Goal: Task Accomplishment & Management: Contribute content

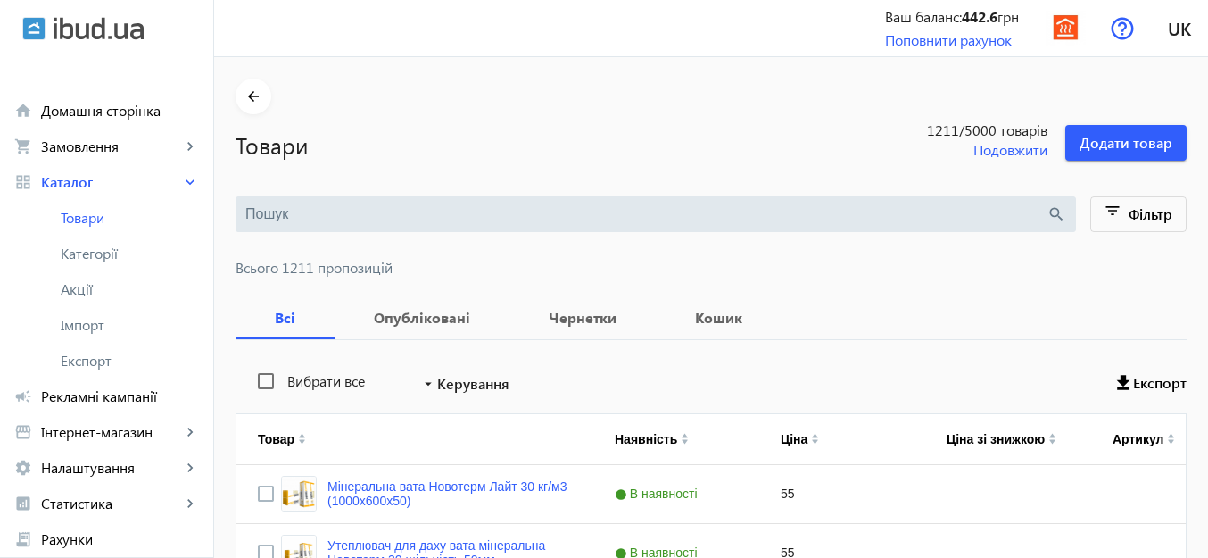
click at [451, 211] on input "search" at bounding box center [645, 214] width 801 height 20
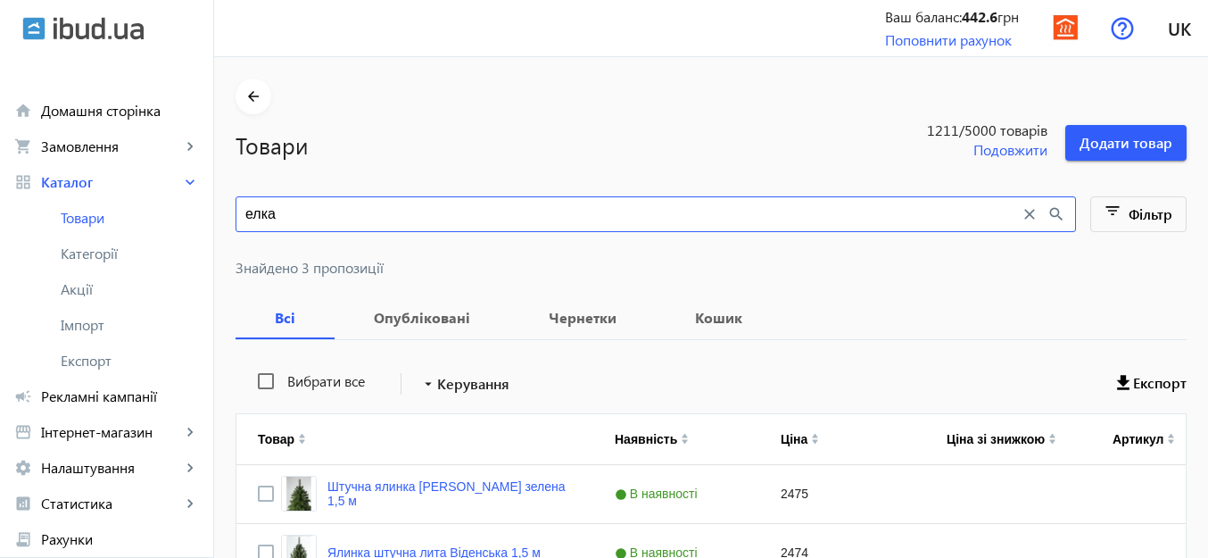
scroll to position [178, 0]
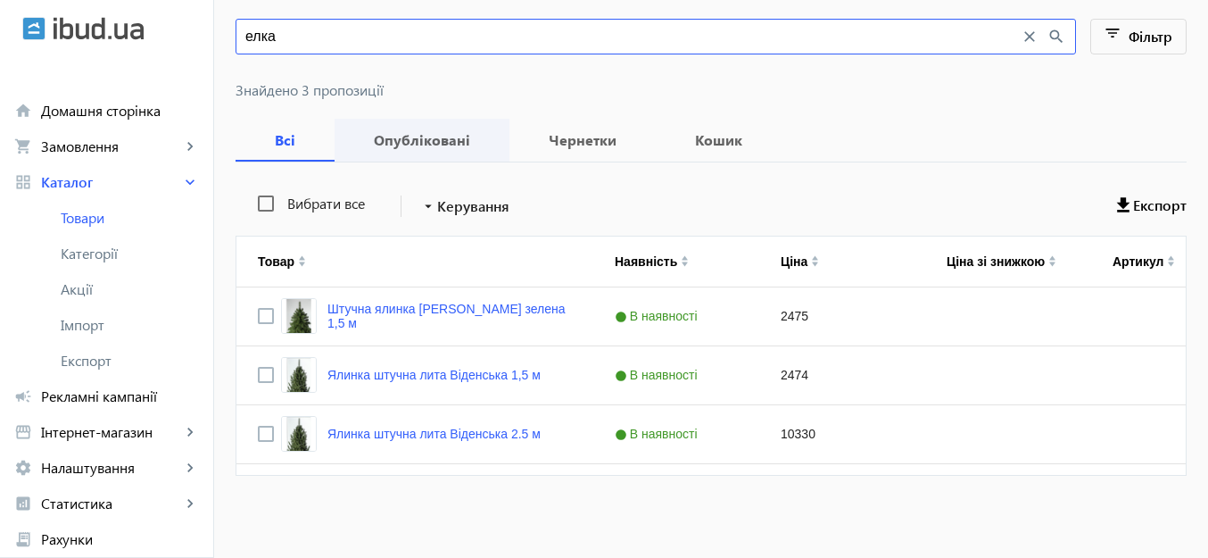
type input "елка"
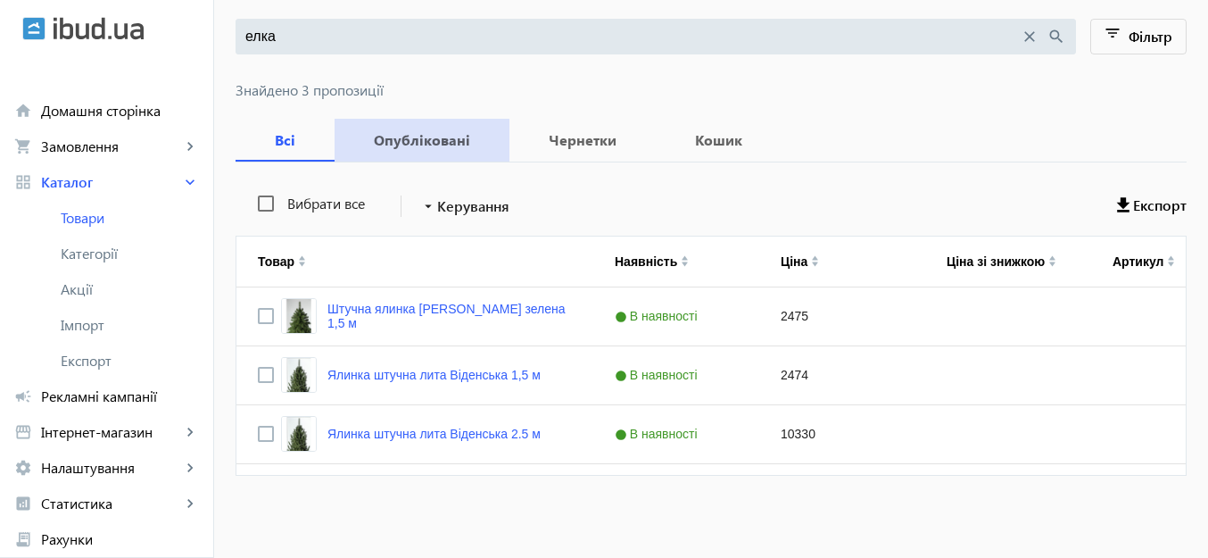
click at [438, 137] on b "Опубліковані" at bounding box center [422, 140] width 132 height 14
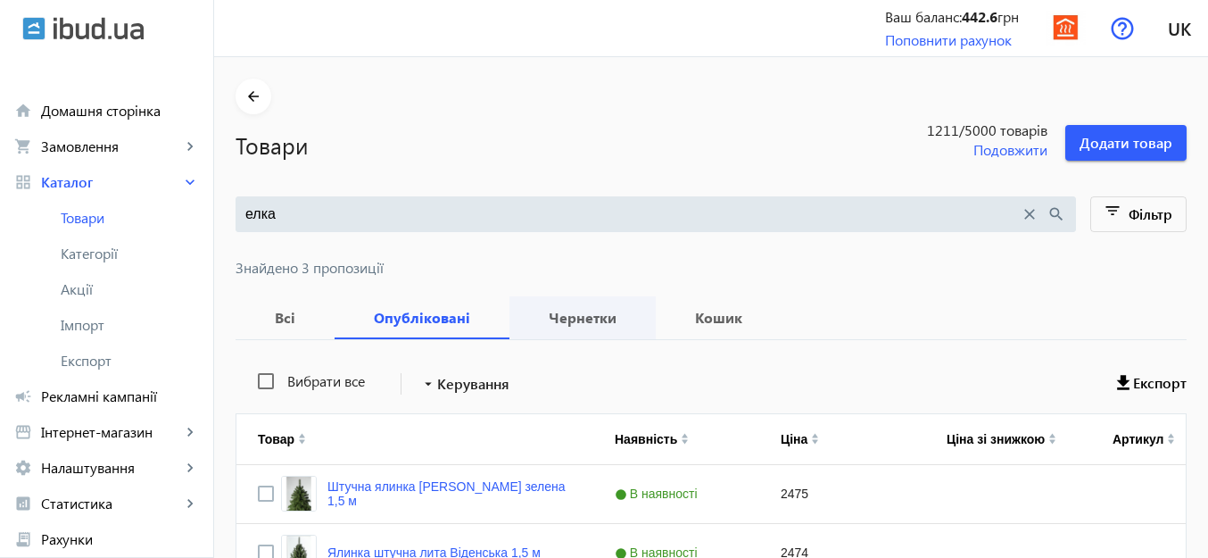
click at [546, 322] on b "Чернетки" at bounding box center [582, 317] width 103 height 14
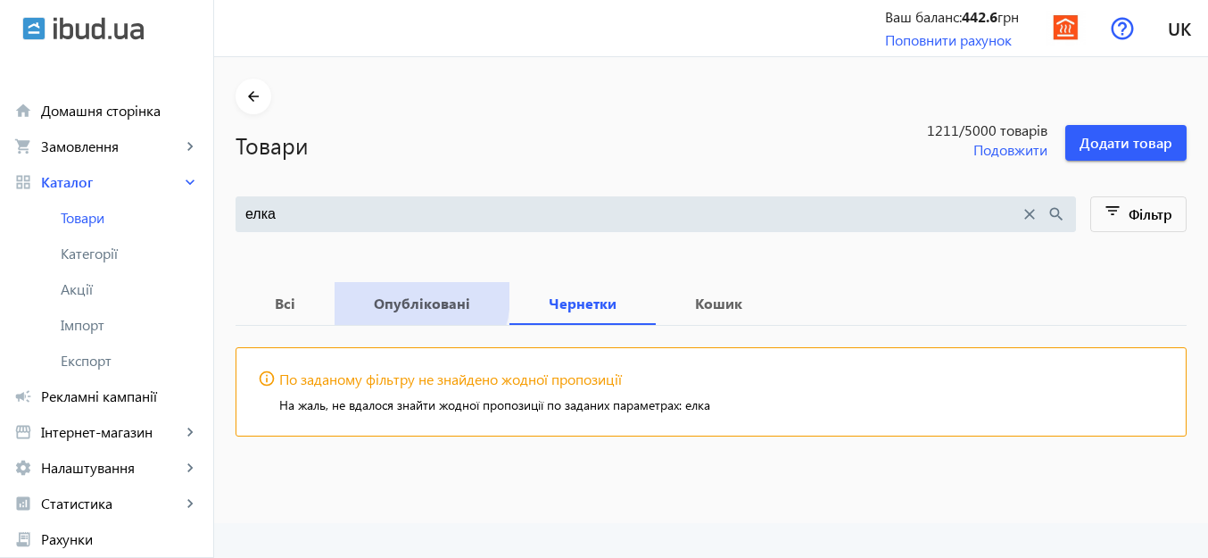
click at [380, 296] on b "Опубліковані" at bounding box center [422, 303] width 132 height 14
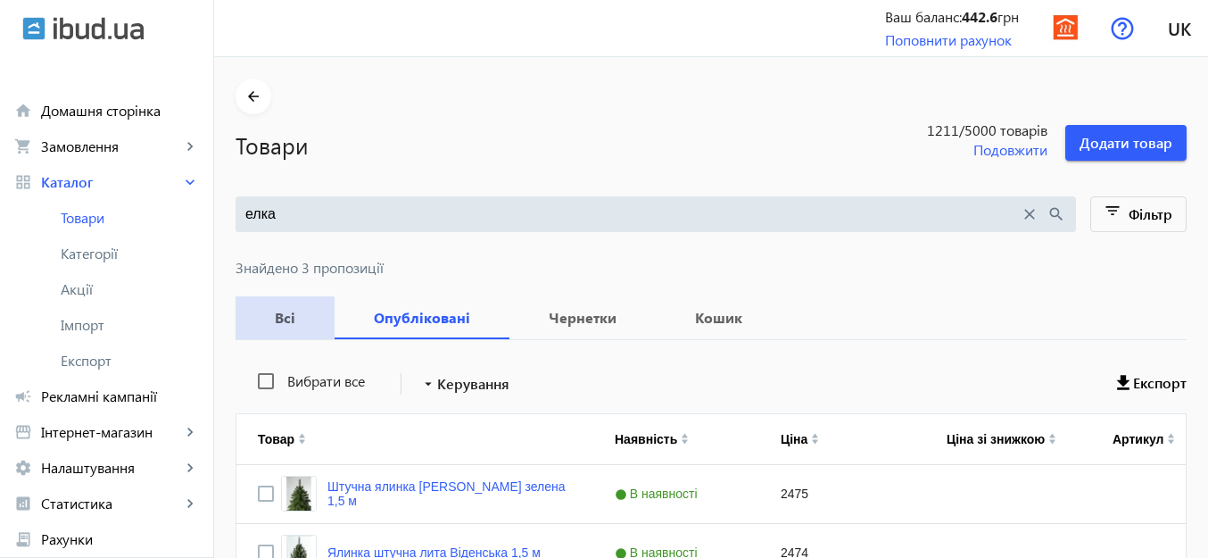
click at [274, 314] on b "Всі" at bounding box center [285, 317] width 56 height 14
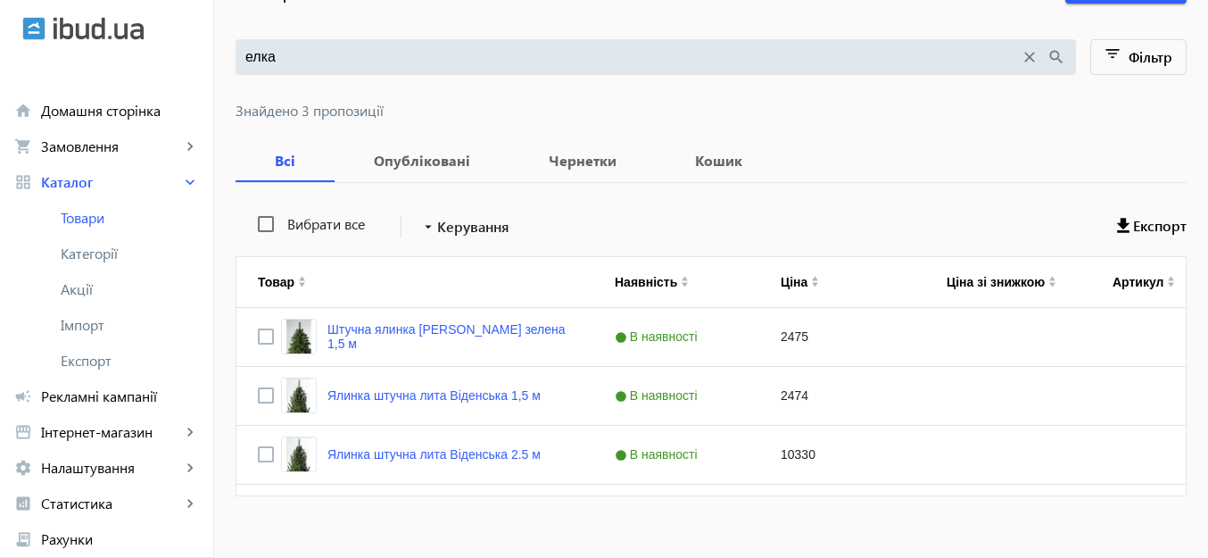
scroll to position [178, 0]
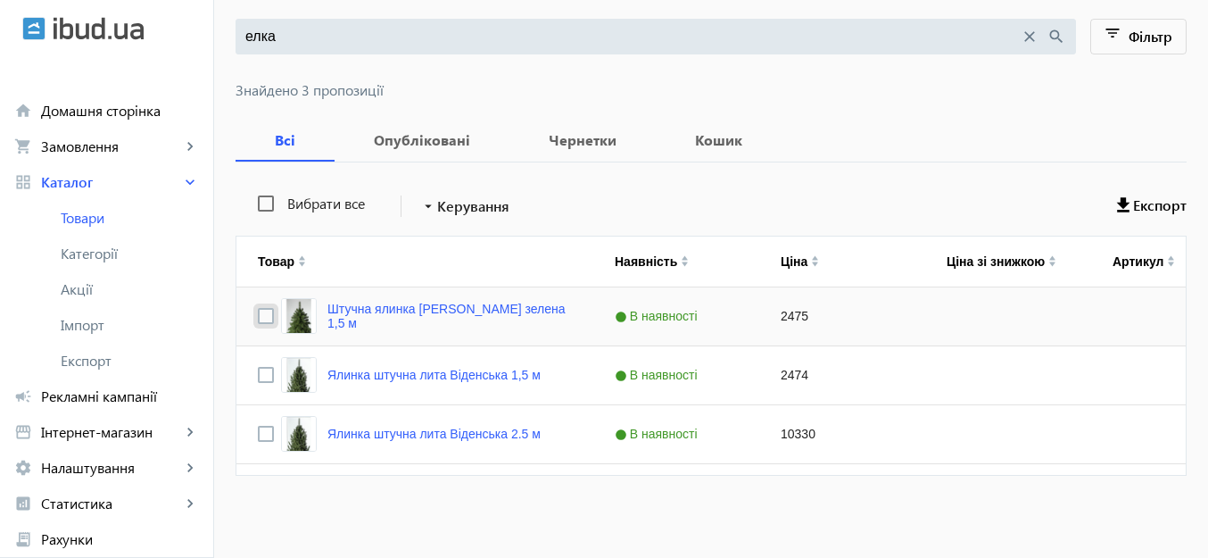
click at [258, 312] on input "Press Space to toggle row selection (unchecked)" at bounding box center [266, 316] width 16 height 16
checkbox input "true"
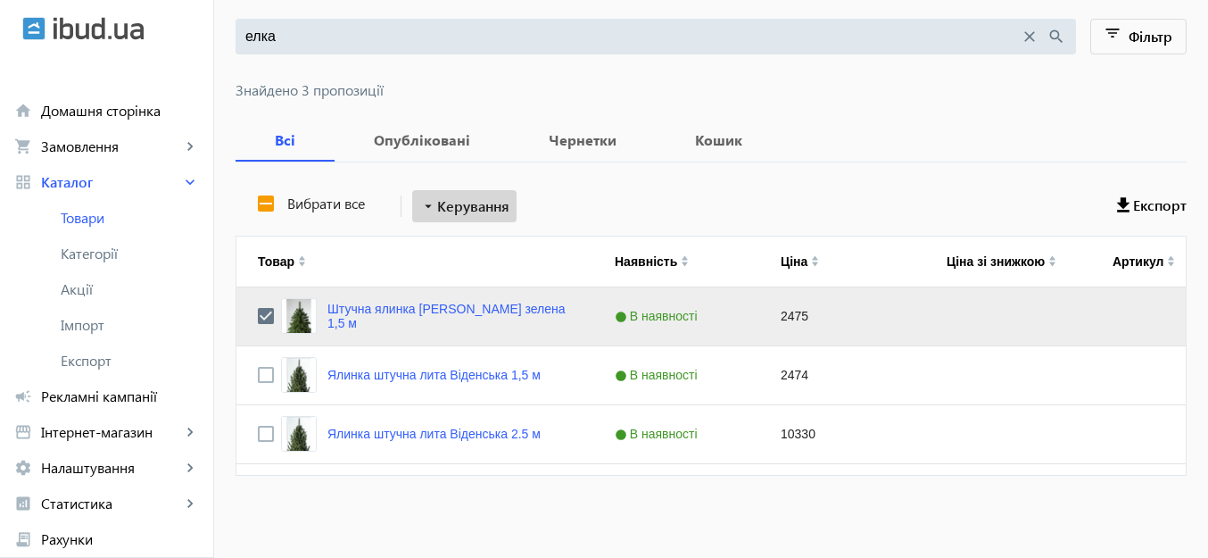
click at [440, 201] on span "Керування" at bounding box center [473, 205] width 72 height 21
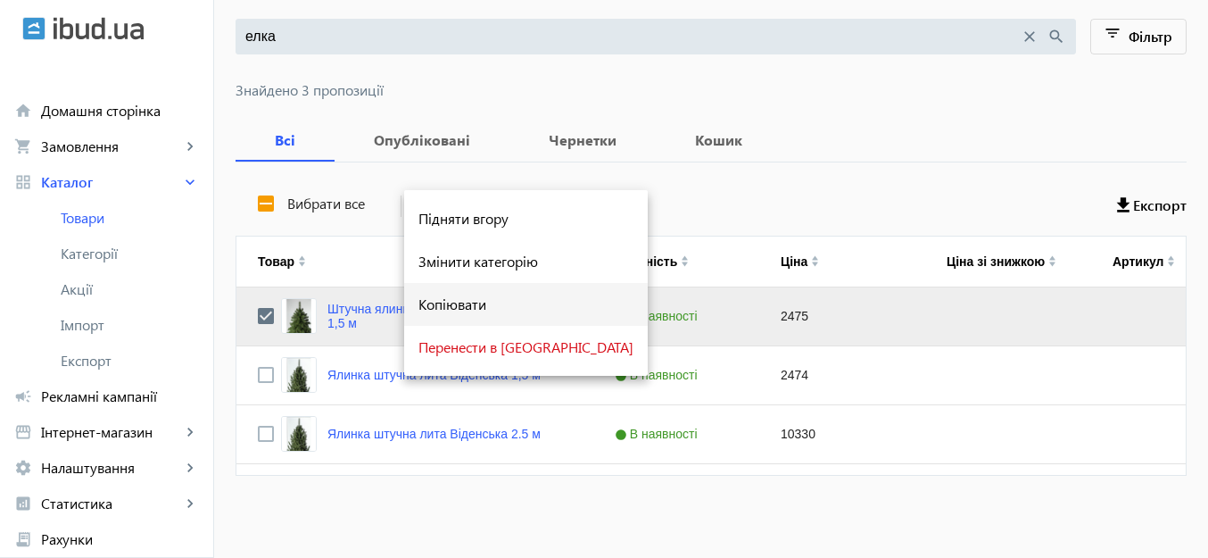
click at [439, 303] on span "Копіювати" at bounding box center [525, 304] width 215 height 14
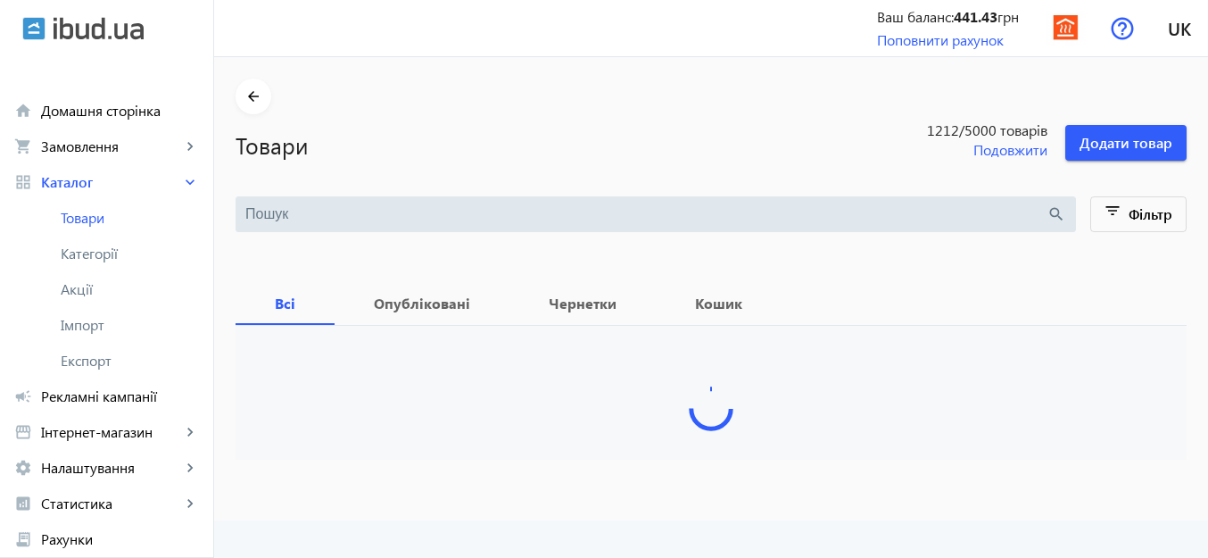
type input "елка"
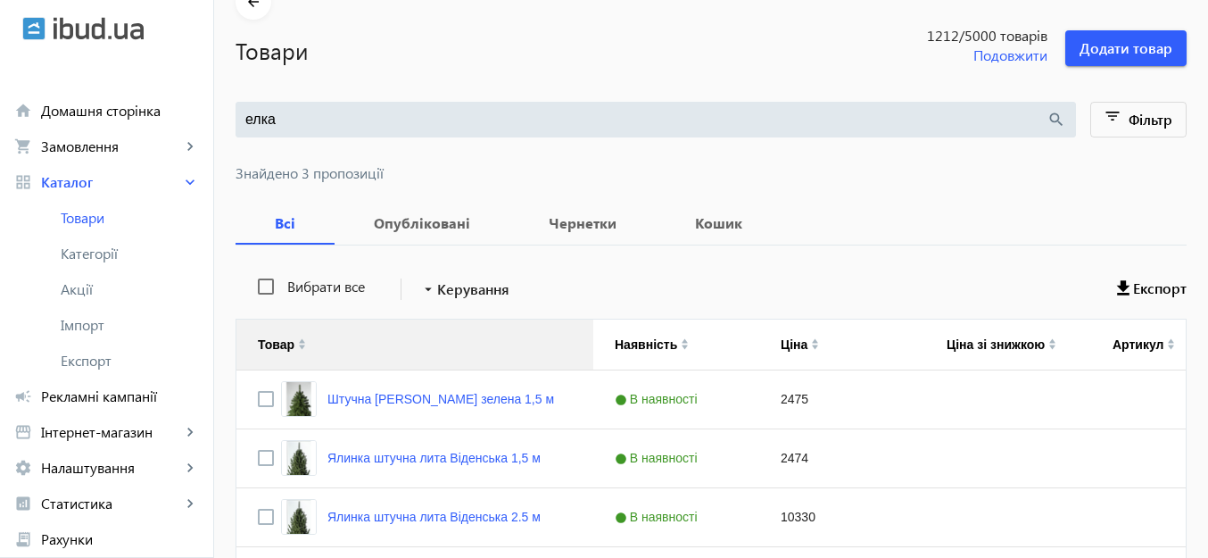
scroll to position [178, 0]
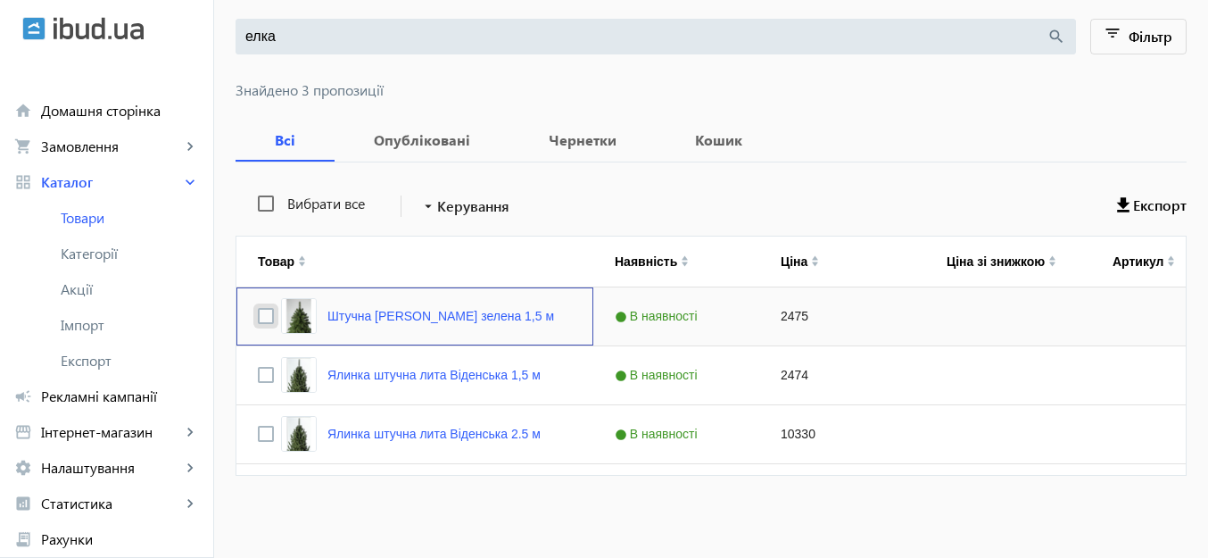
click at [258, 318] on input "Press Space to toggle row selection (unchecked)" at bounding box center [266, 316] width 16 height 16
checkbox input "true"
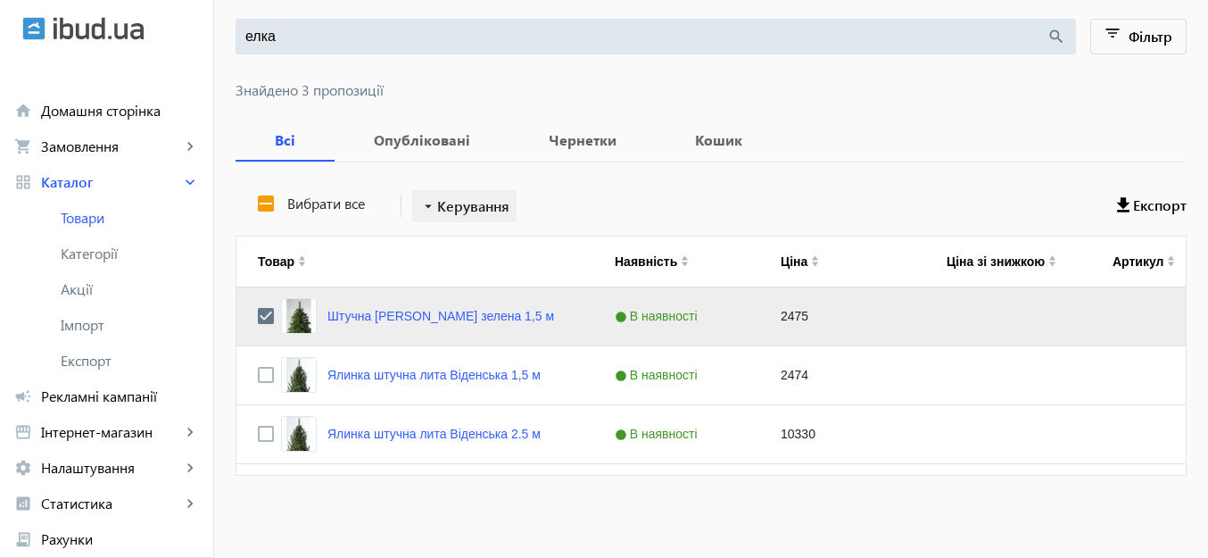
click at [425, 205] on mat-icon "arrow_drop_down" at bounding box center [428, 206] width 18 height 18
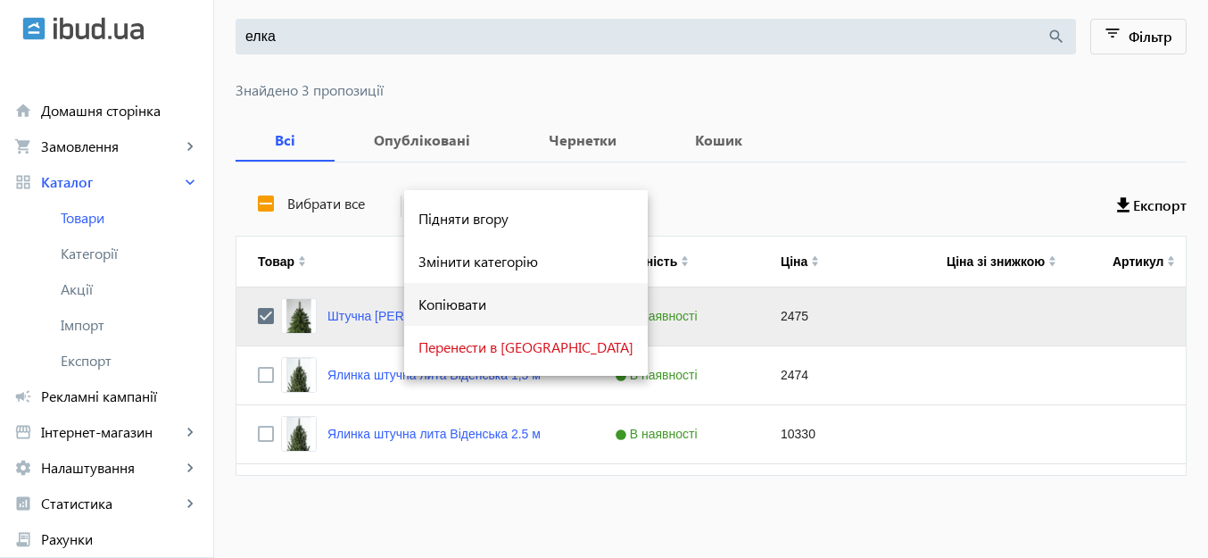
click at [441, 301] on span "Копіювати" at bounding box center [525, 304] width 215 height 14
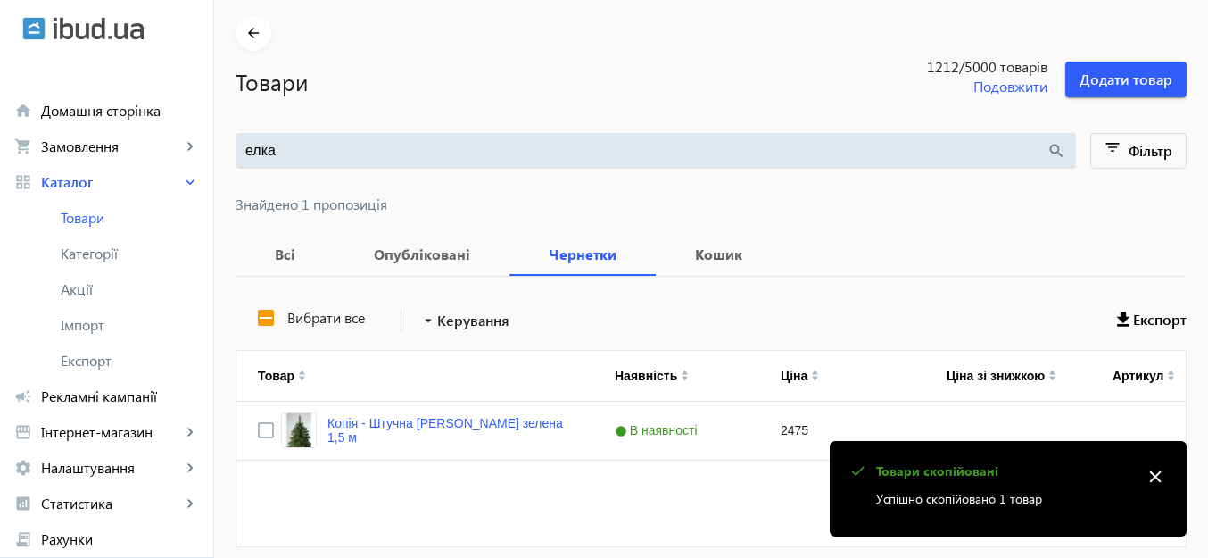
scroll to position [135, 0]
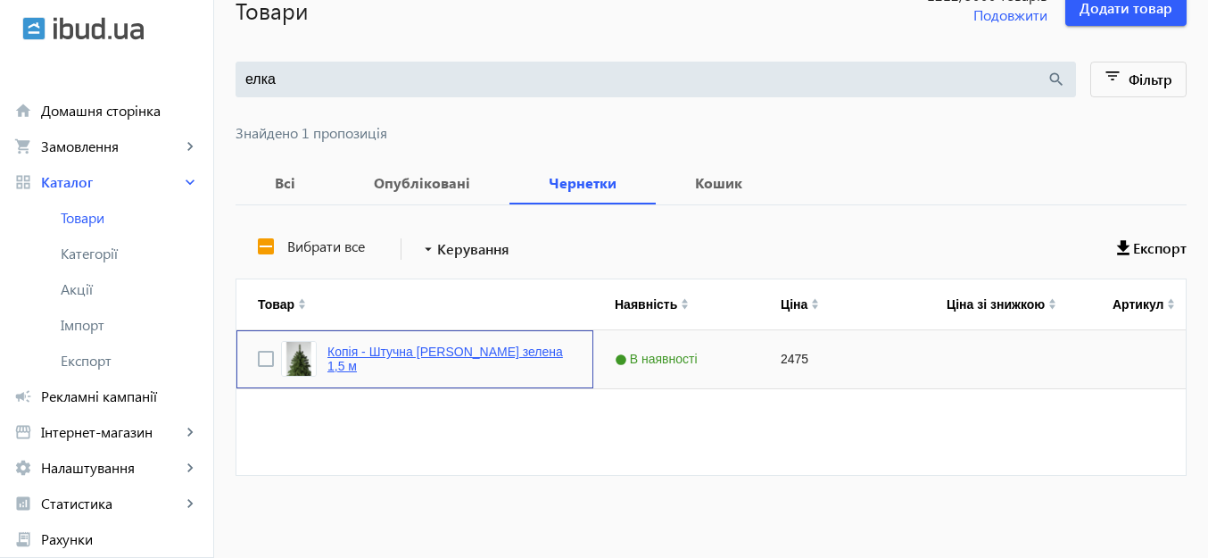
click at [345, 349] on link "Копія - Штучна ялинка Ковалевська зелена 1,5 м" at bounding box center [449, 358] width 244 height 29
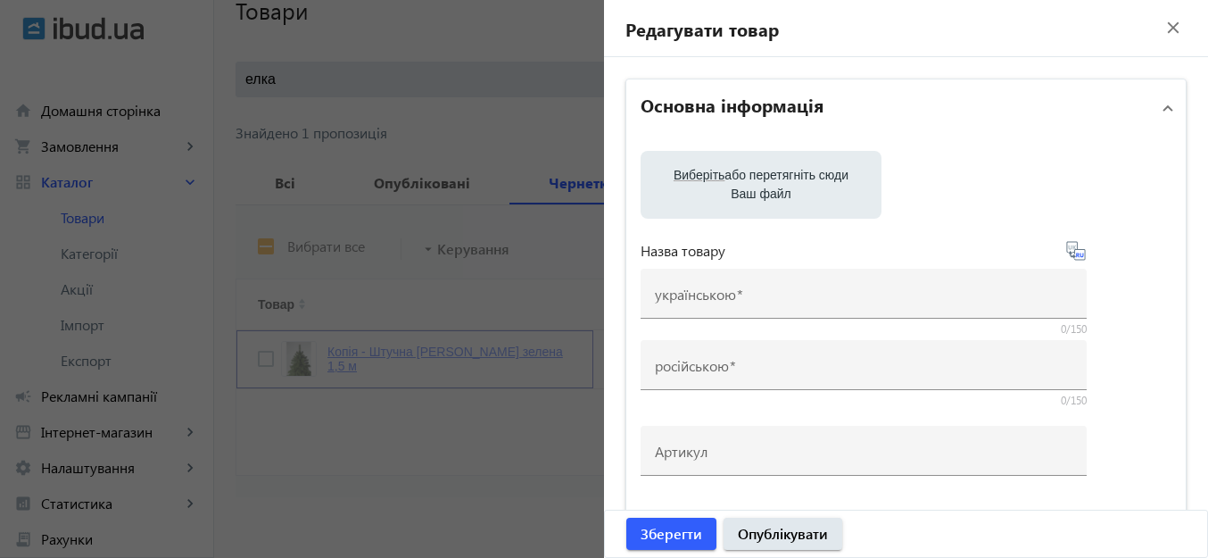
type input "Копія - Штучна ялинка Ковалевська зелена 1,5 м"
type input "Копия - Искусственная елка литая Ковалевская зеленая 1,5 м"
checkbox input "true"
type input "2475"
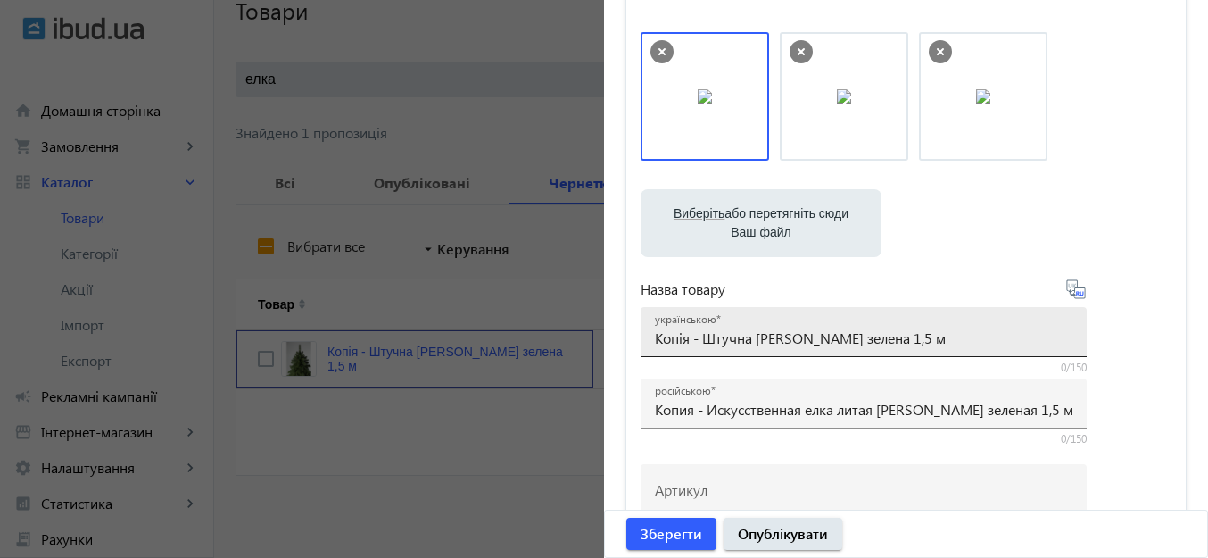
scroll to position [89, 0]
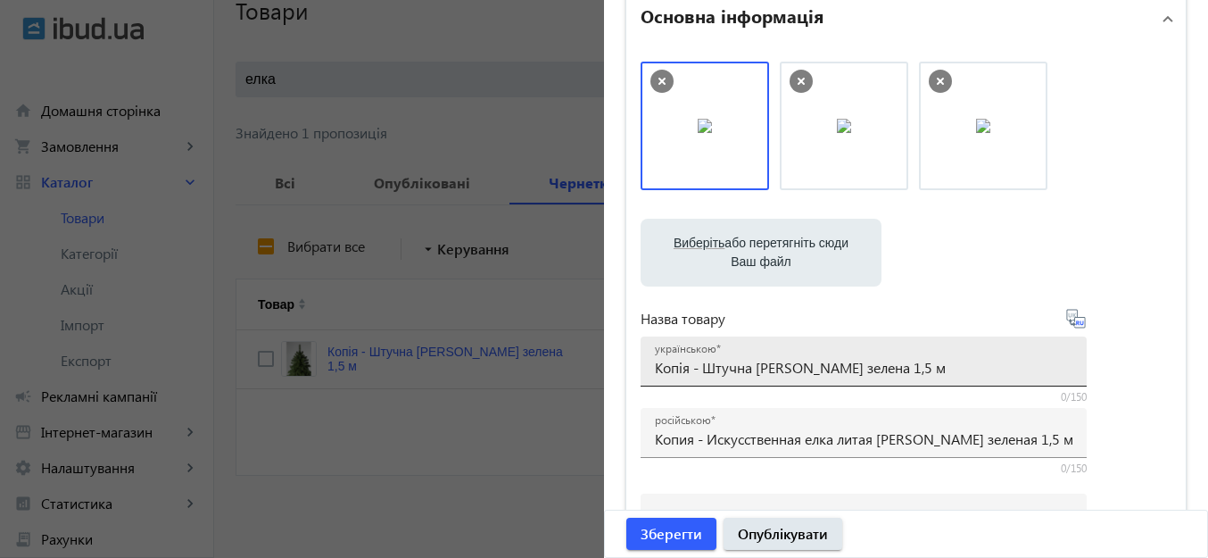
click at [701, 366] on input "Копія - Штучна ялинка Ковалевська зелена 1,5 м" at bounding box center [863, 367] width 417 height 19
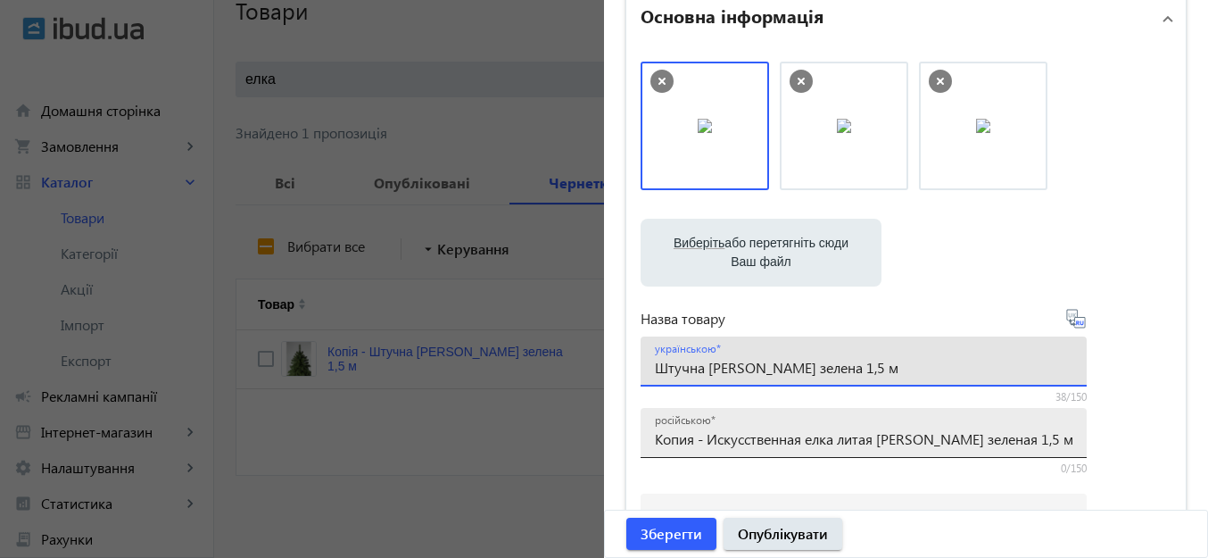
type input "Штучна ялинка [PERSON_NAME] зелена 1,5 м"
click at [704, 442] on input "Копия - Искусственная елка литая Ковалевская зеленая 1,5 м" at bounding box center [863, 438] width 417 height 19
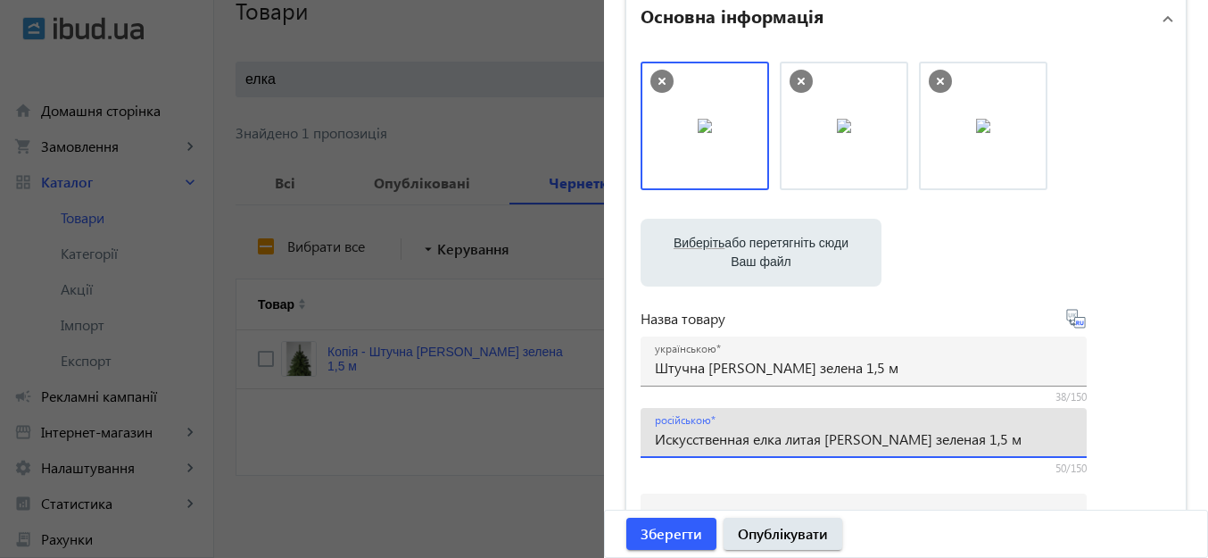
type input "Искусственная елка литая Ковалевская зеленая 1,5 м"
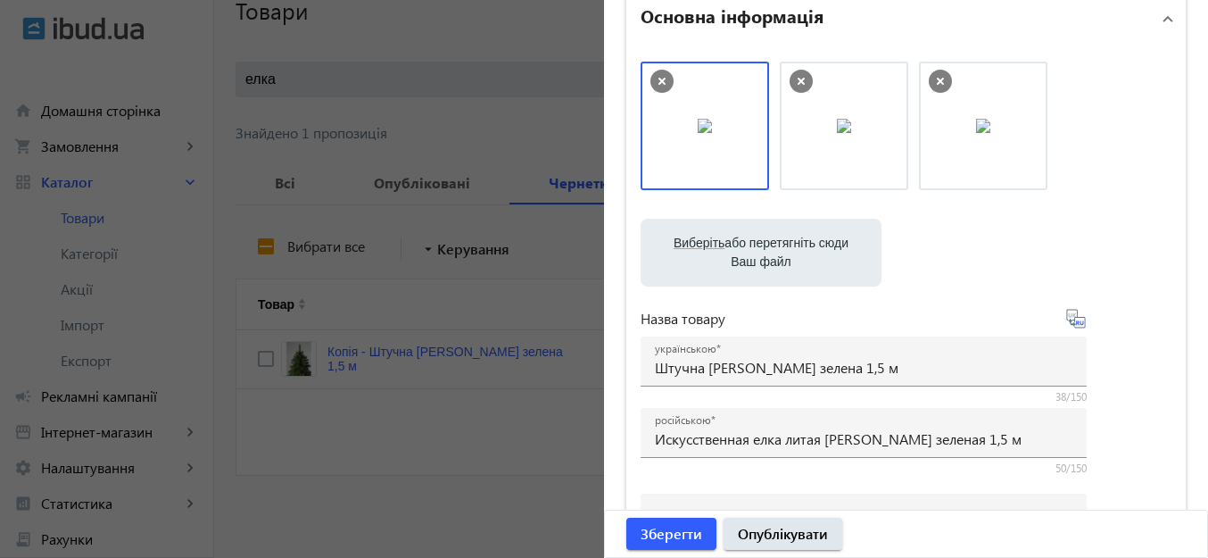
click at [690, 247] on span "Виберіть" at bounding box center [698, 242] width 51 height 14
click at [690, 247] on input "Виберіть або перетягніть сюди Ваш файл" at bounding box center [761, 254] width 212 height 21
type input "C:\fakepath\коваль зелена.png"
drag, startPoint x: 1102, startPoint y: 136, endPoint x: 672, endPoint y: 134, distance: 430.0
drag, startPoint x: 963, startPoint y: 127, endPoint x: 817, endPoint y: 137, distance: 146.7
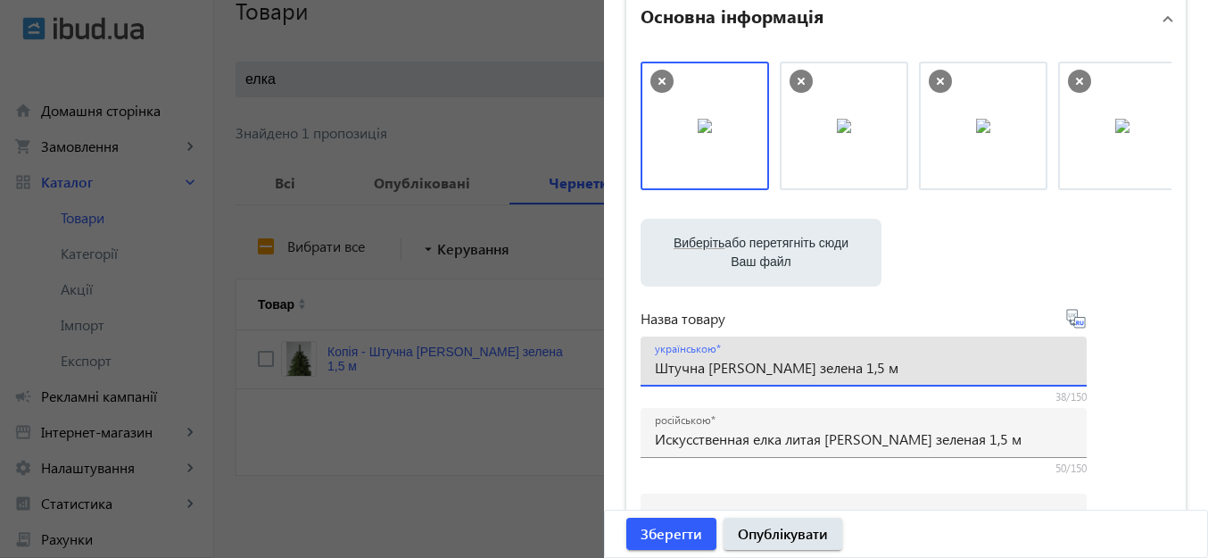
click at [902, 366] on input "Штучна ялинка [PERSON_NAME] зелена 1,5 м" at bounding box center [863, 367] width 417 height 19
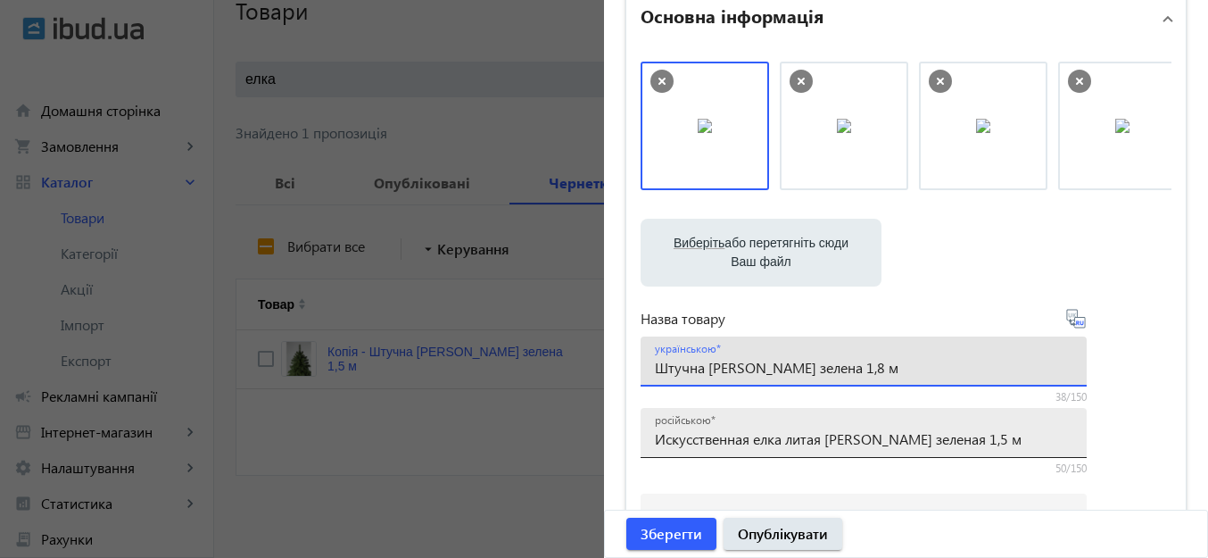
type input "Штучна ялинка Ковалевська зелена 1,8 м"
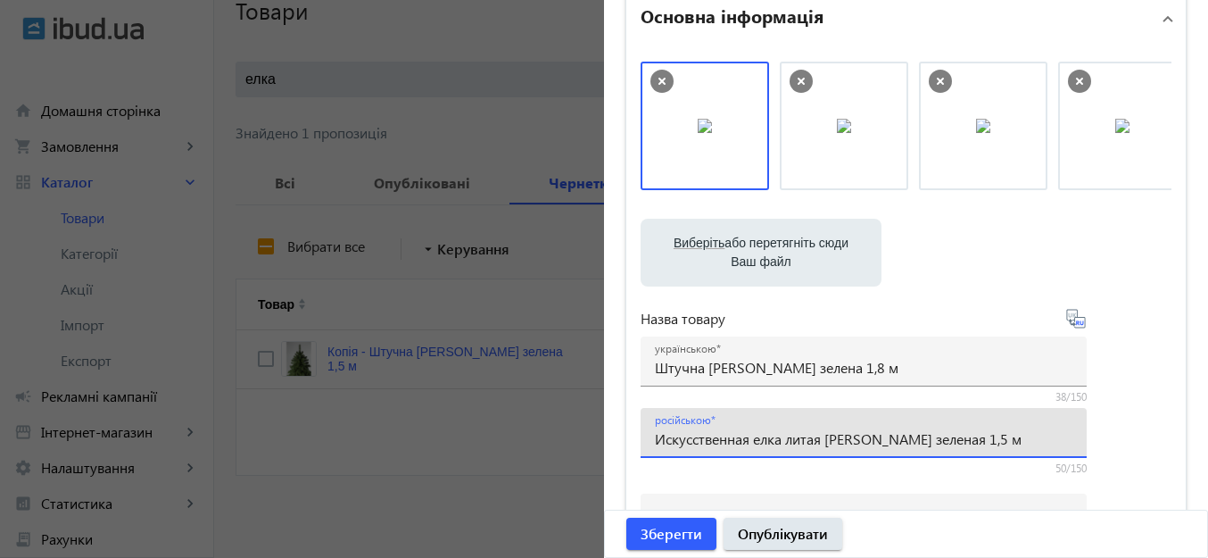
click at [983, 438] on input "Искусственная елка литая Ковалевская зеленая 1,5 м" at bounding box center [863, 438] width 417 height 19
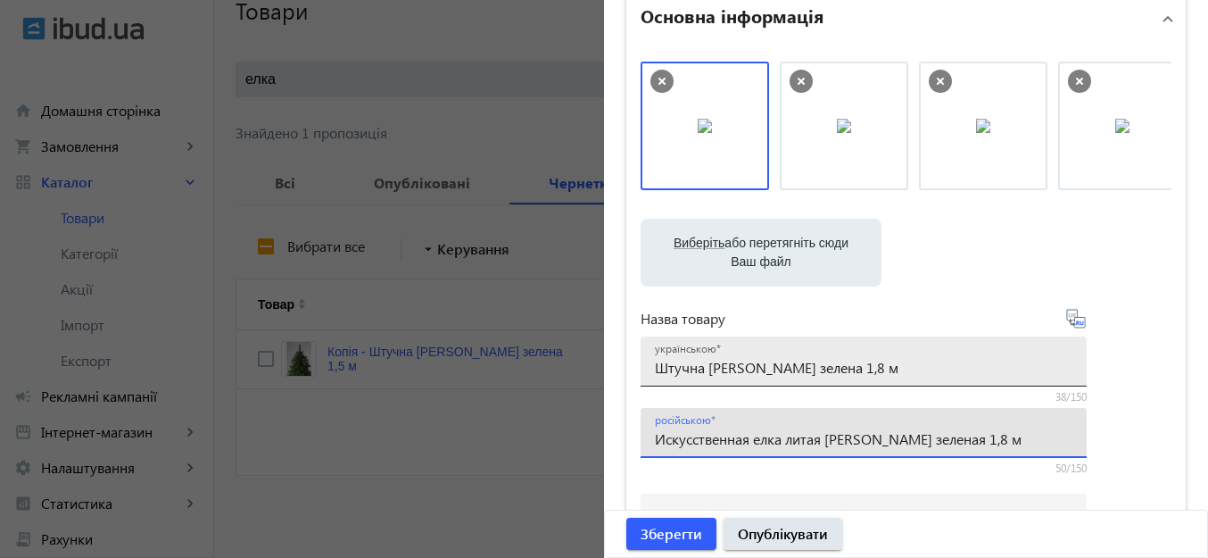
type input "Искусственная елка литая Ковалевская зеленая 1,8 м"
click at [957, 362] on input "Штучна ялинка Ковалевська зелена 1,8 м" at bounding box center [863, 367] width 417 height 19
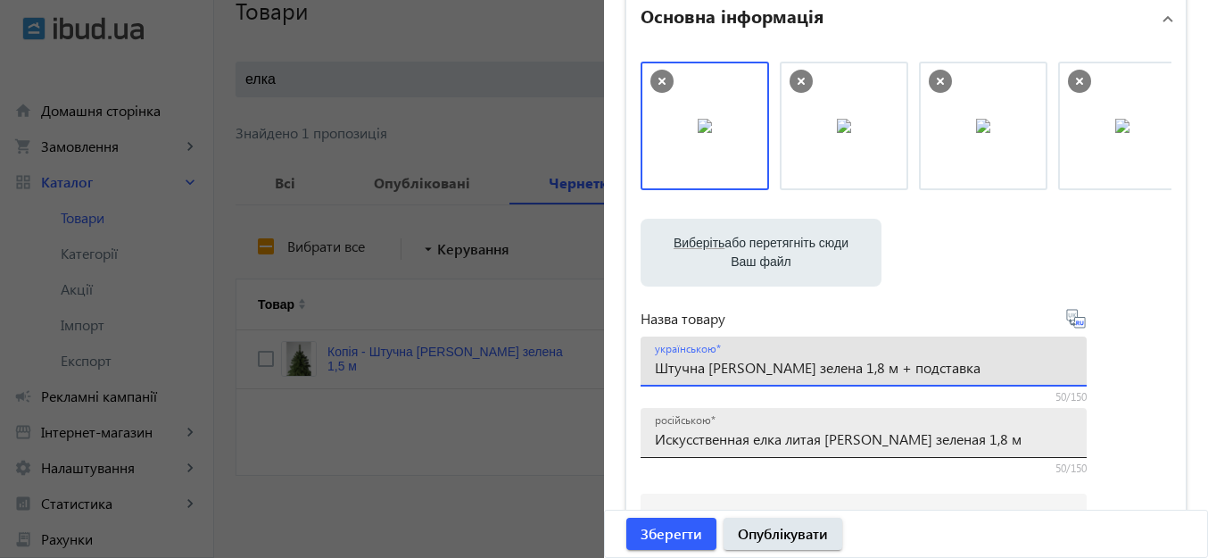
type input "Штучна ялинка [PERSON_NAME] зелена 1,8 м + подставка"
click at [1031, 430] on input "Искусственная елка литая Ковалевская зеленая 1,8 м" at bounding box center [863, 438] width 417 height 19
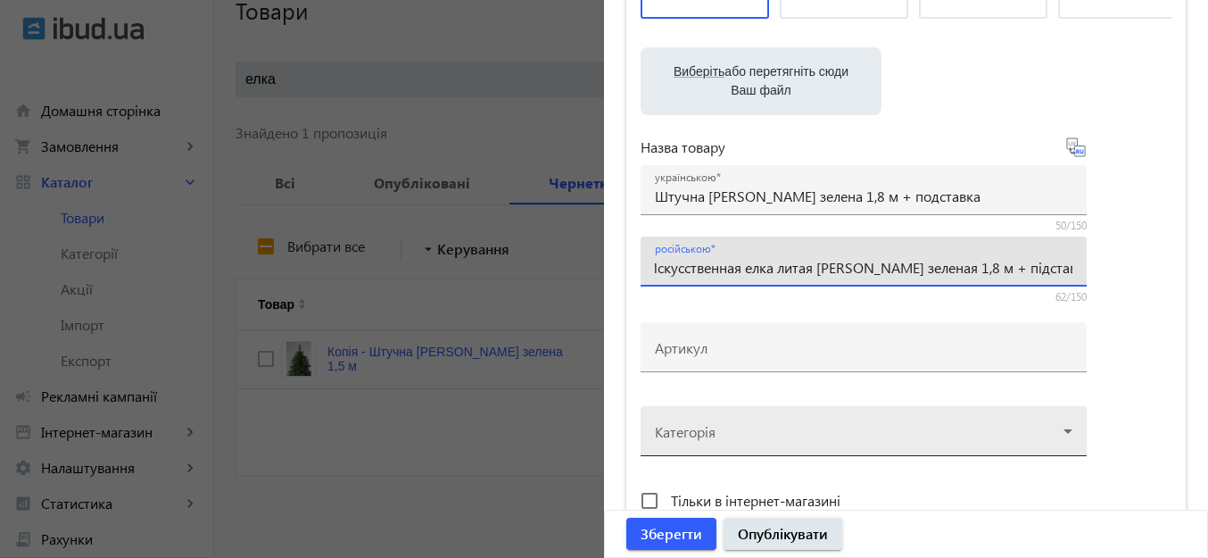
scroll to position [357, 0]
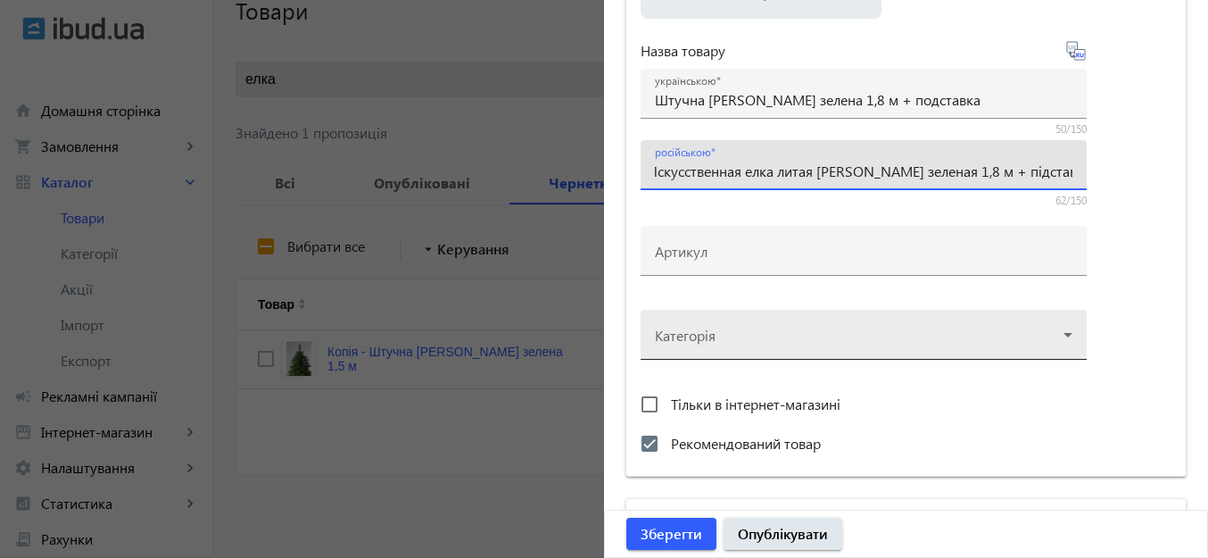
type input "Искусственная елка литая Ковалевская зеленая 1,8 м + підставка"
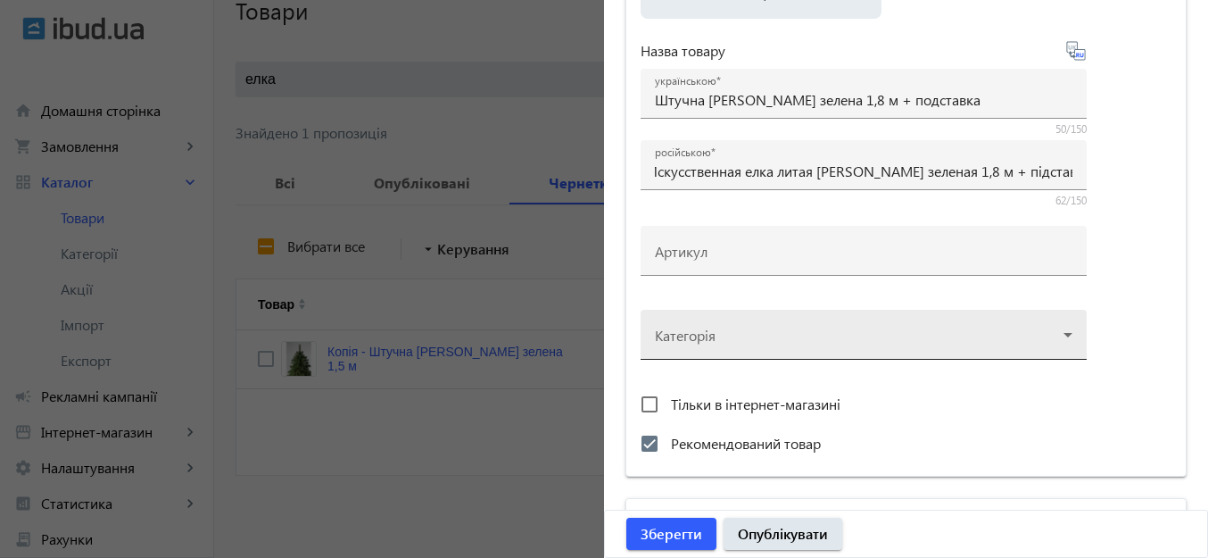
click at [846, 344] on div at bounding box center [863, 327] width 417 height 64
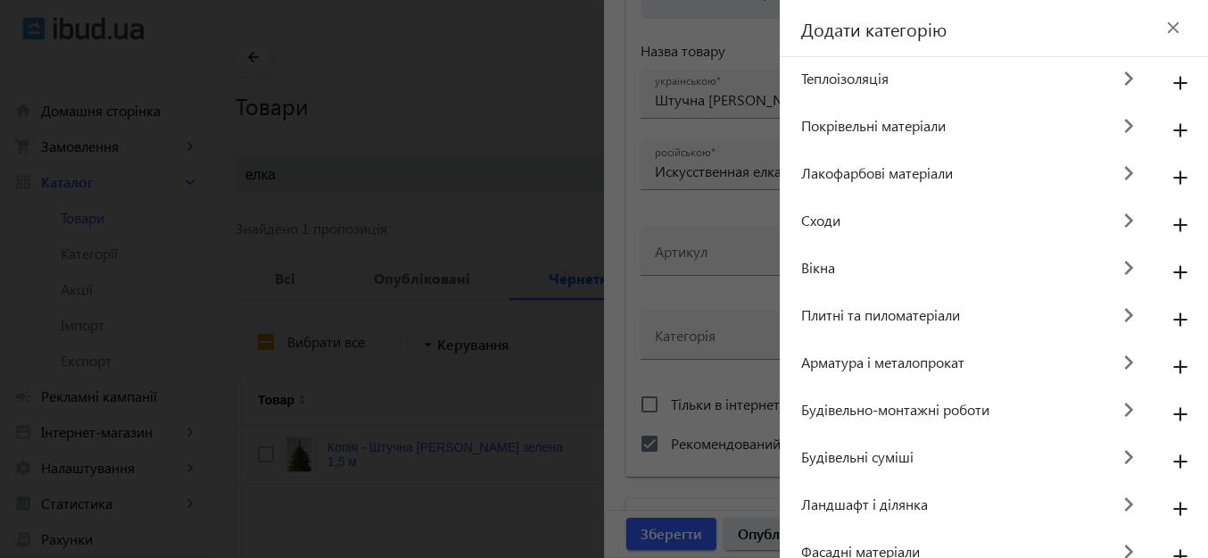
scroll to position [0, 0]
click at [974, 27] on div "Додати категорію close" at bounding box center [994, 28] width 428 height 57
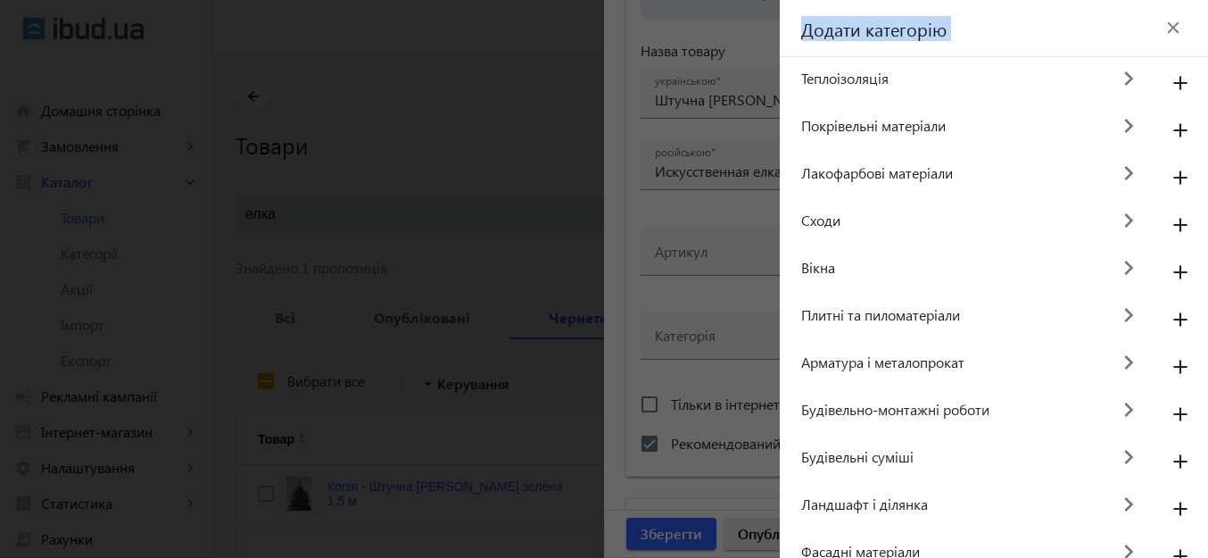
click at [974, 27] on div "Додати категорію close" at bounding box center [994, 28] width 428 height 57
click at [1166, 22] on mat-icon "close" at bounding box center [1173, 27] width 27 height 27
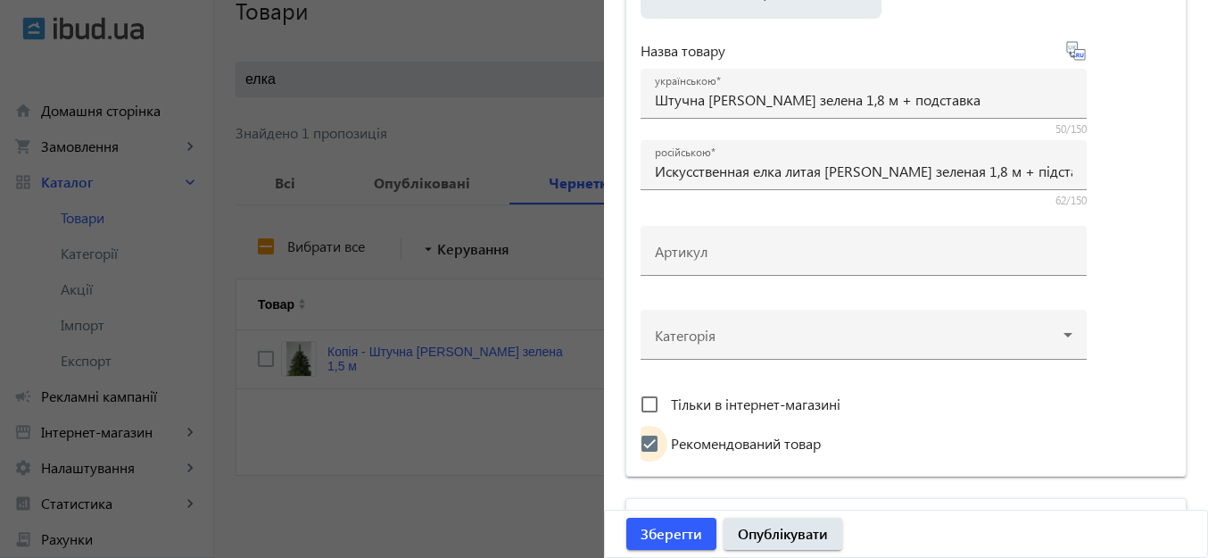
click at [641, 444] on input "Рекомендований товар" at bounding box center [650, 443] width 36 height 36
checkbox input "true"
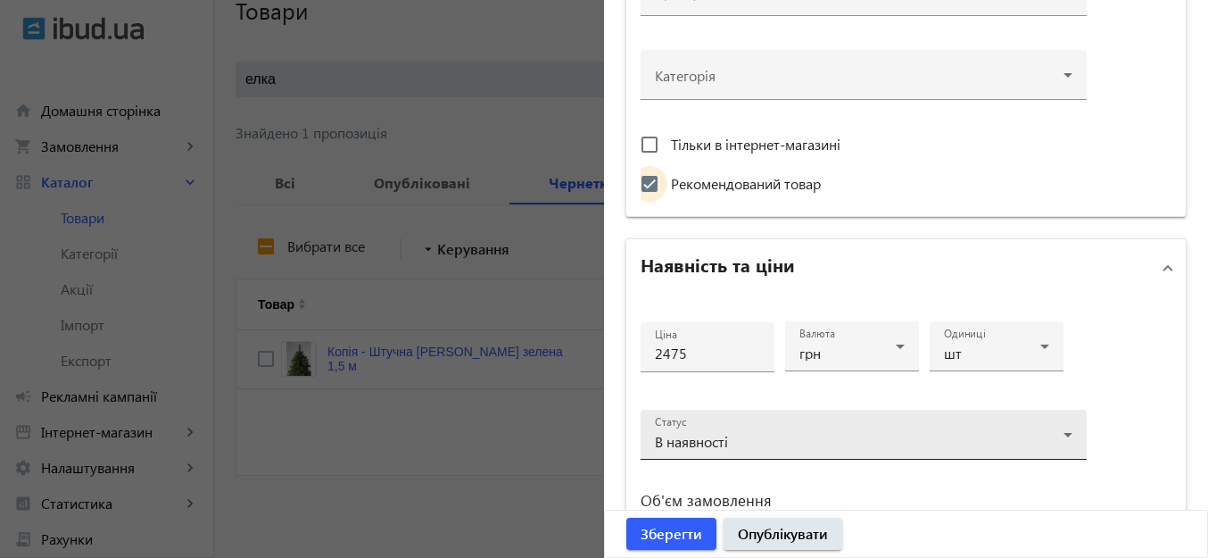
scroll to position [803, 0]
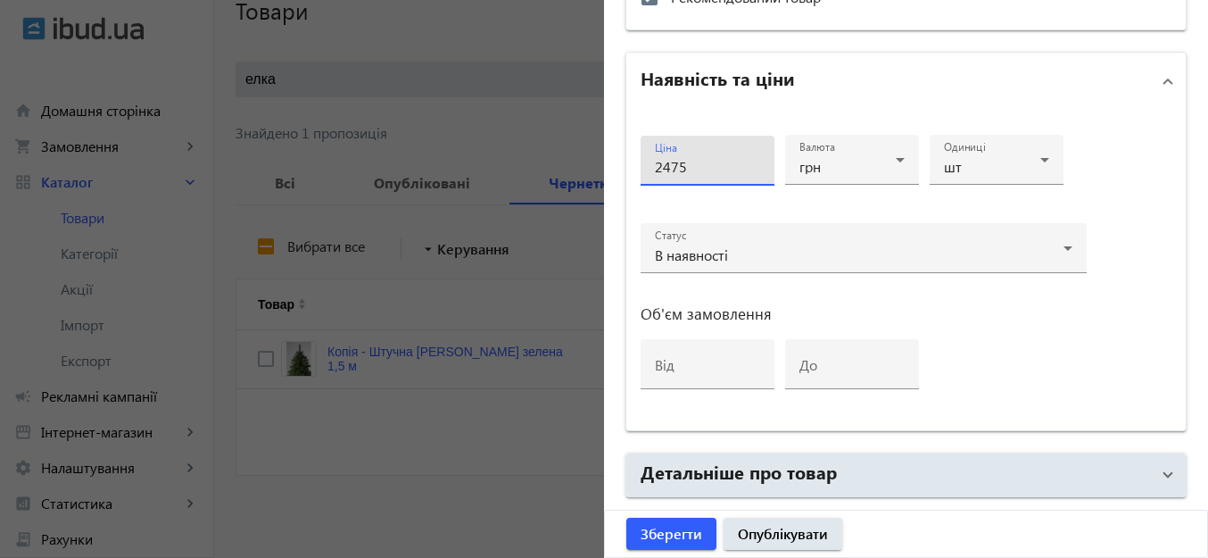
click at [655, 159] on input "2475" at bounding box center [707, 166] width 105 height 19
drag, startPoint x: 660, startPoint y: 169, endPoint x: 647, endPoint y: 169, distance: 13.4
click at [647, 169] on div "Ціна 2475" at bounding box center [707, 161] width 134 height 50
drag, startPoint x: 656, startPoint y: 166, endPoint x: 644, endPoint y: 167, distance: 11.6
click at [644, 167] on div "Ціна 2475" at bounding box center [707, 161] width 134 height 50
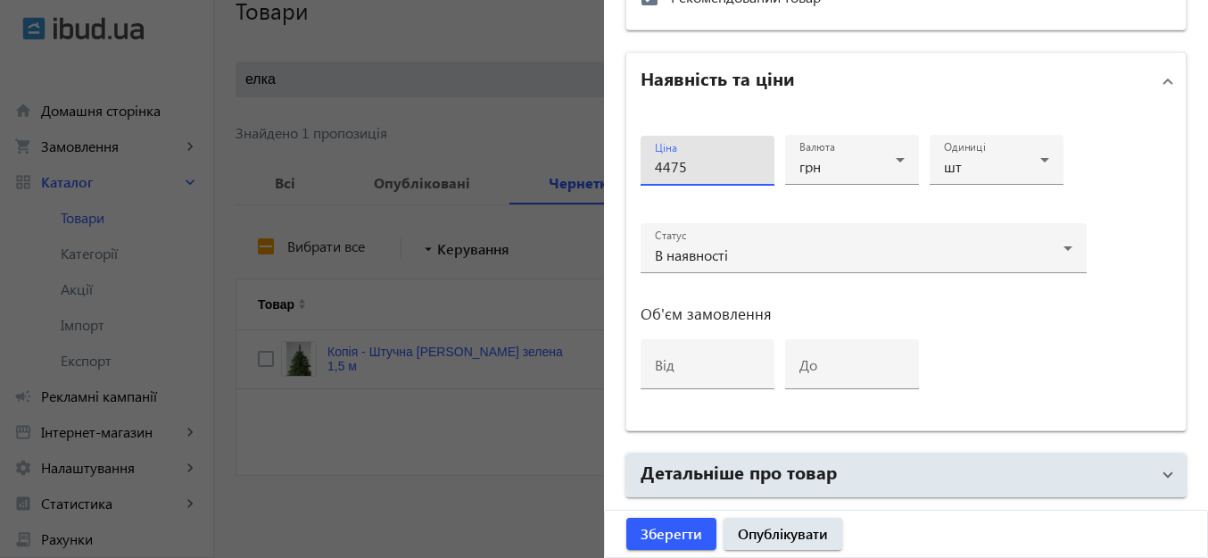
type input "4475"
click at [1103, 169] on div "Ціна 4475 Валюта грн Одиниці шт Статус В наявності Об'єм замовлення від до" at bounding box center [905, 270] width 559 height 320
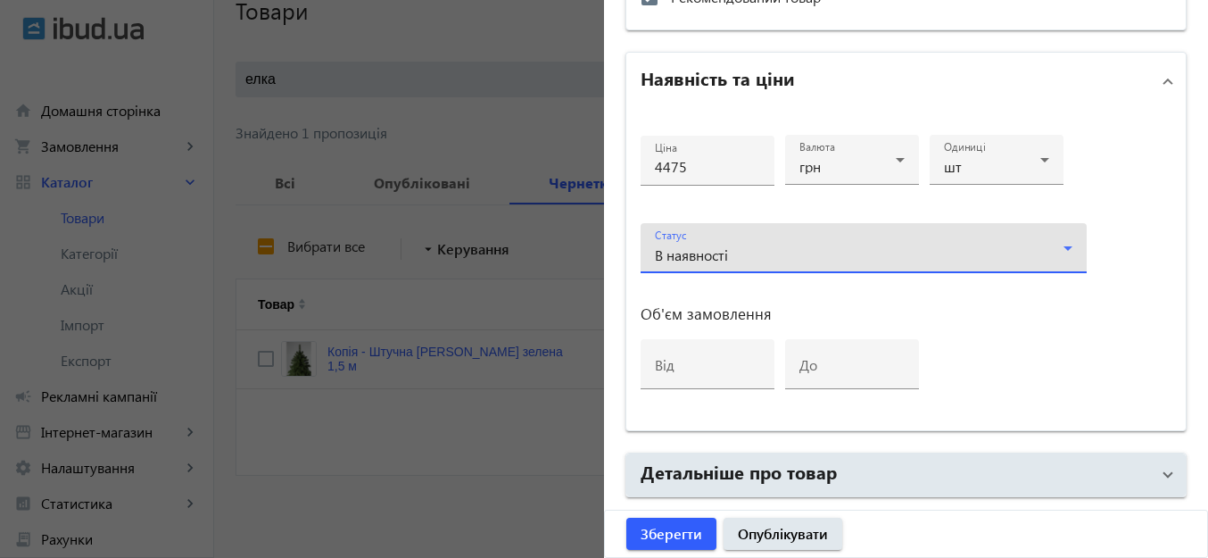
click at [901, 245] on div "В наявності" at bounding box center [863, 254] width 417 height 21
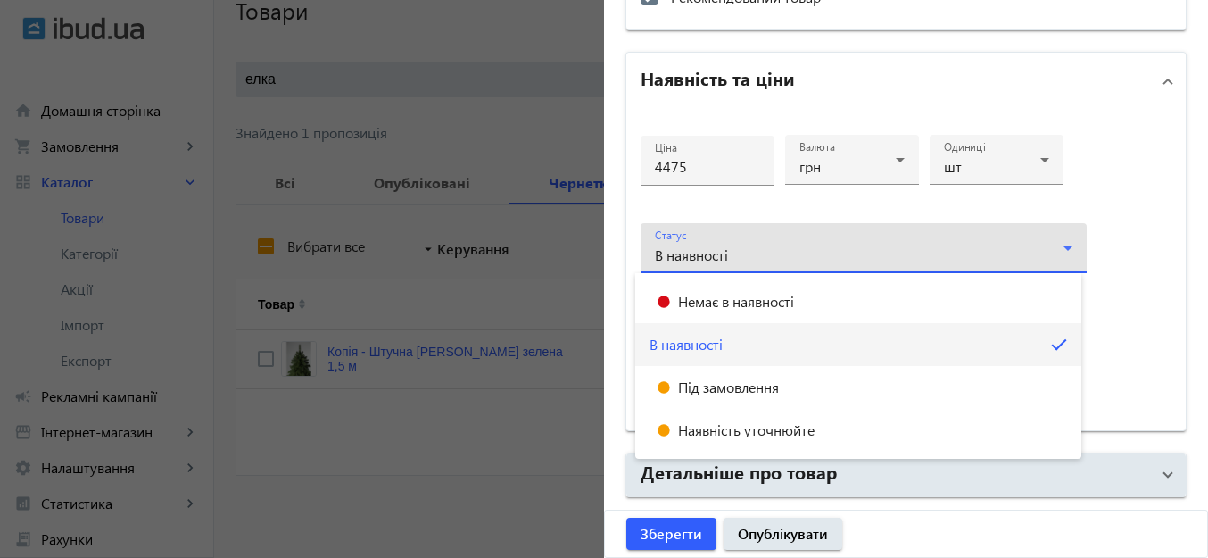
click at [1151, 175] on div at bounding box center [604, 279] width 1208 height 558
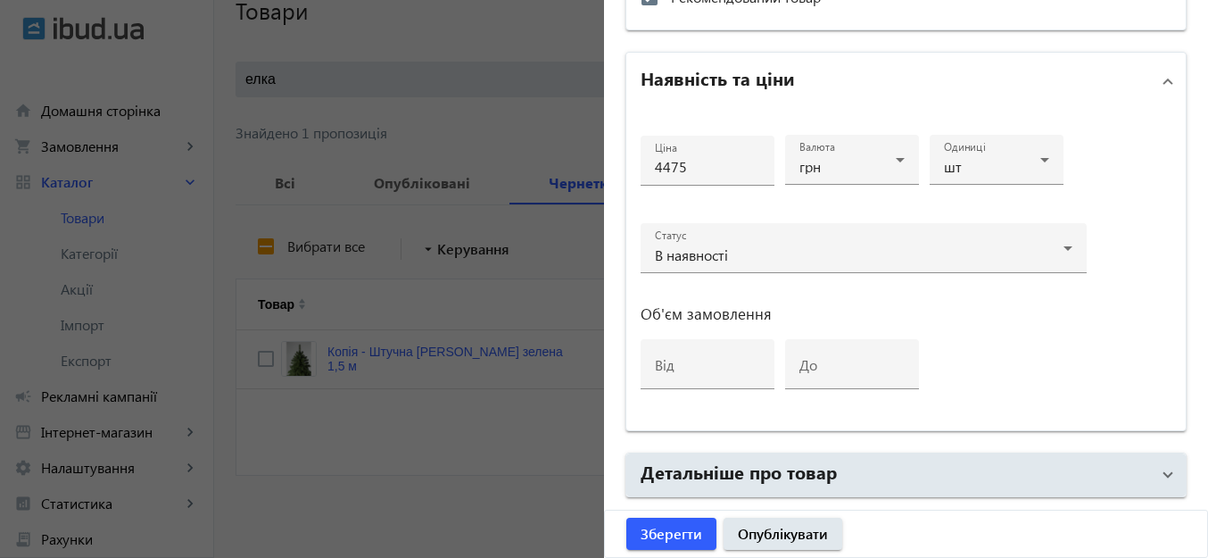
scroll to position [931, 0]
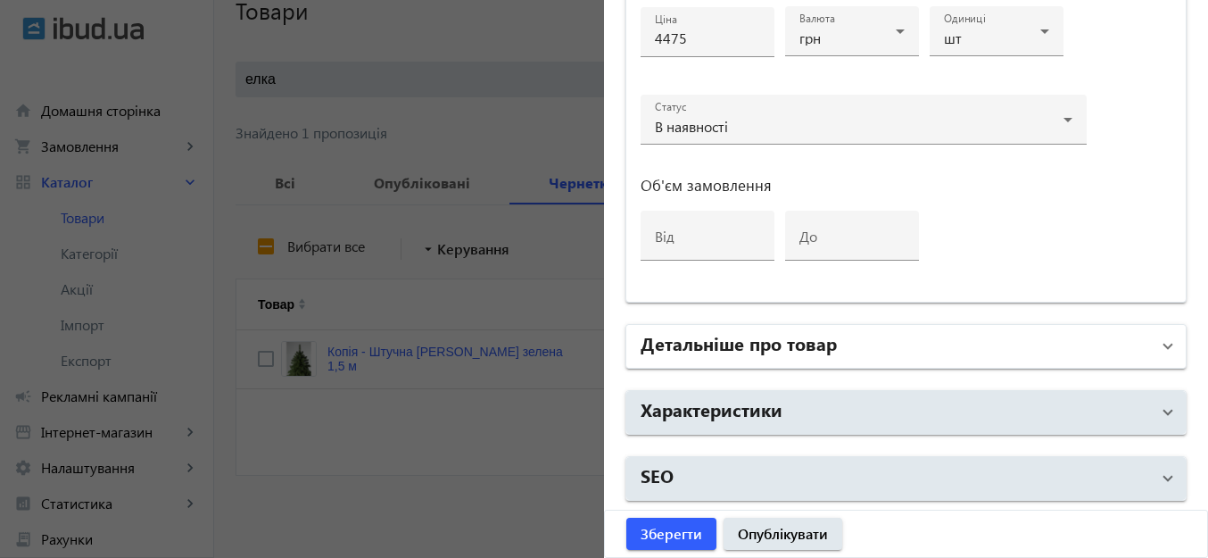
click at [828, 343] on h2 "Детальніше про товар" at bounding box center [738, 342] width 196 height 25
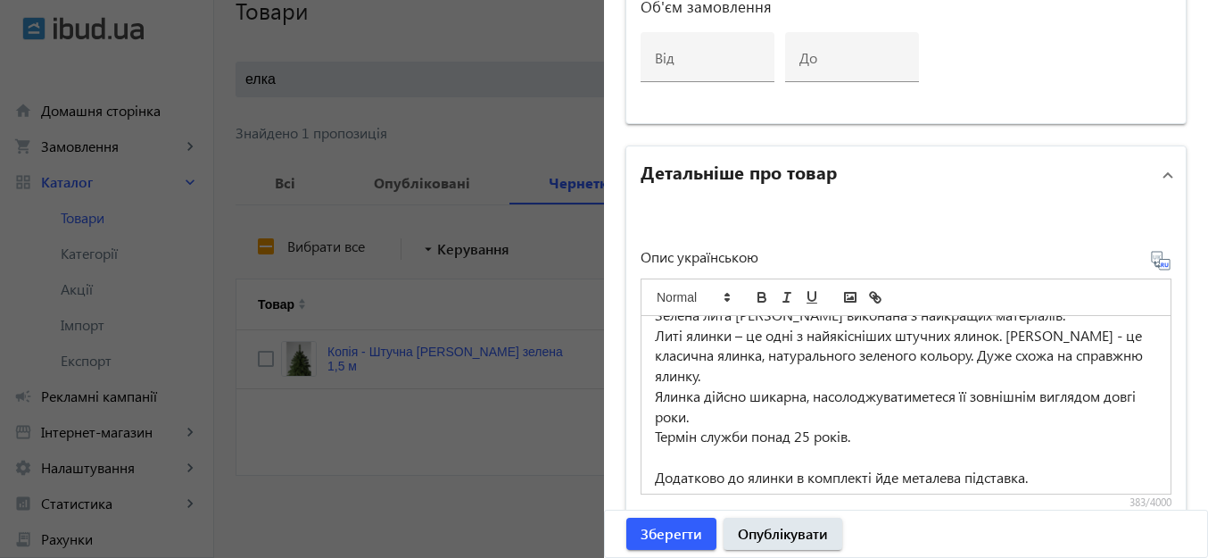
scroll to position [26, 0]
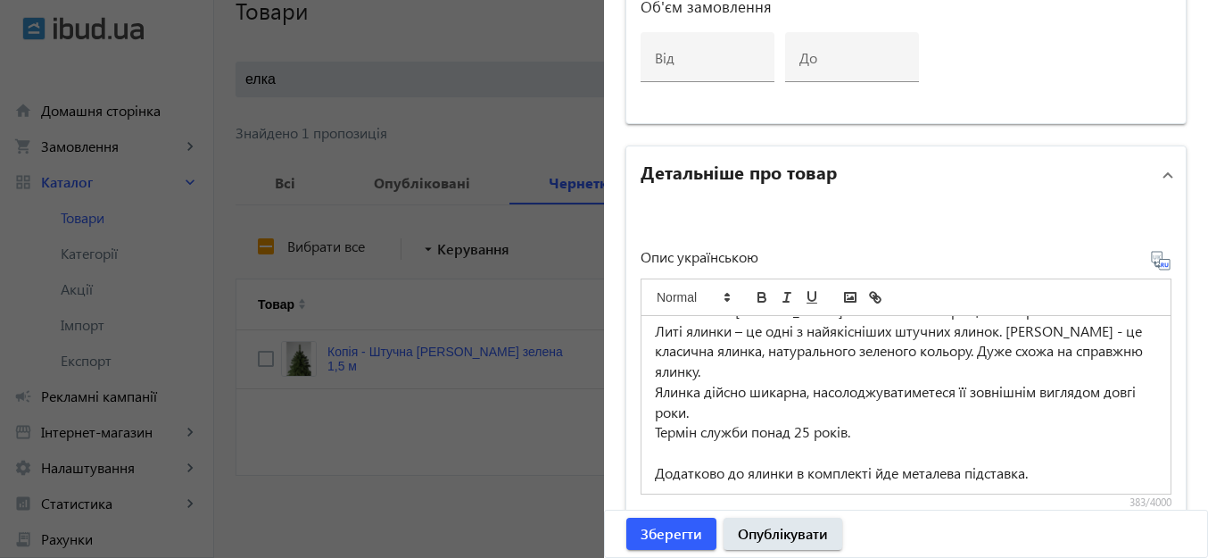
click at [999, 185] on mat-panel-title "Детальніше про товар" at bounding box center [894, 175] width 509 height 32
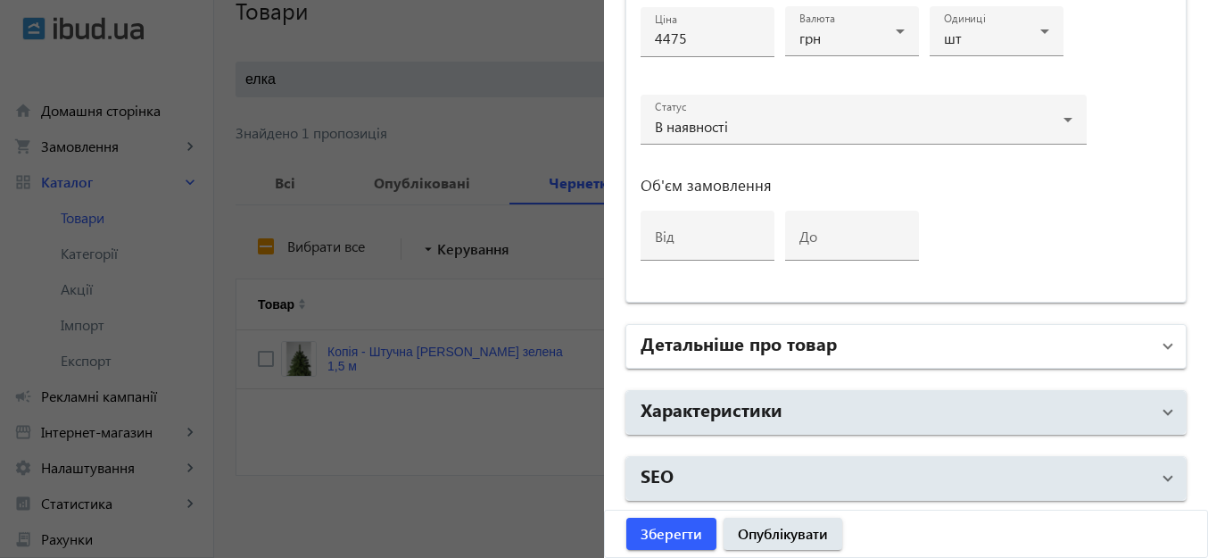
scroll to position [931, 0]
click at [855, 352] on mat-panel-title "Детальніше про товар" at bounding box center [894, 346] width 509 height 32
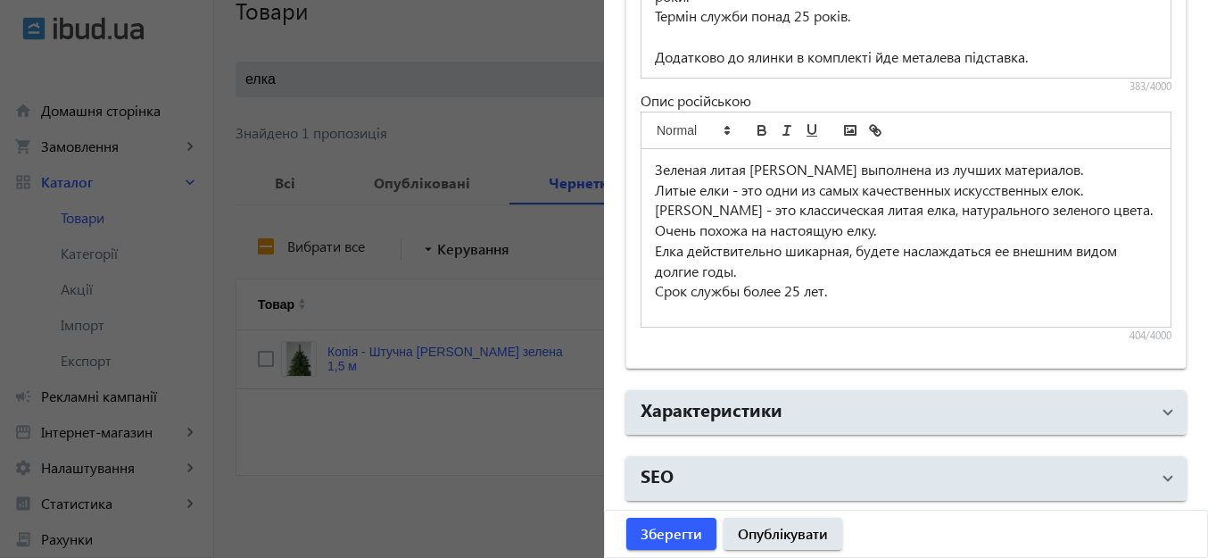
scroll to position [26, 0]
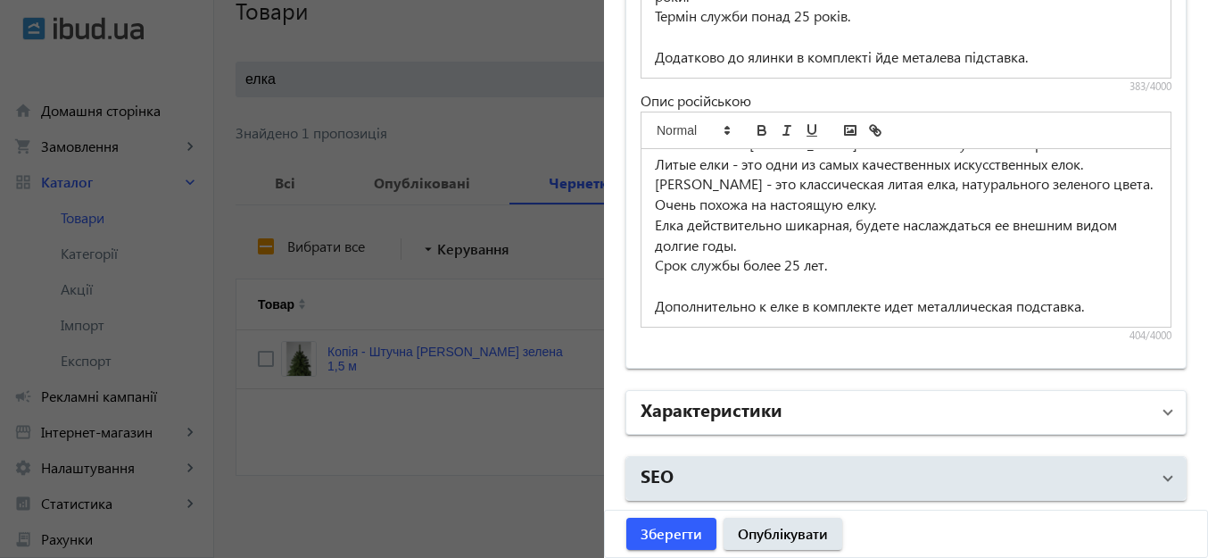
click at [858, 425] on mat-panel-title "Характеристики" at bounding box center [894, 412] width 509 height 32
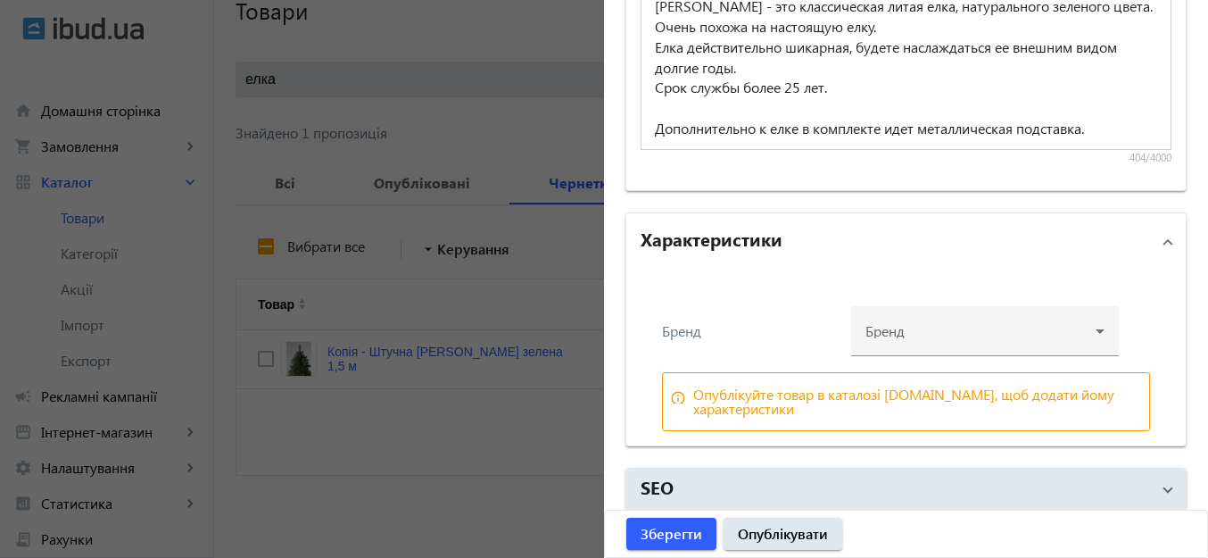
scroll to position [1704, 0]
click at [1097, 332] on div at bounding box center [984, 323] width 239 height 64
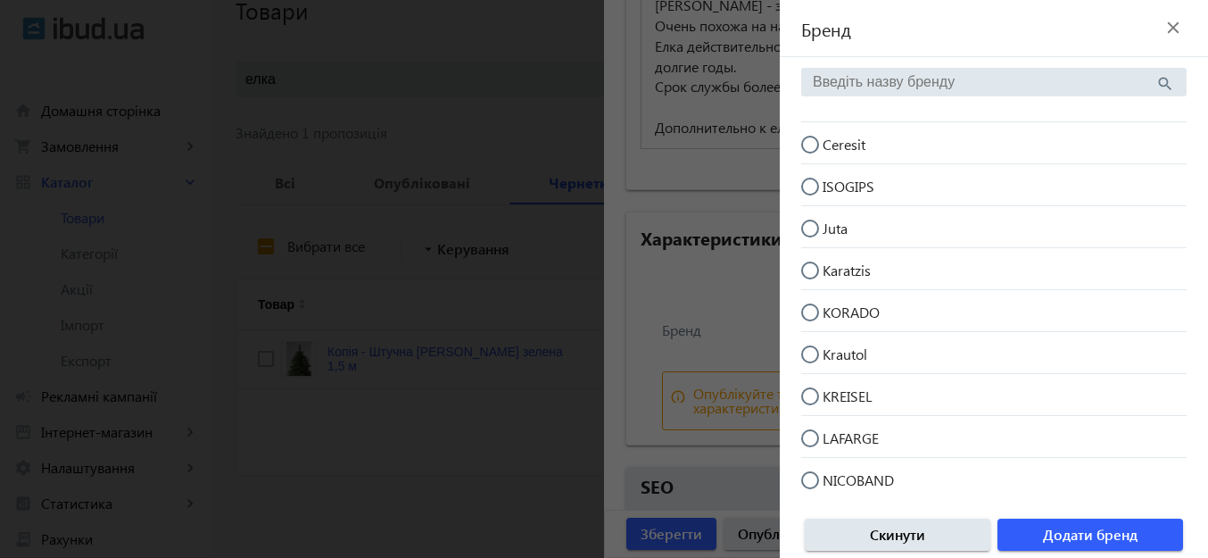
scroll to position [791, 0]
click at [1027, 77] on input "search" at bounding box center [984, 82] width 343 height 16
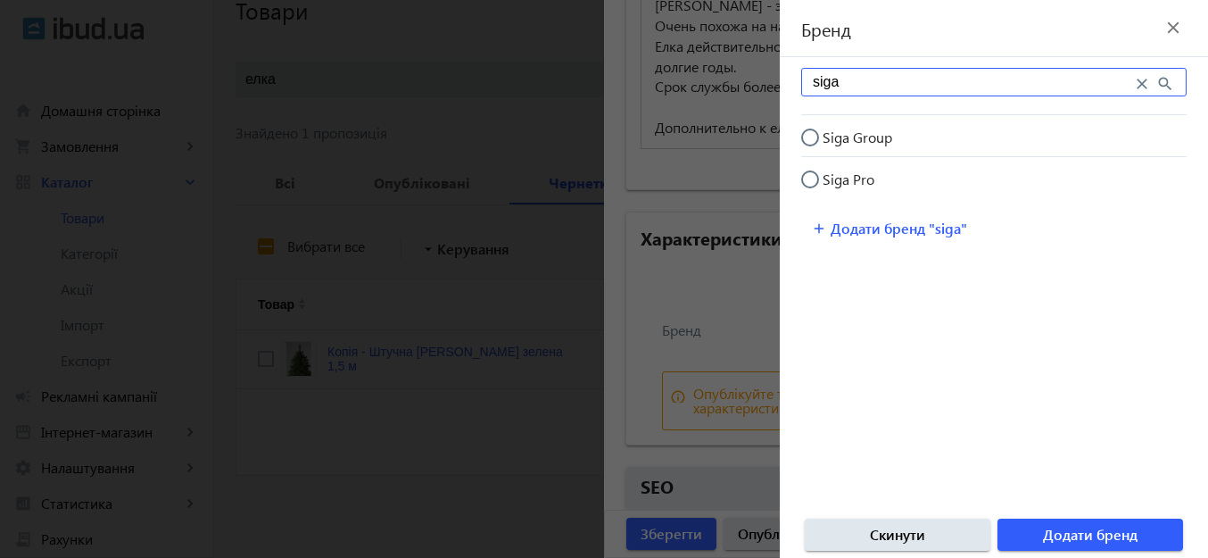
scroll to position [0, 0]
type input "siga"
click at [809, 135] on input "Siga Group" at bounding box center [819, 146] width 36 height 36
radio input "true"
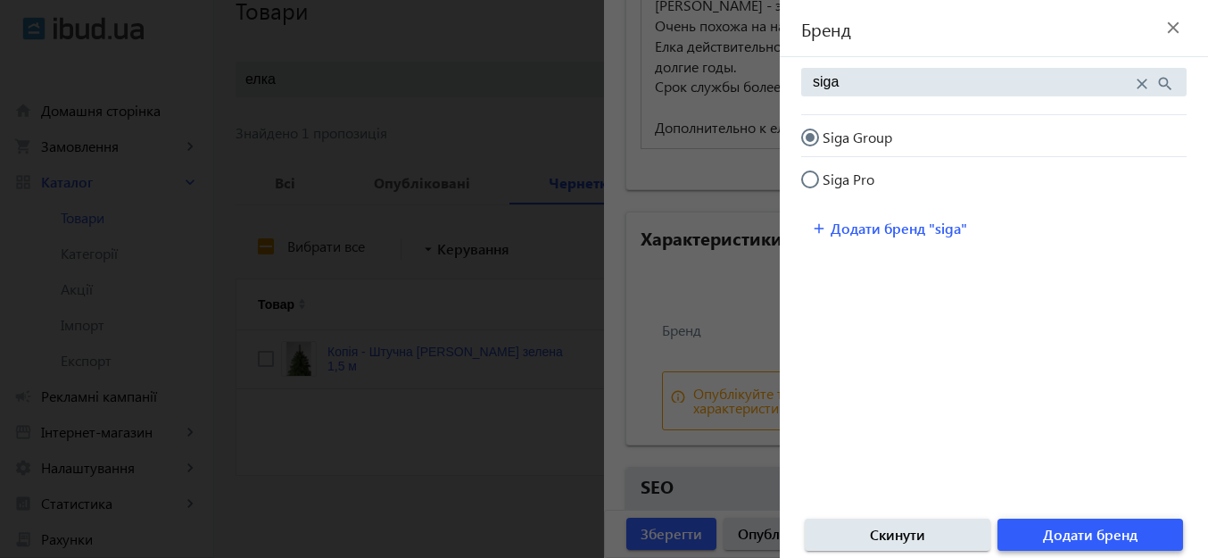
click at [1115, 530] on span "Додати бренд" at bounding box center [1090, 535] width 95 height 20
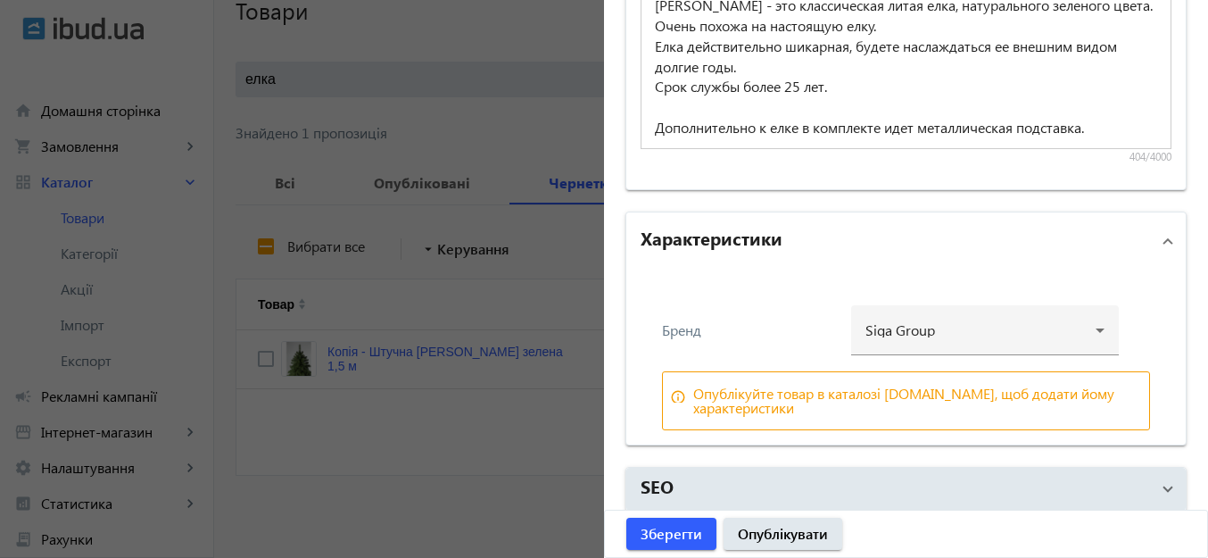
scroll to position [1714, 0]
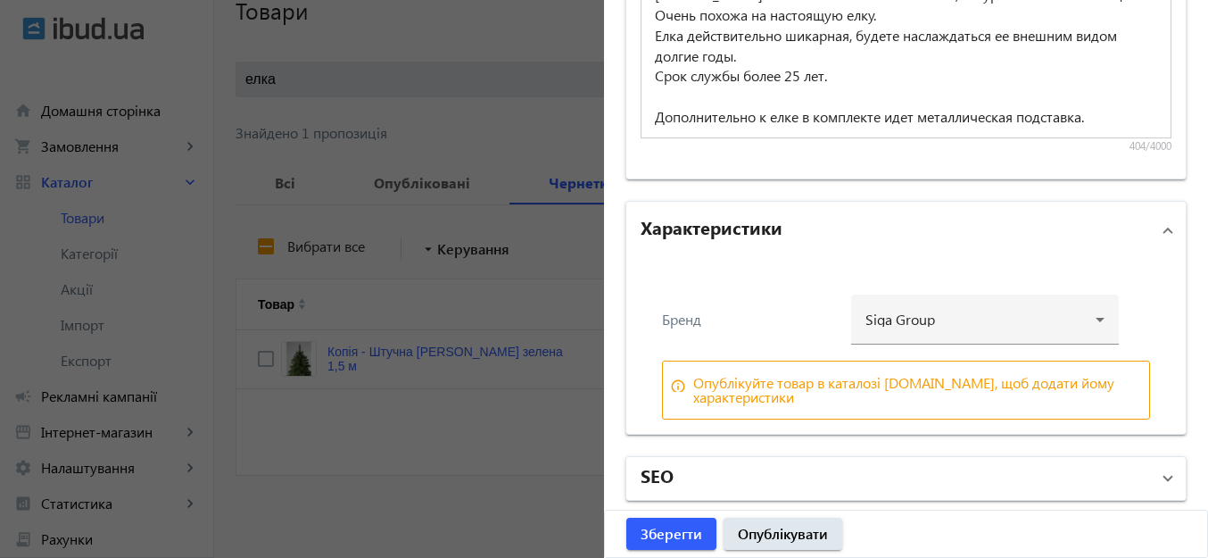
click at [706, 469] on mat-panel-title "SEO" at bounding box center [894, 478] width 509 height 32
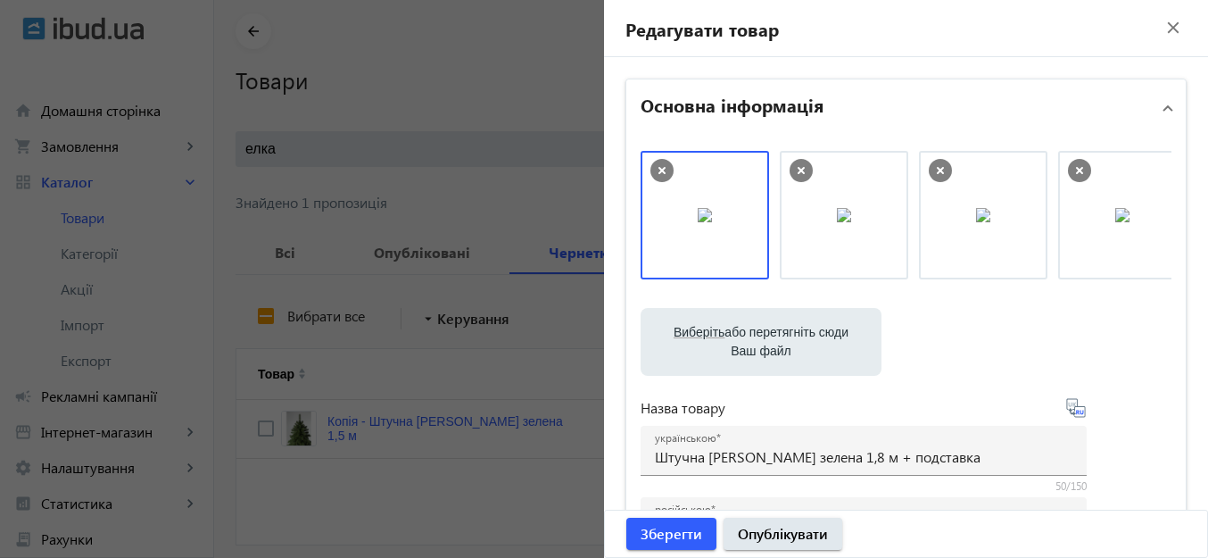
scroll to position [0, 0]
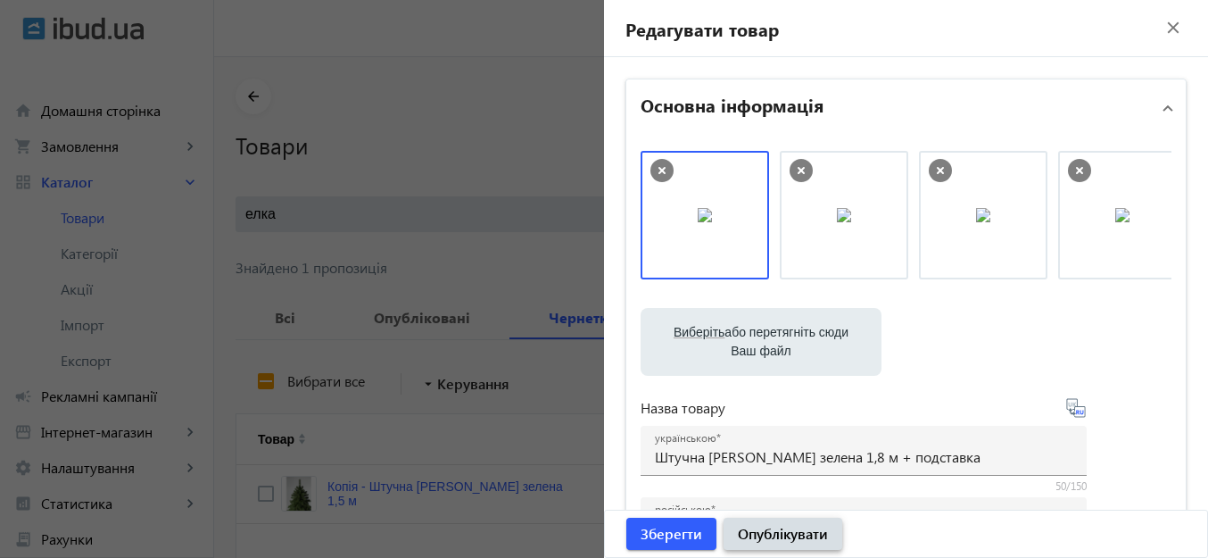
click at [800, 536] on span "Опублікувати" at bounding box center [783, 534] width 90 height 20
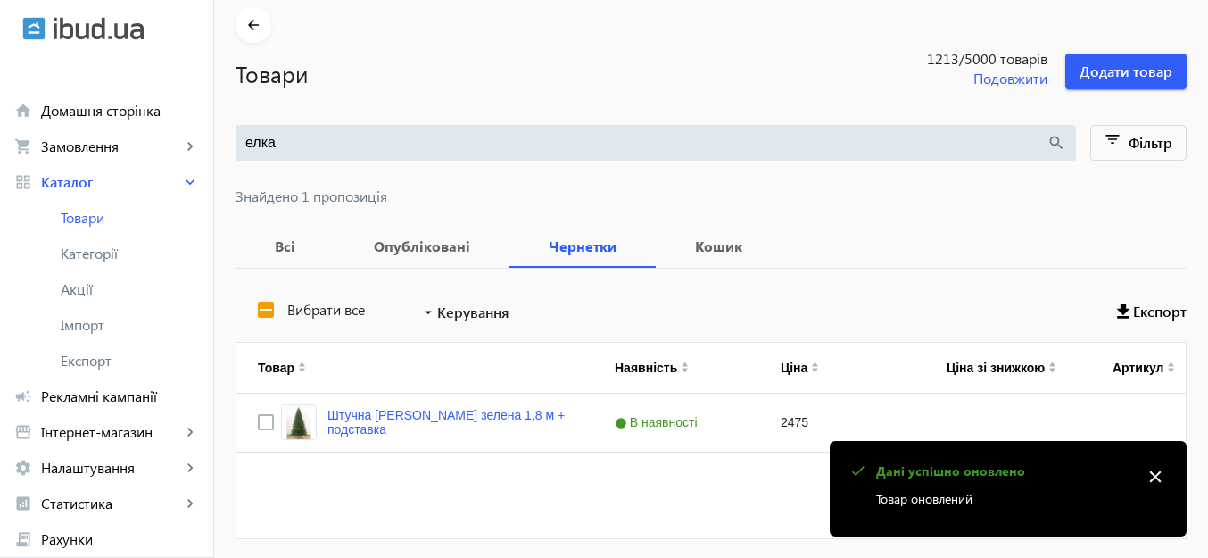
scroll to position [135, 0]
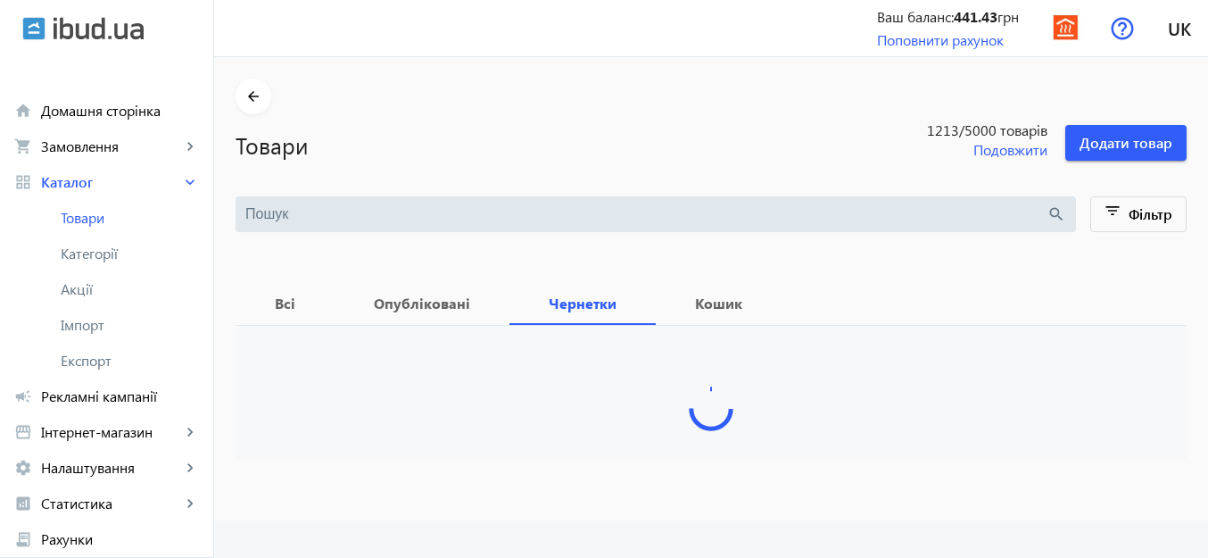
type input "елка"
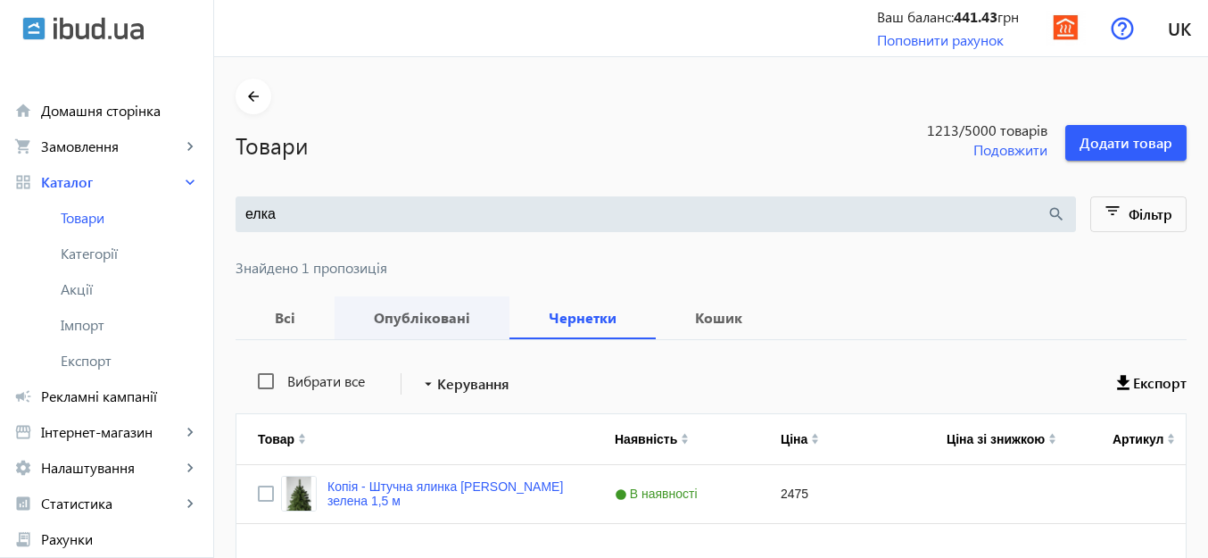
click at [265, 313] on b "Всі" at bounding box center [285, 317] width 56 height 14
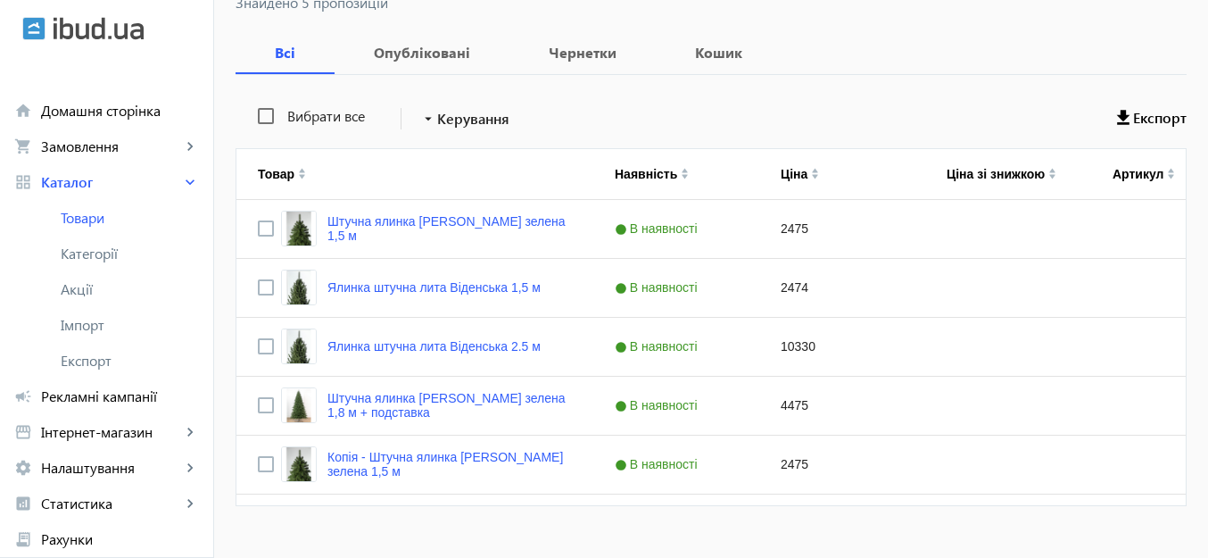
scroll to position [268, 0]
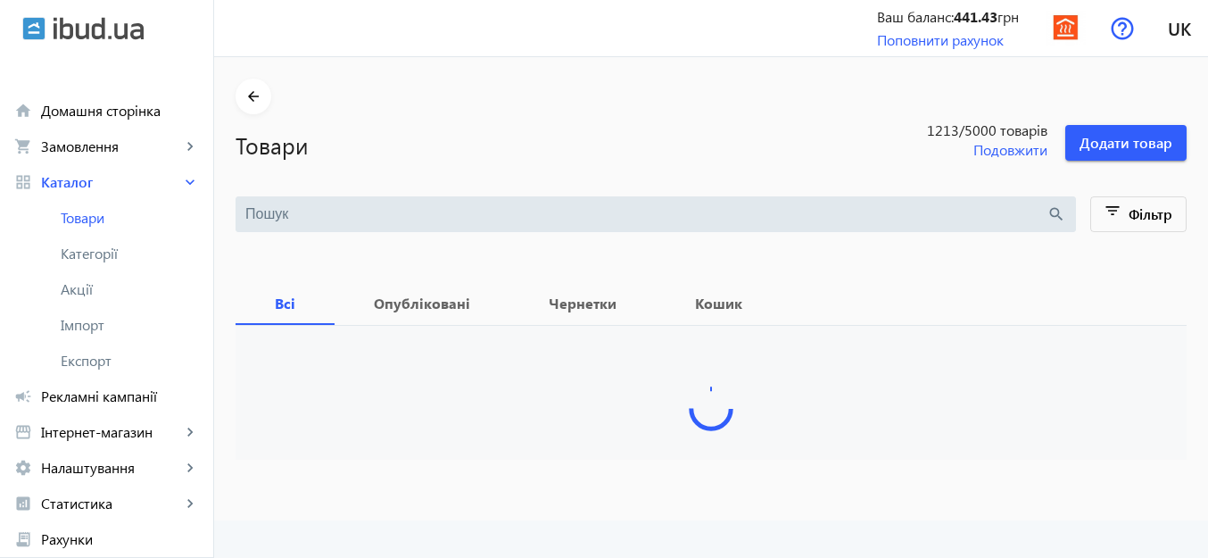
type input "елка"
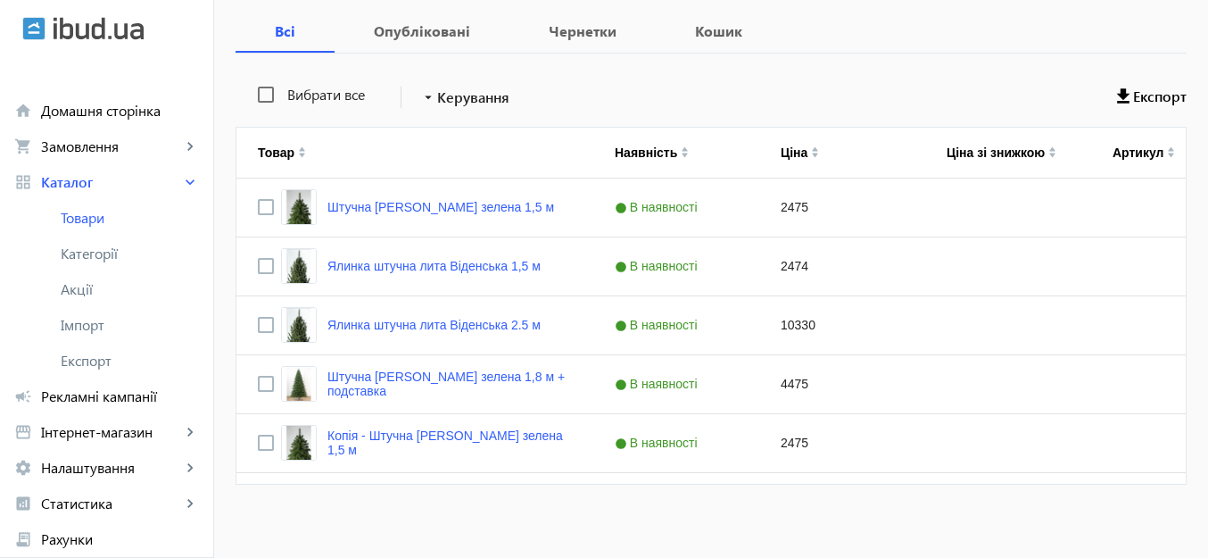
scroll to position [295, 0]
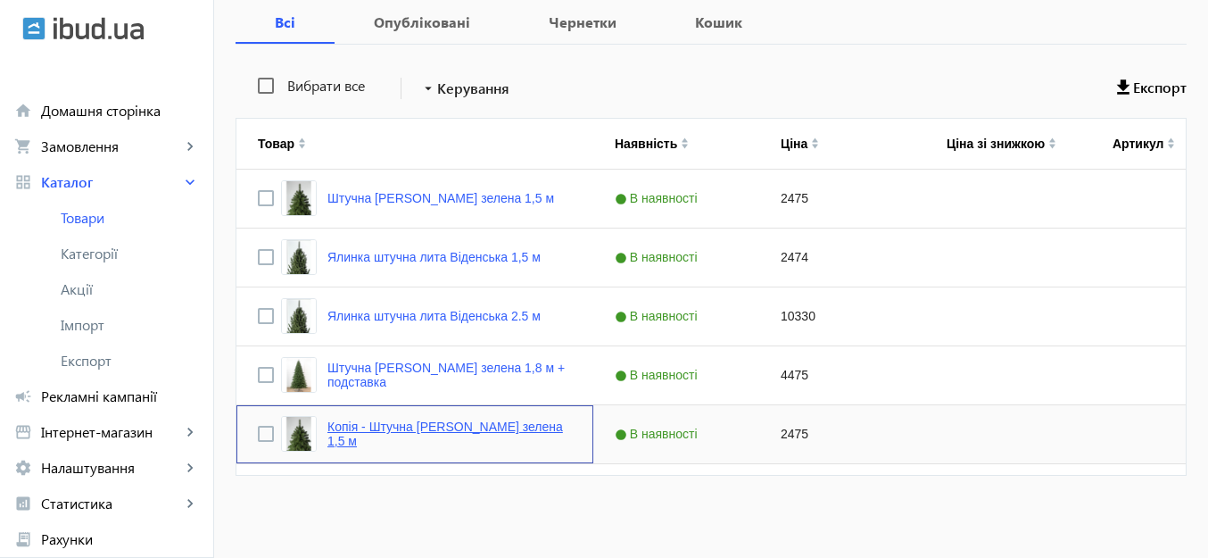
click at [403, 422] on link "Копія - Штучна ялинка Ковалевська зелена 1,5 м" at bounding box center [449, 433] width 244 height 29
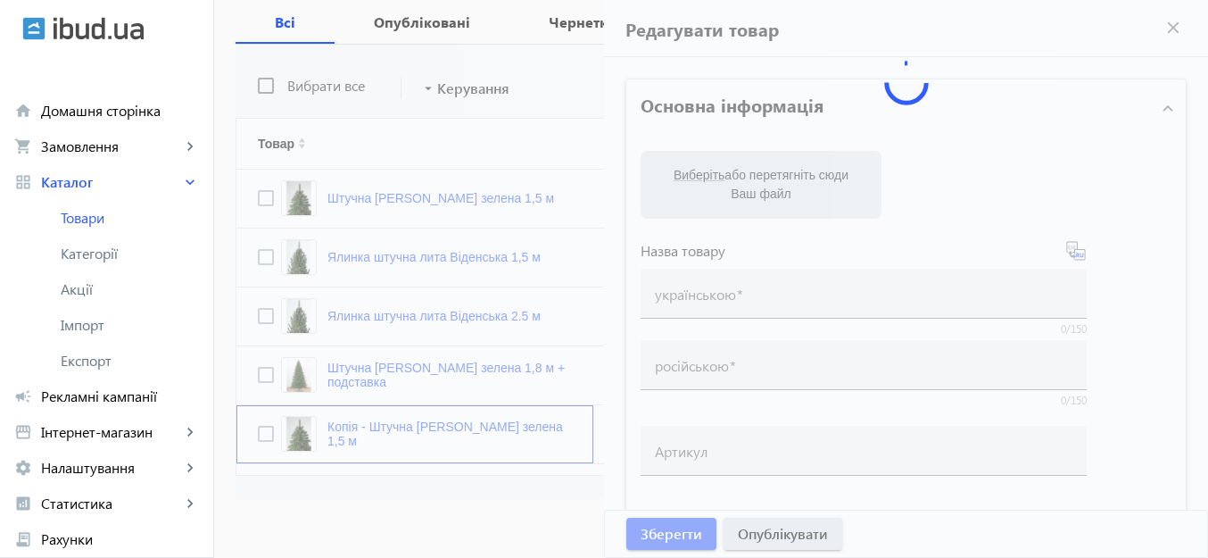
type input "Копія - Штучна ялинка Ковалевська зелена 1,5 м"
type input "Копия - Искусственная елка литая Ковалевская зеленая 1,5 м"
checkbox input "true"
type input "2475"
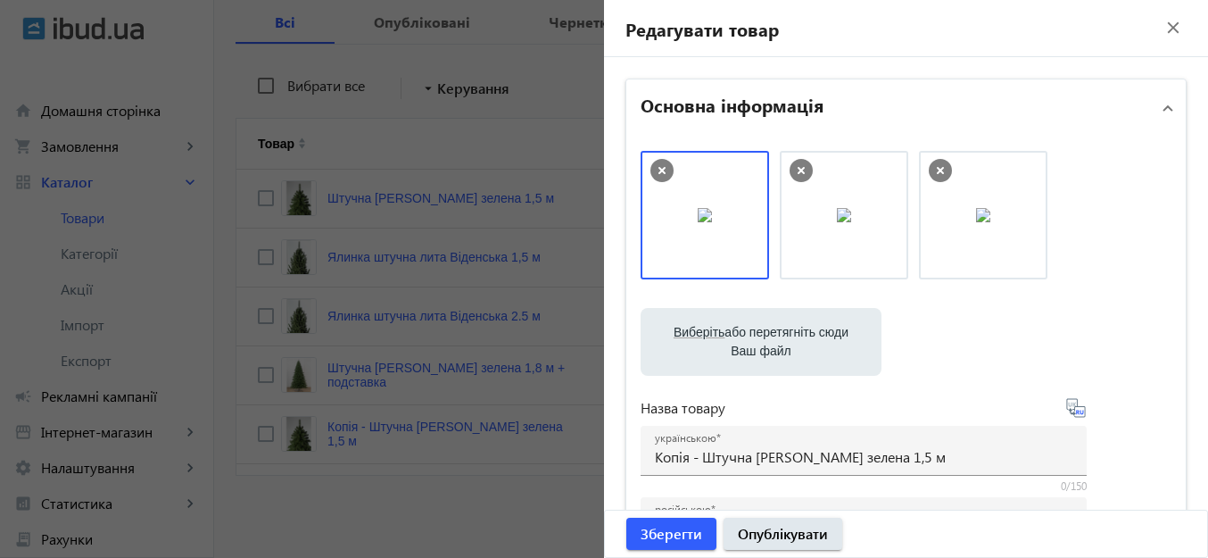
click at [682, 332] on span "Виберіть" at bounding box center [698, 332] width 51 height 14
click at [682, 333] on input "Виберіть або перетягніть сюди Ваш файл" at bounding box center [761, 343] width 212 height 21
type input "C:\fakepath\коваль зелена.png"
drag, startPoint x: 1136, startPoint y: 205, endPoint x: 985, endPoint y: 224, distance: 152.8
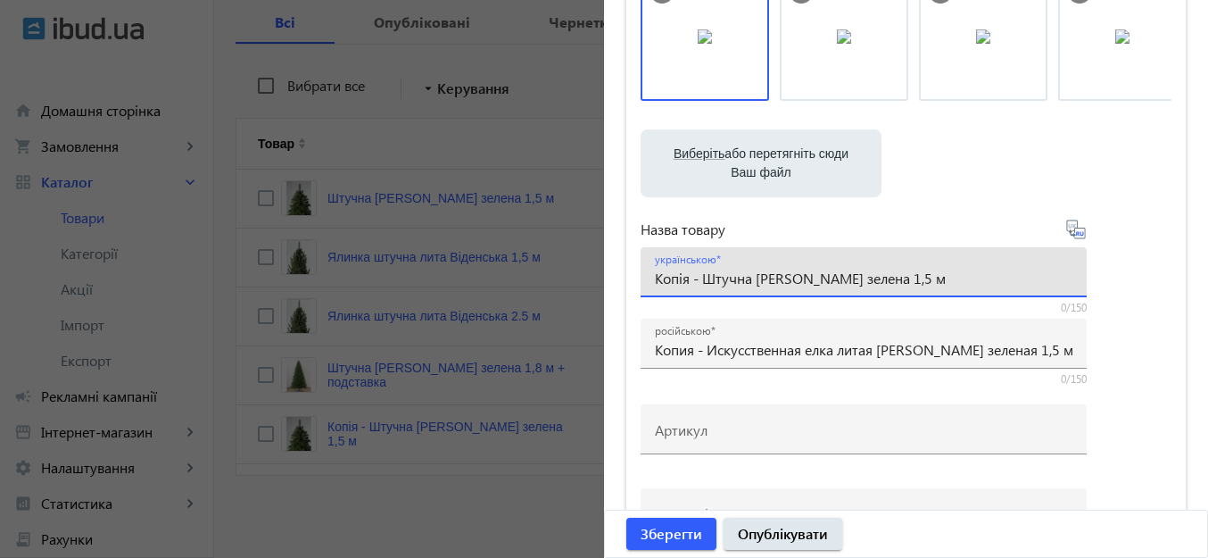
drag, startPoint x: 699, startPoint y: 277, endPoint x: 654, endPoint y: 277, distance: 45.5
click at [655, 277] on input "Копія - Штучна ялинка Ковалевська зелена 1,5 м" at bounding box center [863, 277] width 417 height 19
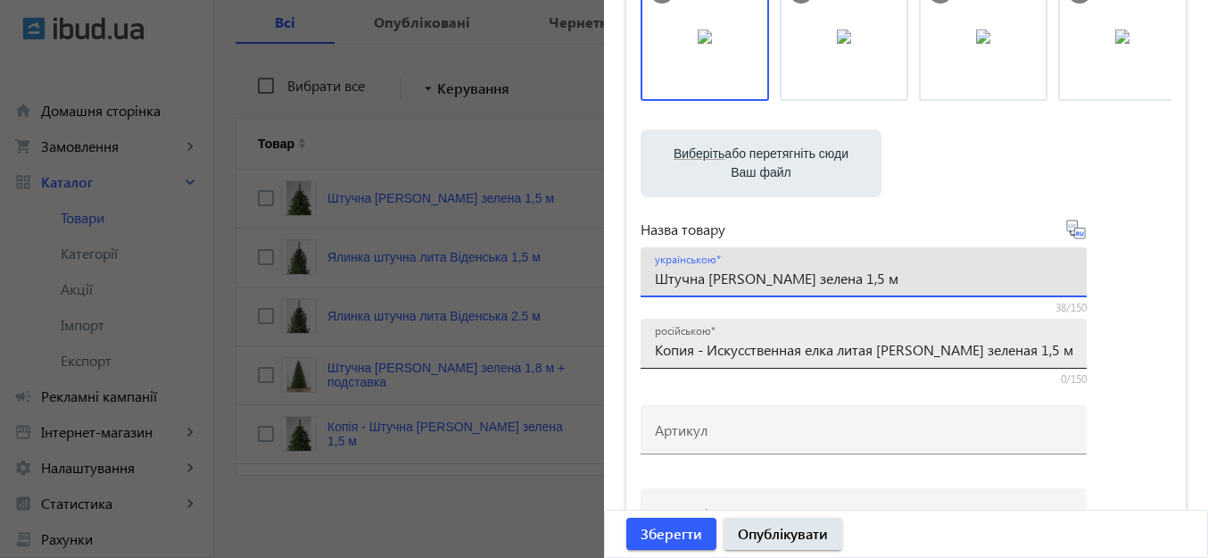
type input "Штучна ялинка [PERSON_NAME] зелена 1,5 м"
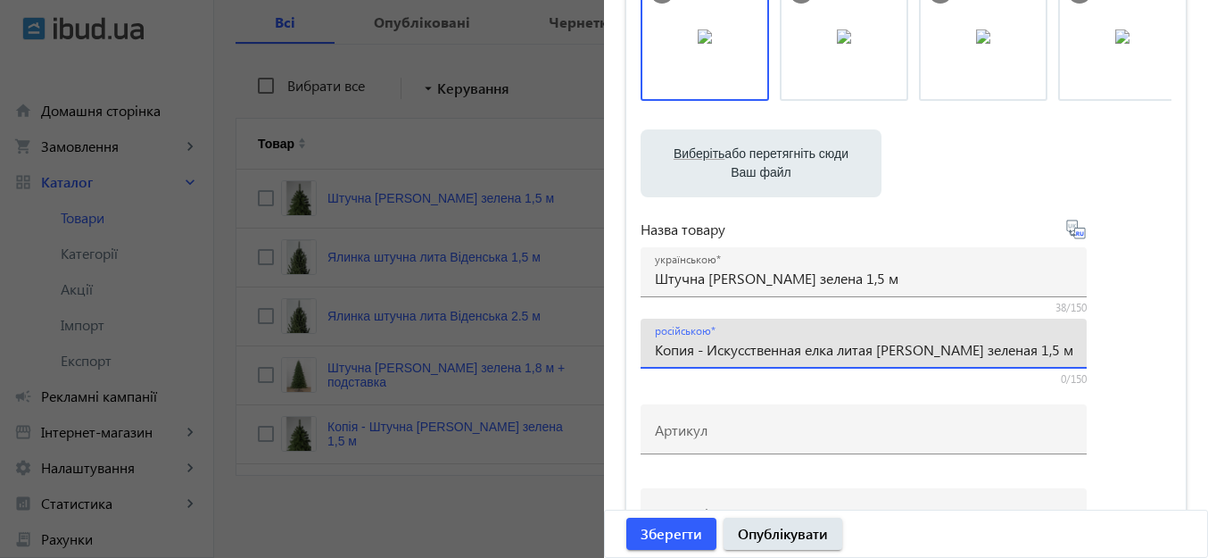
drag, startPoint x: 699, startPoint y: 348, endPoint x: 609, endPoint y: 358, distance: 90.6
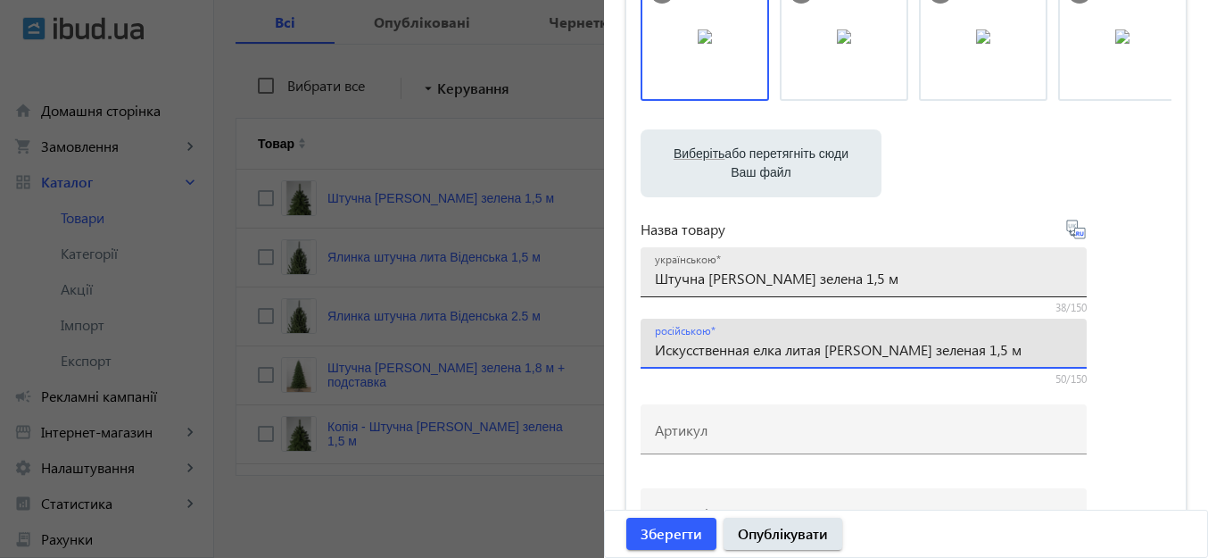
type input "Искусственная елка литая Ковалевская зеленая 1,5 м"
click at [952, 279] on input "Штучна ялинка [PERSON_NAME] зелена 1,5 м" at bounding box center [863, 277] width 417 height 19
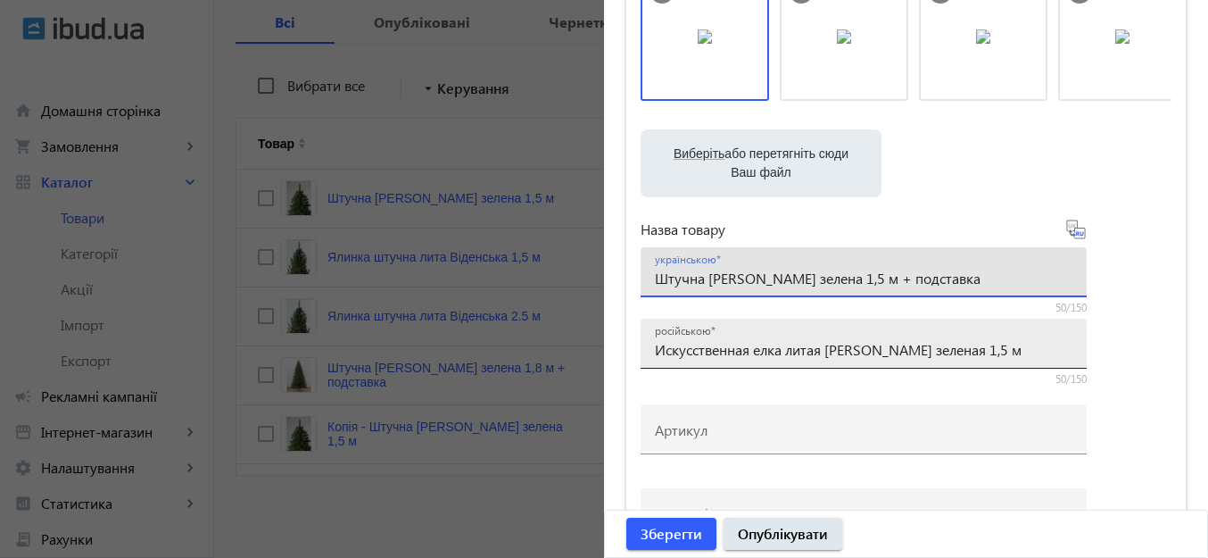
type input "Штучна ялинка Ковалевська зелена 1,5 м + подставка"
click at [1045, 358] on input "Искусственная елка литая Ковалевская зеленая 1,5 м" at bounding box center [863, 349] width 417 height 19
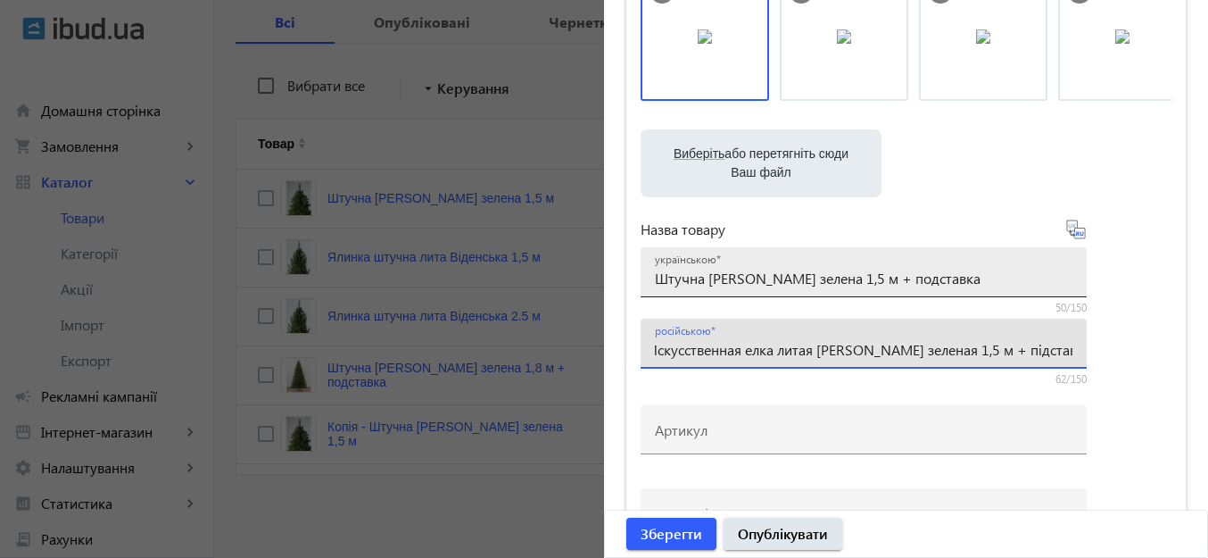
type input "Искусственная елка литая Ковалевская зеленая 1,5 м + підставка"
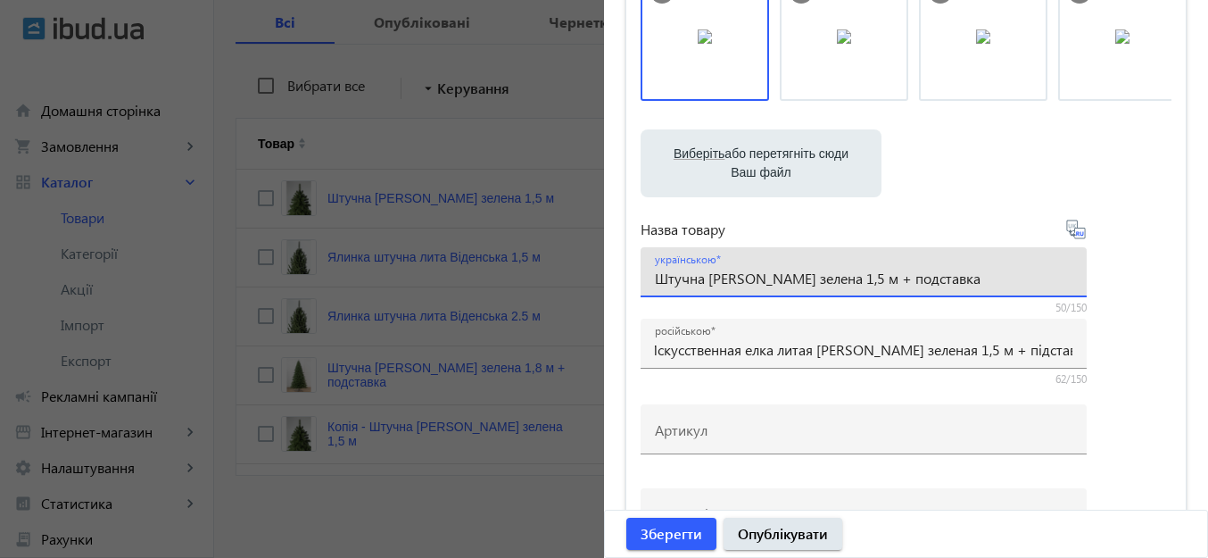
scroll to position [0, 0]
drag, startPoint x: 903, startPoint y: 285, endPoint x: 889, endPoint y: 280, distance: 14.1
click at [889, 280] on input "Штучна ялинка Ковалевська зелена 1,5 м + подставка" at bounding box center [863, 277] width 417 height 19
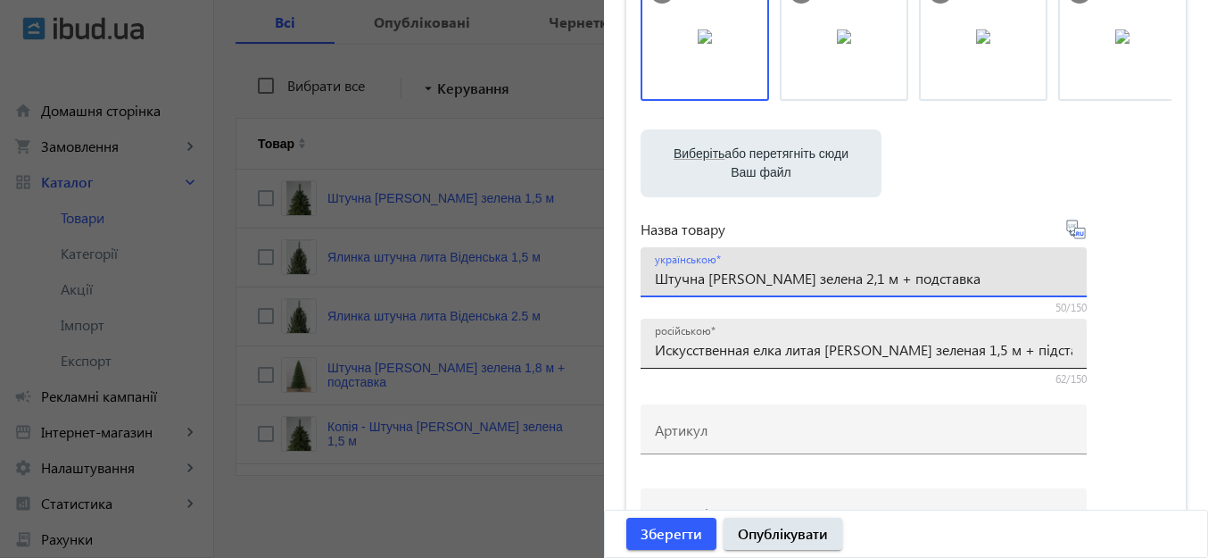
type input "Штучна ялинка [PERSON_NAME] зелена 2,1 м + подставка"
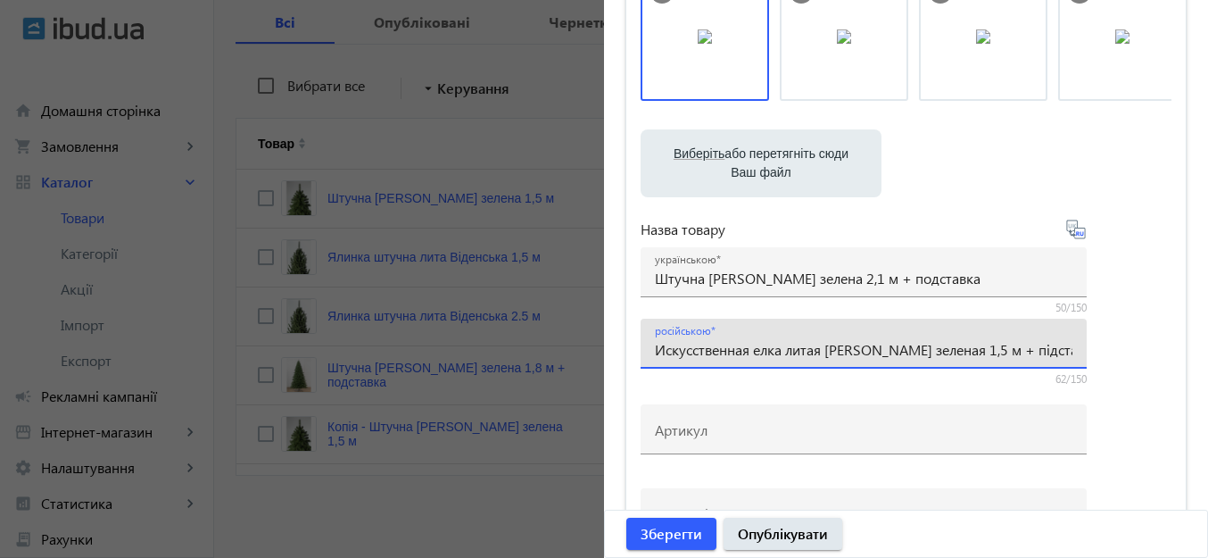
drag, startPoint x: 979, startPoint y: 351, endPoint x: 965, endPoint y: 345, distance: 15.2
click at [965, 345] on input "Искусственная елка литая Ковалевская зеленая 1,5 м + підставка" at bounding box center [863, 349] width 417 height 19
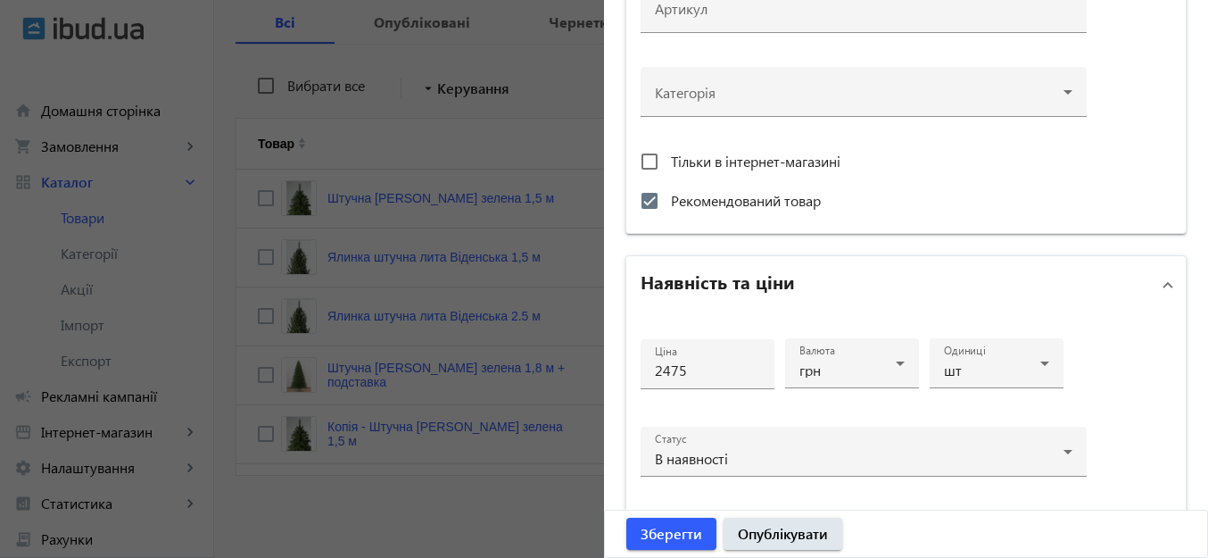
scroll to position [714, 0]
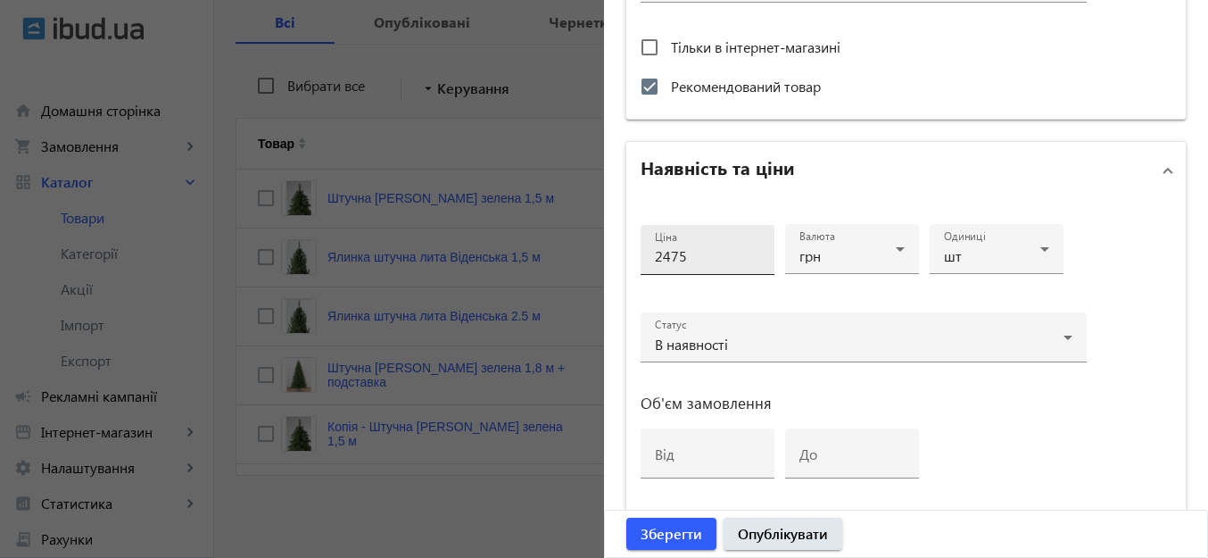
type input "Искусственная елка литая Ковалевская зеленая 2,1 м + підставка"
drag, startPoint x: 664, startPoint y: 260, endPoint x: 649, endPoint y: 257, distance: 14.7
click at [655, 257] on input "2475" at bounding box center [707, 255] width 105 height 19
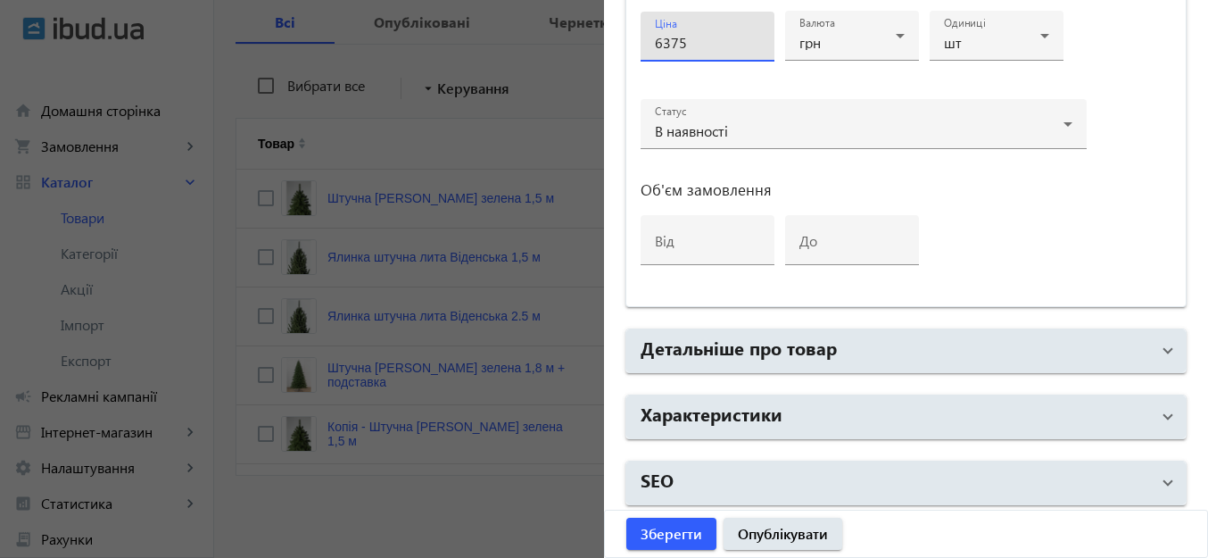
scroll to position [931, 0]
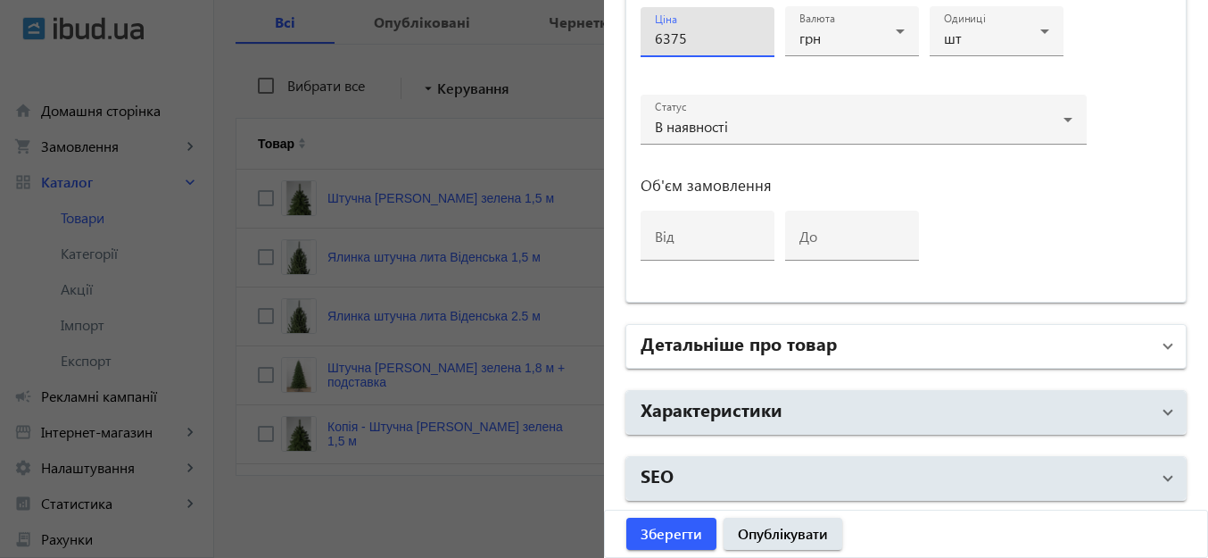
type input "6375"
click at [708, 350] on h2 "Детальніше про товар" at bounding box center [738, 342] width 196 height 25
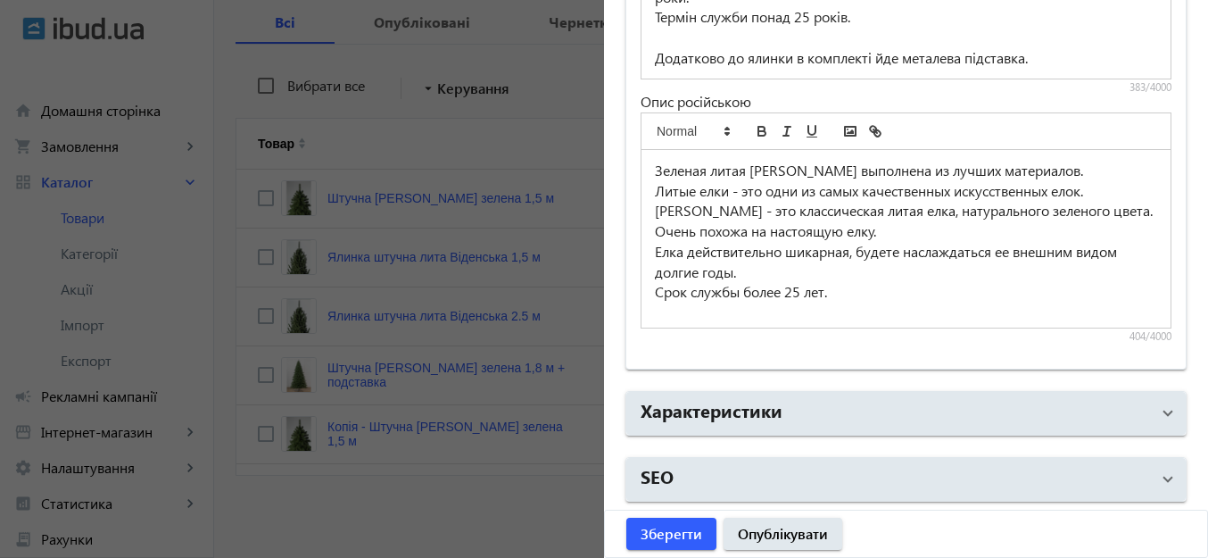
scroll to position [1525, 0]
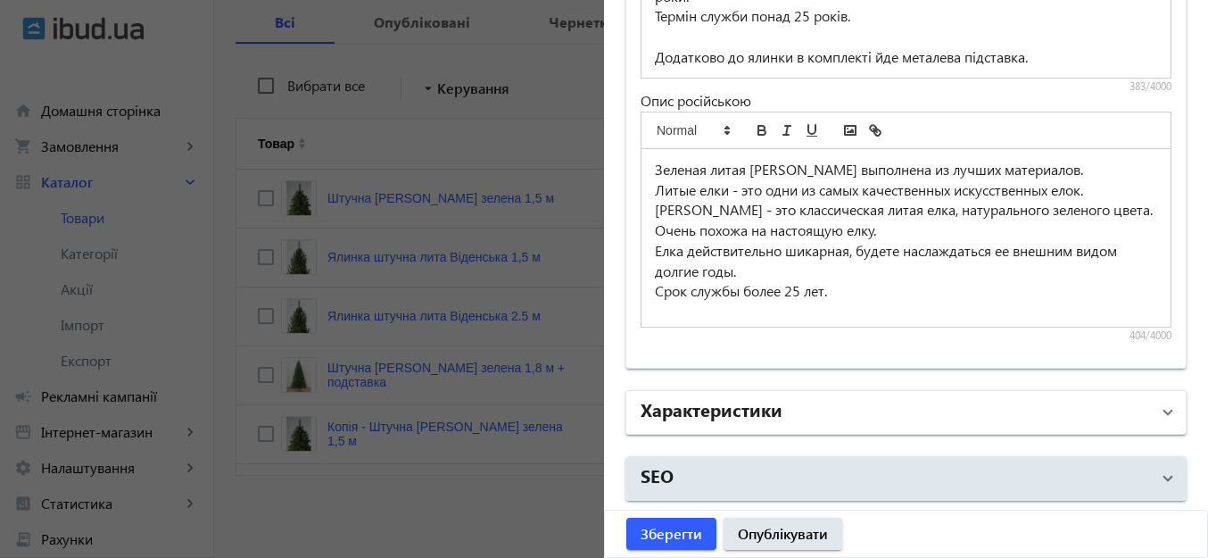
click at [841, 412] on mat-panel-title "Характеристики" at bounding box center [894, 412] width 509 height 32
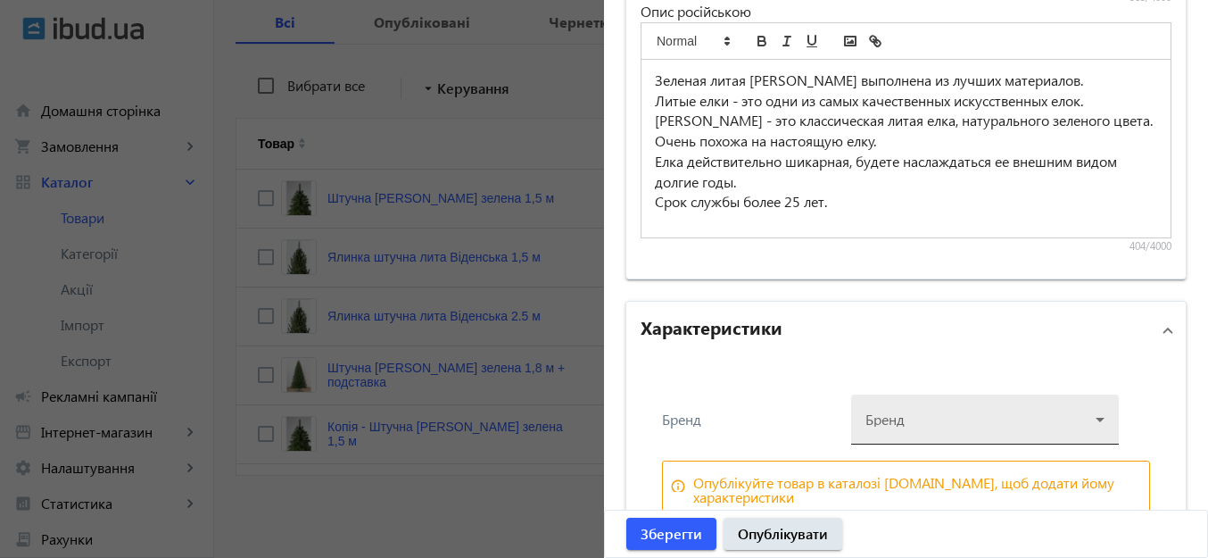
scroll to position [1714, 0]
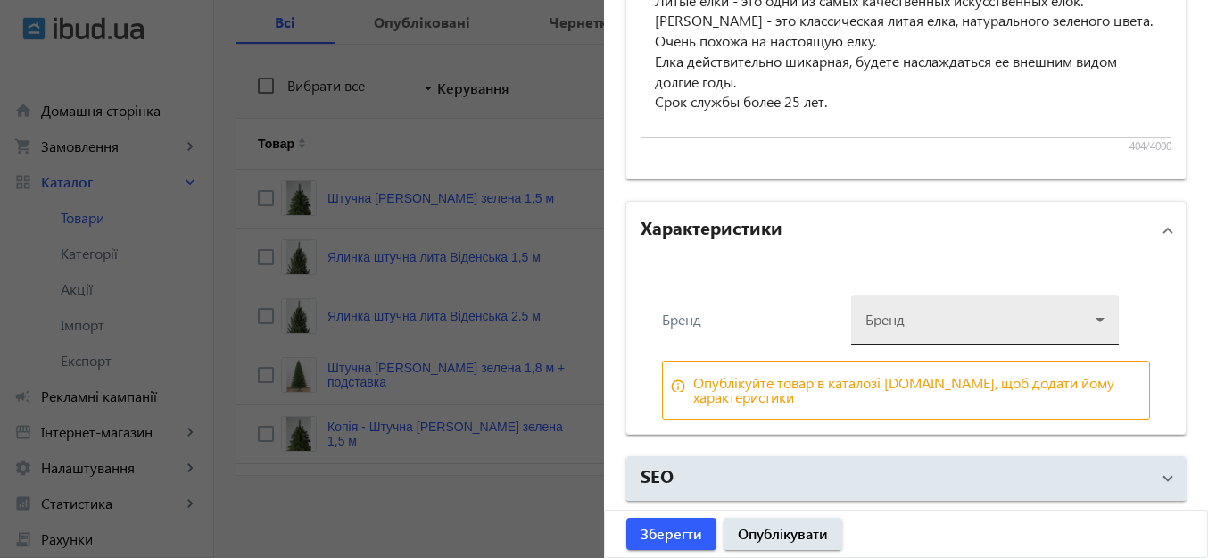
click at [962, 313] on div at bounding box center [984, 312] width 239 height 64
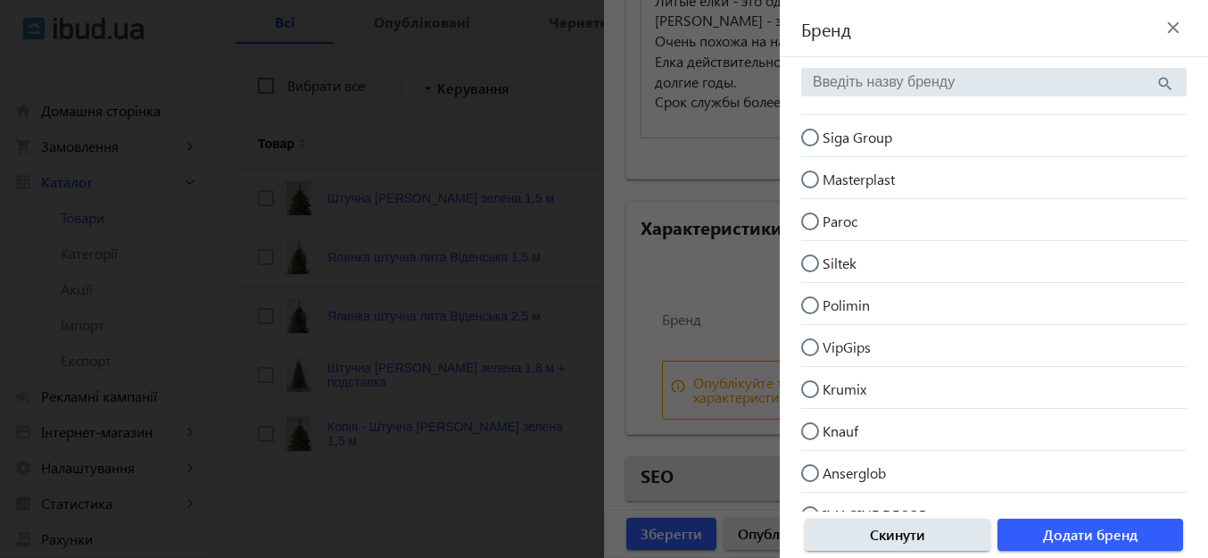
drag, startPoint x: 819, startPoint y: 135, endPoint x: 837, endPoint y: 146, distance: 21.3
click at [819, 134] on input "Siga Group" at bounding box center [819, 146] width 36 height 36
radio input "true"
click at [1123, 529] on span "Додати бренд" at bounding box center [1090, 535] width 95 height 20
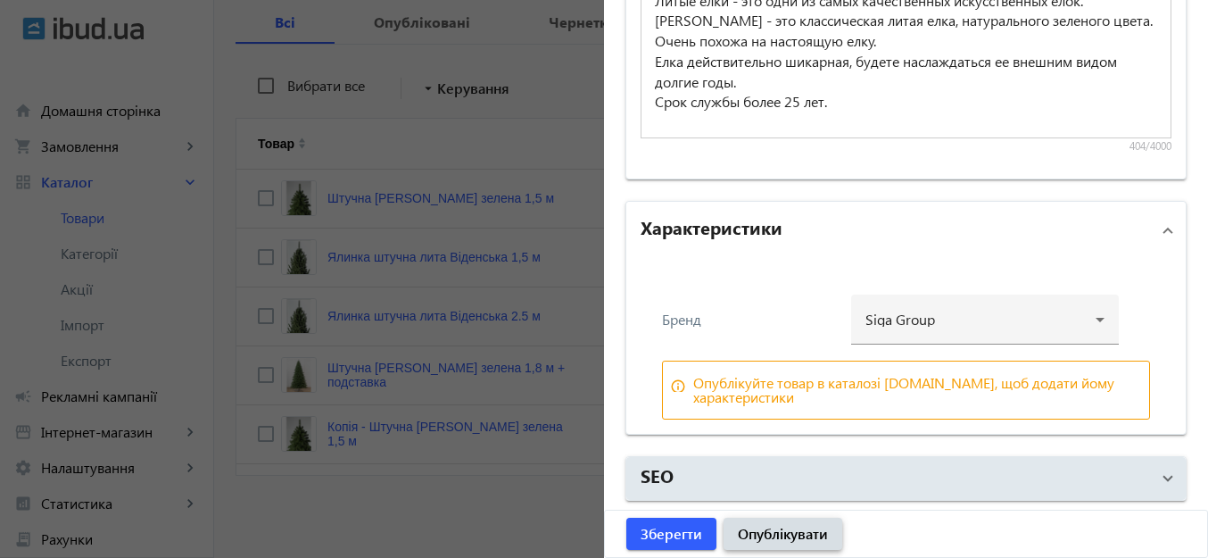
click at [798, 529] on span "Опублікувати" at bounding box center [783, 534] width 90 height 20
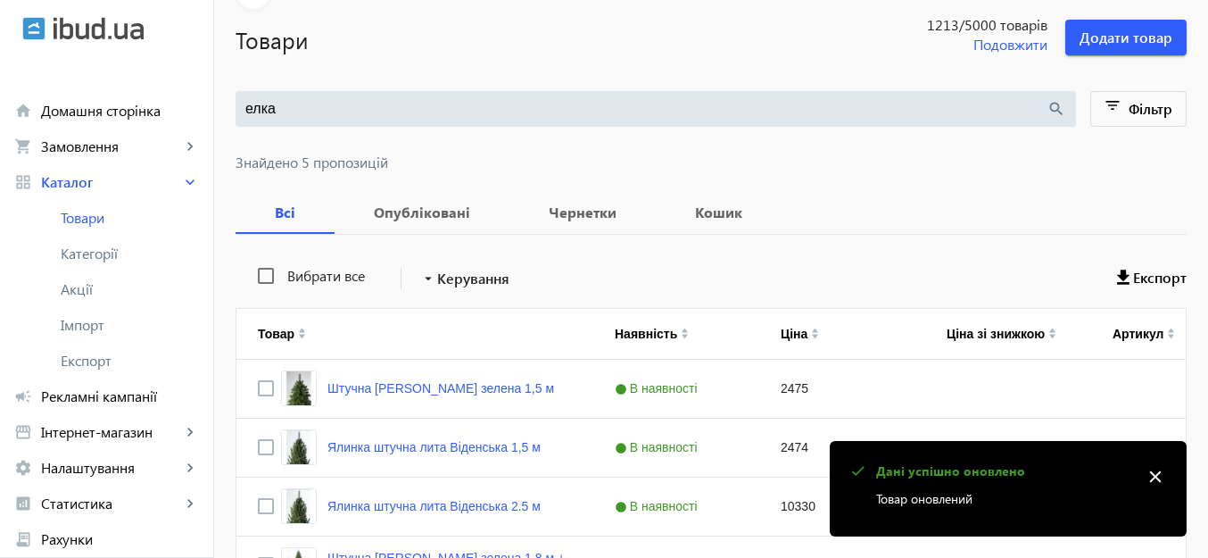
scroll to position [268, 0]
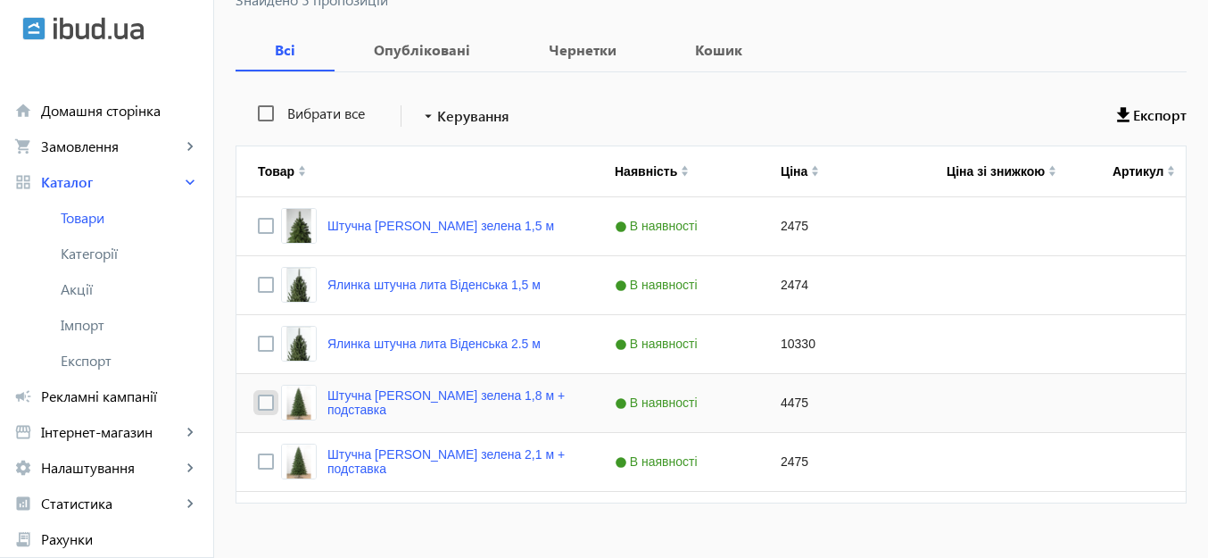
click at [258, 401] on input "Press Space to toggle row selection (unchecked)" at bounding box center [266, 402] width 16 height 16
checkbox input "true"
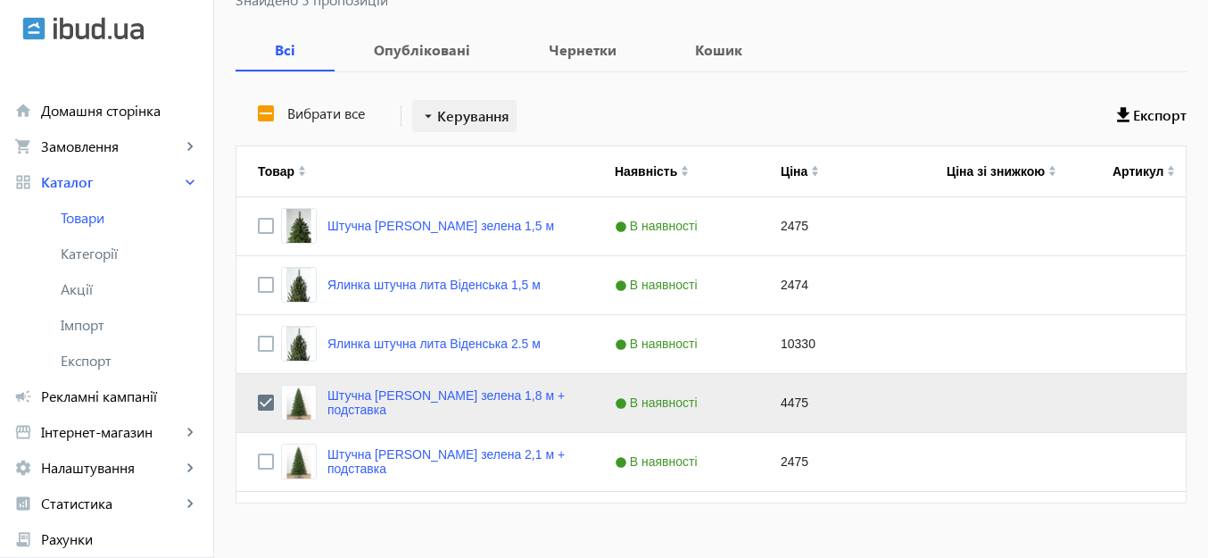
click at [456, 117] on span "Керування" at bounding box center [473, 115] width 72 height 21
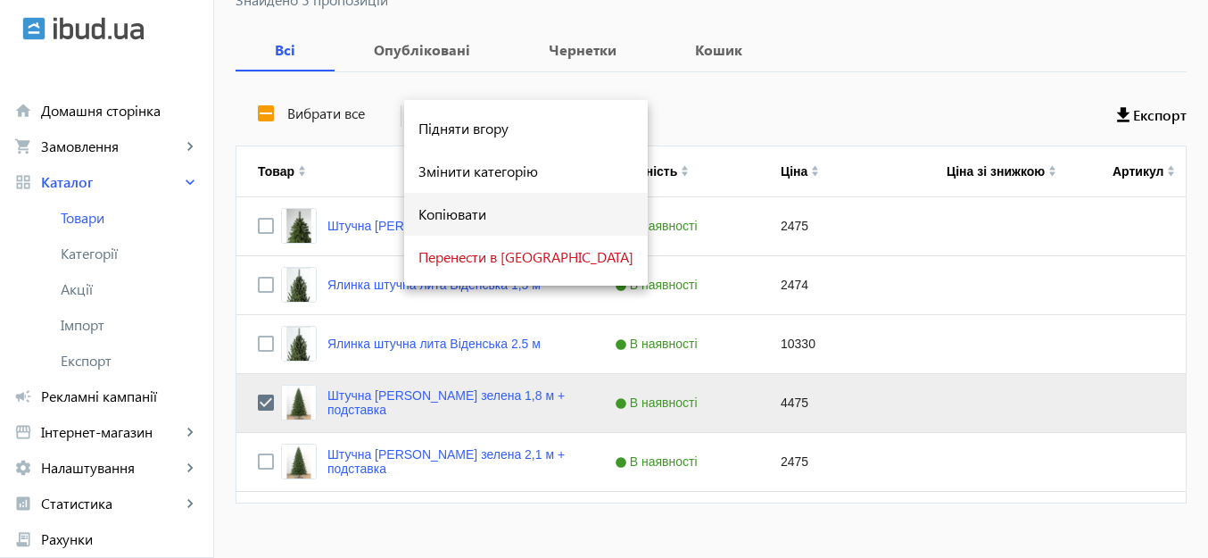
click at [459, 207] on span "Копіювати" at bounding box center [525, 214] width 215 height 14
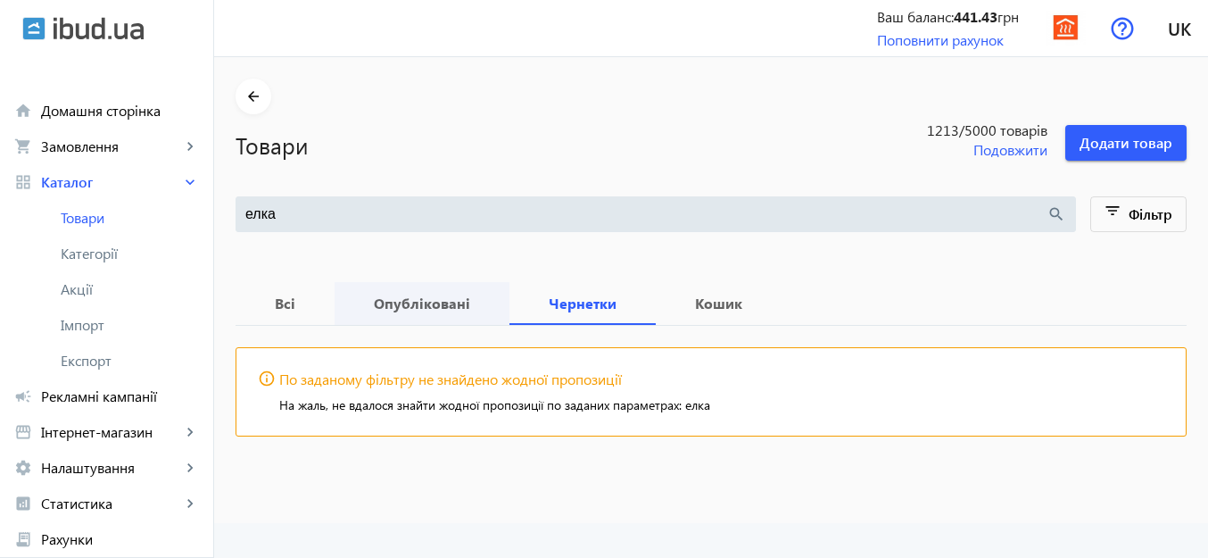
click at [396, 299] on b "Опубліковані" at bounding box center [422, 303] width 132 height 14
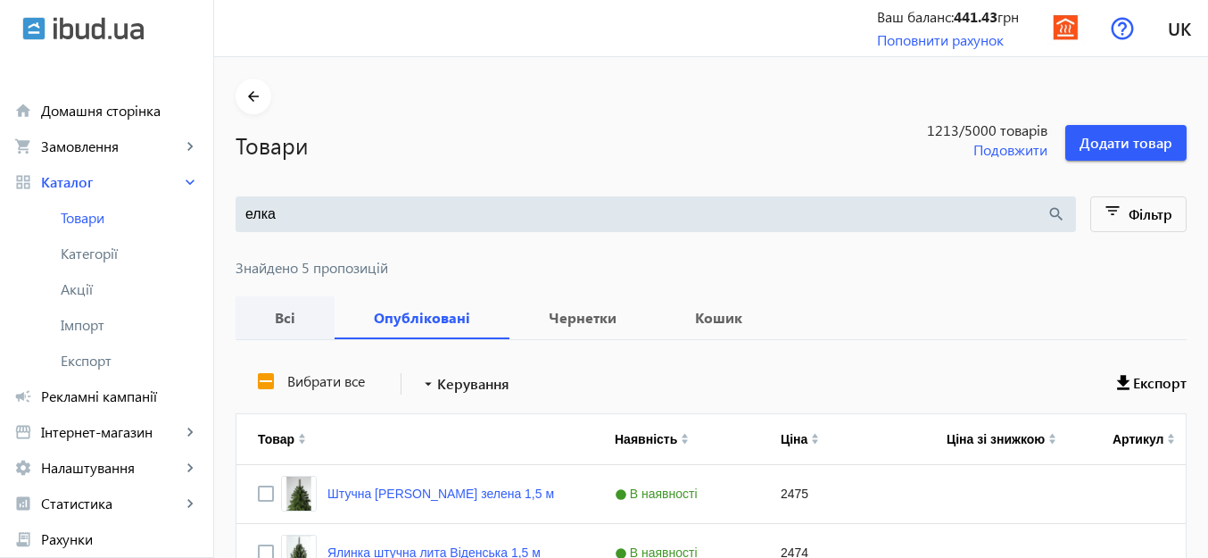
click at [264, 320] on b "Всі" at bounding box center [285, 317] width 56 height 14
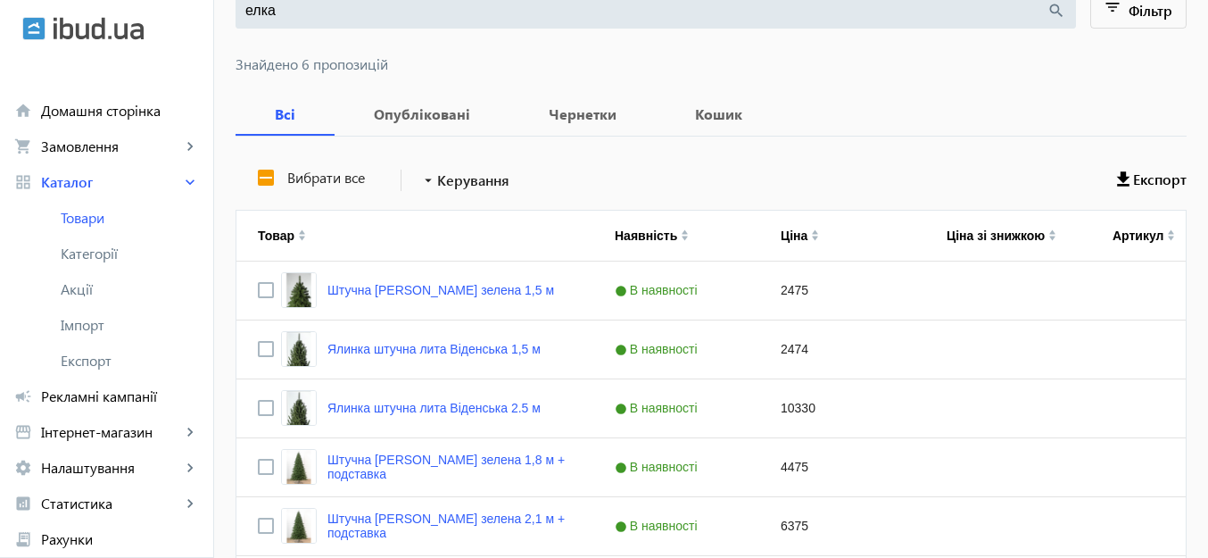
scroll to position [354, 0]
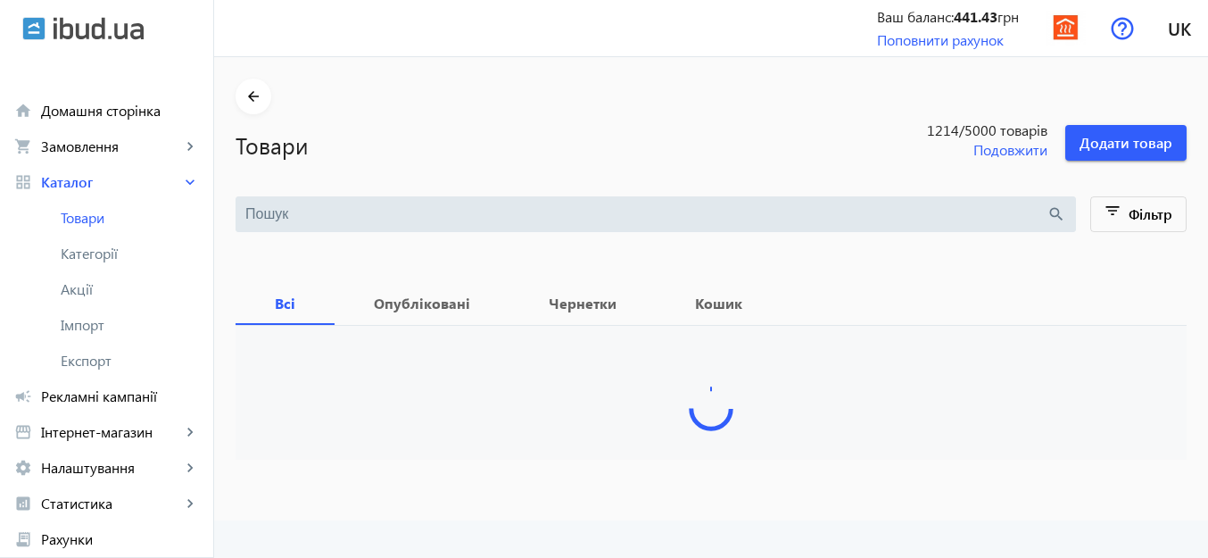
type input "елка"
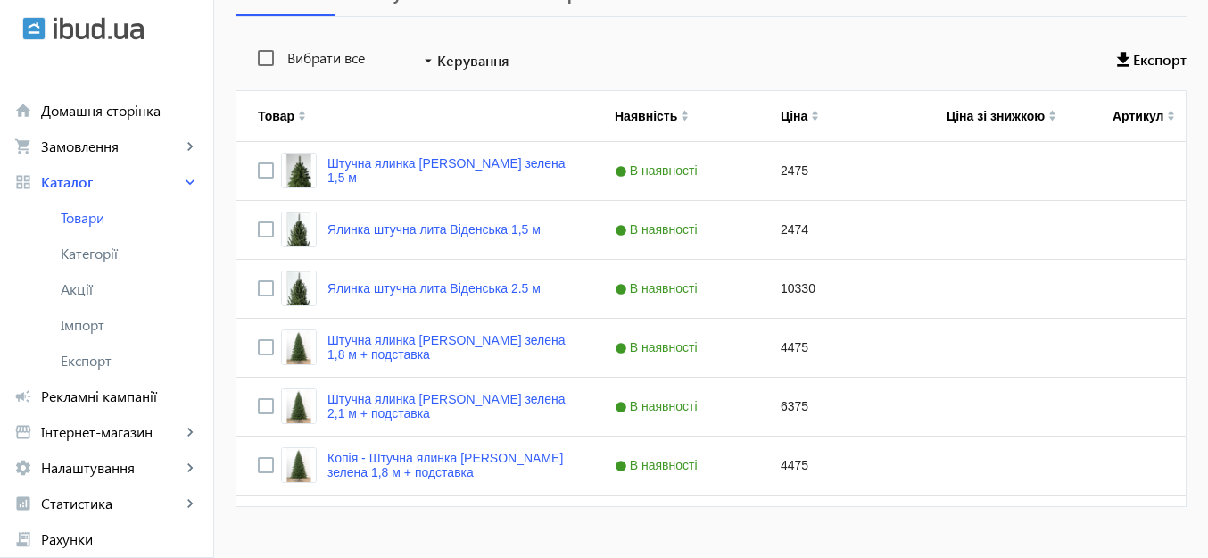
scroll to position [354, 0]
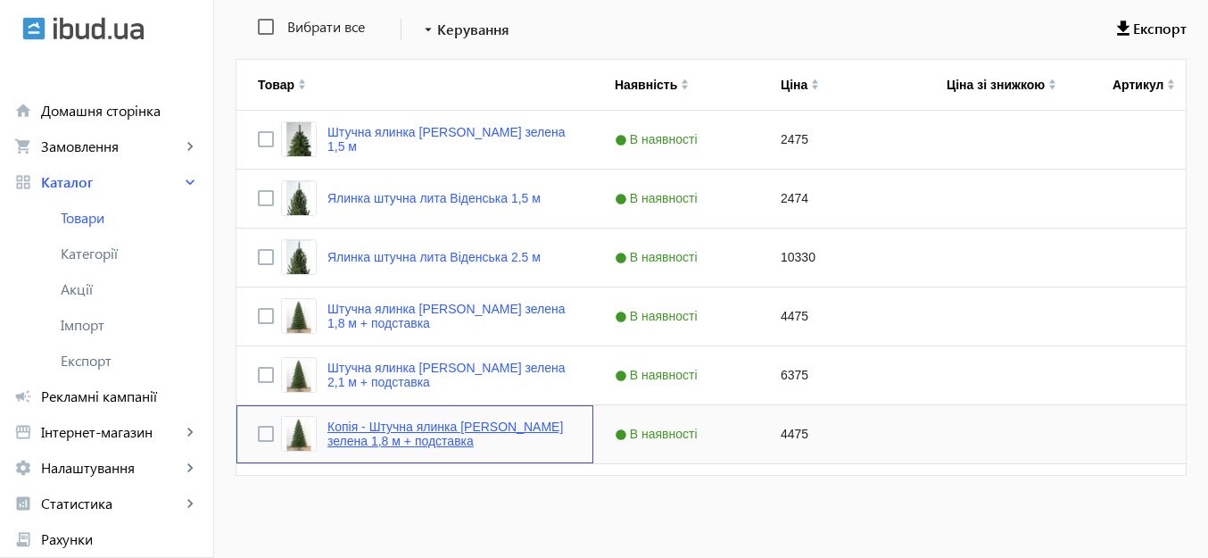
click at [398, 425] on link "Копія - Штучна ялинка [PERSON_NAME] зелена 1,8 м + подставка" at bounding box center [449, 433] width 244 height 29
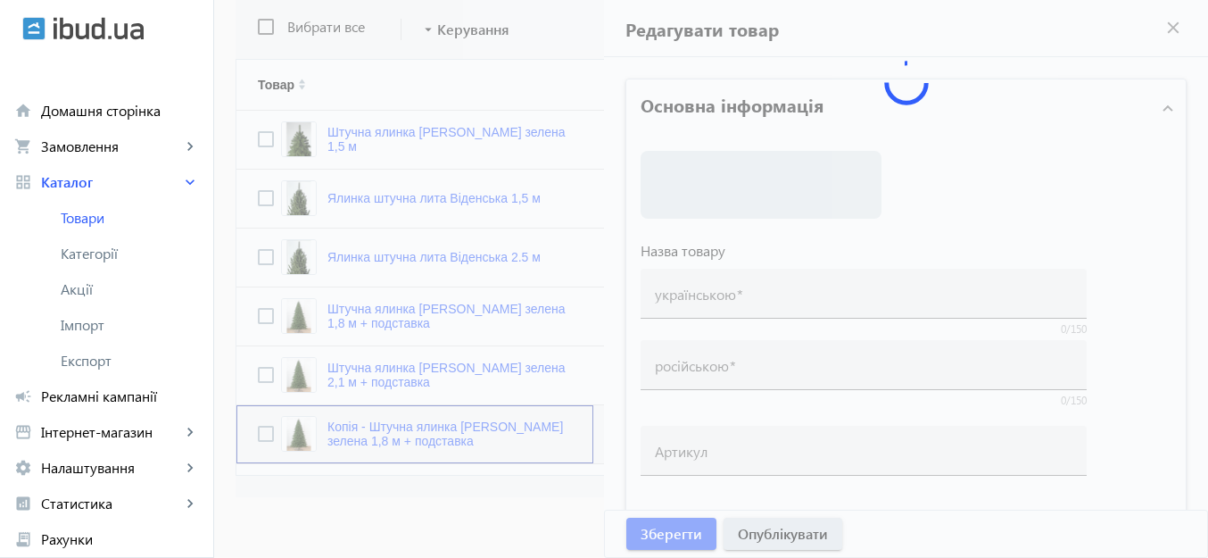
type input "Копія - Штучна ялинка [PERSON_NAME] зелена 1,8 м + подставка"
type input "Копия - Искусственная елка литая [PERSON_NAME] зеленая 1,8 м + підставка"
checkbox input "true"
type input "4475"
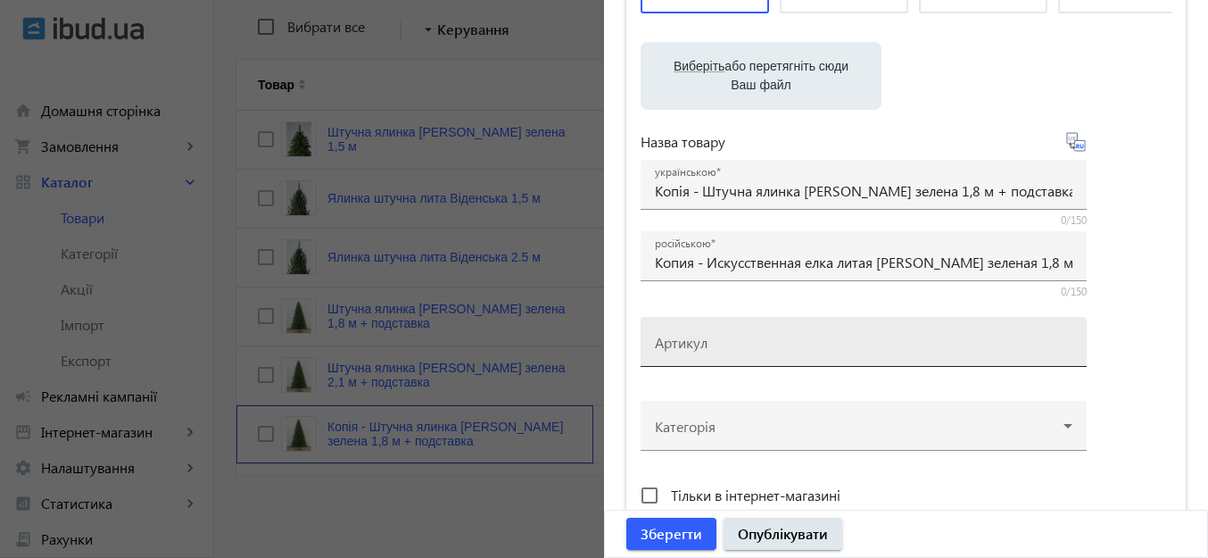
scroll to position [268, 0]
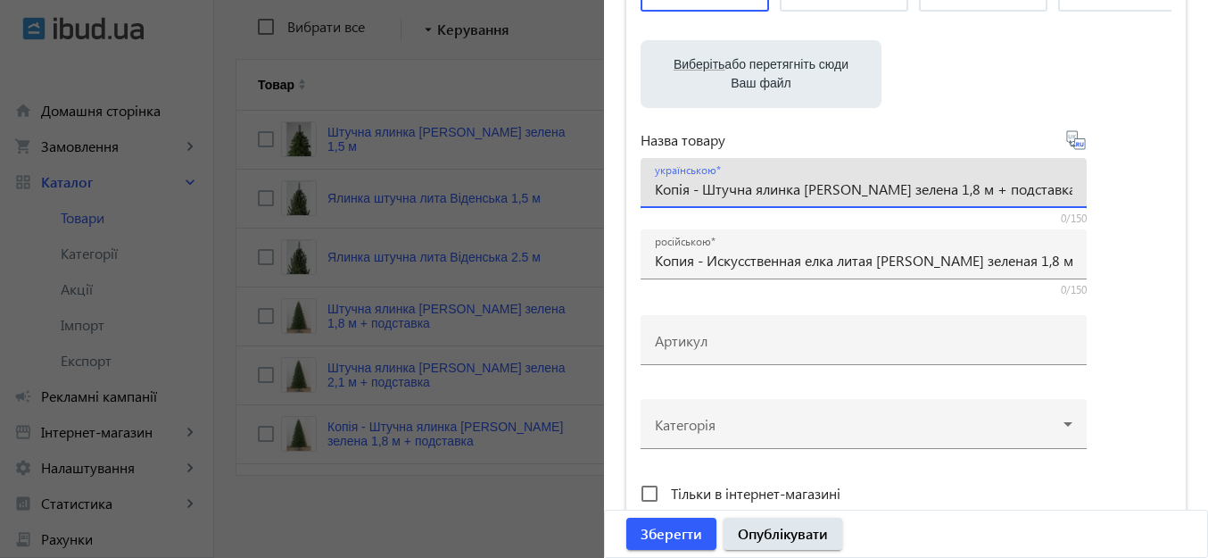
drag, startPoint x: 698, startPoint y: 189, endPoint x: 640, endPoint y: 193, distance: 57.2
click at [640, 193] on div "українською Копія - Штучна ялинка [PERSON_NAME] зелена 1,8 м + подставка" at bounding box center [863, 183] width 446 height 50
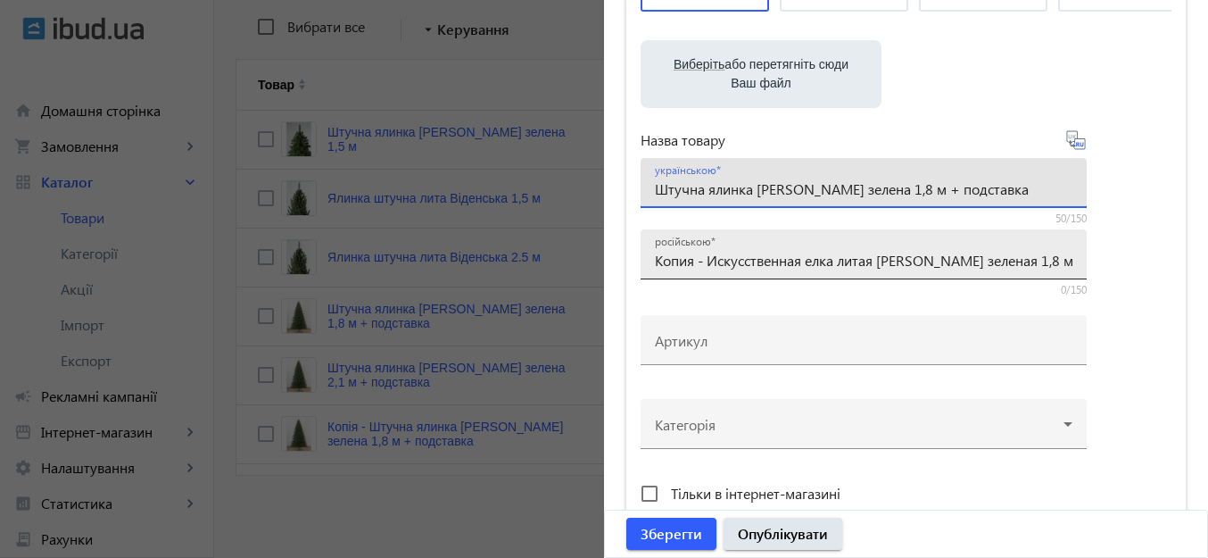
type input "Штучна ялинка [PERSON_NAME] зелена 1,8 м + подставка"
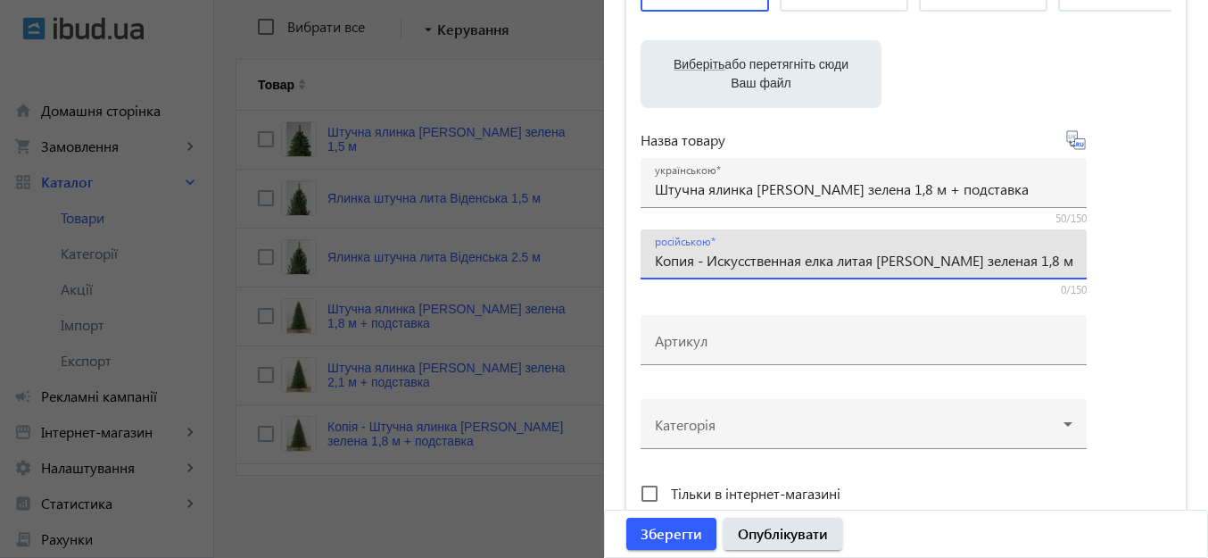
drag, startPoint x: 706, startPoint y: 267, endPoint x: 641, endPoint y: 260, distance: 64.6
click at [641, 260] on div "російською Копия - Искусственная елка литая [PERSON_NAME] зеленая 1,8 м + підст…" at bounding box center [863, 254] width 446 height 50
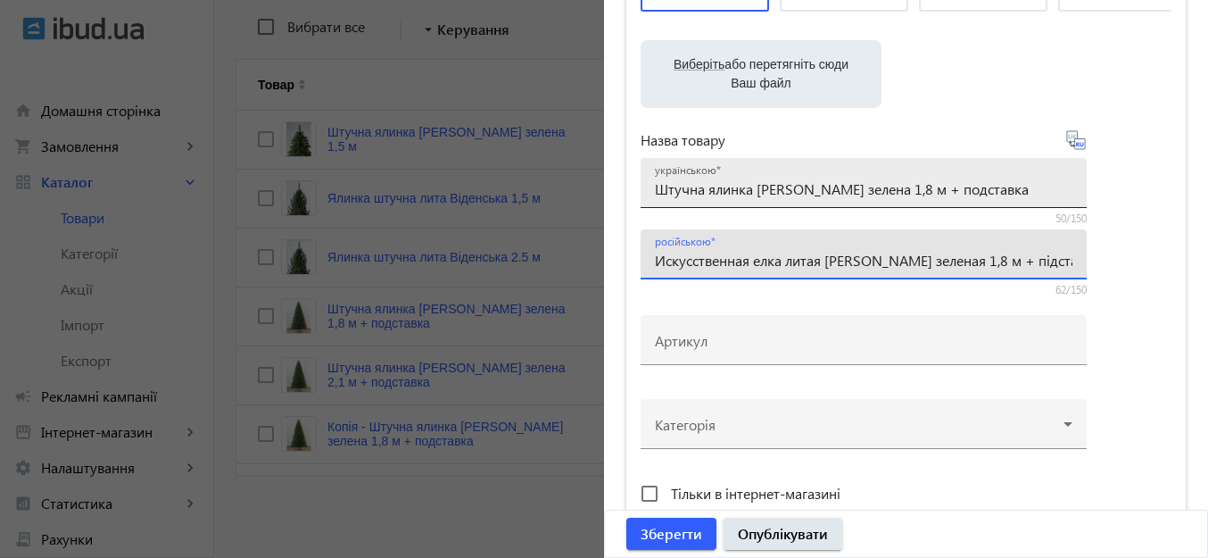
type input "Искусственная елка литая [PERSON_NAME] зеленая 1,8 м + підставка"
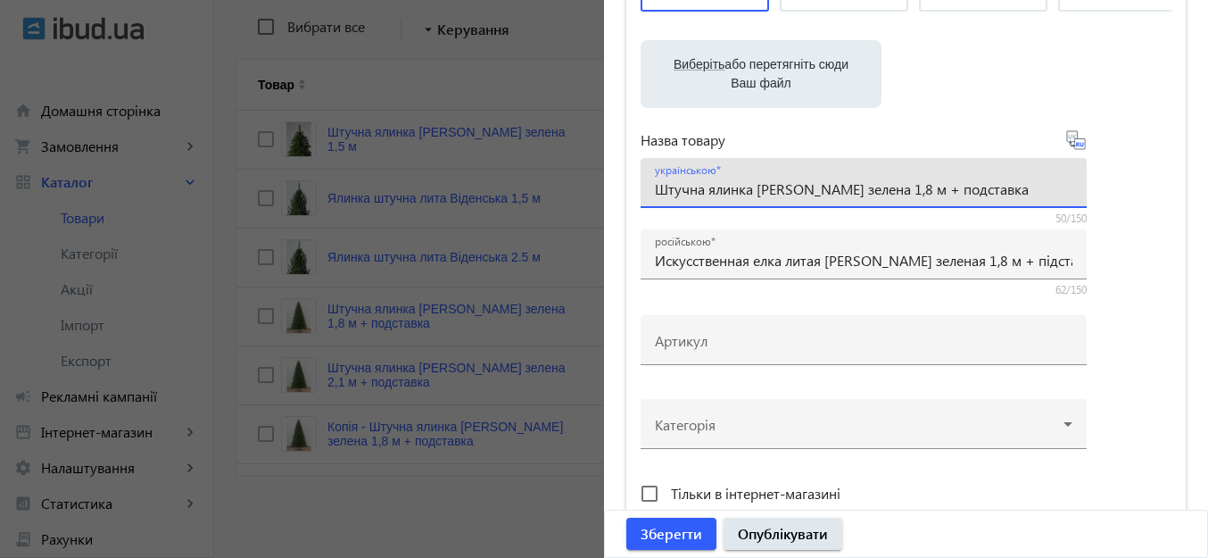
drag, startPoint x: 888, startPoint y: 185, endPoint x: 904, endPoint y: 187, distance: 16.3
click at [904, 187] on input "Штучна ялинка [PERSON_NAME] зелена 1,8 м + подставка" at bounding box center [863, 188] width 417 height 19
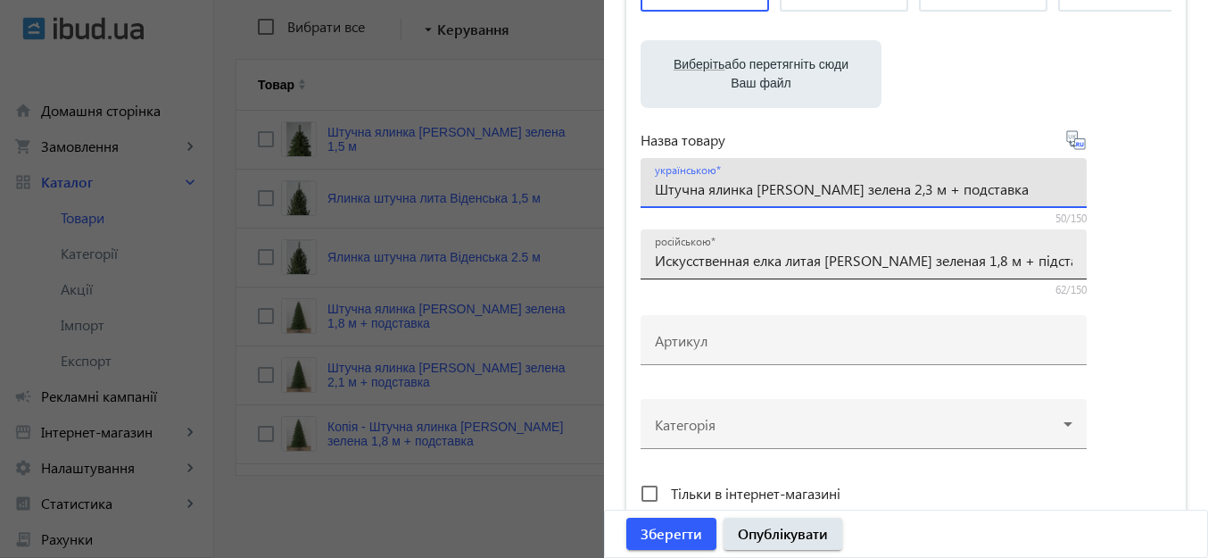
type input "Штучна ялинка [PERSON_NAME] зелена 2,3 м + подставка"
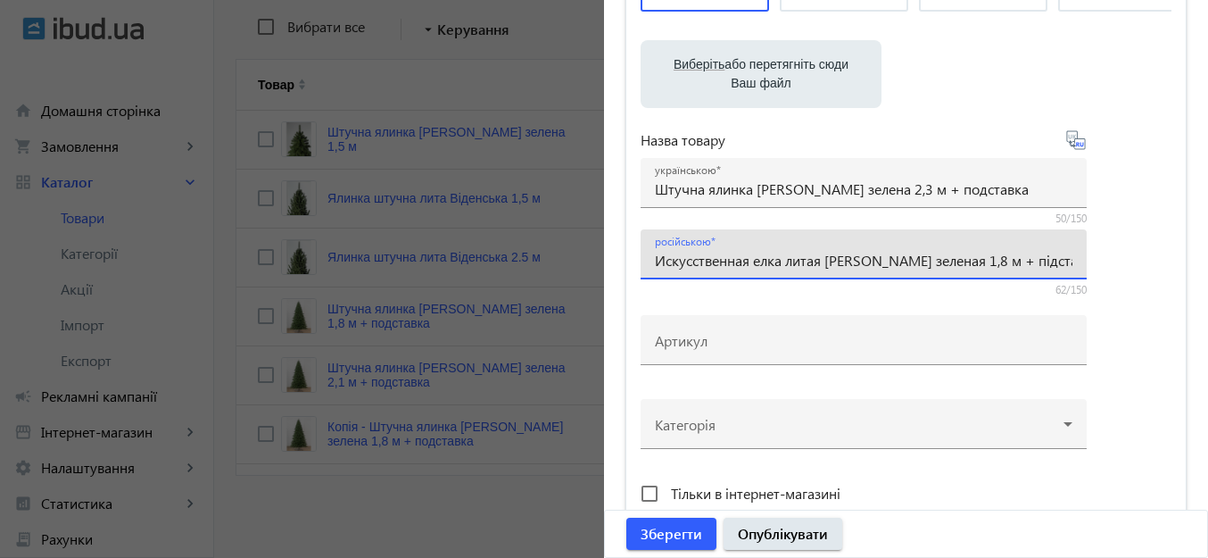
drag, startPoint x: 966, startPoint y: 256, endPoint x: 981, endPoint y: 262, distance: 16.4
click at [981, 262] on input "Искусственная елка литая Ковалевская зеленая 1,8 м + підставка" at bounding box center [863, 260] width 417 height 19
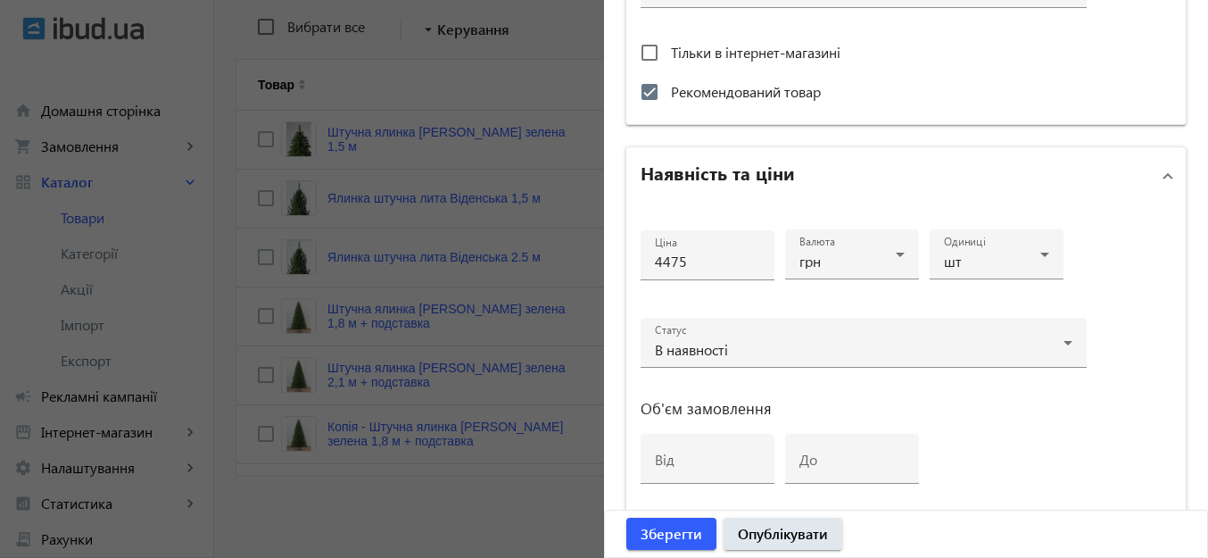
scroll to position [714, 0]
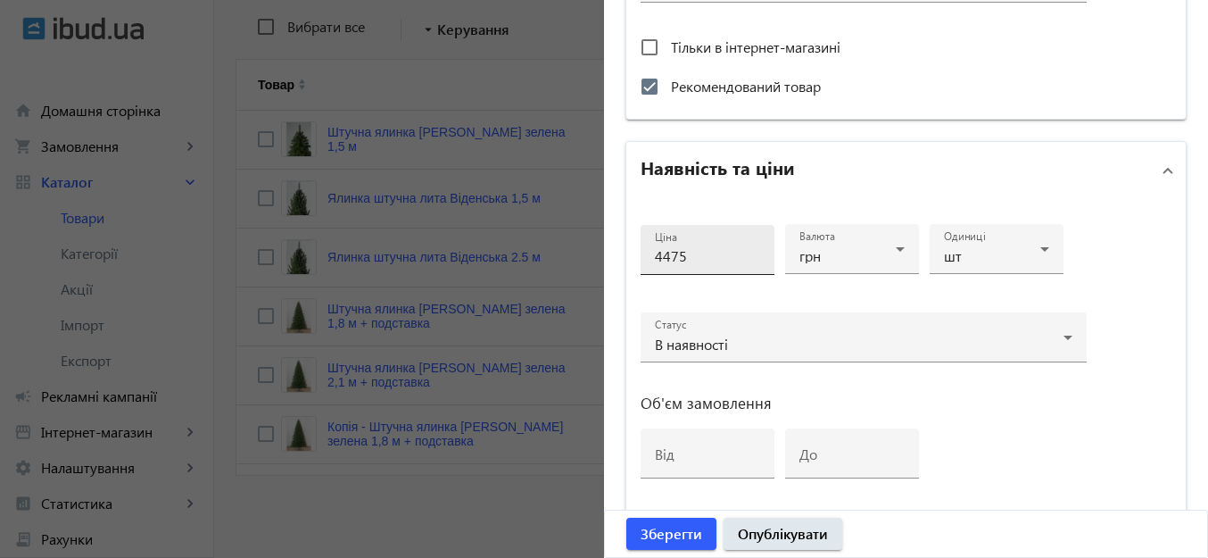
type input "Искусственная елка литая Ковалевская зеленая 2,3 м + підставка"
drag, startPoint x: 665, startPoint y: 259, endPoint x: 647, endPoint y: 255, distance: 18.2
click at [647, 255] on div "Ціна 4475" at bounding box center [707, 250] width 134 height 50
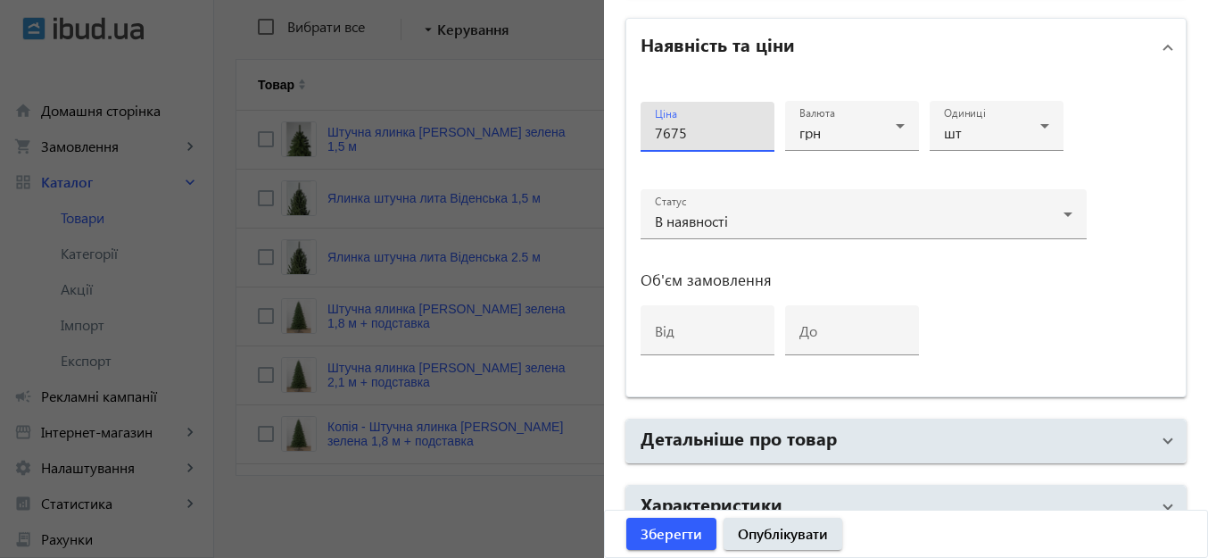
scroll to position [931, 0]
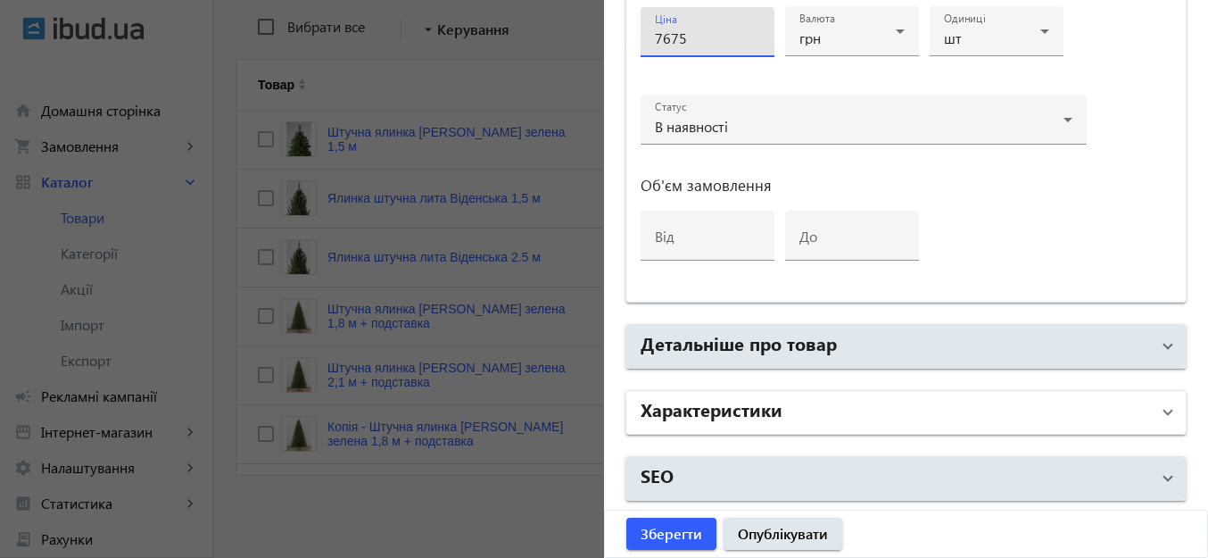
type input "7675"
click at [873, 401] on mat-panel-title "Характеристики" at bounding box center [894, 412] width 509 height 32
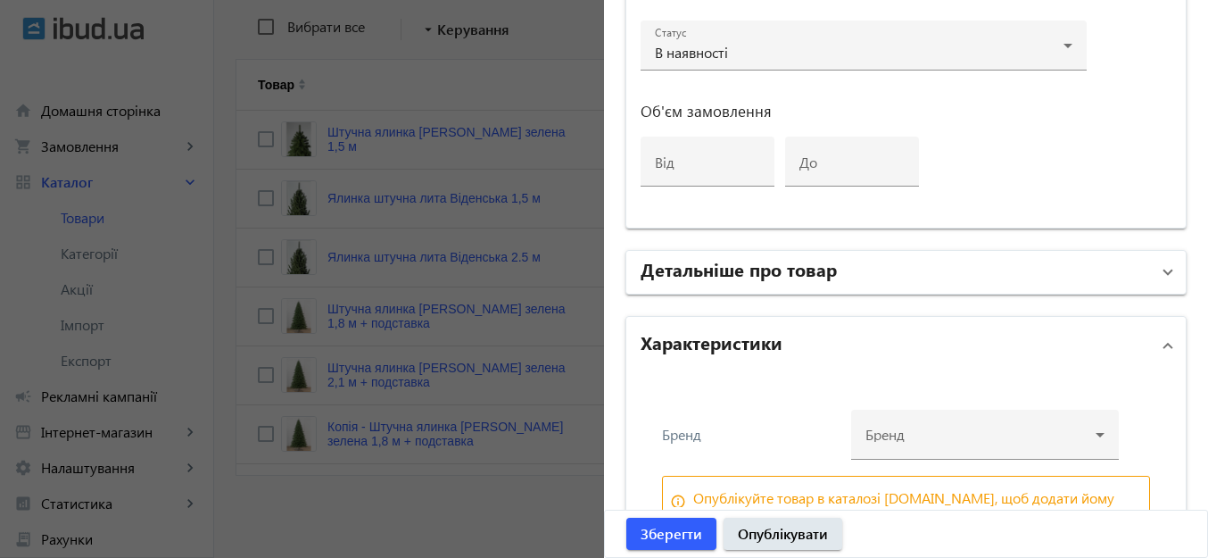
scroll to position [1120, 0]
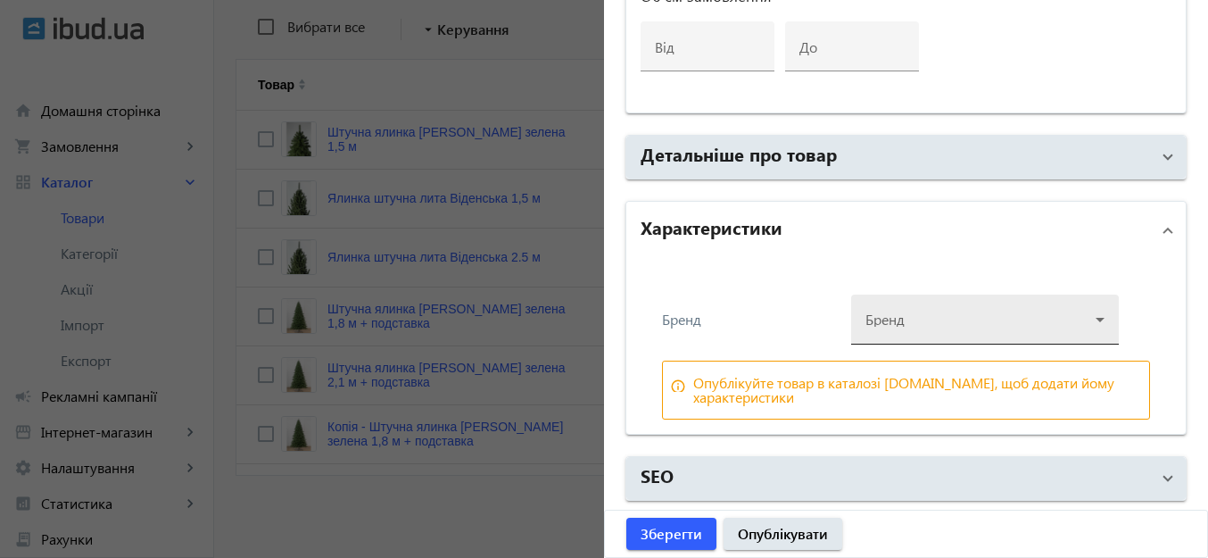
click at [1020, 326] on div at bounding box center [984, 312] width 239 height 64
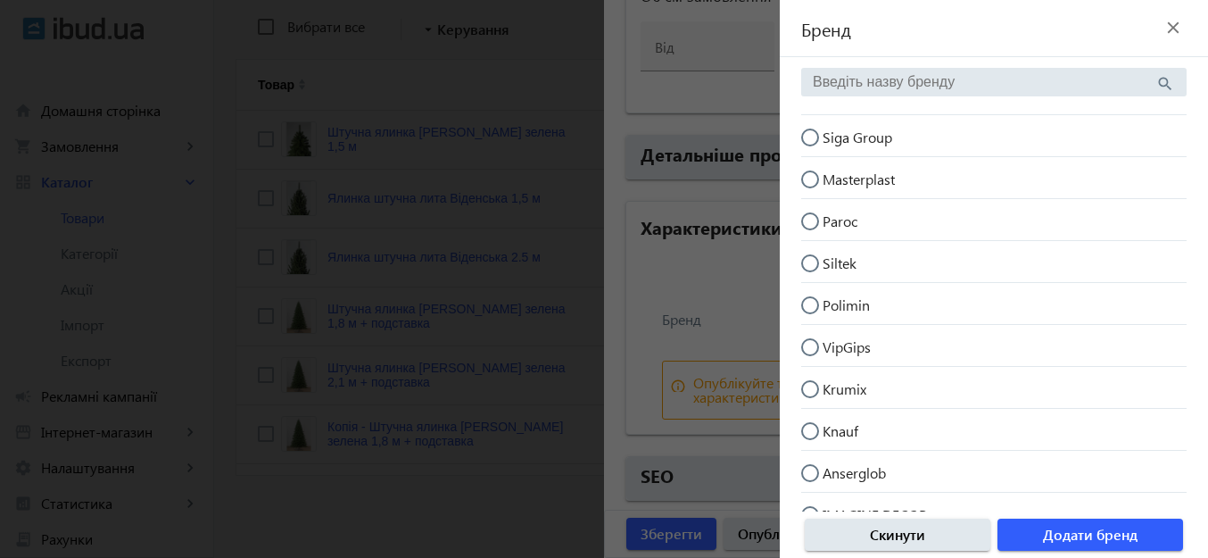
click at [803, 142] on input "Siga Group" at bounding box center [819, 146] width 36 height 36
radio input "true"
click at [1084, 529] on span "Додати бренд" at bounding box center [1090, 535] width 95 height 20
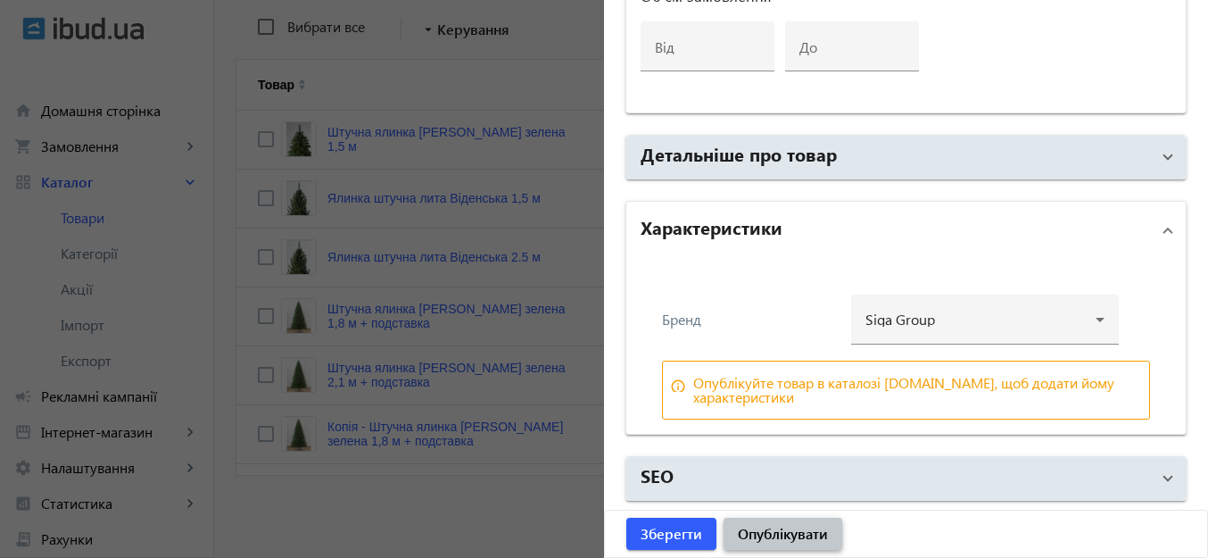
click at [808, 533] on span "Опублікувати" at bounding box center [783, 534] width 90 height 20
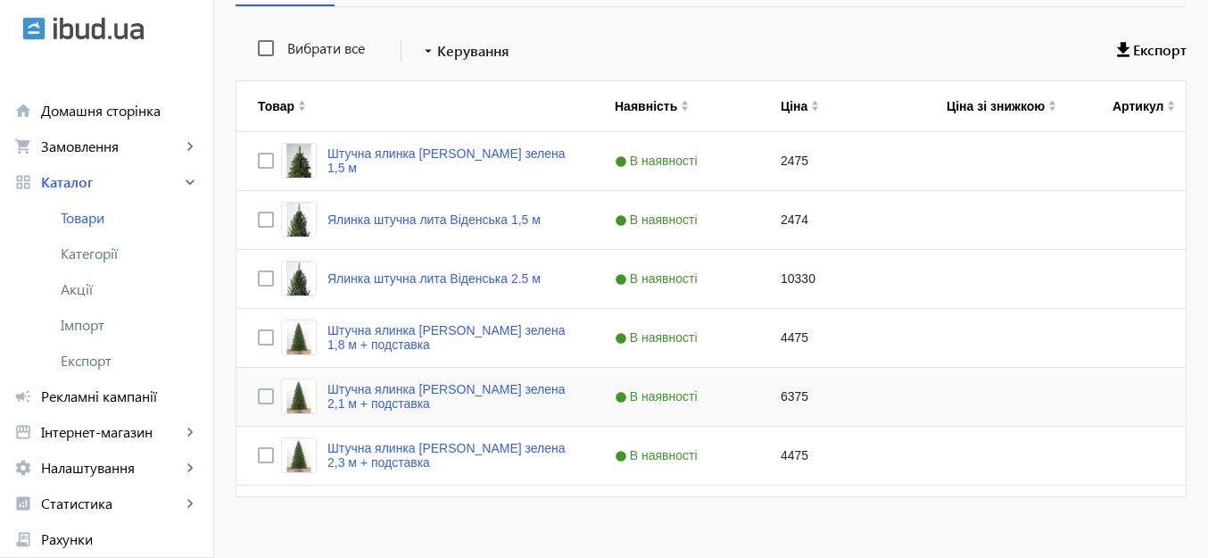
scroll to position [354, 0]
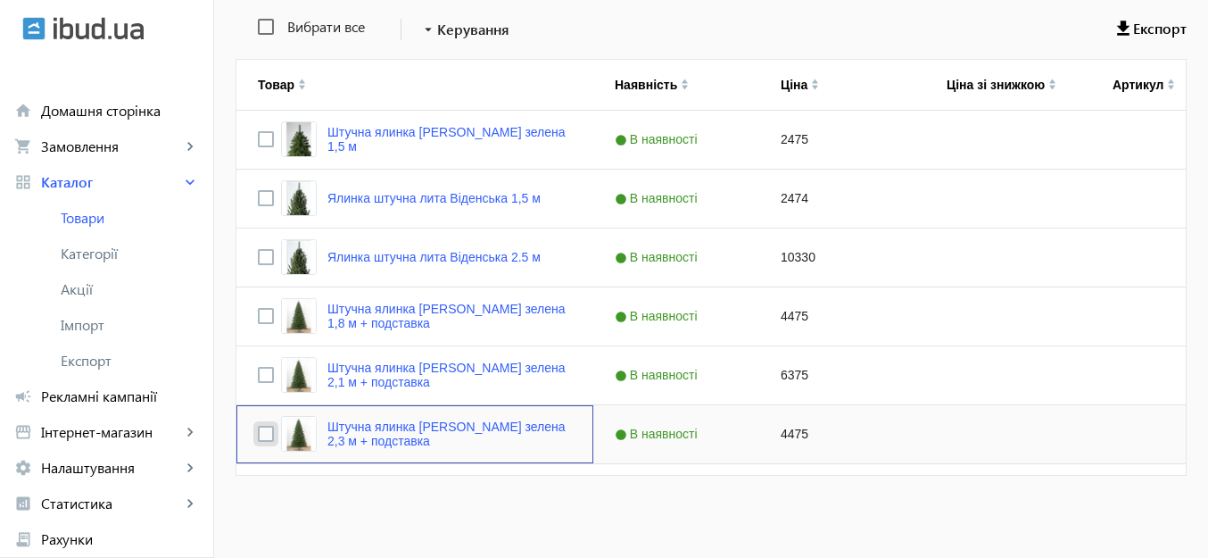
click at [258, 425] on input "Press Space to toggle row selection (unchecked)" at bounding box center [266, 433] width 16 height 16
checkbox input "true"
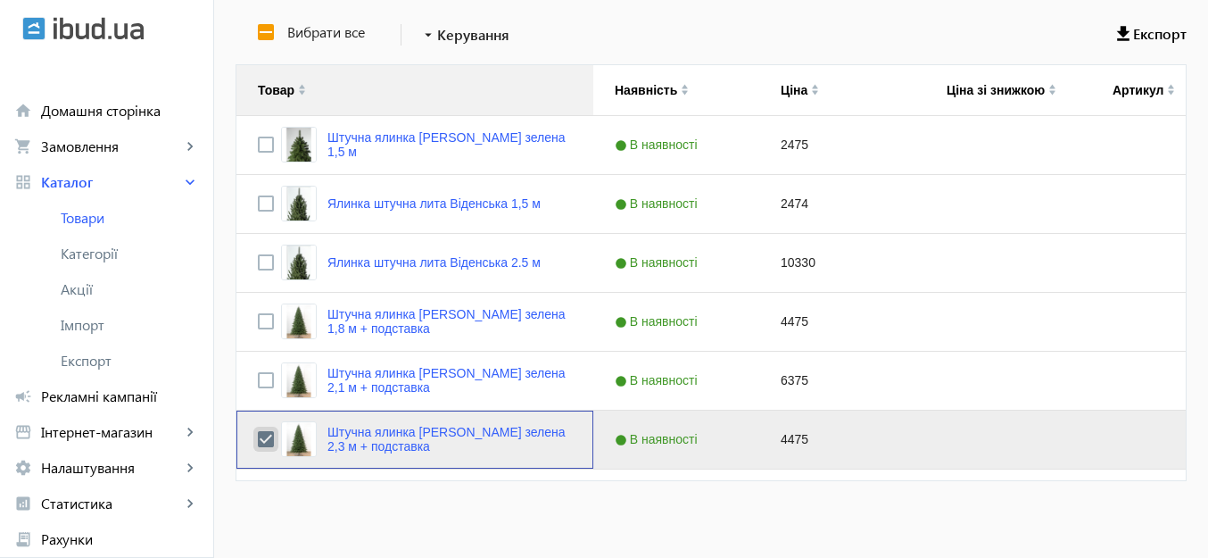
scroll to position [265, 0]
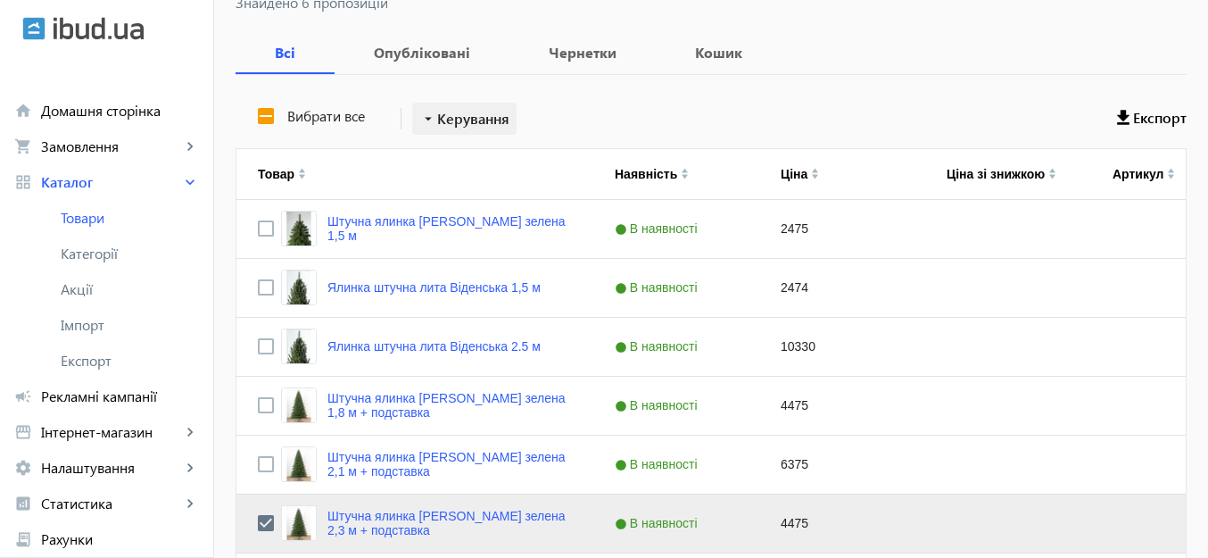
click at [419, 115] on mat-icon "arrow_drop_down" at bounding box center [428, 119] width 18 height 18
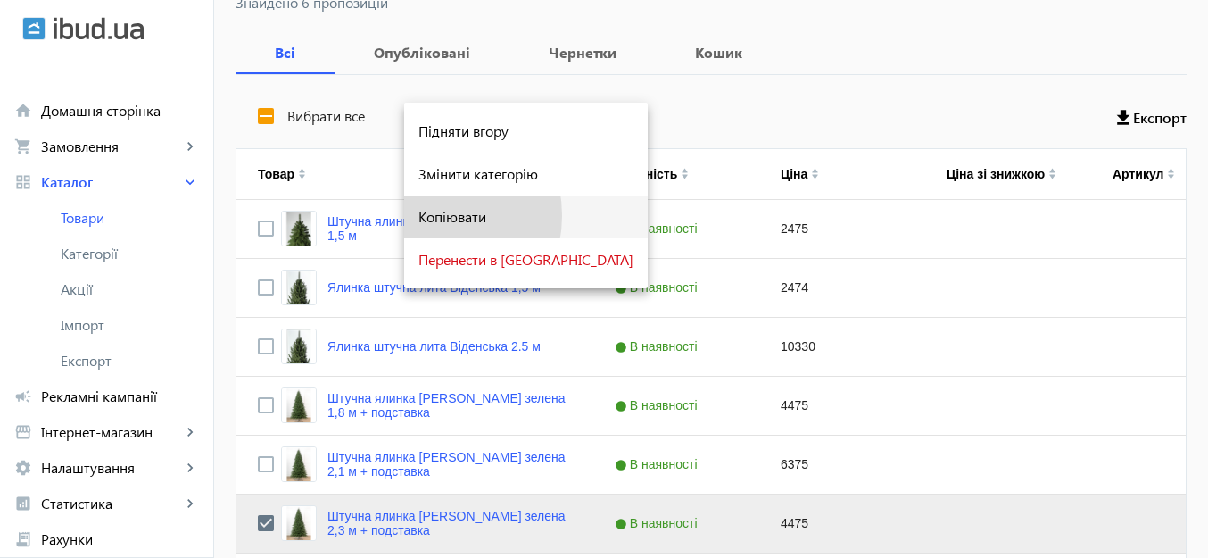
click at [423, 215] on span "Копіювати" at bounding box center [525, 217] width 215 height 14
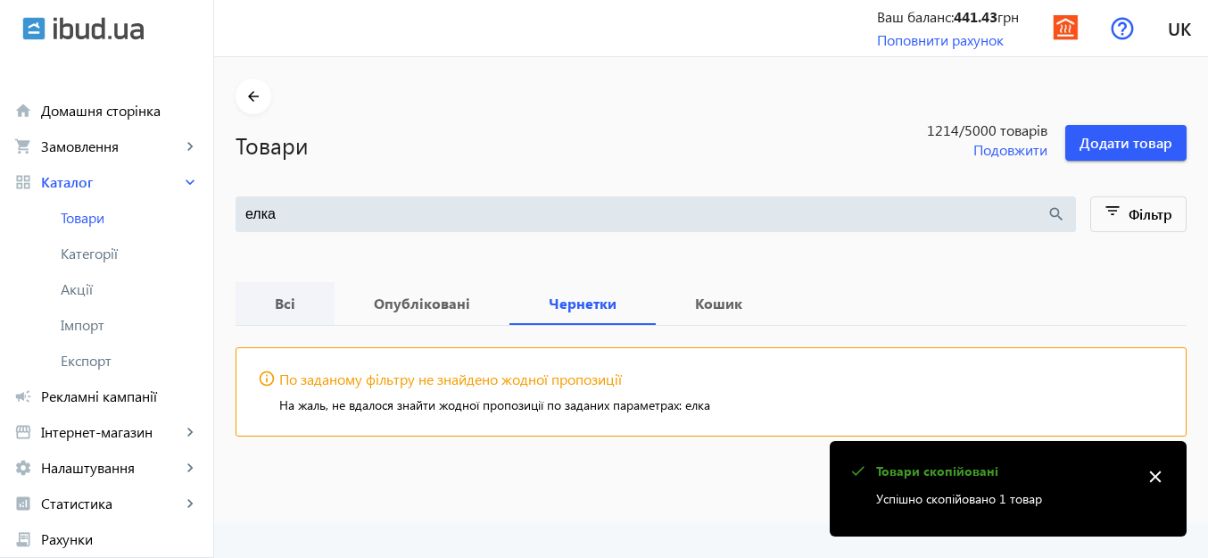
click at [270, 298] on b "Всі" at bounding box center [285, 303] width 56 height 14
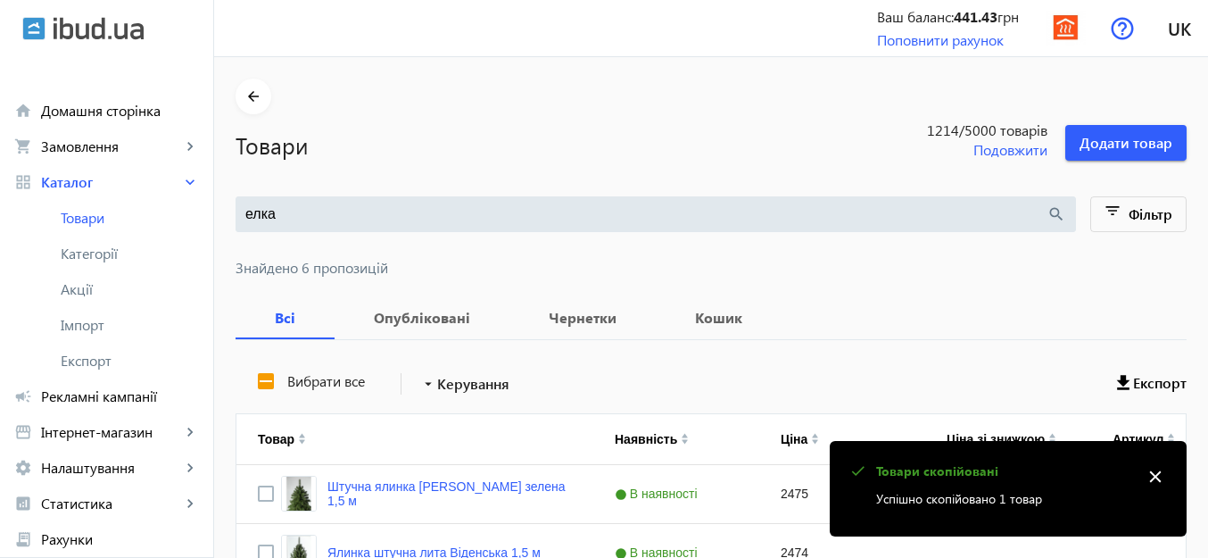
scroll to position [354, 0]
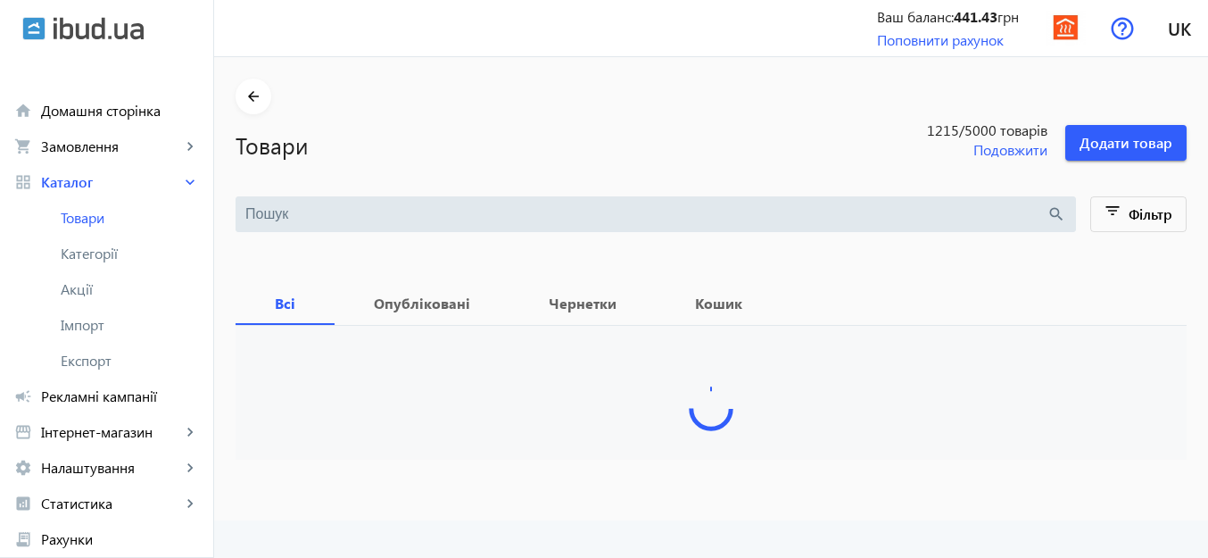
type input "елка"
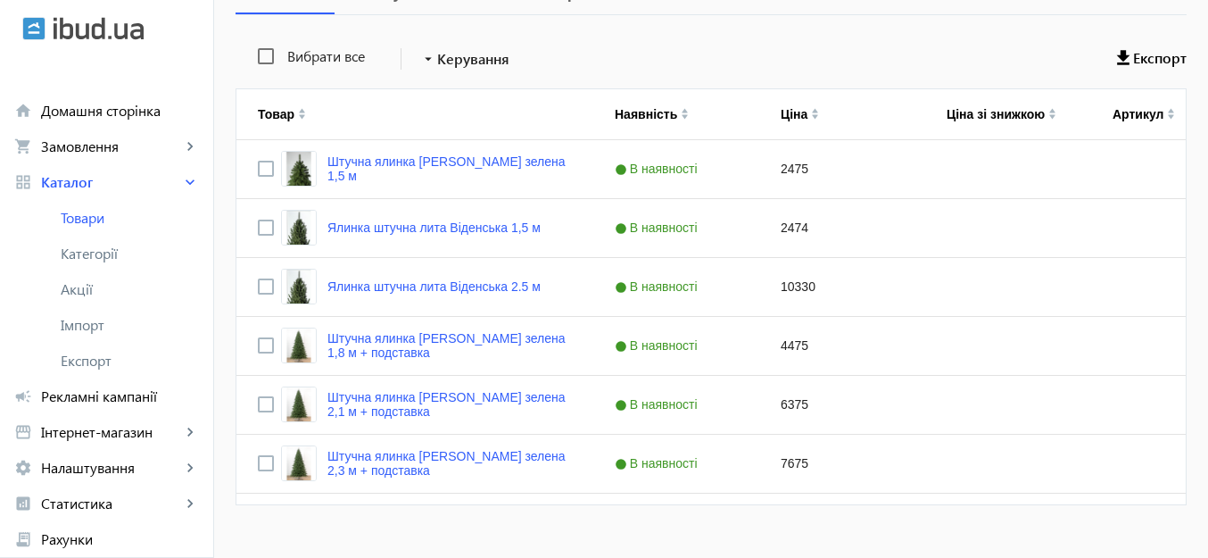
scroll to position [354, 0]
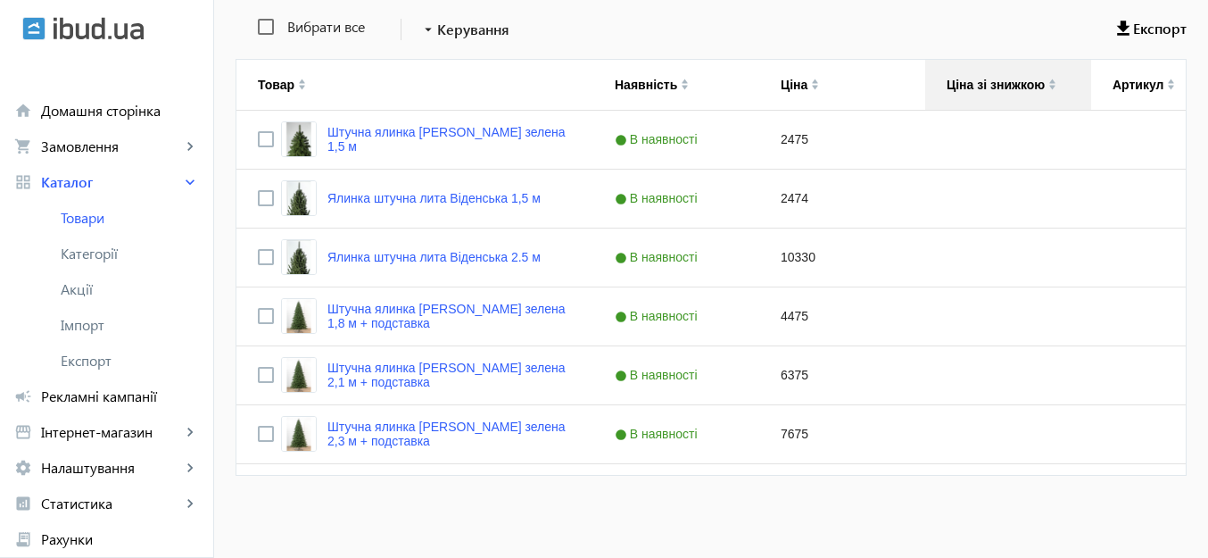
click at [989, 81] on div "Ціна зі знижкою" at bounding box center [995, 85] width 98 height 14
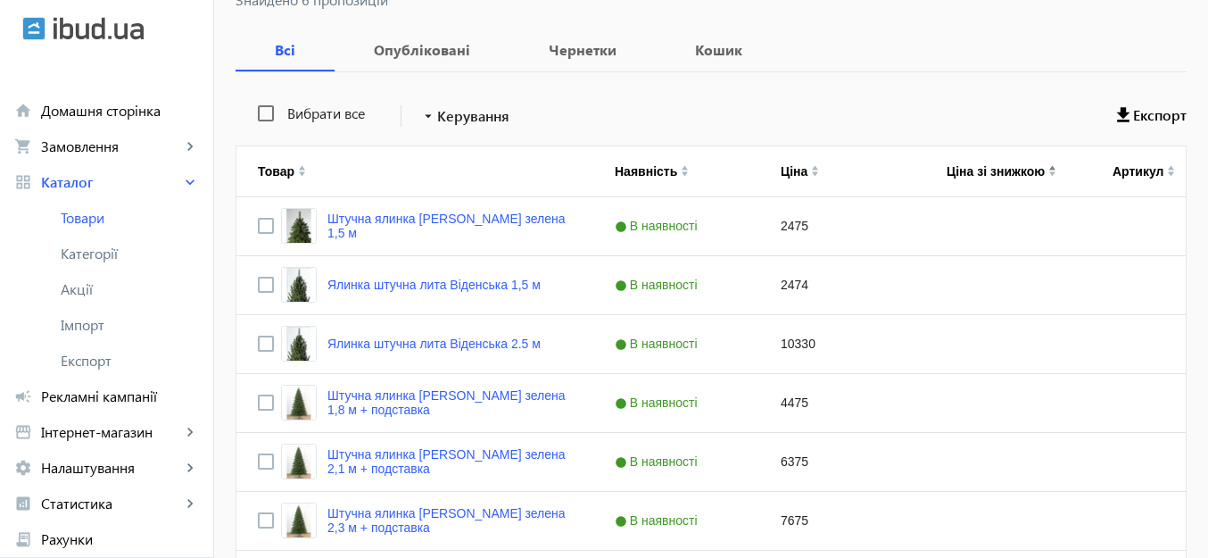
scroll to position [354, 0]
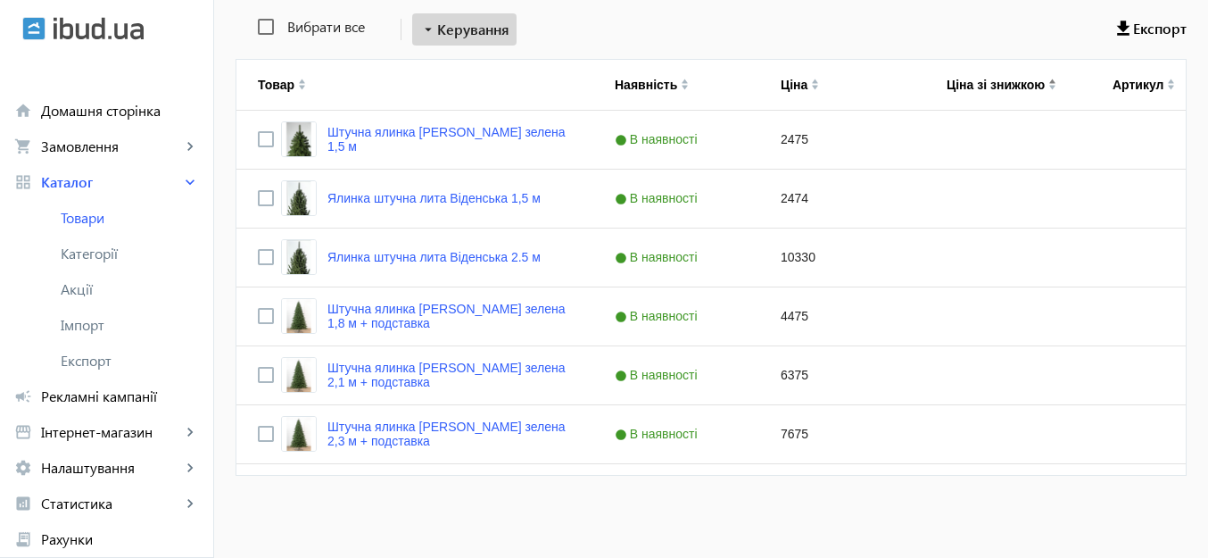
click at [456, 32] on span "Керування" at bounding box center [473, 29] width 72 height 21
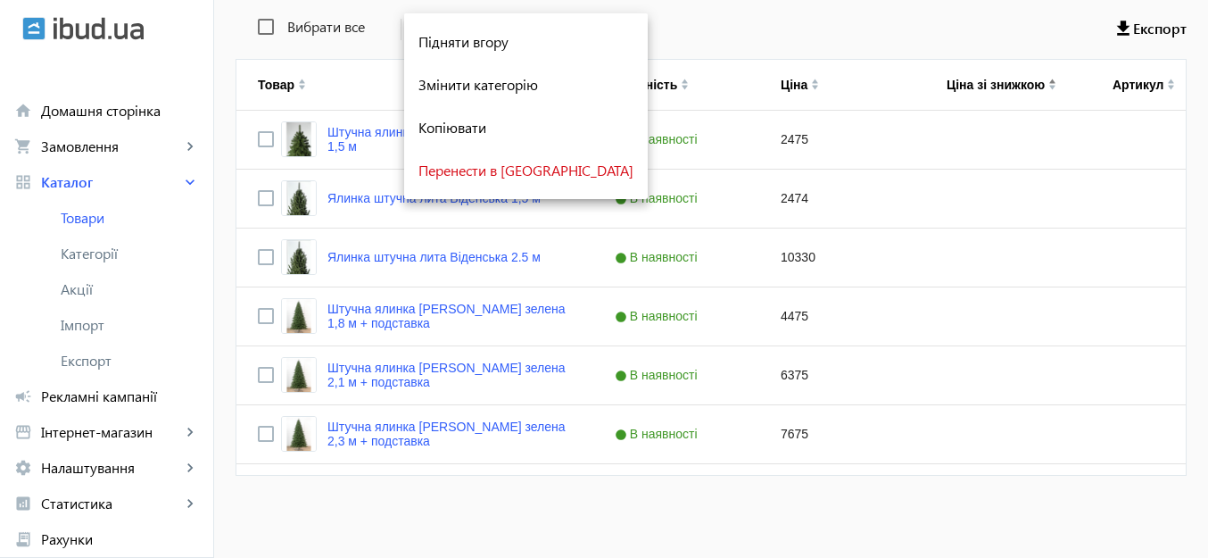
click at [644, 37] on div at bounding box center [604, 279] width 1208 height 558
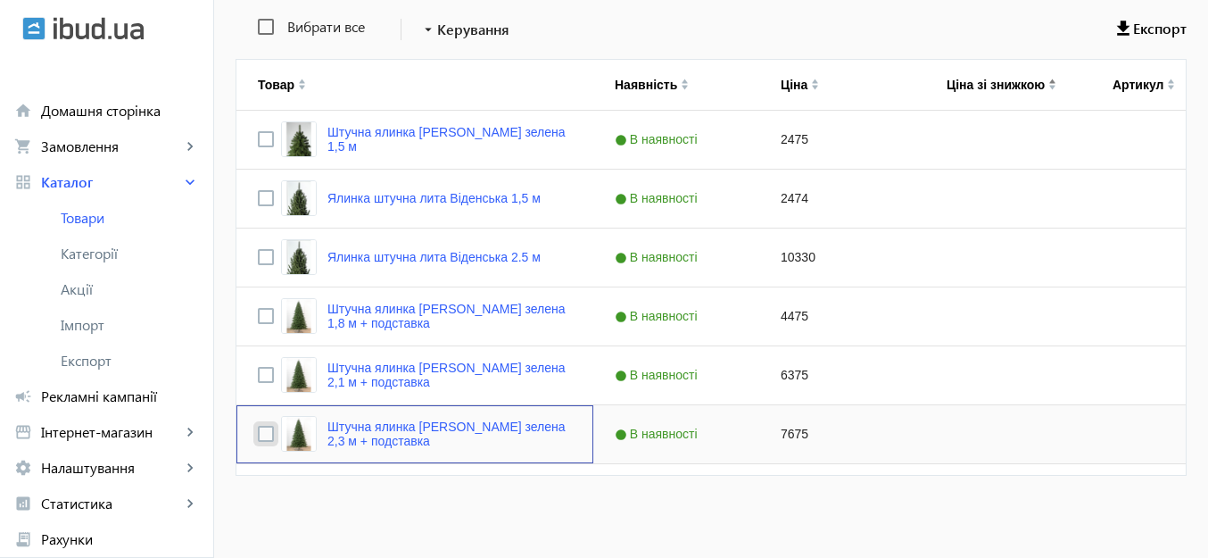
click at [258, 435] on input "Press Space to toggle row selection (unchecked)" at bounding box center [266, 433] width 16 height 16
checkbox input "true"
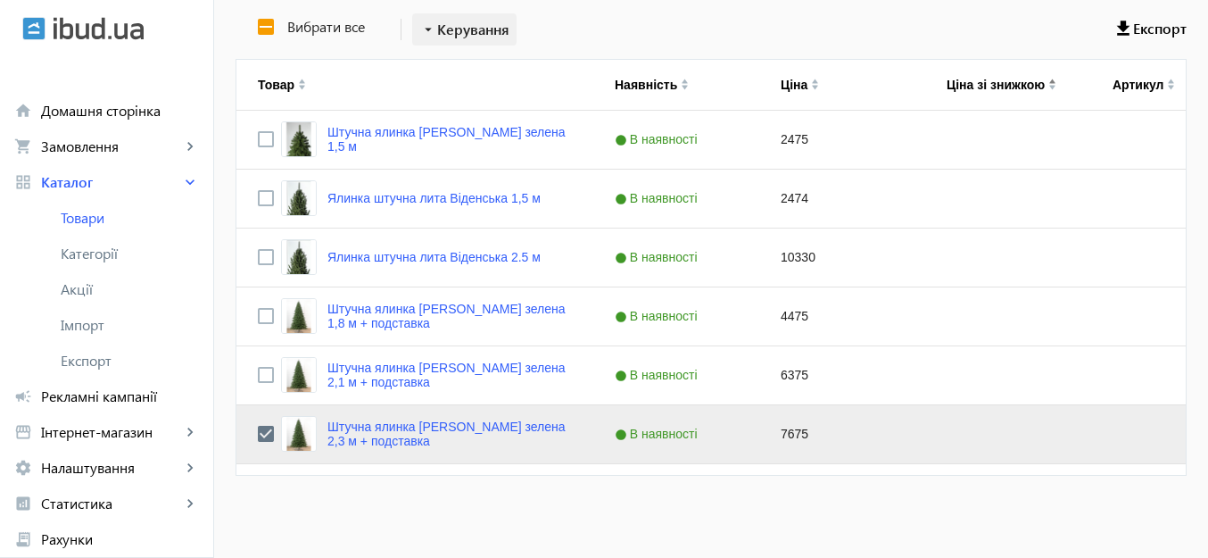
click at [442, 22] on span "Керування" at bounding box center [473, 29] width 72 height 21
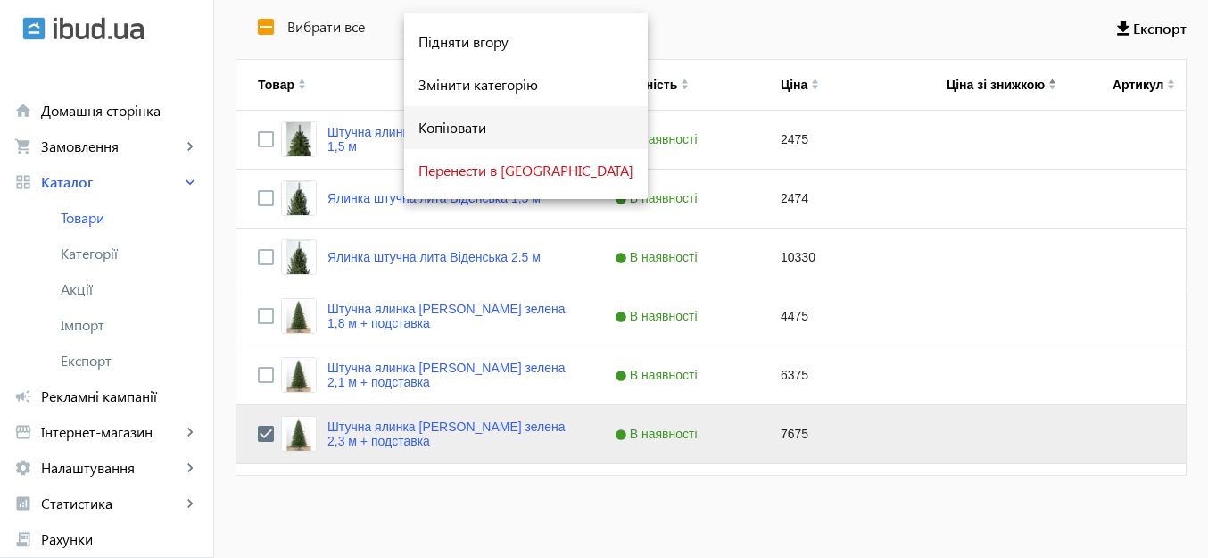
click at [427, 126] on span "Копіювати" at bounding box center [525, 127] width 215 height 14
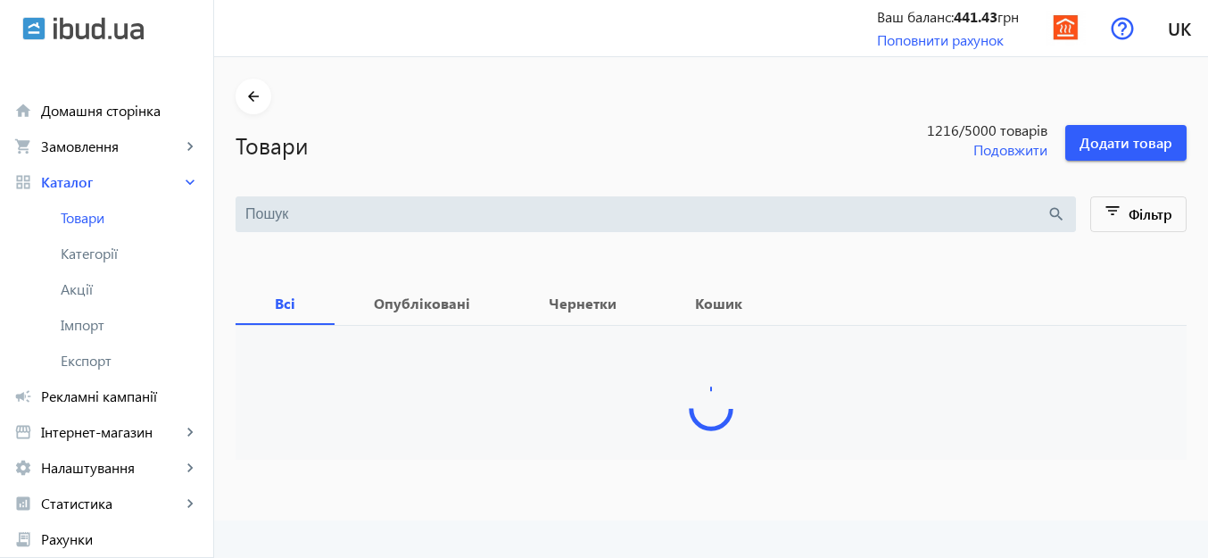
type input "елка"
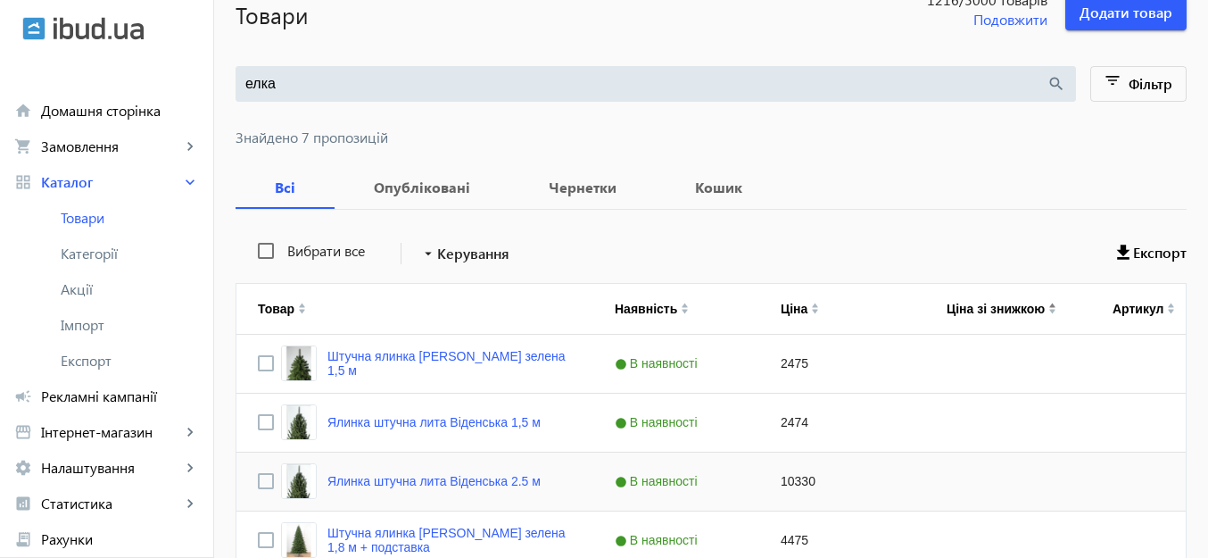
scroll to position [357, 0]
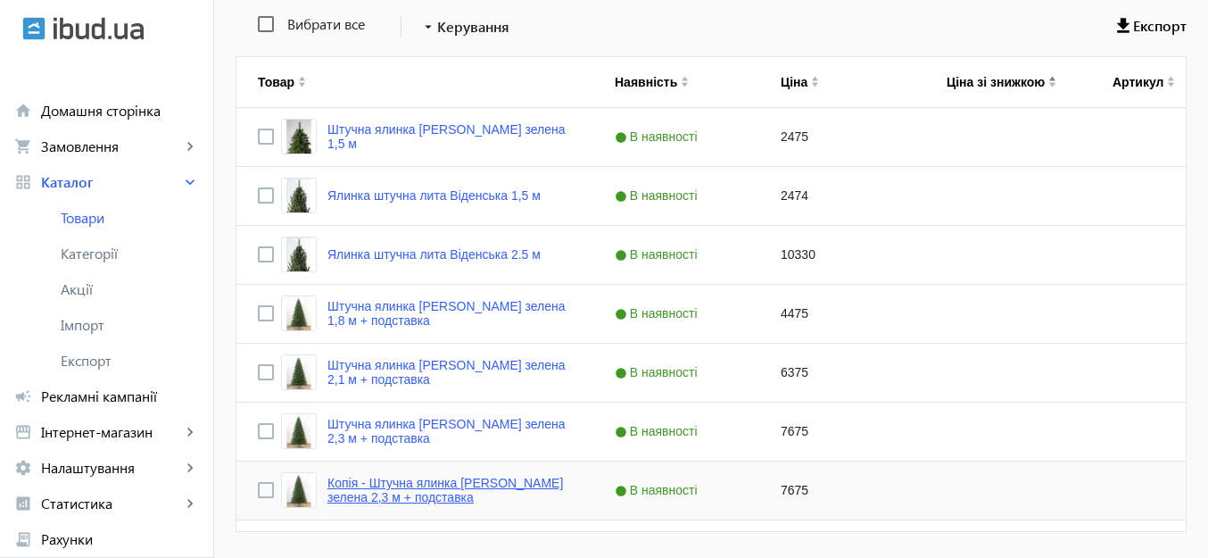
click at [411, 488] on link "Копія - Штучна ялинка [PERSON_NAME] зелена 2,3 м + подставка" at bounding box center [449, 489] width 244 height 29
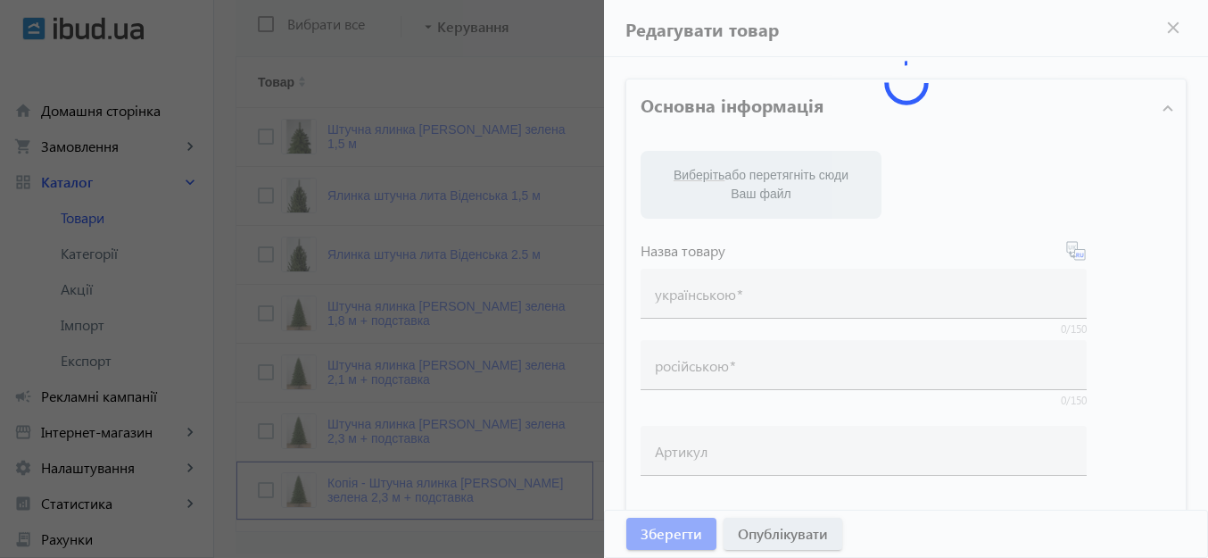
type input "Копія - Штучна ялинка [PERSON_NAME] зелена 2,3 м + подставка"
type input "Копия - Искусственная елка литая [PERSON_NAME] зеленая 2,3 м + підставка"
checkbox input "true"
type input "7675"
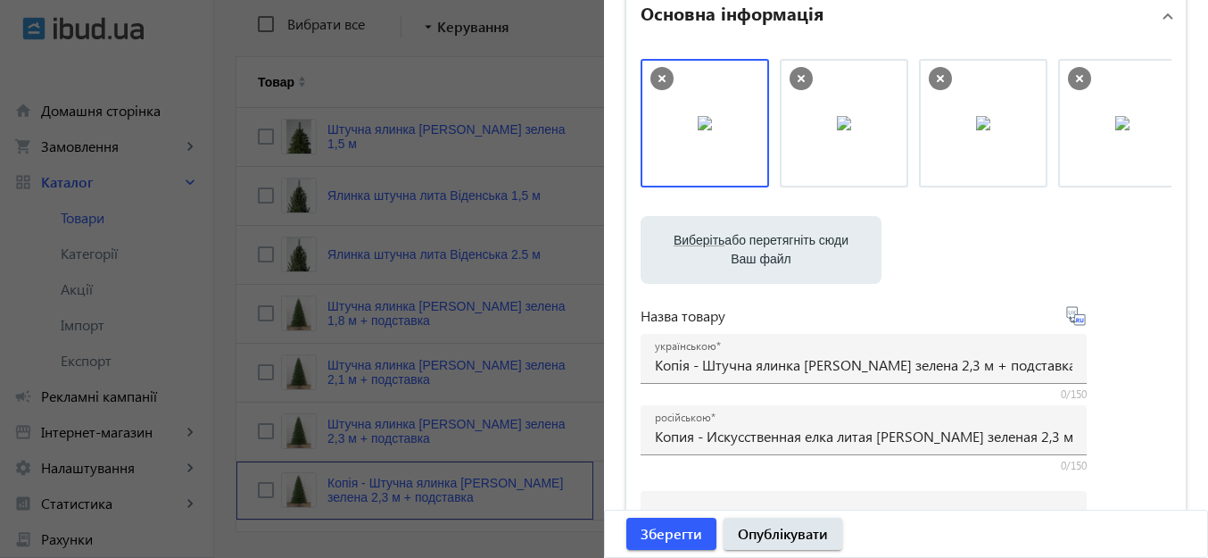
scroll to position [178, 0]
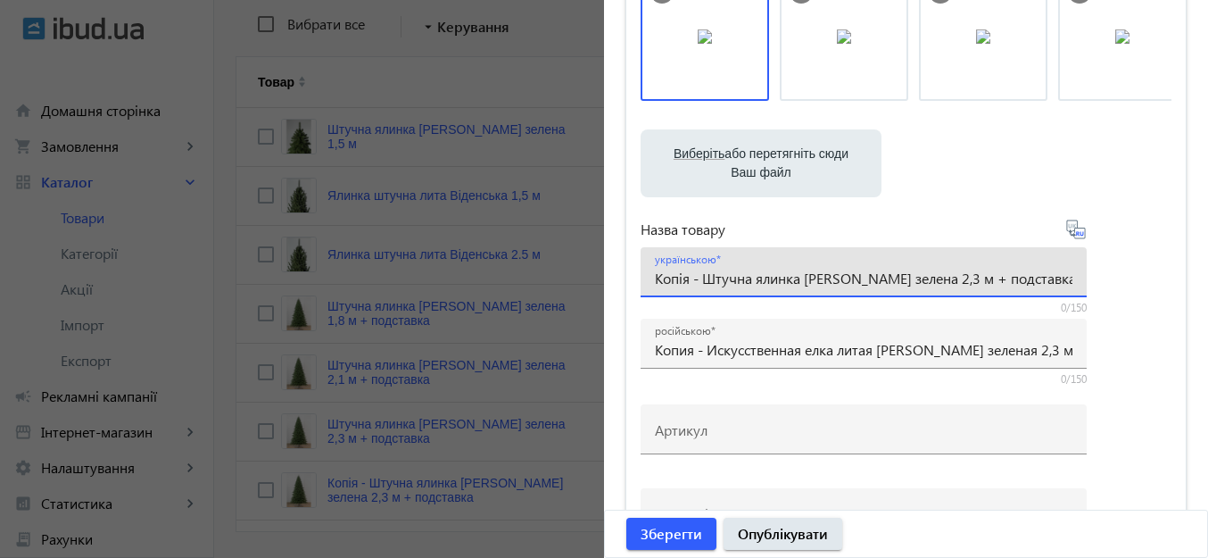
drag, startPoint x: 700, startPoint y: 276, endPoint x: 638, endPoint y: 289, distance: 63.9
click at [640, 289] on div "українською Копія - Штучна ялинка [PERSON_NAME] зелена 2,3 м + подставка" at bounding box center [863, 272] width 446 height 50
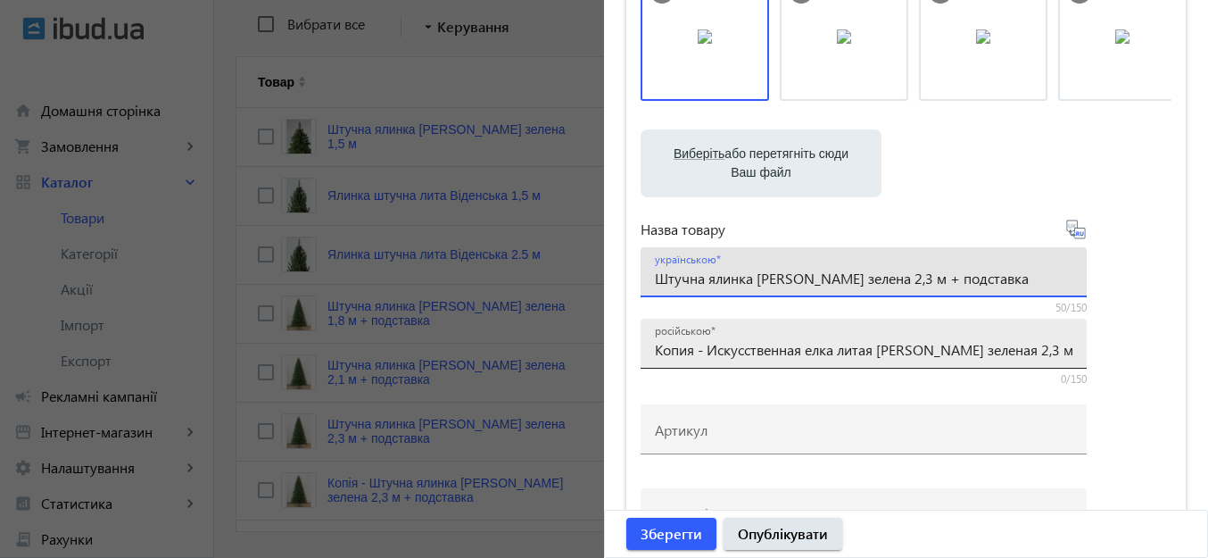
type input "Штучна ялинка [PERSON_NAME] зелена 2,3 м + подставка"
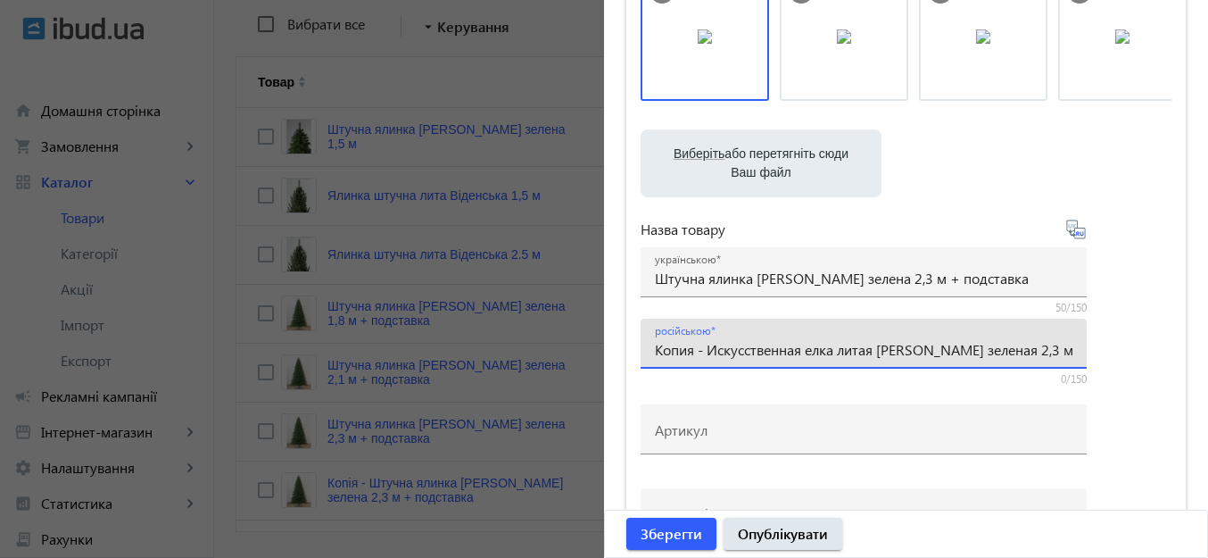
drag, startPoint x: 705, startPoint y: 351, endPoint x: 639, endPoint y: 359, distance: 66.5
click at [640, 359] on div "російською Копия - Искусственная елка литая [PERSON_NAME] зеленая 2,3 м + підст…" at bounding box center [863, 343] width 446 height 50
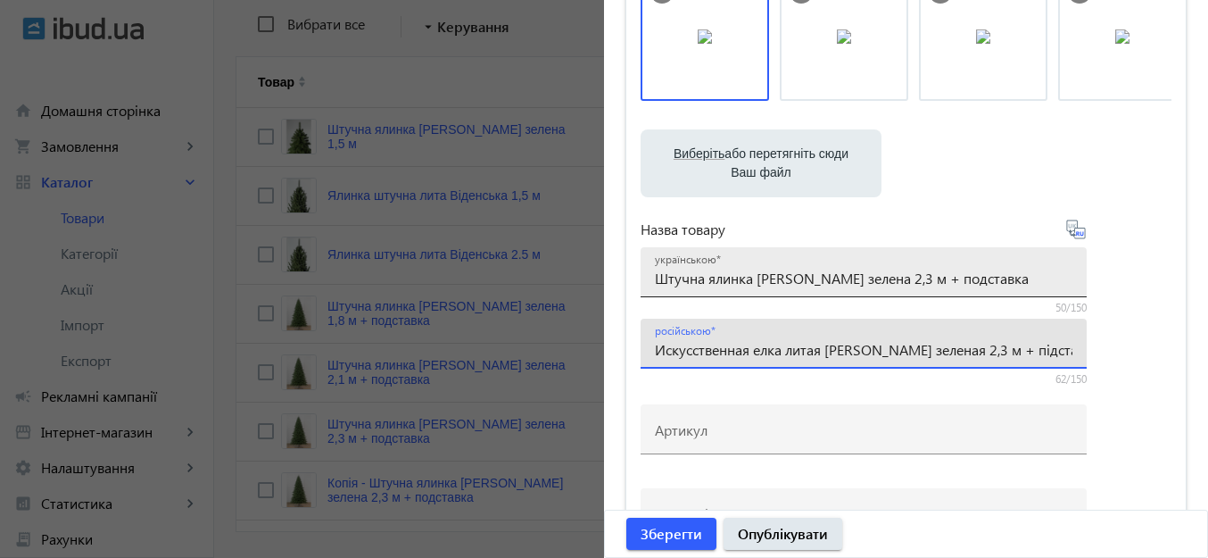
type input "Искусственная елка литая [PERSON_NAME] зеленая 2,3 м + підставка"
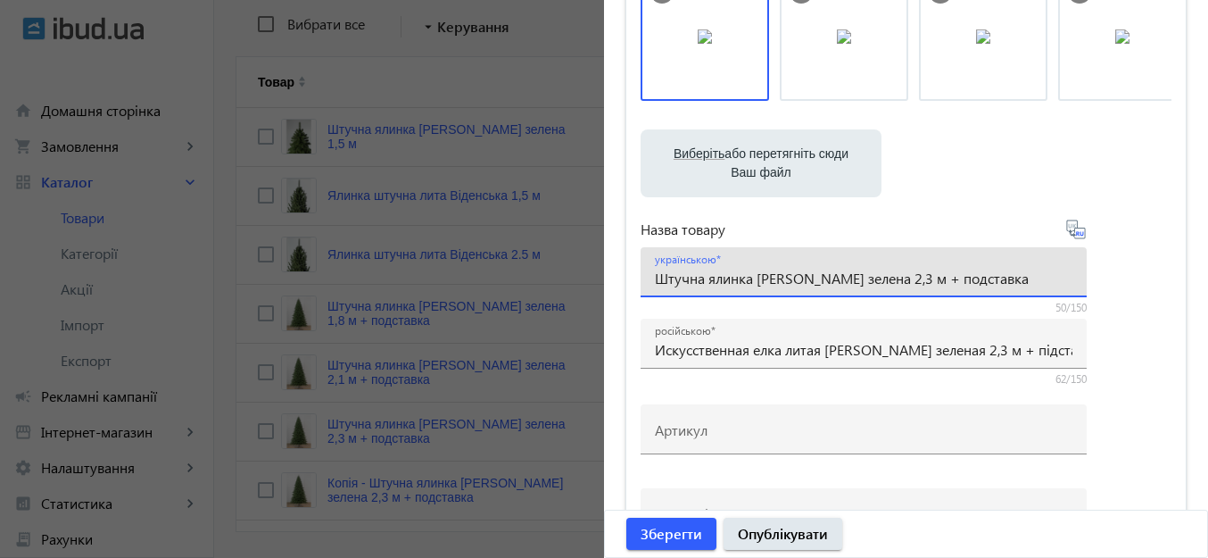
click at [902, 272] on input "Штучна [PERSON_NAME] зелена 2,3 м + подставка" at bounding box center [863, 277] width 417 height 19
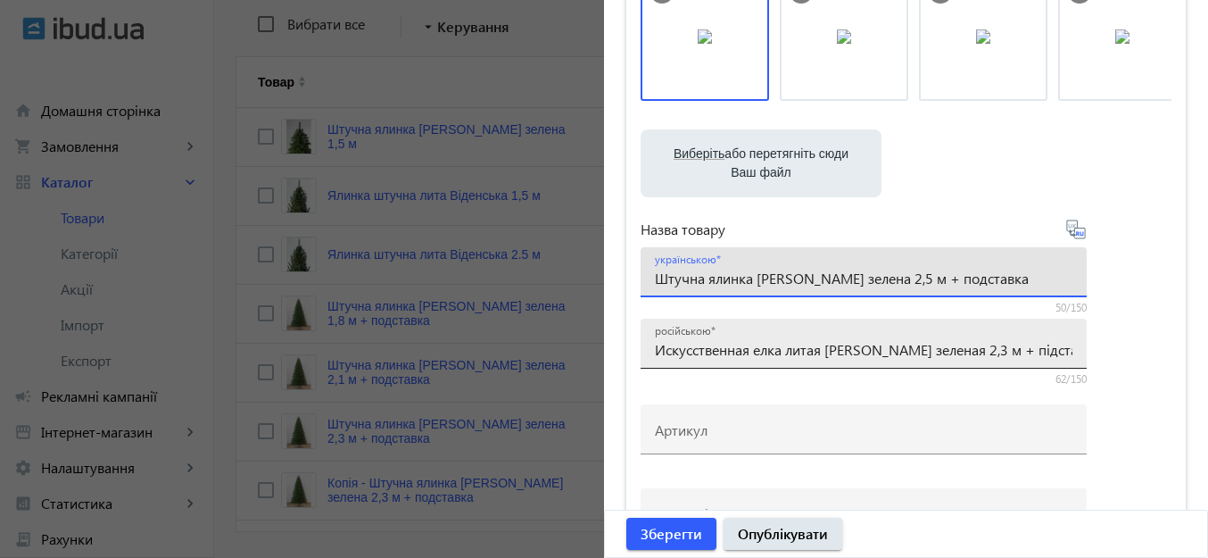
type input "Штучна [PERSON_NAME] зелена 2,5 м + подставка"
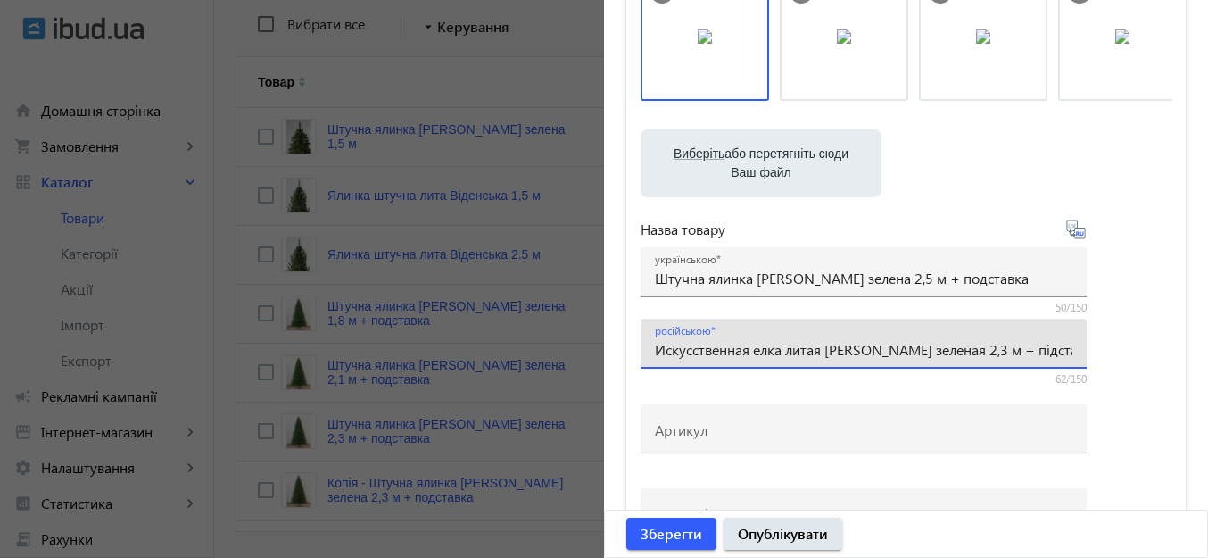
click at [980, 343] on input "Искусственная елка литая Ковалевская зеленая 2,3 м + підставка" at bounding box center [863, 349] width 417 height 19
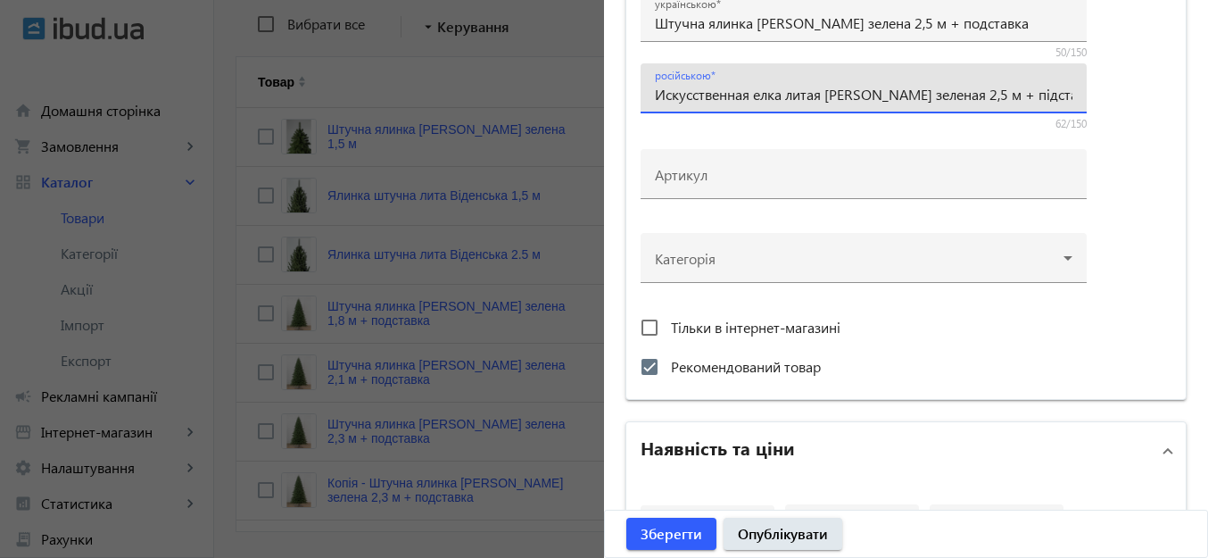
scroll to position [624, 0]
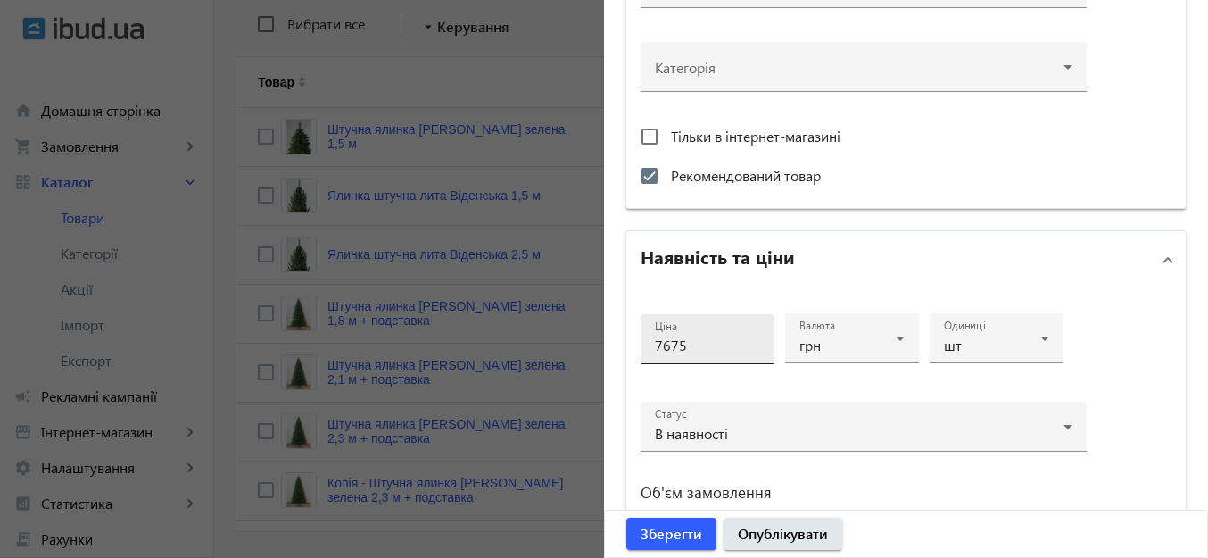
type input "Искусственная елка литая Ковалевская зеленая 2,5 м + підставка"
drag, startPoint x: 654, startPoint y: 345, endPoint x: 645, endPoint y: 346, distance: 9.0
click at [645, 346] on div "Ціна 7675" at bounding box center [707, 339] width 134 height 50
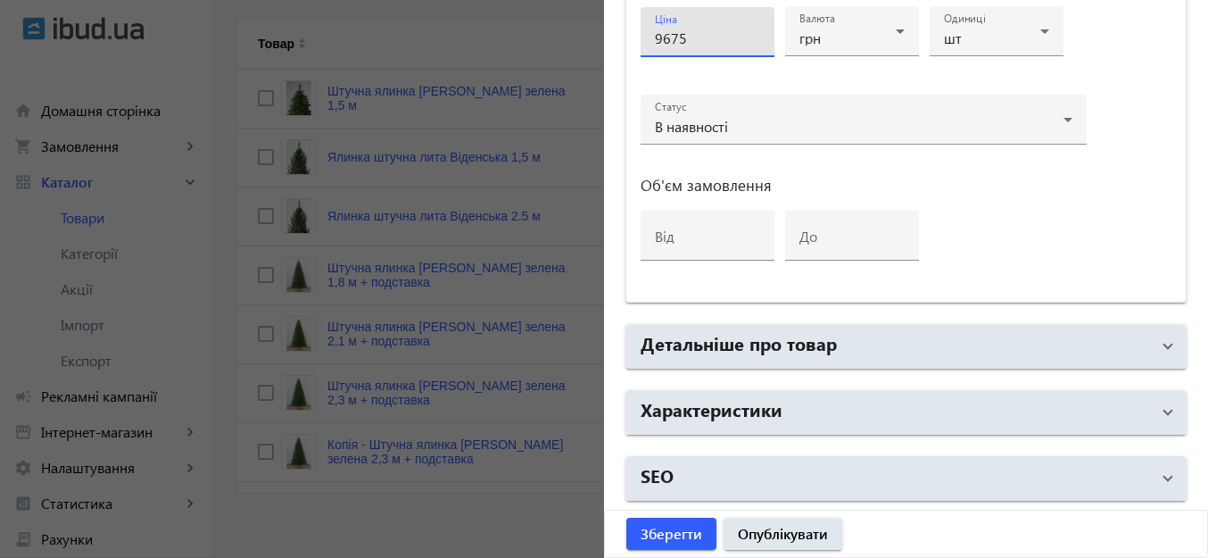
scroll to position [413, 0]
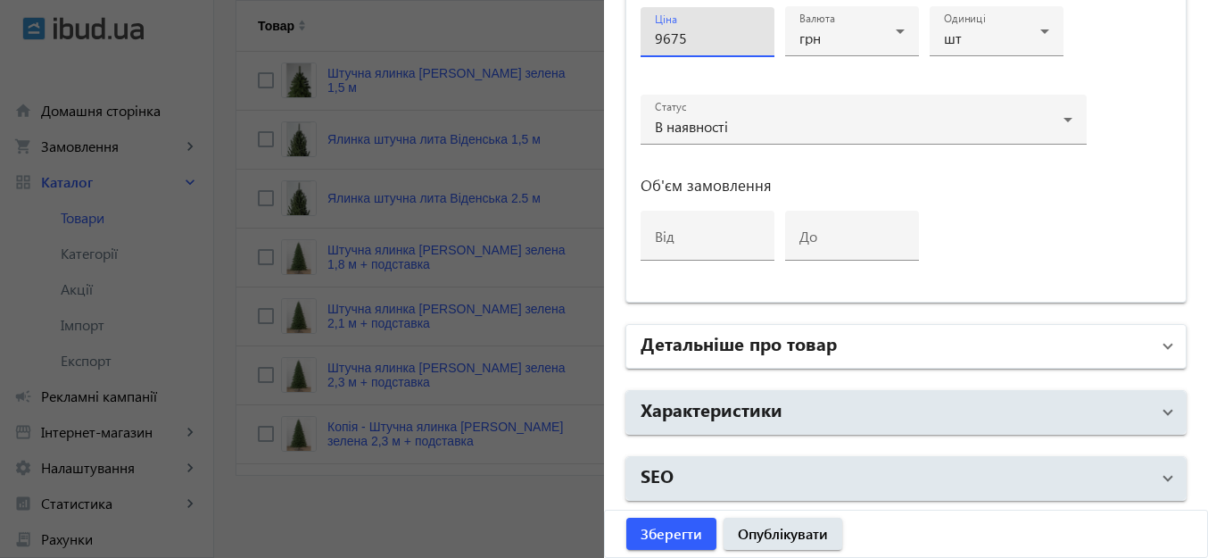
type input "9675"
click at [864, 347] on mat-panel-title "Детальніше про товар" at bounding box center [894, 346] width 509 height 32
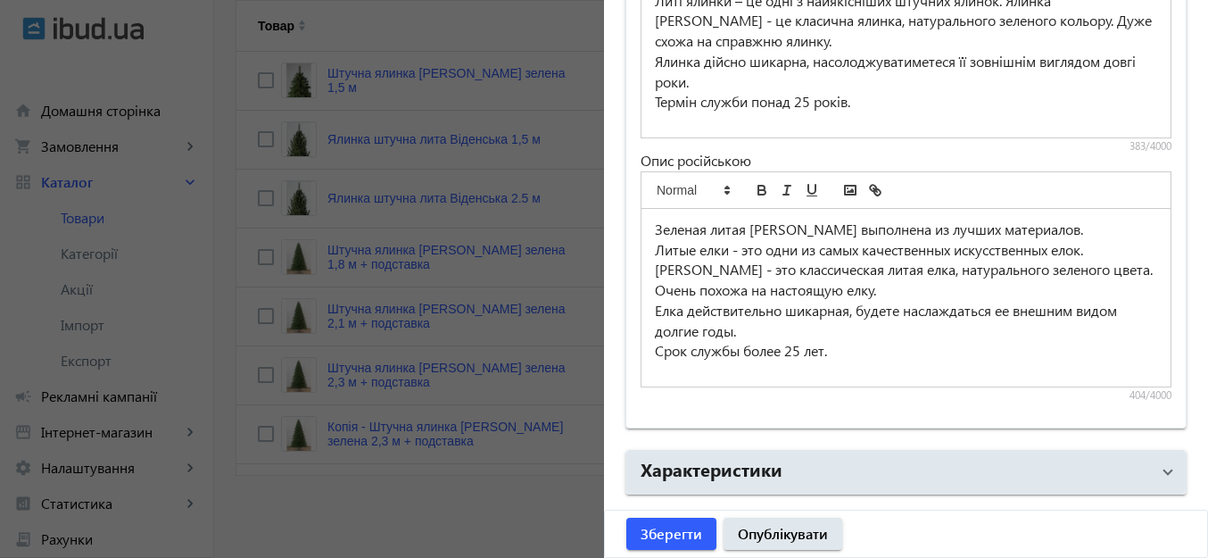
scroll to position [1525, 0]
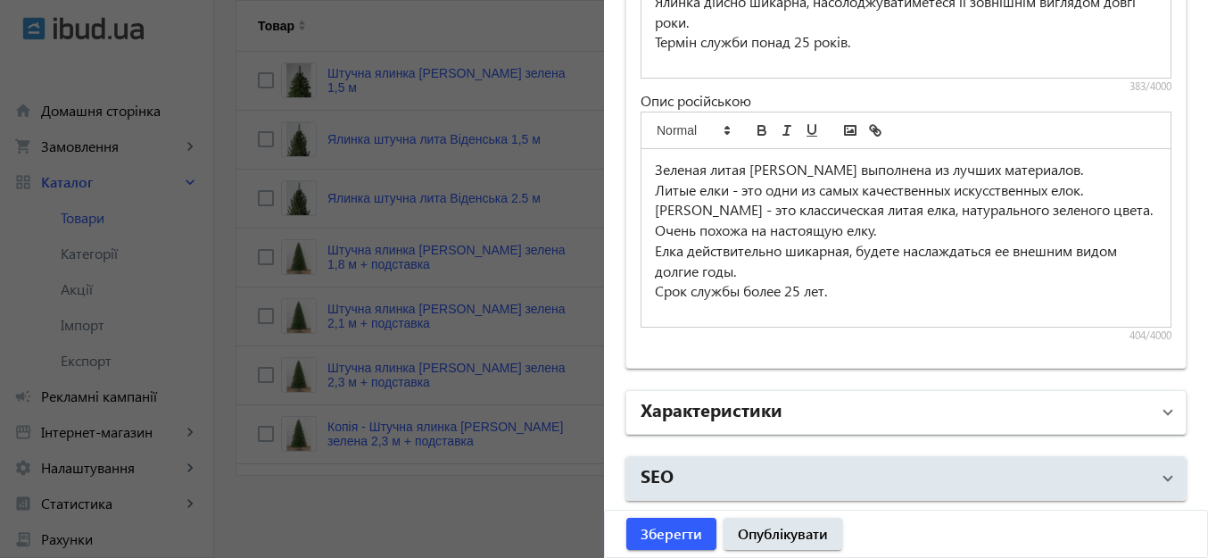
click at [854, 417] on mat-panel-title "Характеристики" at bounding box center [894, 412] width 509 height 32
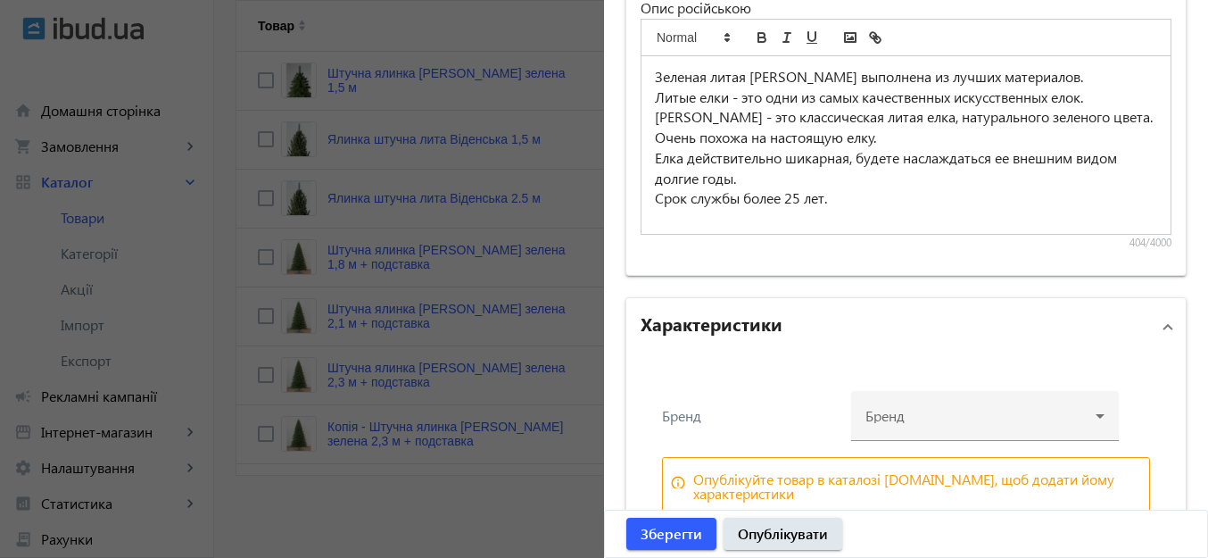
scroll to position [1714, 0]
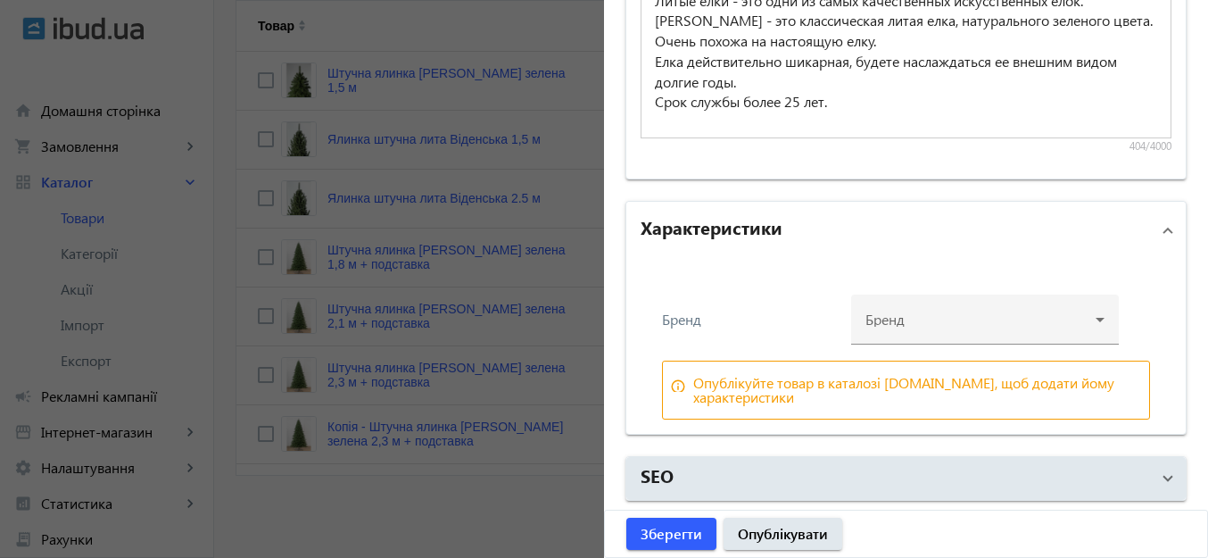
click at [880, 280] on div "Бренд Бренд info_outline Опублікуйте товар в каталозі ibud.ua, щоб додати йому …" at bounding box center [905, 346] width 559 height 175
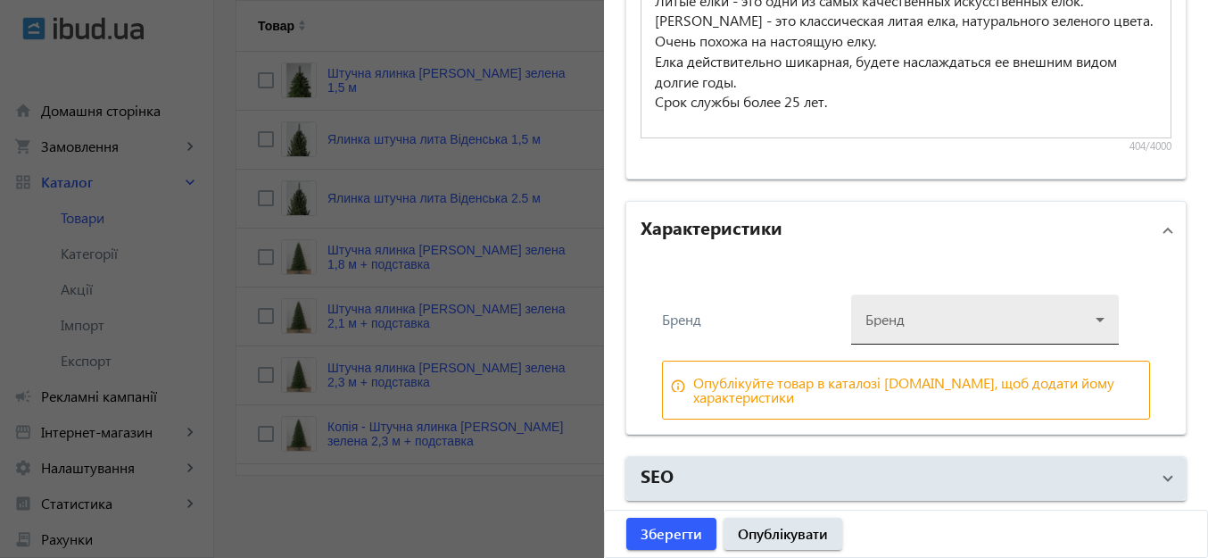
click at [883, 318] on div at bounding box center [984, 312] width 239 height 64
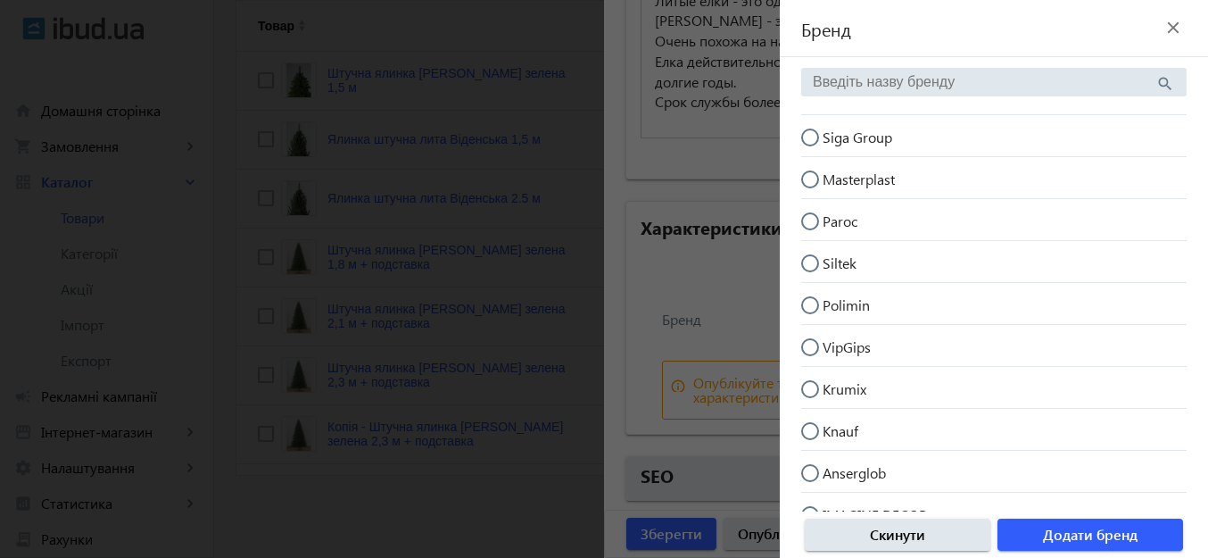
click at [816, 135] on input "Siga Group" at bounding box center [819, 146] width 36 height 36
radio input "true"
click at [1120, 526] on span "Додати бренд" at bounding box center [1090, 535] width 95 height 20
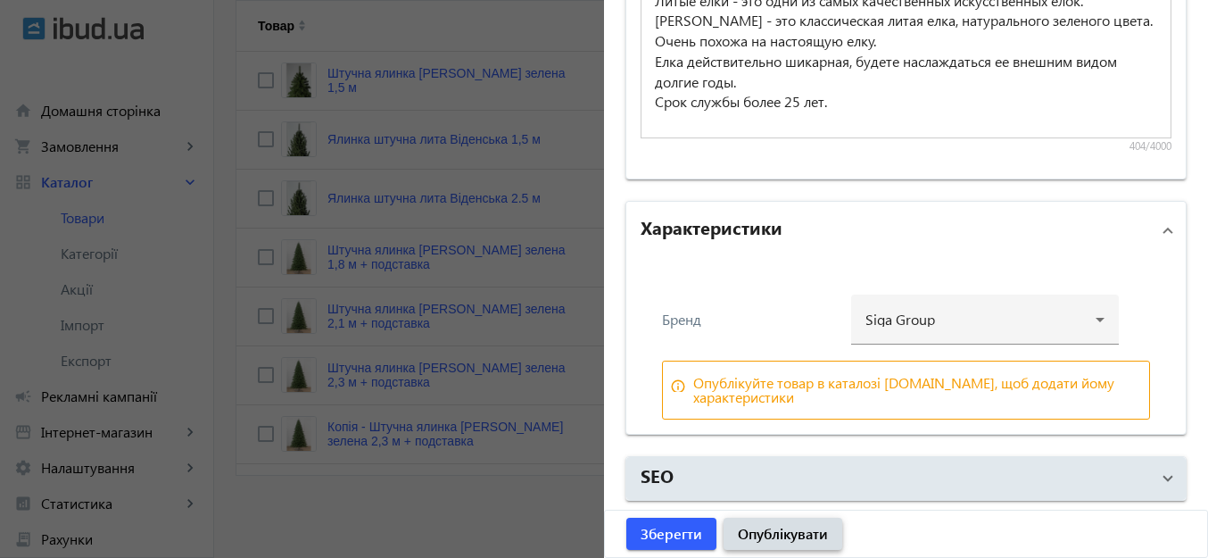
click at [763, 540] on span "Опублікувати" at bounding box center [783, 534] width 90 height 20
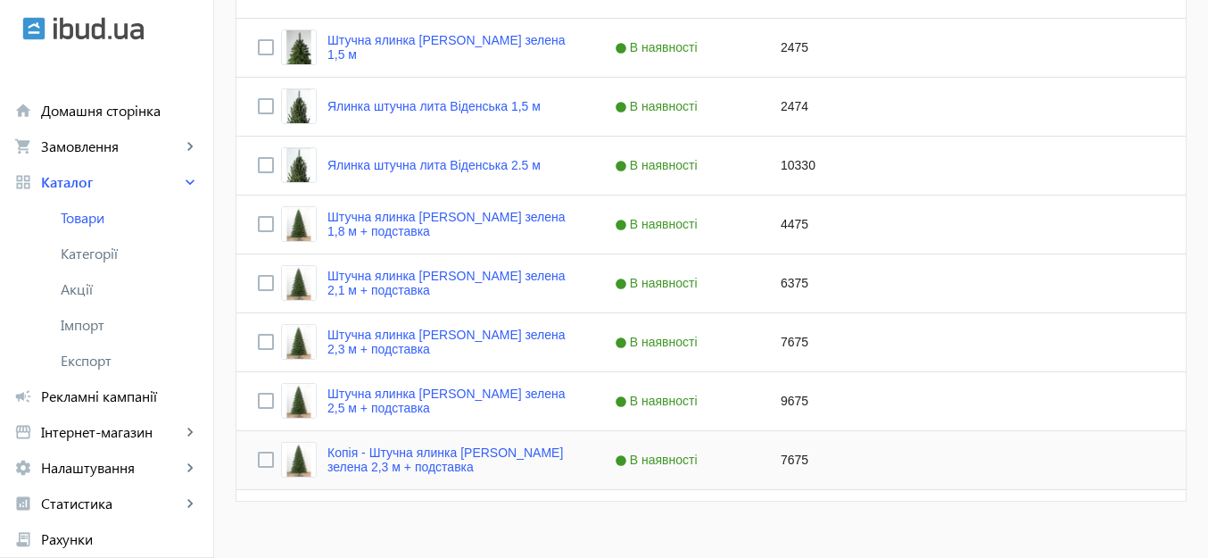
scroll to position [472, 0]
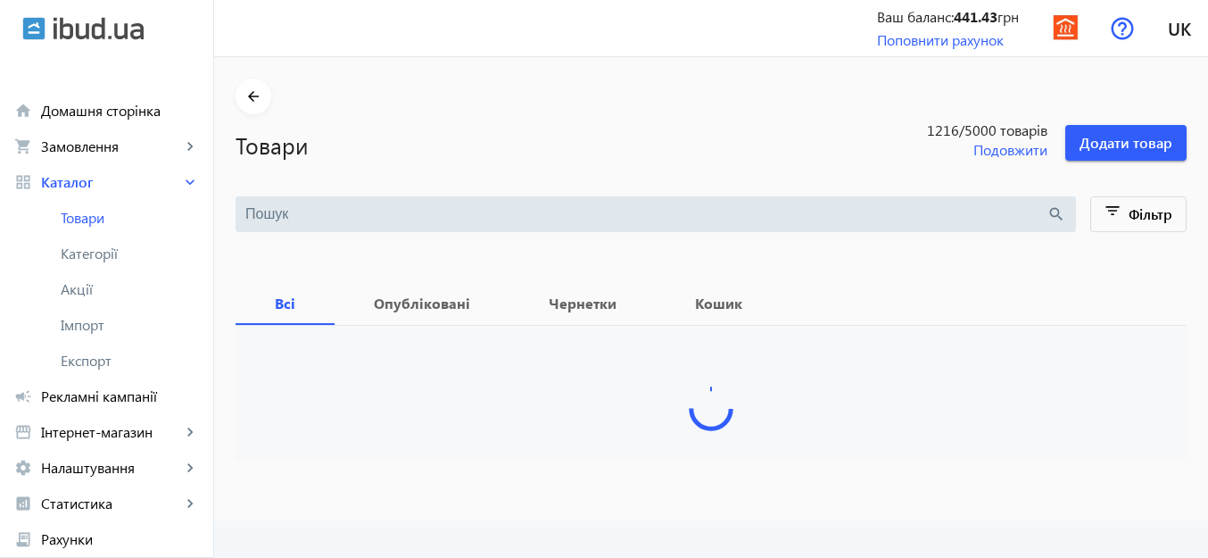
type input "елка"
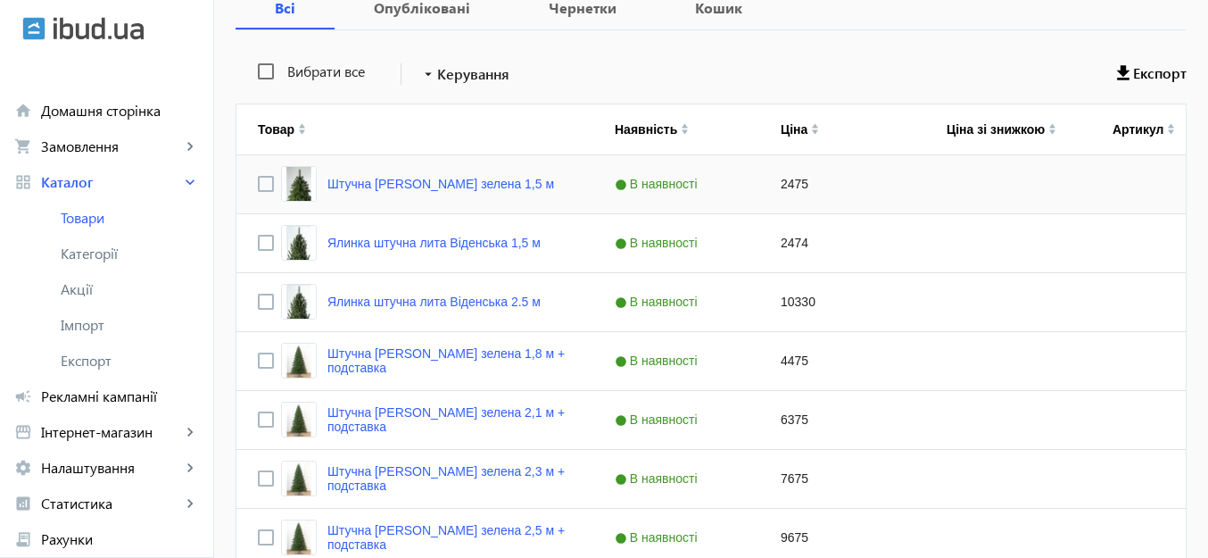
scroll to position [472, 0]
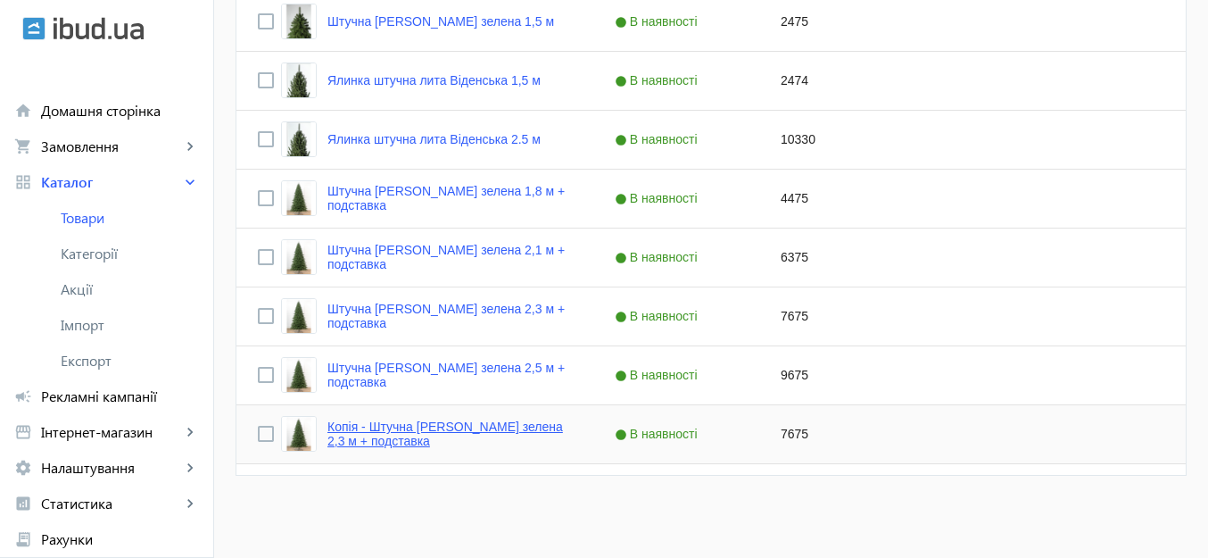
click at [415, 442] on link "Копія - Штучна [PERSON_NAME] зелена 2,3 м + подставка" at bounding box center [449, 433] width 244 height 29
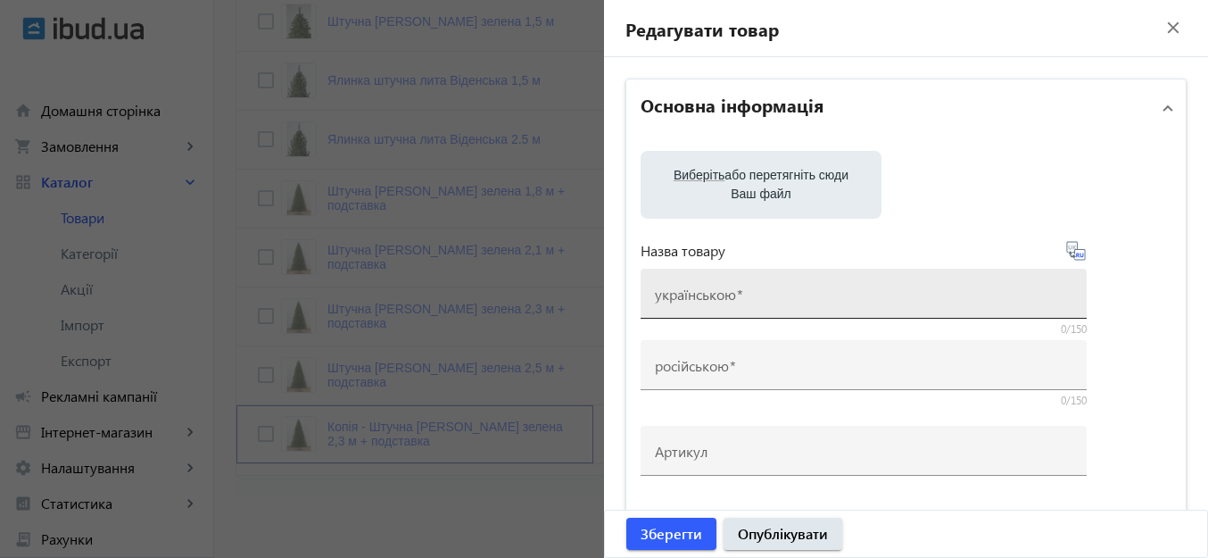
type input "Копія - Штучна [PERSON_NAME] зелена 2,3 м + подставка"
type input "Копия - Искусственная елка литая [PERSON_NAME] зеленая 2,3 м + підставка"
checkbox input "true"
type input "7675"
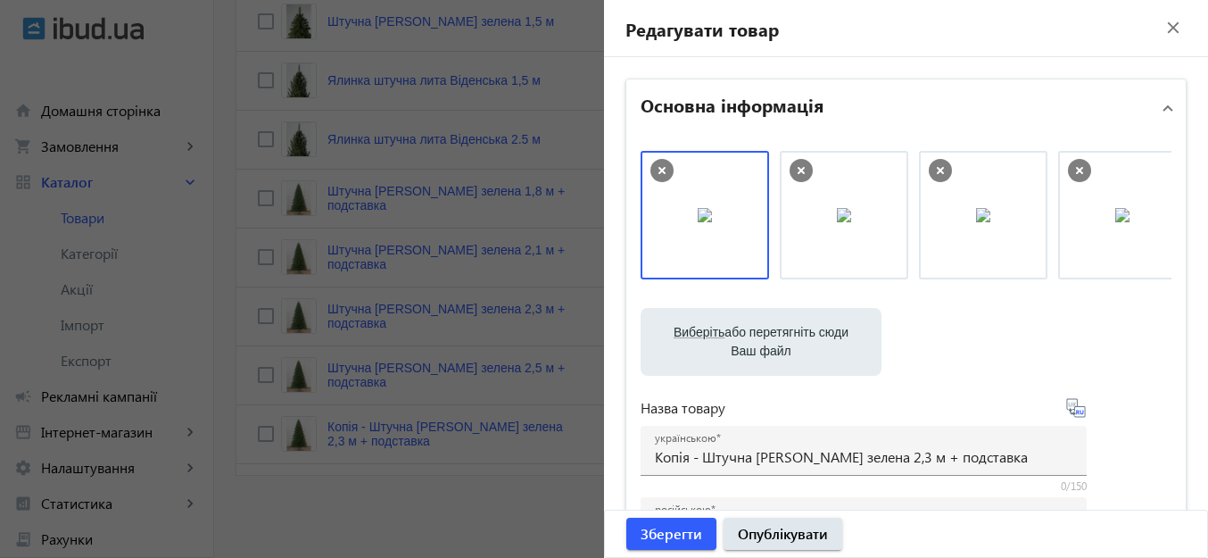
click at [650, 172] on icon at bounding box center [661, 170] width 23 height 23
click at [658, 169] on icon at bounding box center [661, 170] width 7 height 7
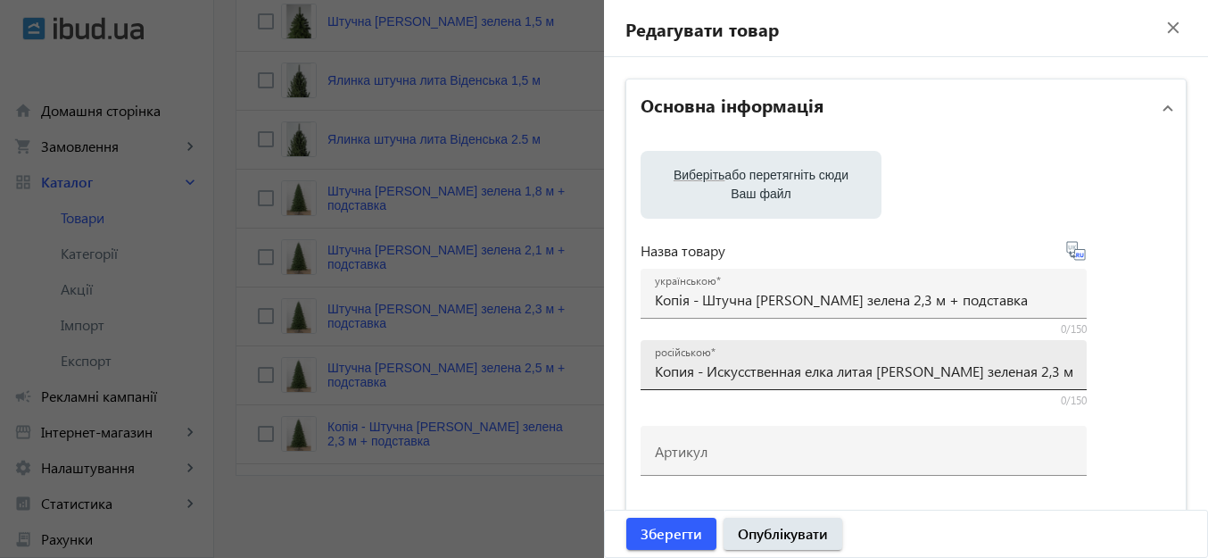
scroll to position [89, 0]
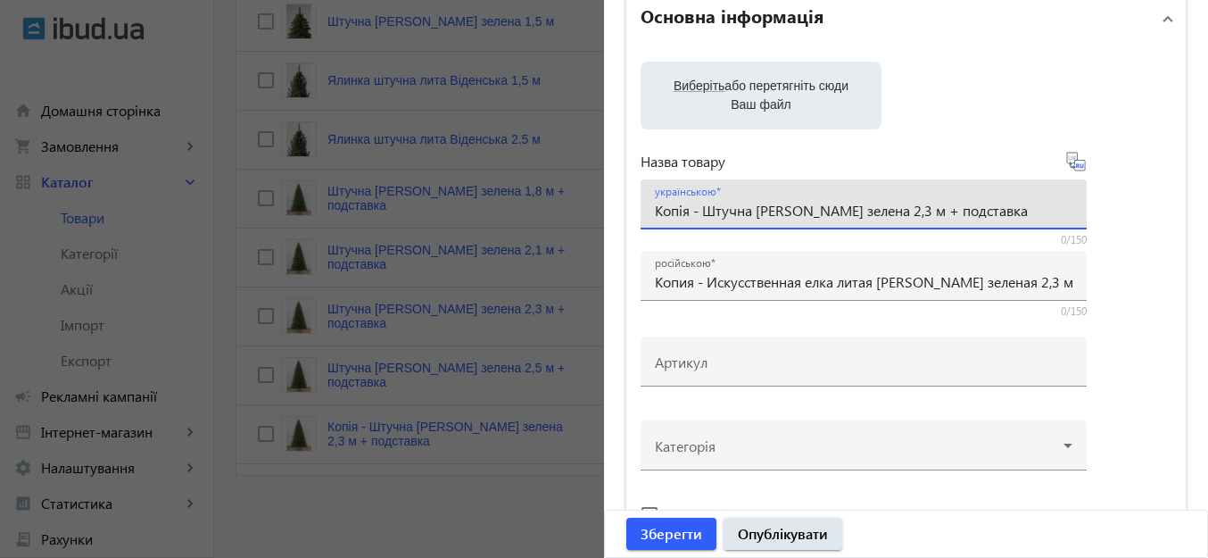
drag, startPoint x: 758, startPoint y: 210, endPoint x: 649, endPoint y: 220, distance: 110.2
click at [649, 220] on div "українською Копія - Штучна ялинка Ковалевська зелена 2,3 м + подставка" at bounding box center [863, 204] width 446 height 50
drag, startPoint x: 840, startPoint y: 211, endPoint x: 864, endPoint y: 207, distance: 24.3
click at [864, 207] on input "Ялинка штучна Ковалевська зелена 2,3 м + подставка" at bounding box center [863, 210] width 417 height 19
drag, startPoint x: 903, startPoint y: 211, endPoint x: 917, endPoint y: 210, distance: 14.3
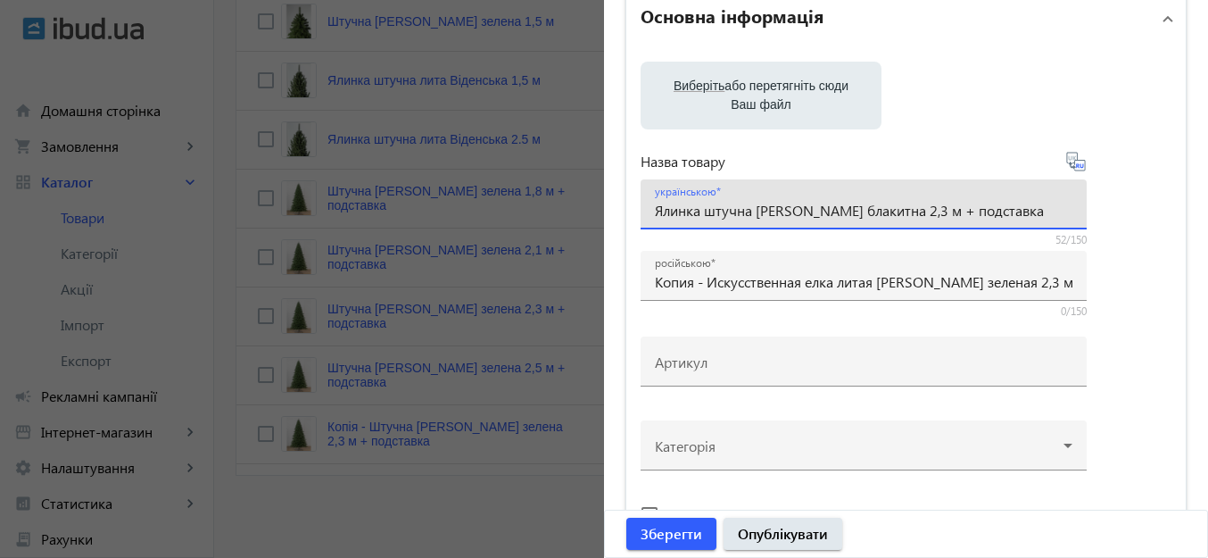
click at [917, 210] on input "Ялинка штучна Ковалевська блакитна 2,3 м + подставка" at bounding box center [863, 210] width 417 height 19
type input "Ялинка штучна [PERSON_NAME] блакитна 1,5 м + подставка"
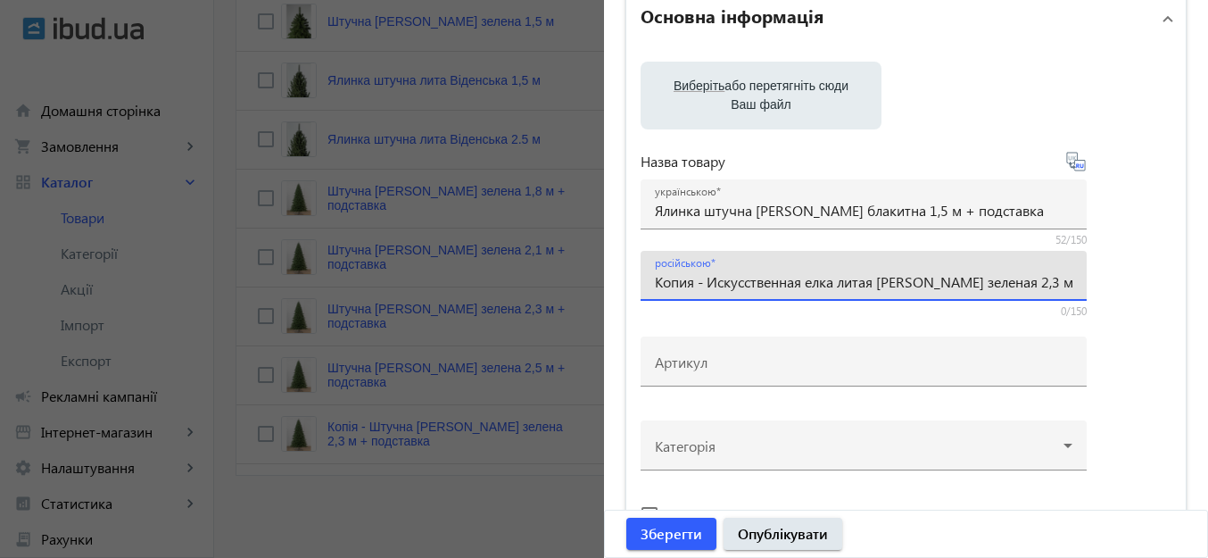
drag, startPoint x: 714, startPoint y: 280, endPoint x: 649, endPoint y: 278, distance: 64.3
click at [655, 278] on input "Копия - Искусственная елка литая Ковалевская зеленая 2,3 м + підставка" at bounding box center [863, 281] width 417 height 19
click at [753, 282] on input "искусственная елка литая Ковалевская зеленая 2,3 м + підставка" at bounding box center [863, 281] width 417 height 19
click at [748, 278] on input "искусственная Елка литая Ковалевская зеленая 2,3 м + підставка" at bounding box center [863, 281] width 417 height 19
click at [738, 286] on input "искусственная Елка литая Ковалевская зеленая 2,3 м + підставка" at bounding box center [863, 281] width 417 height 19
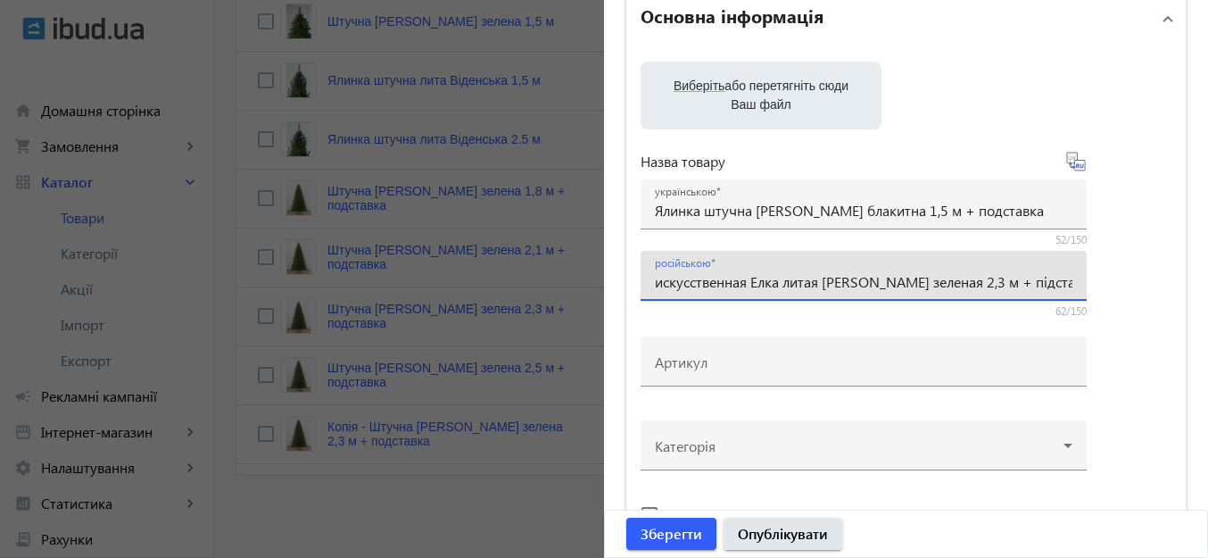
drag, startPoint x: 748, startPoint y: 280, endPoint x: 641, endPoint y: 279, distance: 106.2
click at [641, 279] on div "російською искусственная Елка литая Ковалевская зеленая 2,3 м + підставка" at bounding box center [863, 276] width 446 height 50
click at [683, 281] on input "Елка литая Ковалевская зеленая 2,3 м + підставка" at bounding box center [863, 281] width 417 height 19
paste input "скусственная"
drag, startPoint x: 780, startPoint y: 279, endPoint x: 814, endPoint y: 279, distance: 34.8
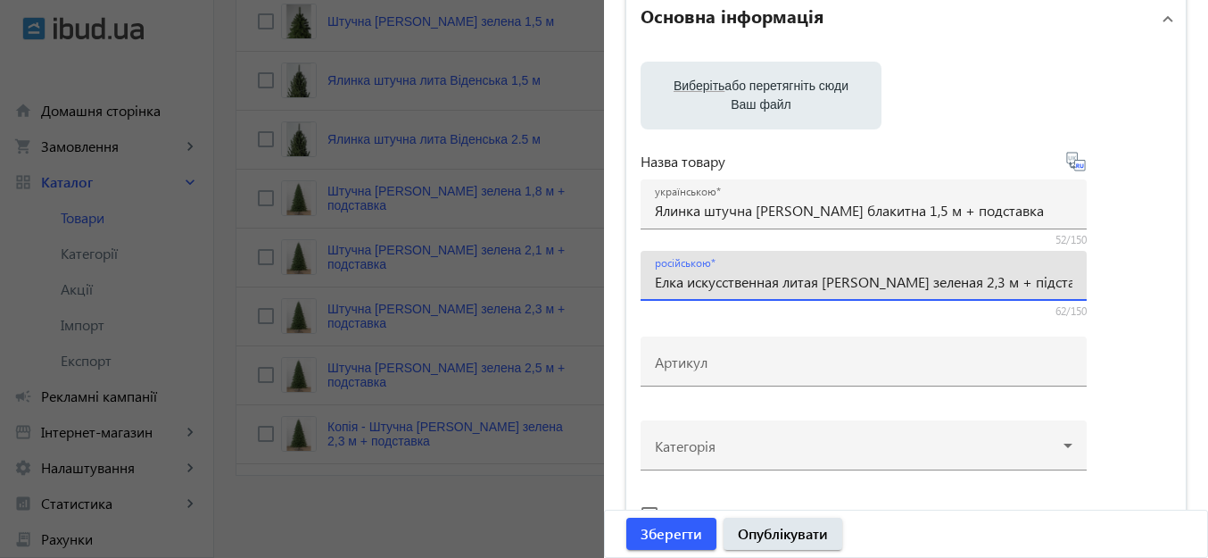
click at [814, 279] on input "Елка искусственная литая Ковалевская зеленая 2,3 м + підставка" at bounding box center [863, 281] width 417 height 19
drag, startPoint x: 867, startPoint y: 282, endPoint x: 901, endPoint y: 284, distance: 33.9
click at [901, 284] on input "Елка искусственная Ковалевская зеленая 2,3 м + підставка" at bounding box center [863, 281] width 417 height 19
drag, startPoint x: 923, startPoint y: 278, endPoint x: 936, endPoint y: 277, distance: 12.5
click at [936, 277] on input "Елка искусственная Ковалевская голубая 2,3 м + підставка" at bounding box center [863, 281] width 417 height 19
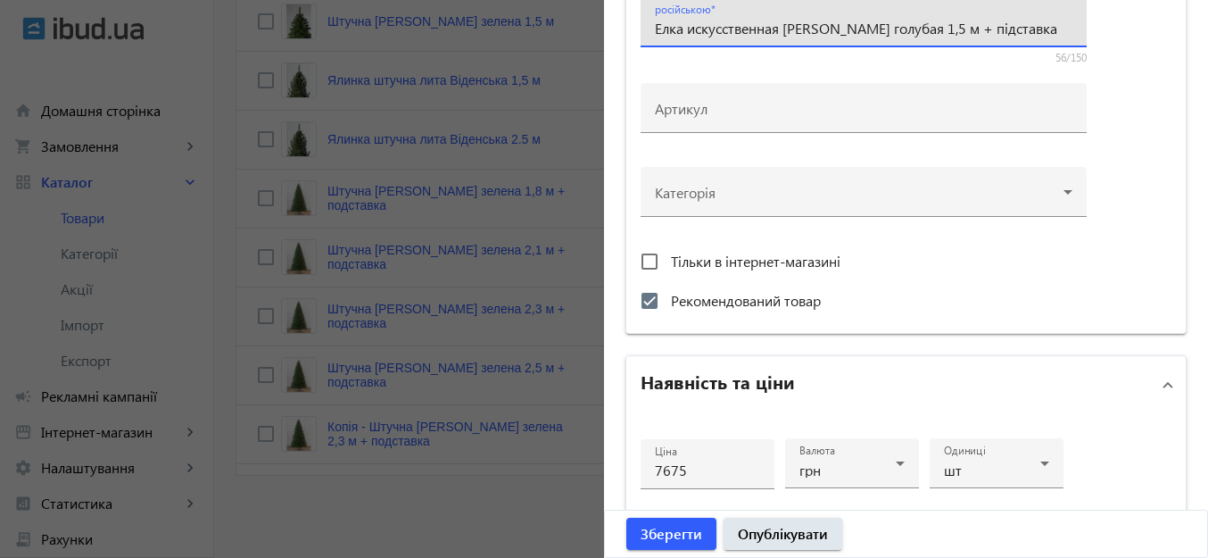
scroll to position [446, 0]
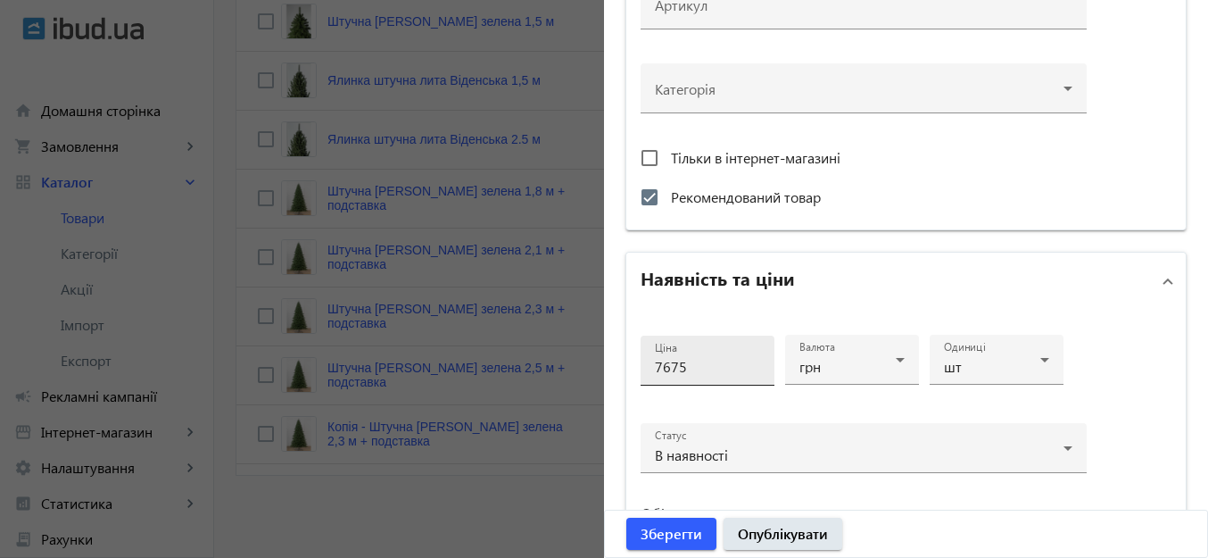
type input "Елка искусственная [PERSON_NAME] голубая 1,5 м + підставка"
drag, startPoint x: 666, startPoint y: 365, endPoint x: 633, endPoint y: 379, distance: 36.0
click at [633, 379] on div "Ціна 7675 Валюта грн Одиниці шт Статус В наявності Об'єм замовлення від до" at bounding box center [905, 470] width 559 height 320
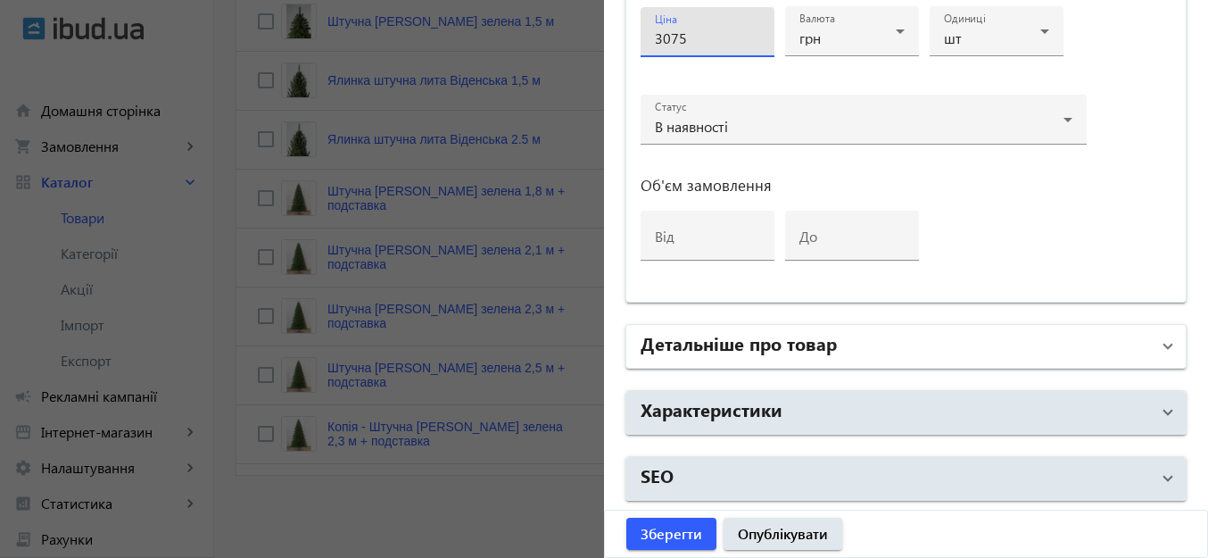
type input "3075"
click at [1070, 351] on mat-panel-title "Детальніше про товар" at bounding box center [894, 346] width 509 height 32
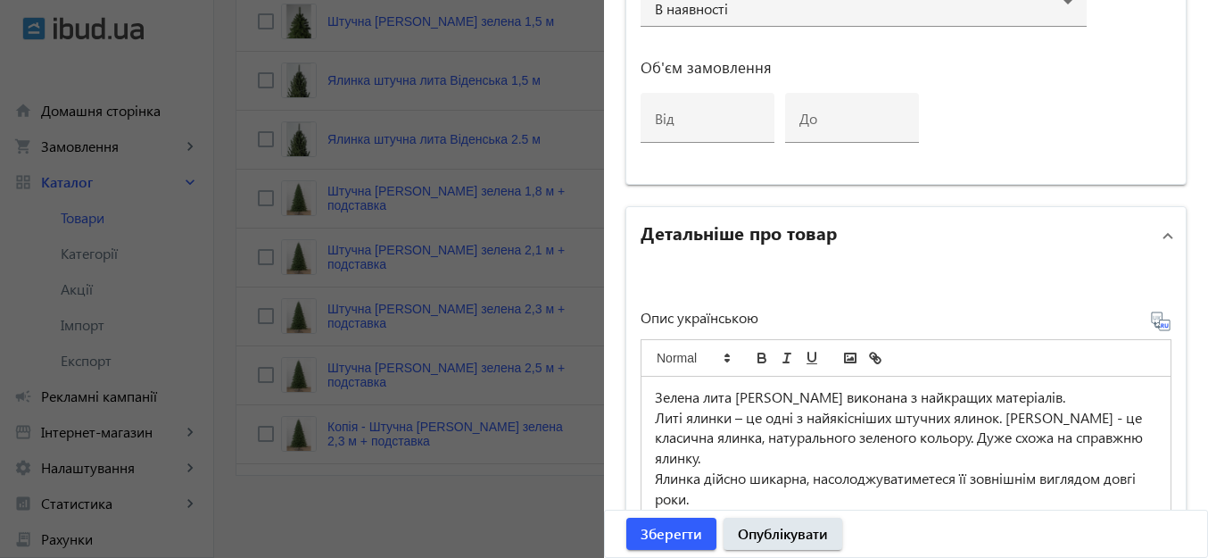
scroll to position [1042, 0]
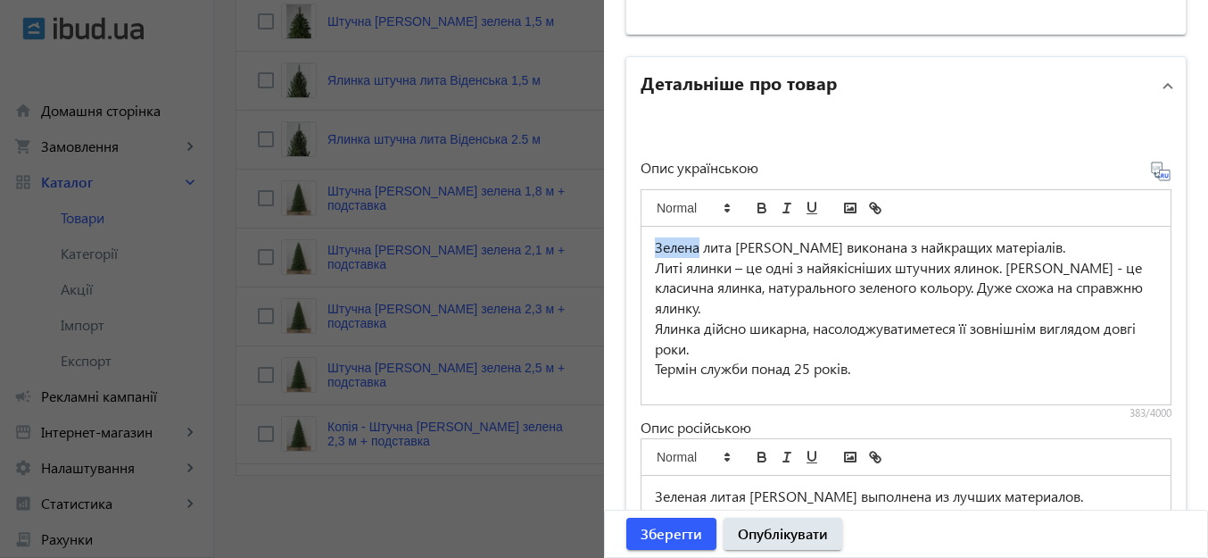
drag, startPoint x: 692, startPoint y: 249, endPoint x: 640, endPoint y: 244, distance: 51.9
click at [641, 244] on div "Зелена лита ялинка Ковалевська виконана з найкращих матеріалів. Литі ялинки – ц…" at bounding box center [905, 316] width 529 height 178
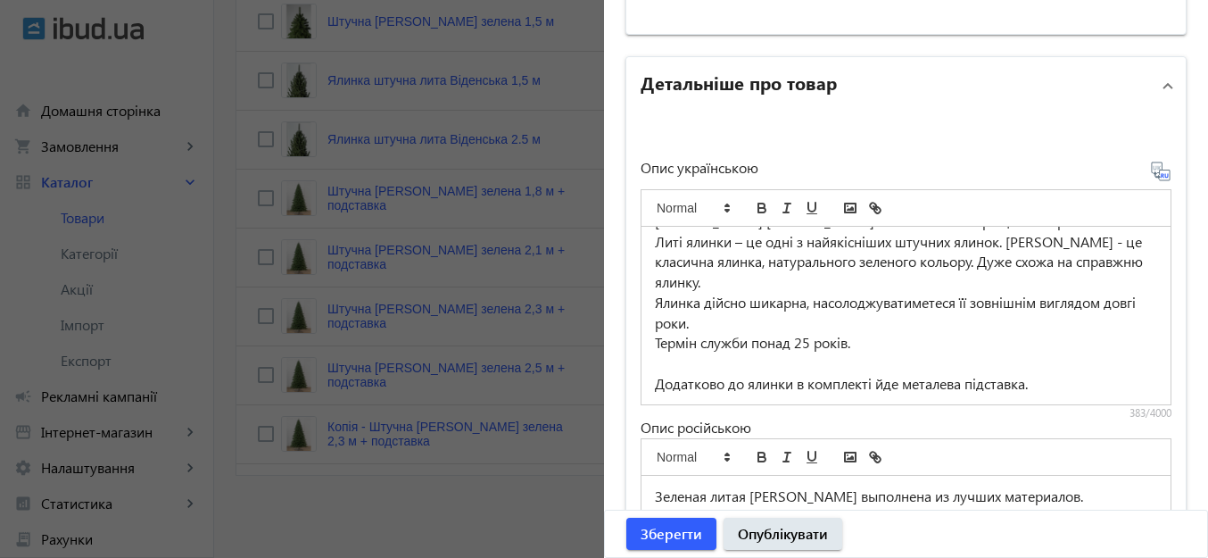
scroll to position [1309, 0]
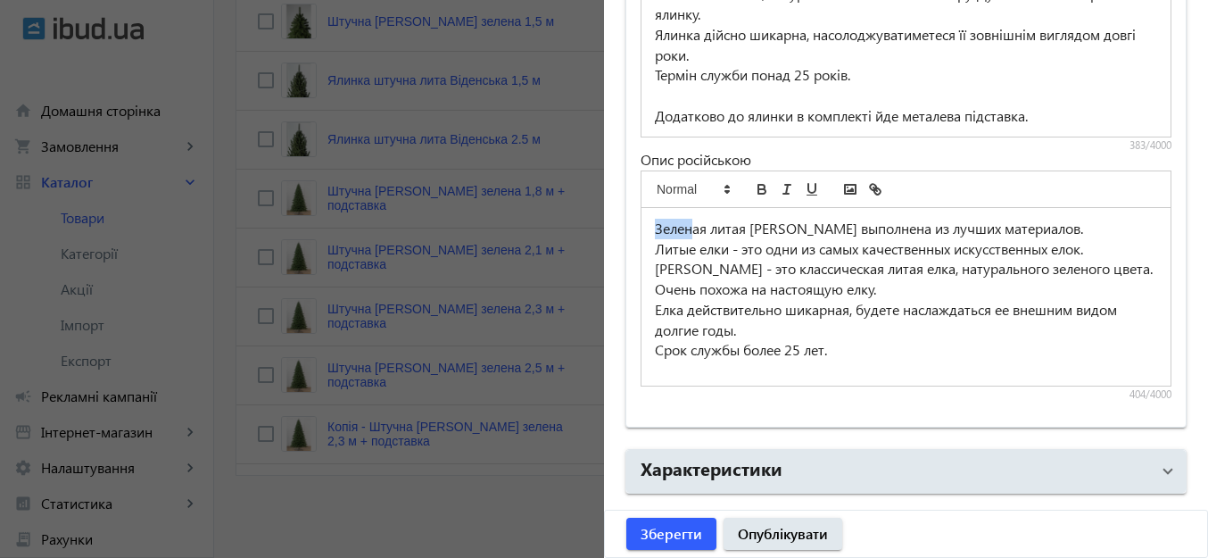
drag, startPoint x: 672, startPoint y: 227, endPoint x: 632, endPoint y: 232, distance: 40.4
click at [632, 232] on div "Опис українською Голуба лита ялинка Ковалевська виконана з найкращих матеріалів…" at bounding box center [905, 137] width 559 height 580
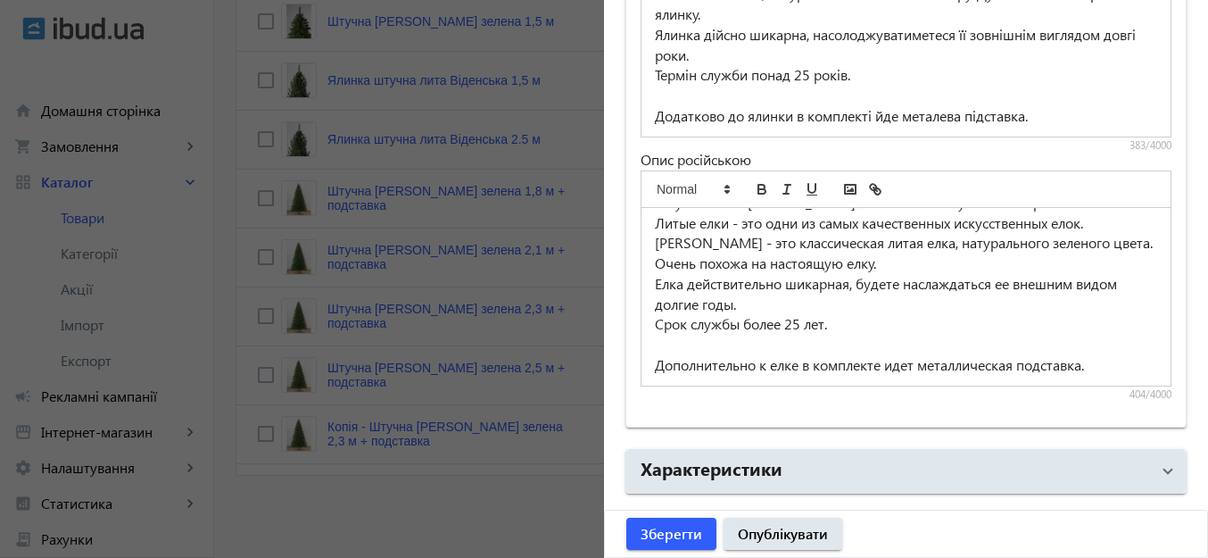
scroll to position [1368, 0]
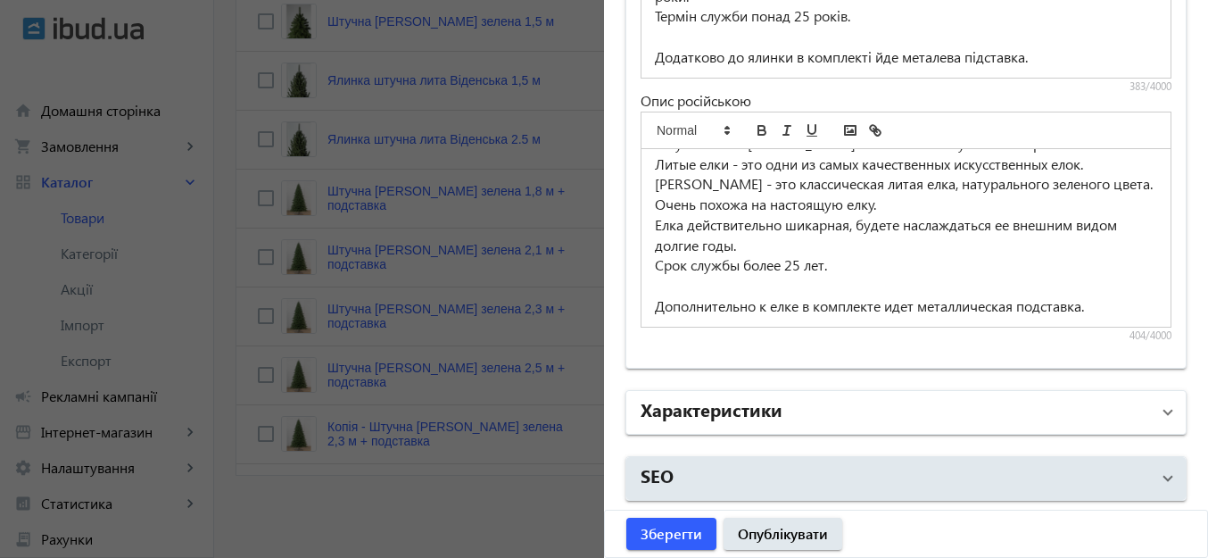
click at [891, 419] on mat-panel-title "Характеристики" at bounding box center [894, 412] width 509 height 32
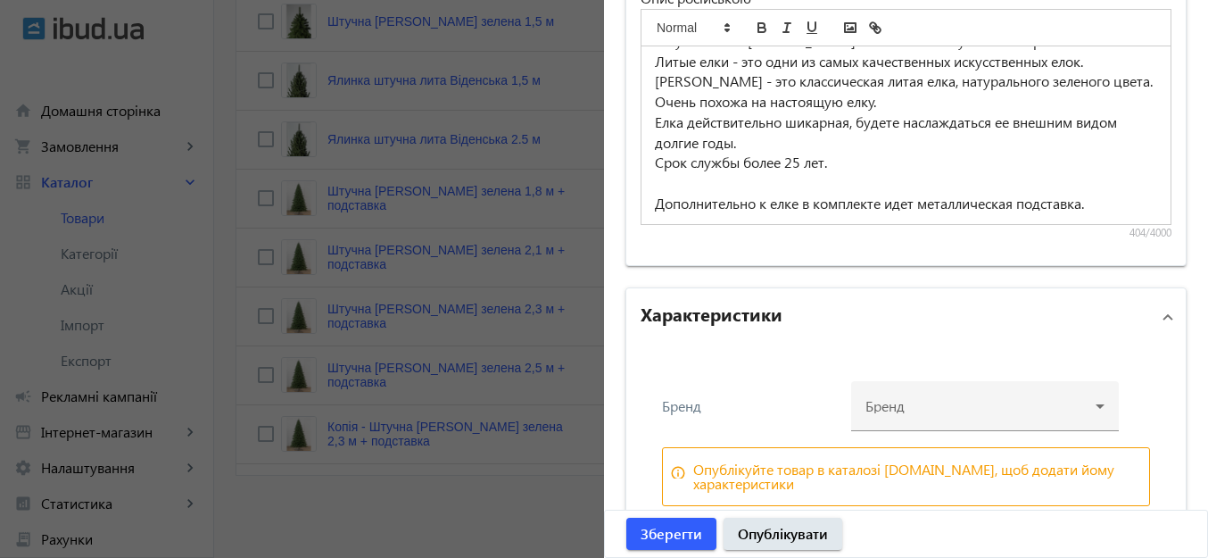
scroll to position [1557, 0]
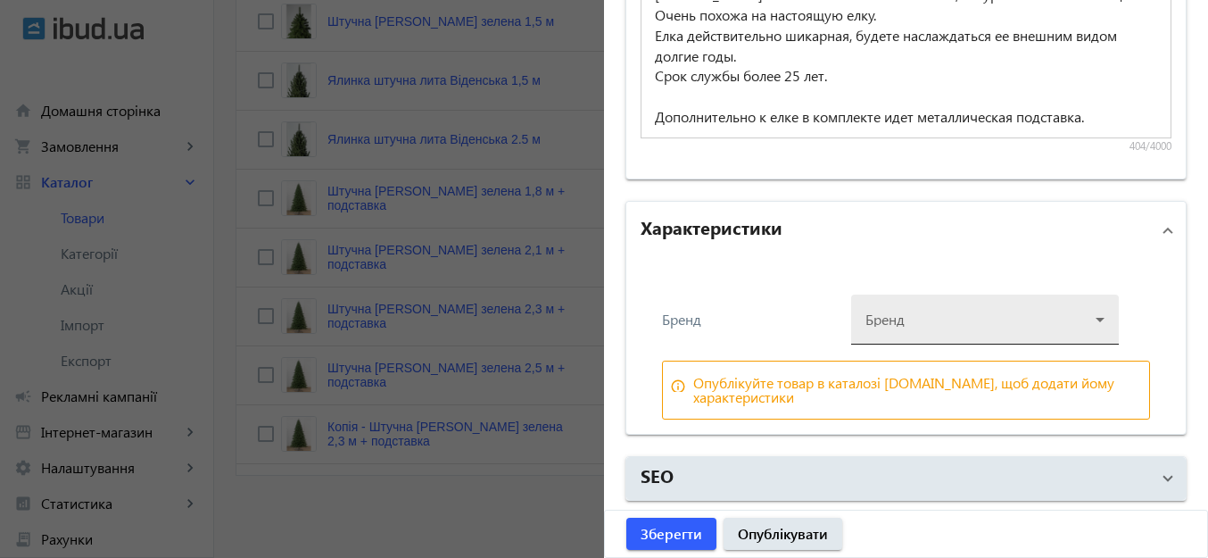
click at [930, 319] on div at bounding box center [984, 312] width 239 height 64
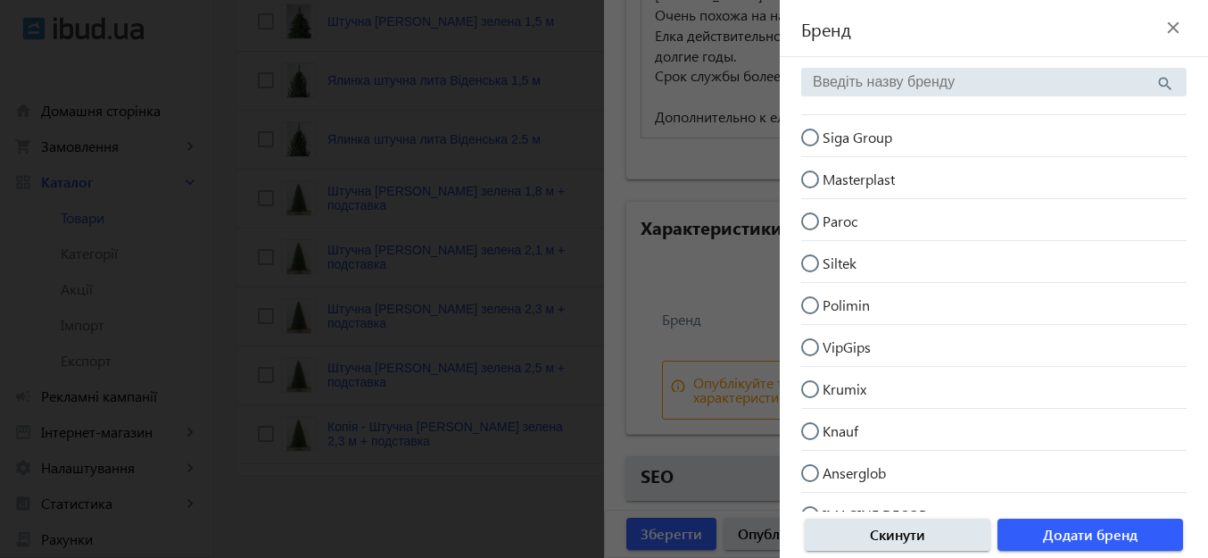
click at [812, 131] on input "Siga Group" at bounding box center [819, 146] width 36 height 36
radio input "true"
click at [1054, 537] on span "Додати бренд" at bounding box center [1090, 535] width 95 height 20
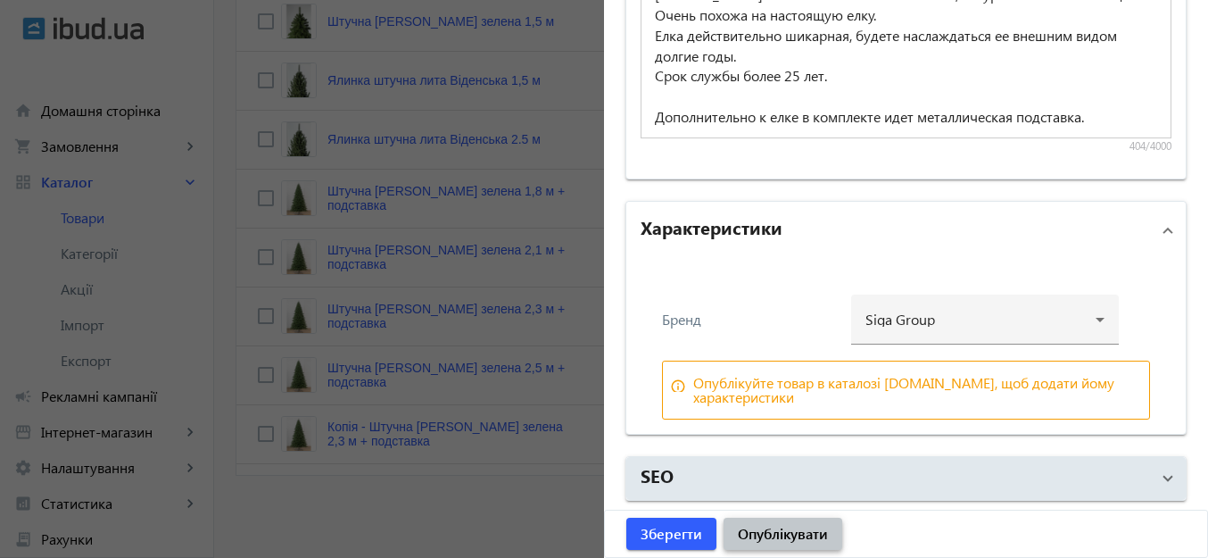
click at [789, 526] on span "Опублікувати" at bounding box center [783, 534] width 90 height 20
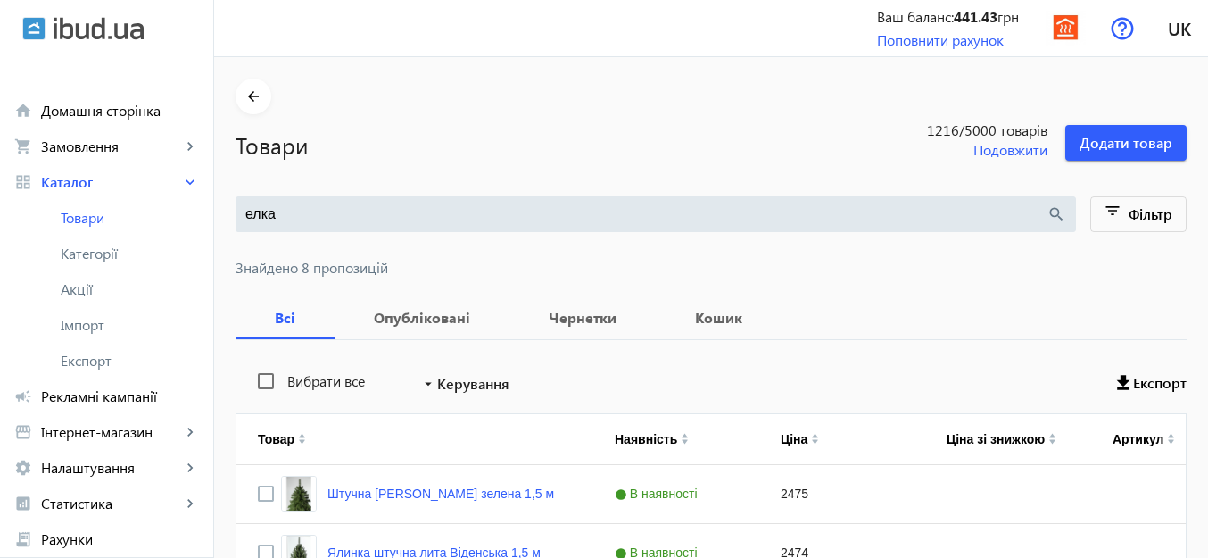
scroll to position [0, 0]
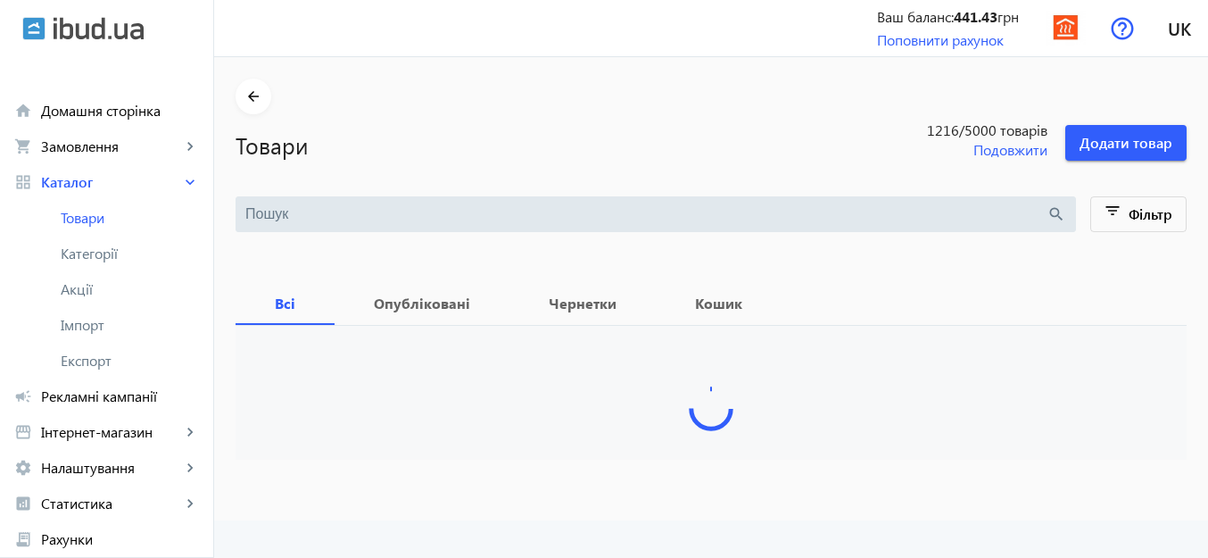
type input "елка"
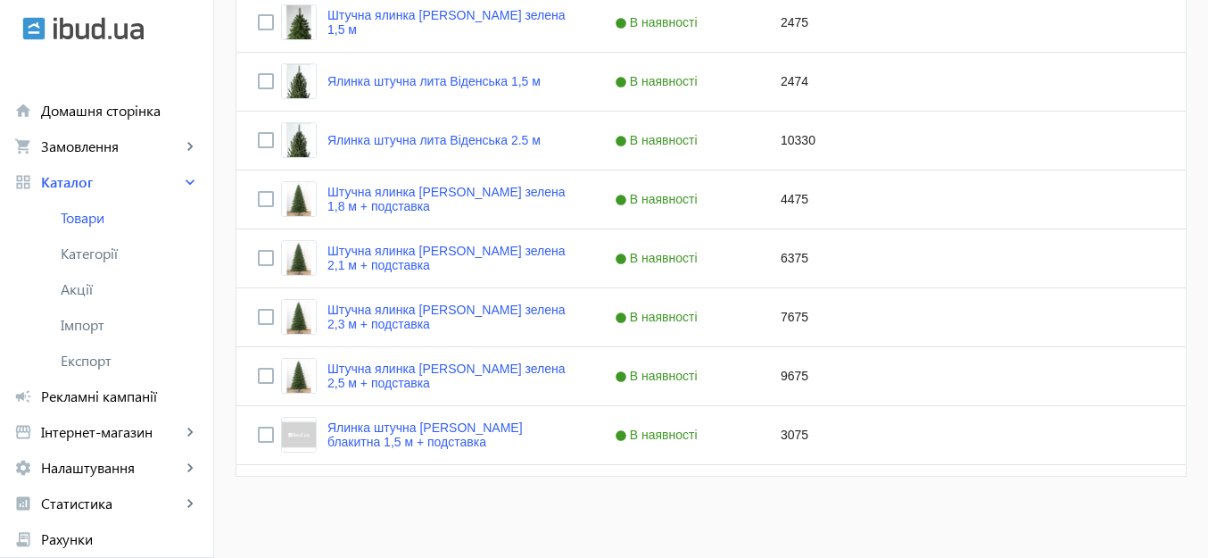
scroll to position [472, 0]
click at [412, 424] on link "Ялинка штучна [PERSON_NAME] блакитна 1,5 м + подставка" at bounding box center [449, 433] width 244 height 29
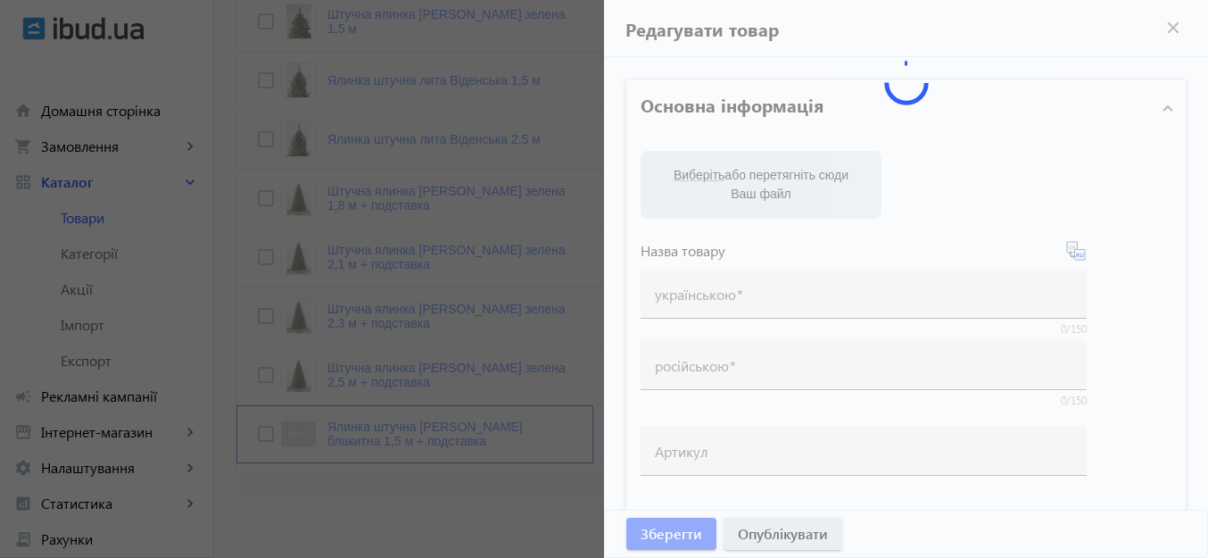
type input "Ялинка штучна [PERSON_NAME] блакитна 1,5 м + подставка"
type input "Елка искусственная [PERSON_NAME] голубая 1,5 м + підставка"
checkbox input "true"
type input "3075"
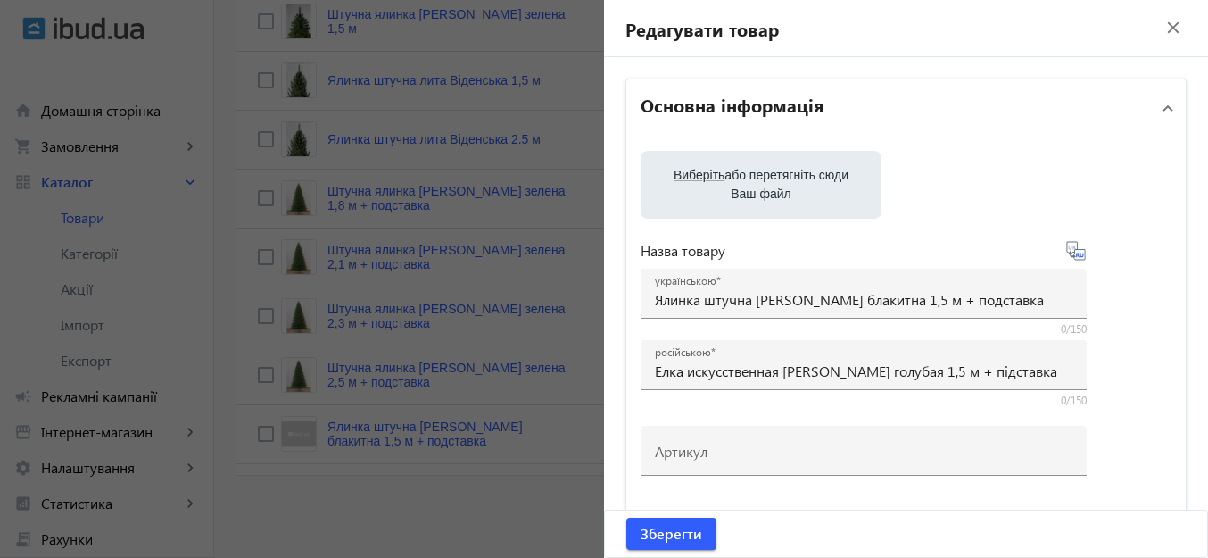
click at [673, 168] on span "Виберіть" at bounding box center [698, 175] width 51 height 14
click at [673, 176] on input "Виберіть або перетягніть сюди Ваш файл" at bounding box center [761, 186] width 212 height 21
type input "C:\fakepath\[PERSON_NAME] блакит 2.png"
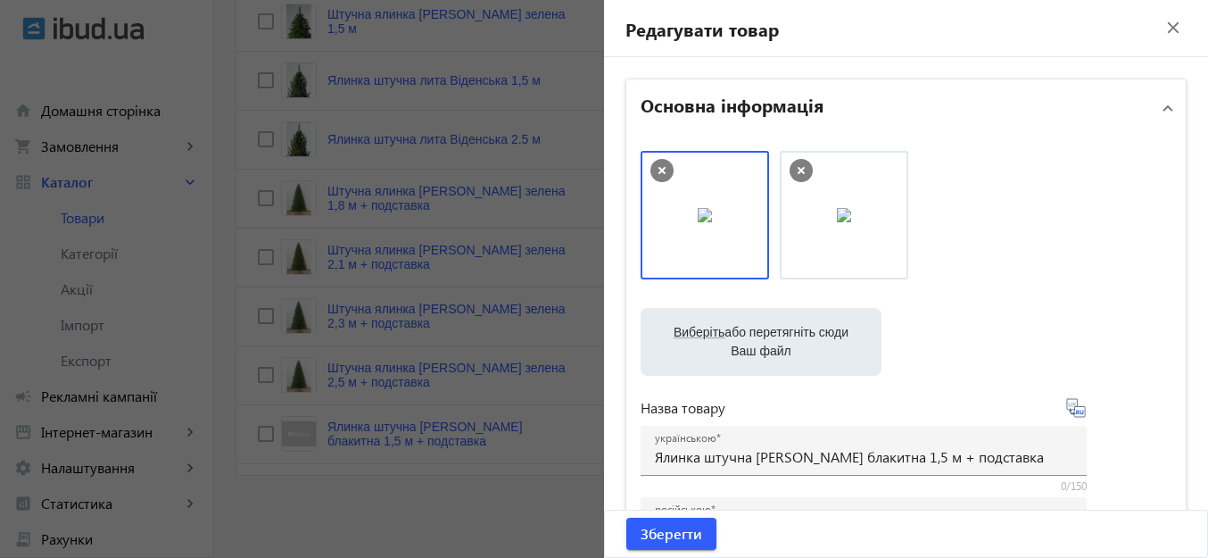
click at [673, 333] on span "Виберіть" at bounding box center [698, 332] width 51 height 14
click at [672, 333] on input "Виберіть або перетягніть сюди Ваш файл" at bounding box center [761, 343] width 212 height 21
type input "C:\fakepath\[PERSON_NAME] блакит 4.png"
drag, startPoint x: 1077, startPoint y: 224, endPoint x: 954, endPoint y: 235, distance: 123.6
drag, startPoint x: 850, startPoint y: 231, endPoint x: 708, endPoint y: 229, distance: 141.8
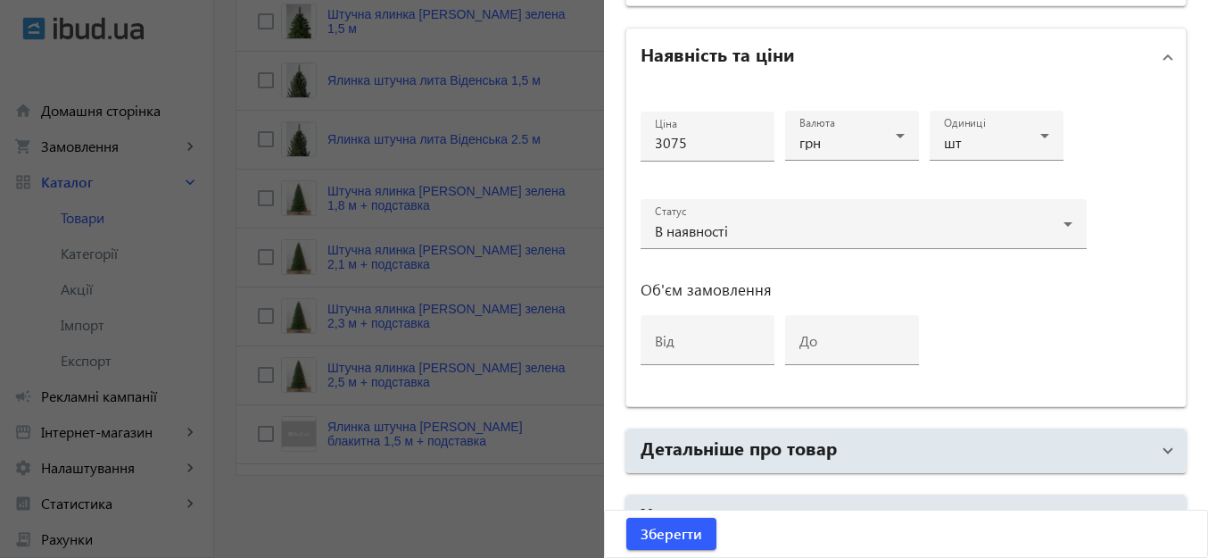
scroll to position [931, 0]
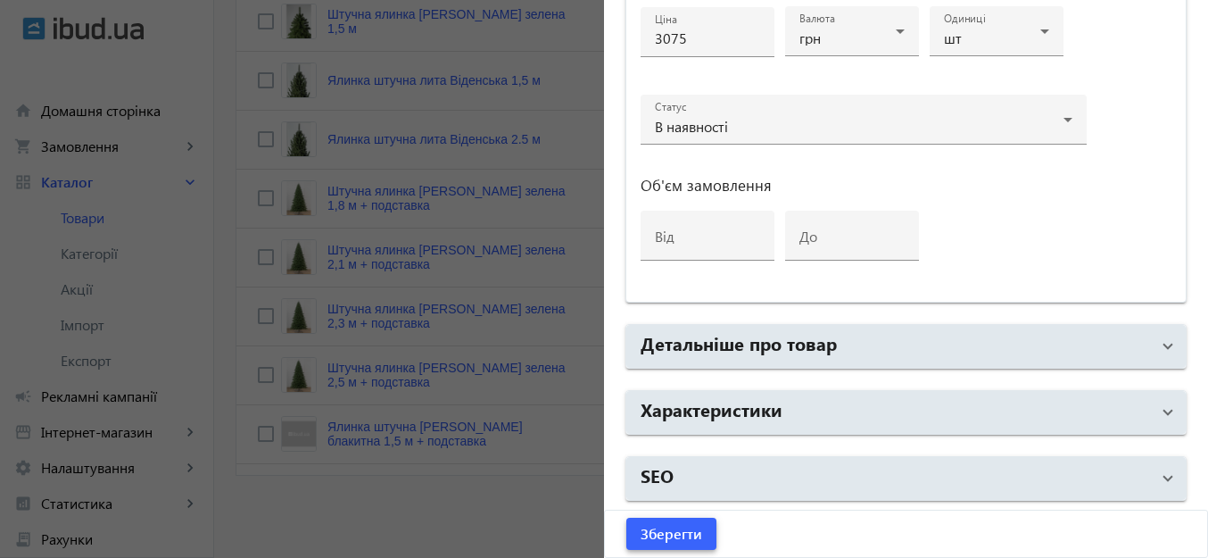
click at [686, 532] on span "Зберегти" at bounding box center [671, 534] width 62 height 20
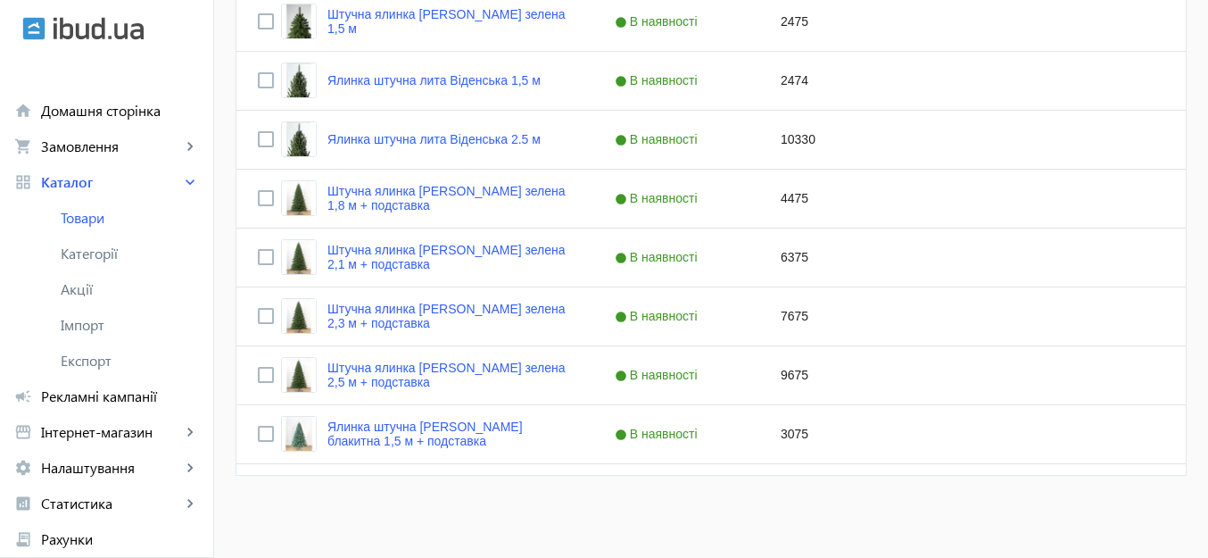
scroll to position [0, 0]
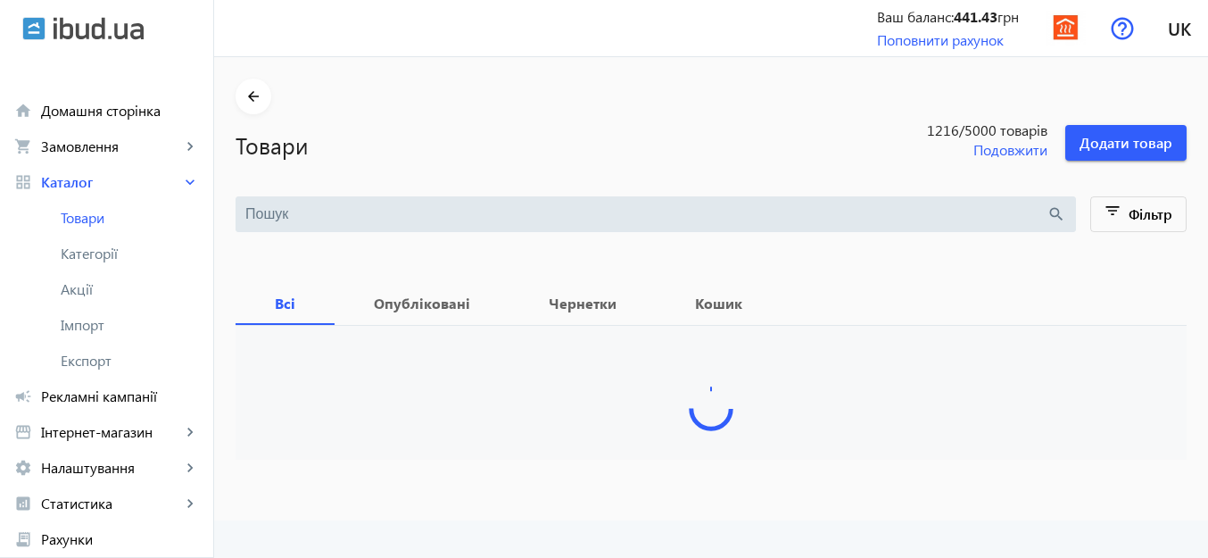
type input "елка"
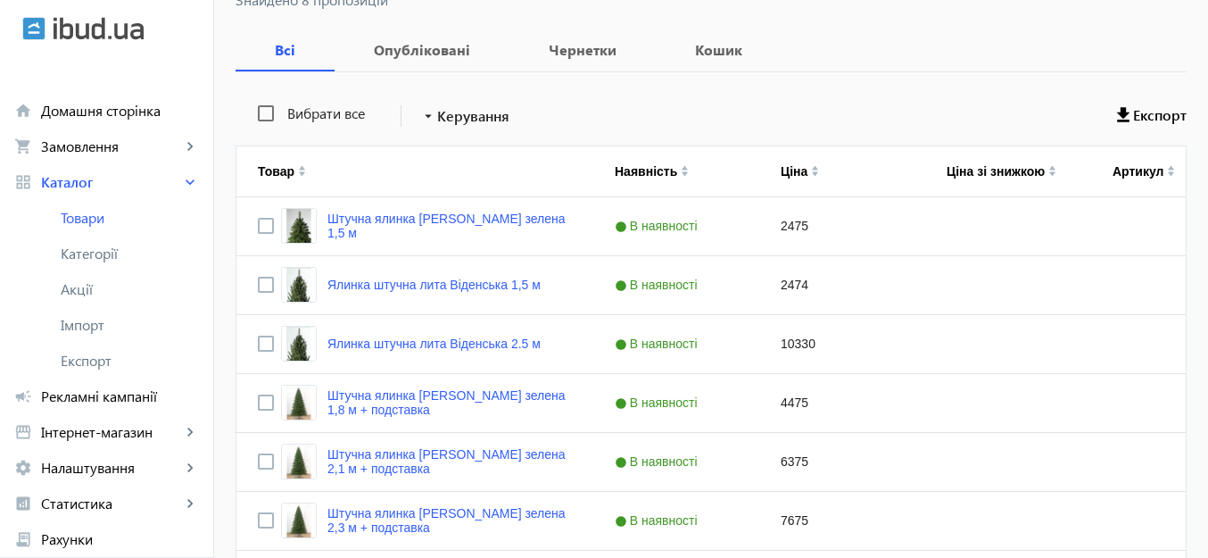
scroll to position [472, 0]
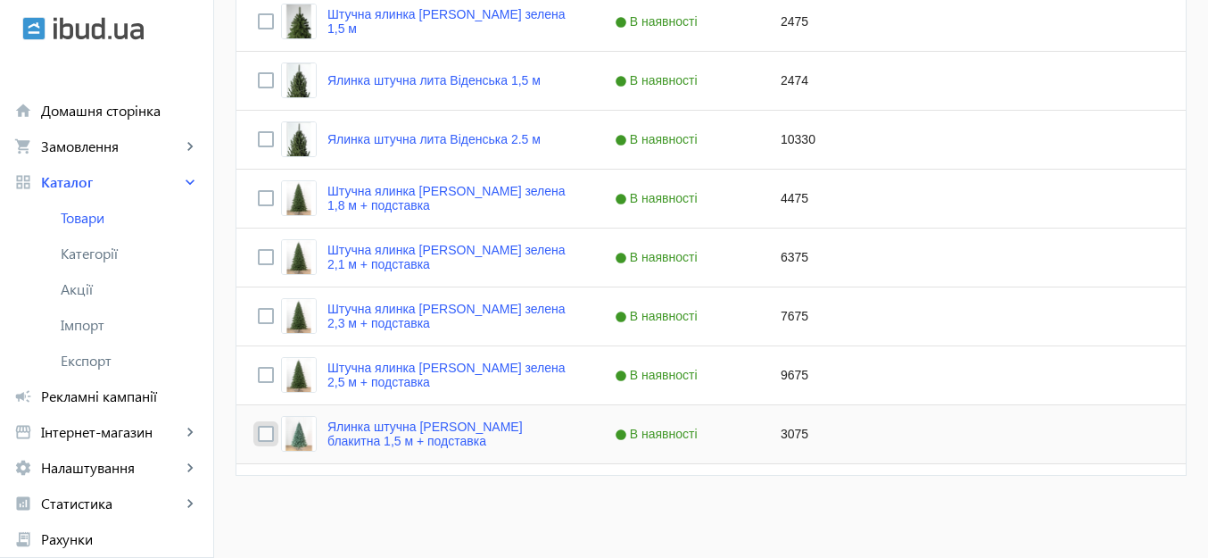
click at [258, 434] on input "Press Space to toggle row selection (unchecked)" at bounding box center [266, 433] width 16 height 16
checkbox input "true"
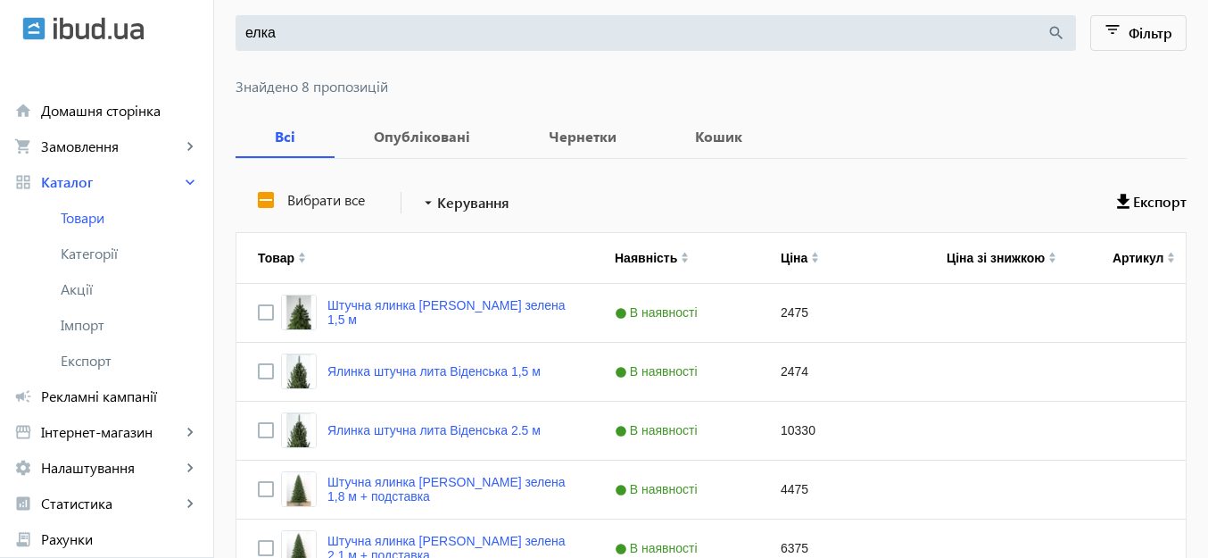
scroll to position [0, 0]
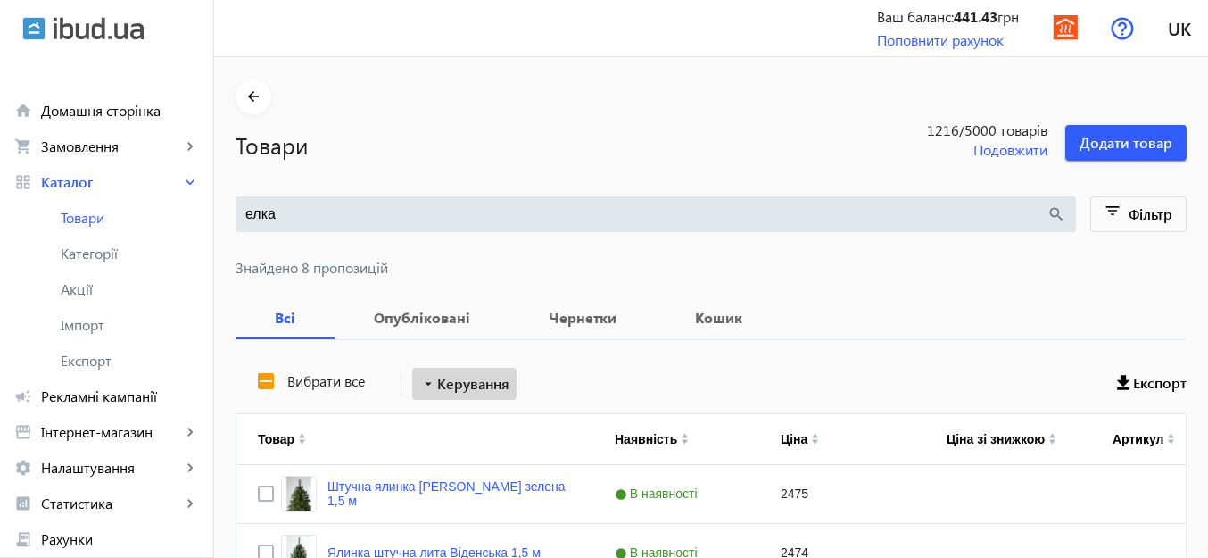
click at [458, 386] on span "Керування" at bounding box center [473, 383] width 72 height 21
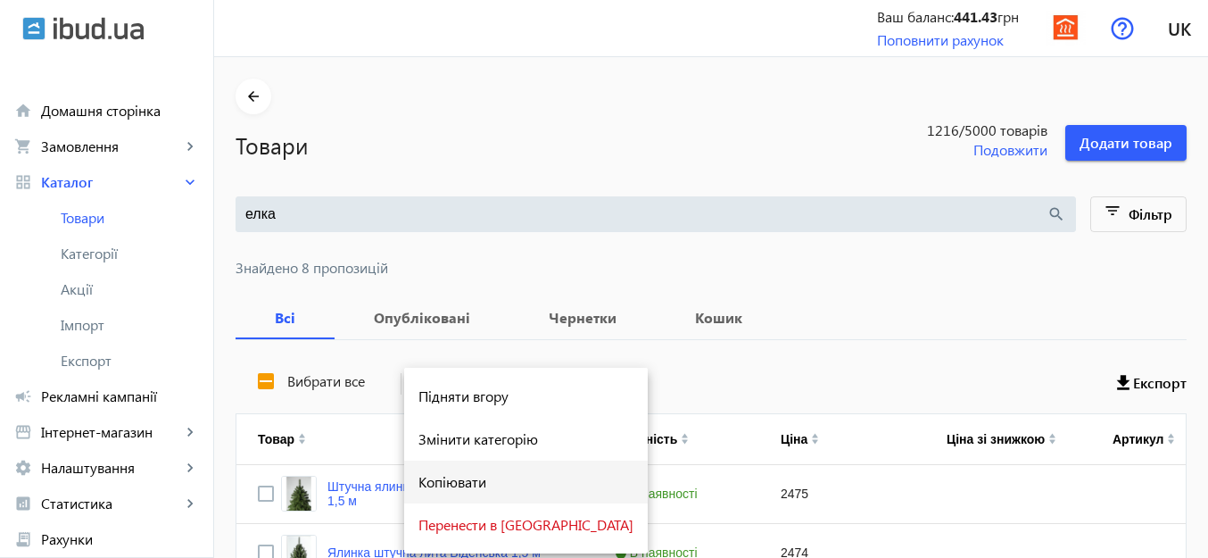
click at [452, 489] on span "Копіювати" at bounding box center [525, 482] width 215 height 14
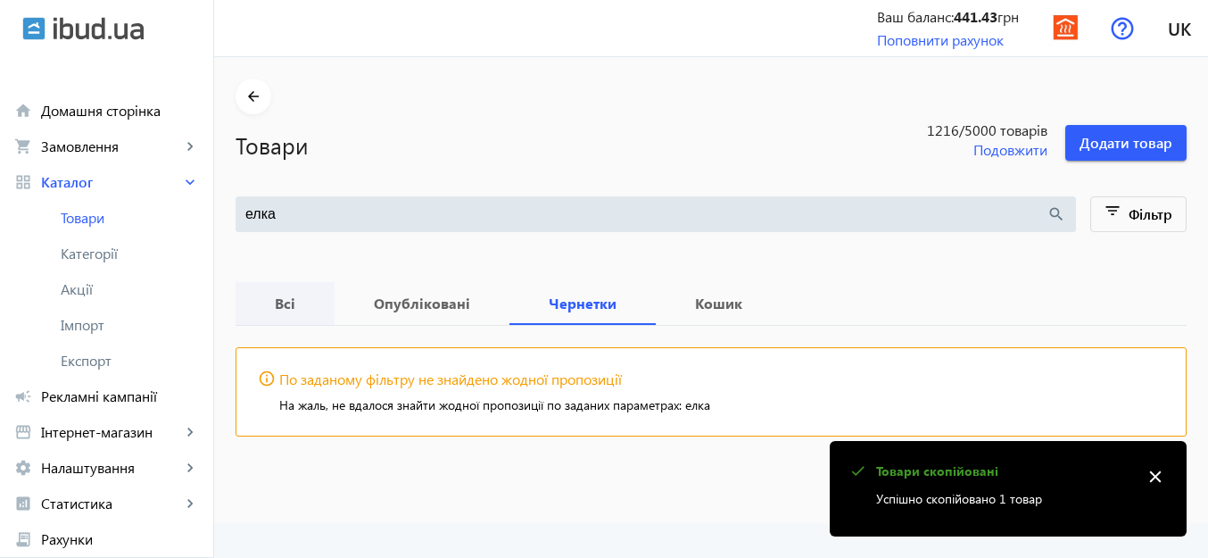
click at [262, 301] on b "Всі" at bounding box center [285, 303] width 56 height 14
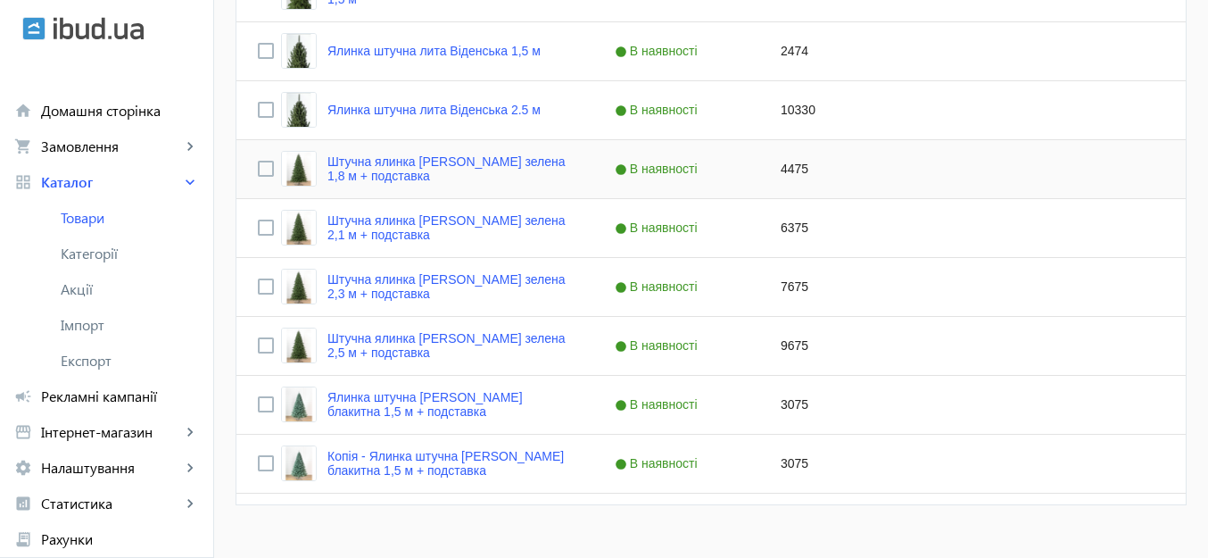
scroll to position [531, 0]
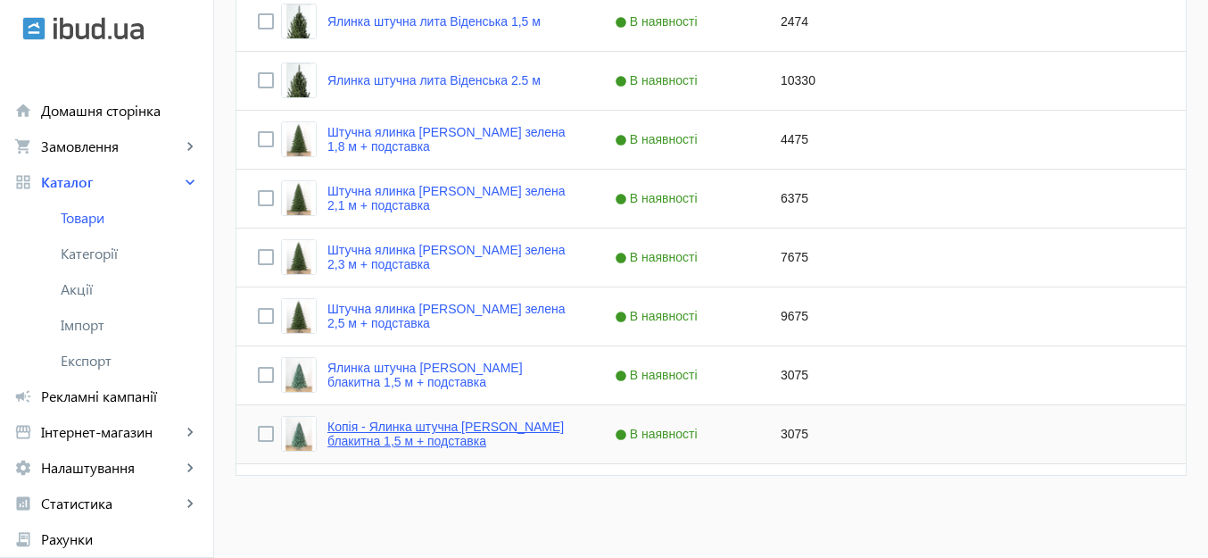
click at [412, 436] on link "Копія - Ялинка штучна Ковалевська блакитна 1,5 м + подставка" at bounding box center [449, 433] width 244 height 29
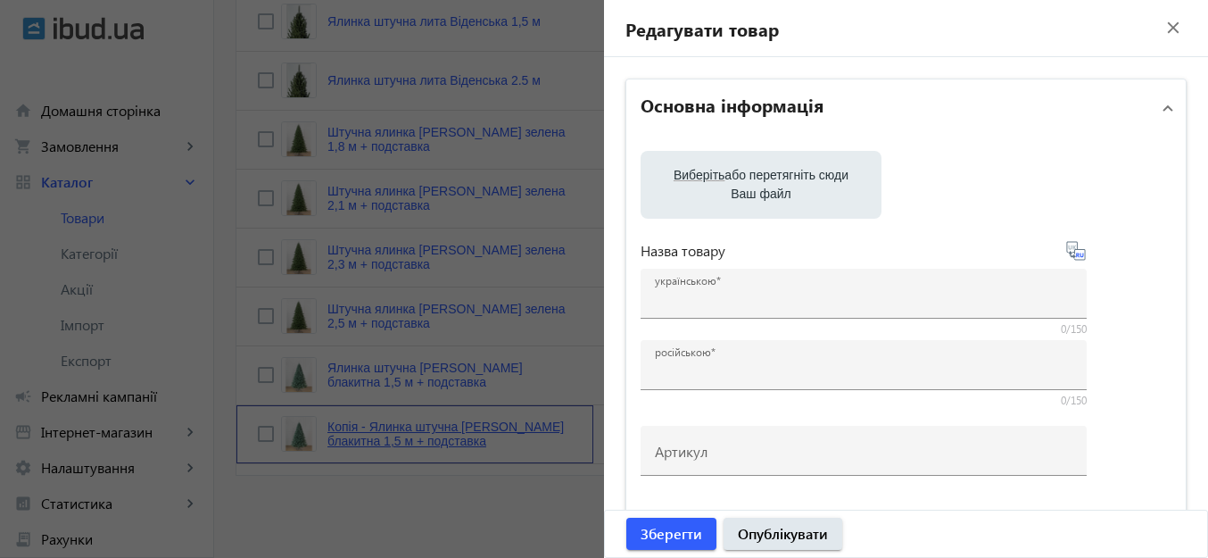
type input "Копія - Ялинка штучна Ковалевська блакитна 1,5 м + подставка"
type input "Копия - Елка искусственная Ковалевская голубая 1,5 м + підставка"
checkbox input "true"
type input "3075"
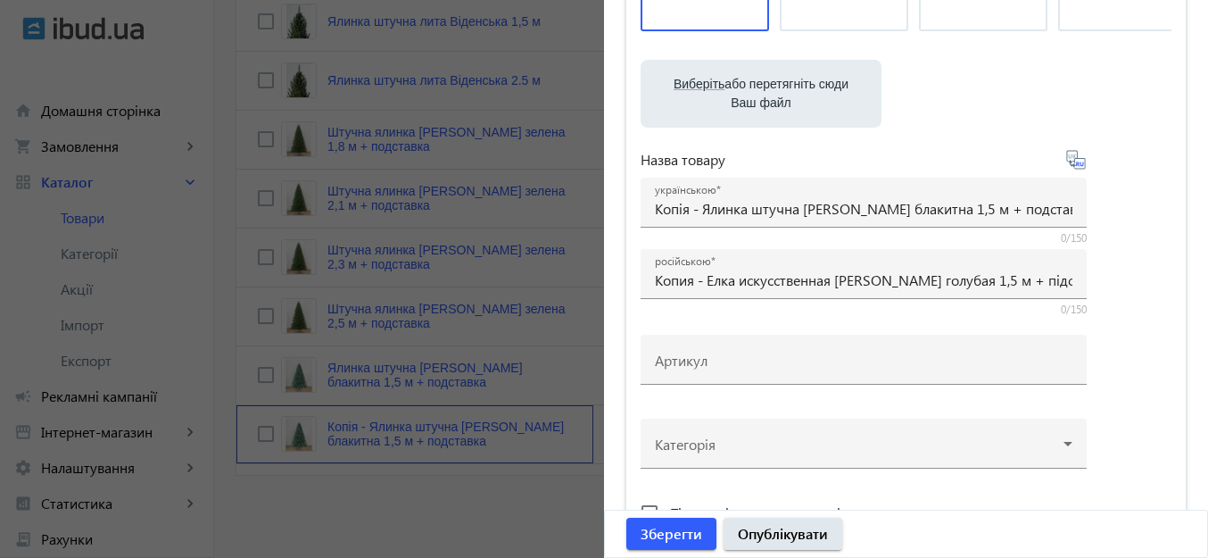
scroll to position [357, 0]
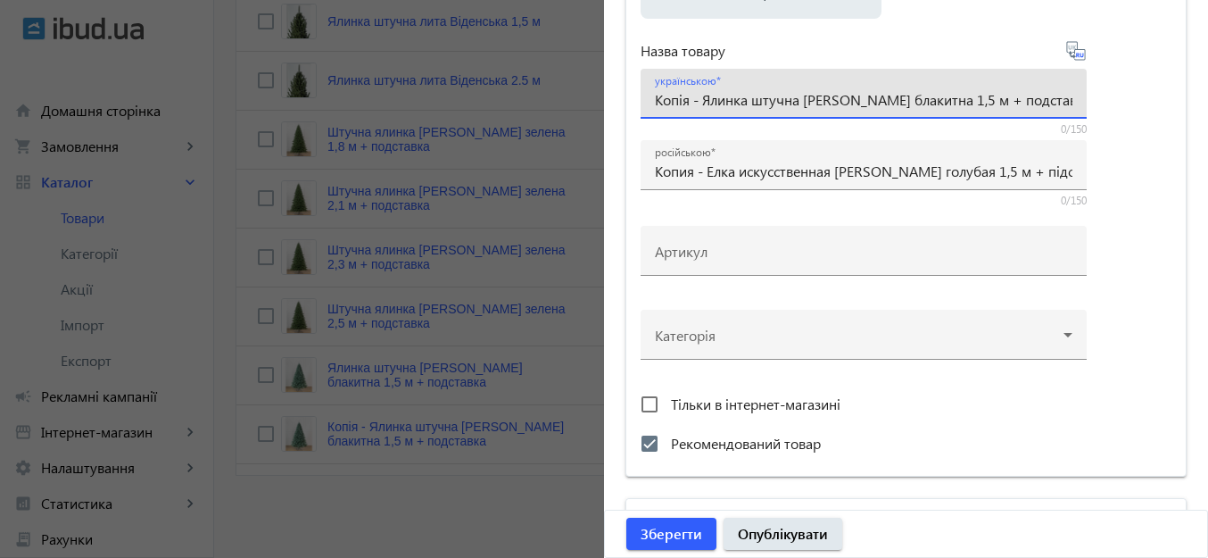
drag, startPoint x: 699, startPoint y: 98, endPoint x: 645, endPoint y: 87, distance: 55.5
click at [645, 87] on div "українською Копія - Ялинка штучна Ковалевська блакитна 1,5 м + подставка" at bounding box center [863, 94] width 446 height 50
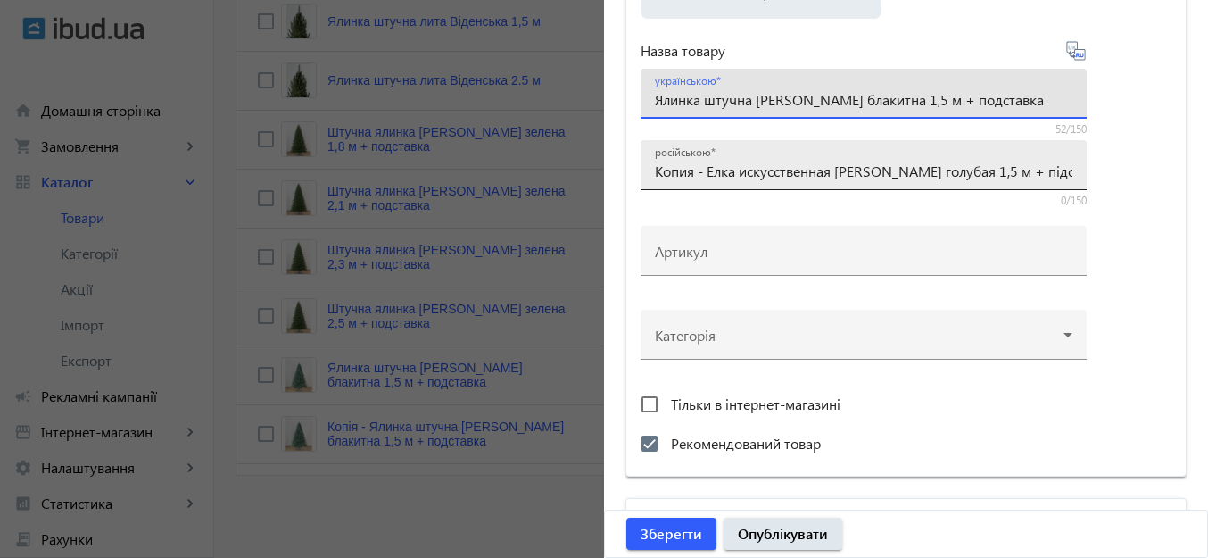
type input "Ялинка штучна [PERSON_NAME] блакитна 1,5 м + подставка"
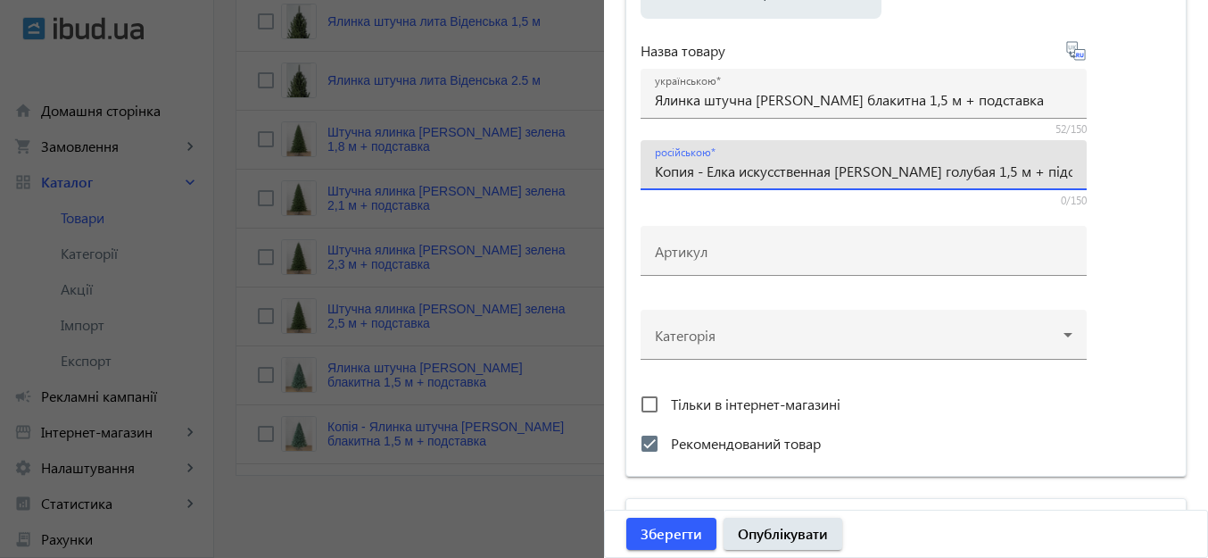
drag, startPoint x: 704, startPoint y: 170, endPoint x: 644, endPoint y: 172, distance: 59.8
click at [644, 172] on div "російською Копия - Елка искусственная Ковалевская голубая 1,5 м + підставка" at bounding box center [863, 165] width 446 height 50
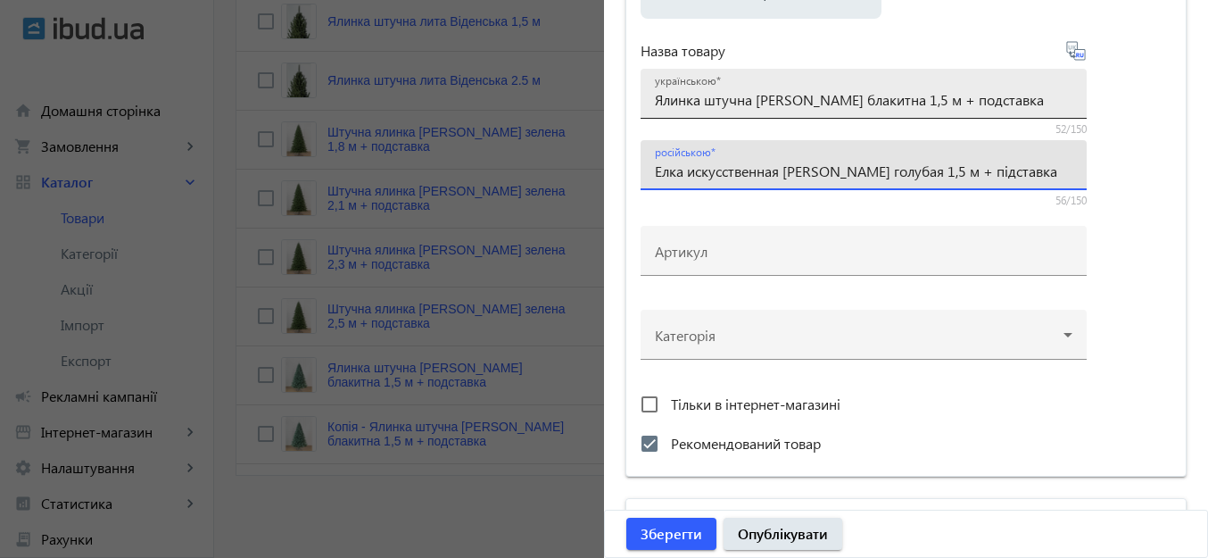
type input "Елка искусственная Ковалевская голубая 1,5 м + підставка"
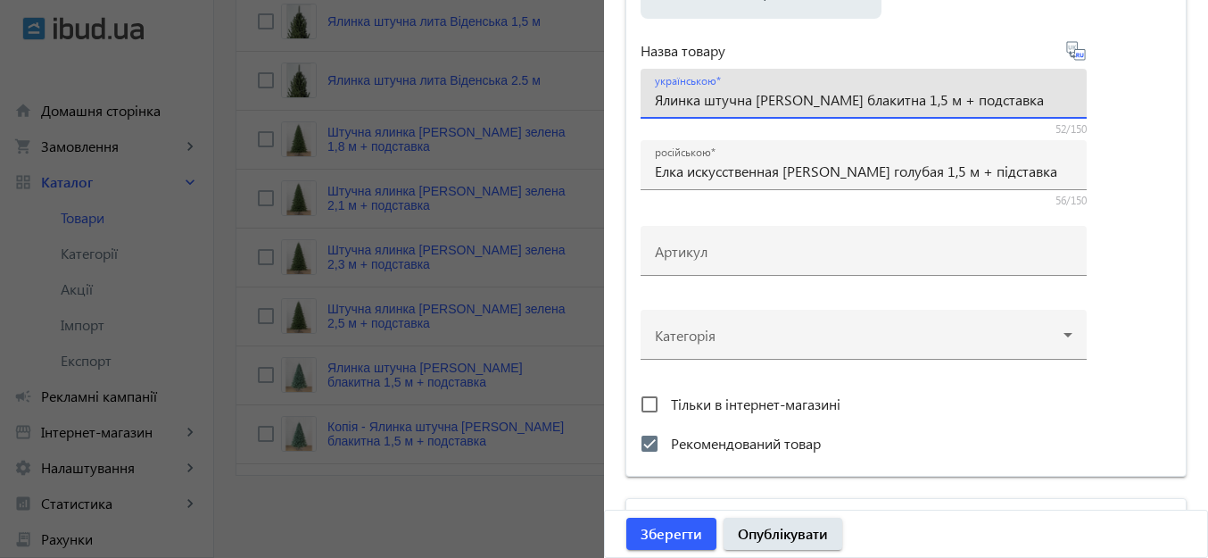
click at [919, 102] on input "Ялинка штучна [PERSON_NAME] блакитна 1,5 м + подставка" at bounding box center [863, 99] width 417 height 19
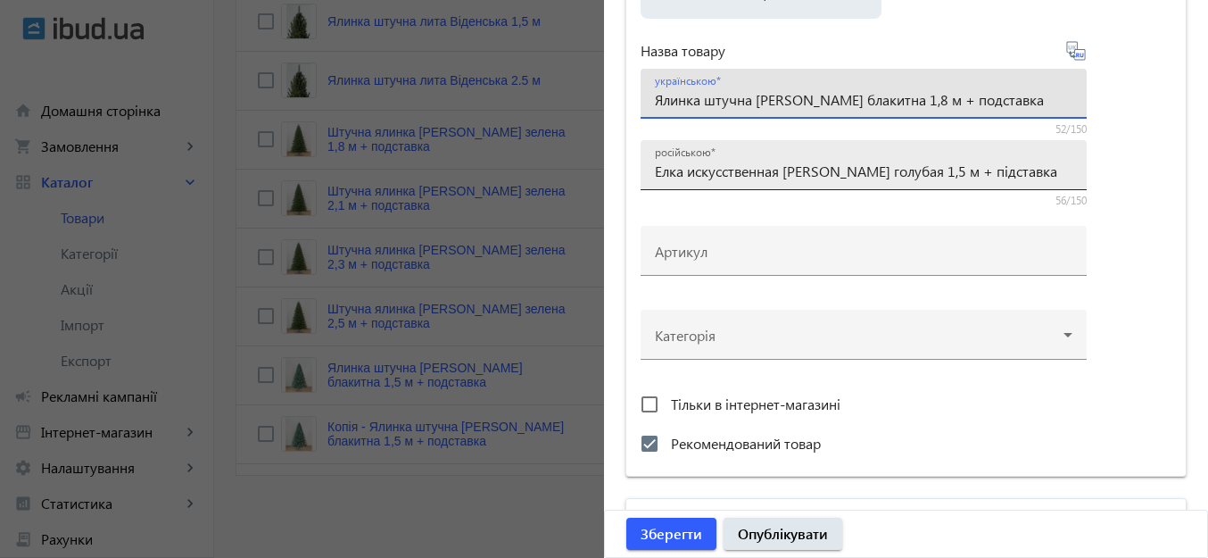
type input "Ялинка штучна [PERSON_NAME] блакитна 1,8 м + подставка"
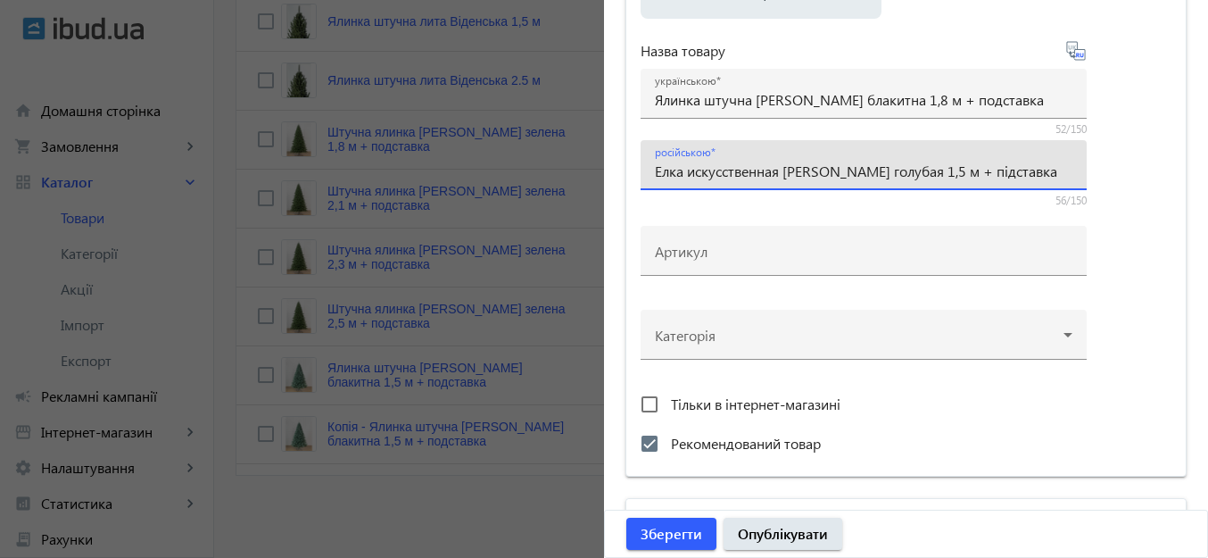
click at [937, 169] on input "Елка искусственная Ковалевская голубая 1,5 м + підставка" at bounding box center [863, 170] width 417 height 19
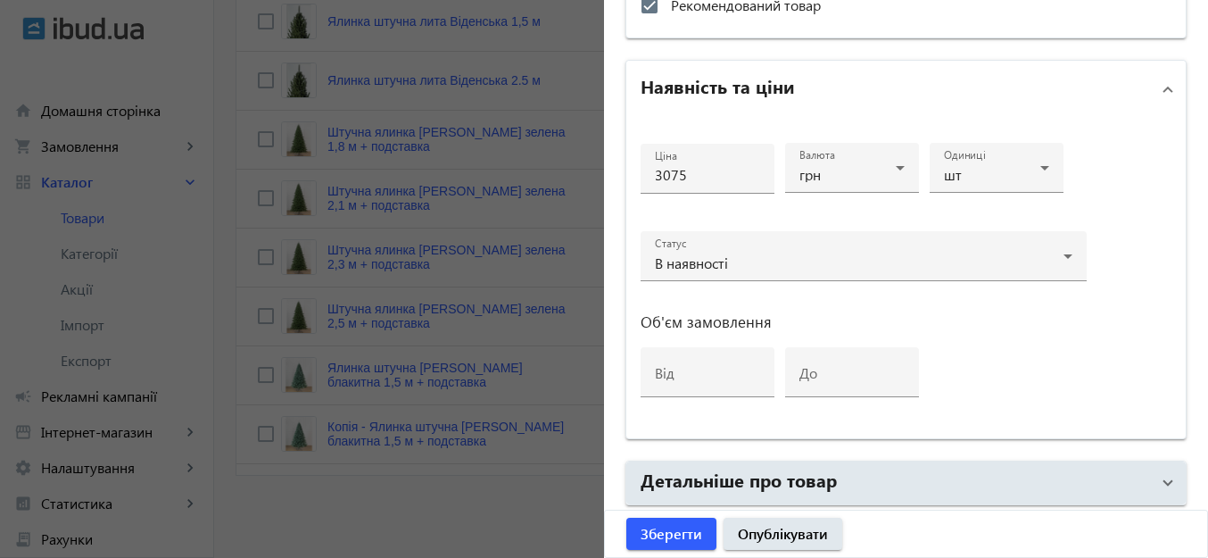
scroll to position [803, 0]
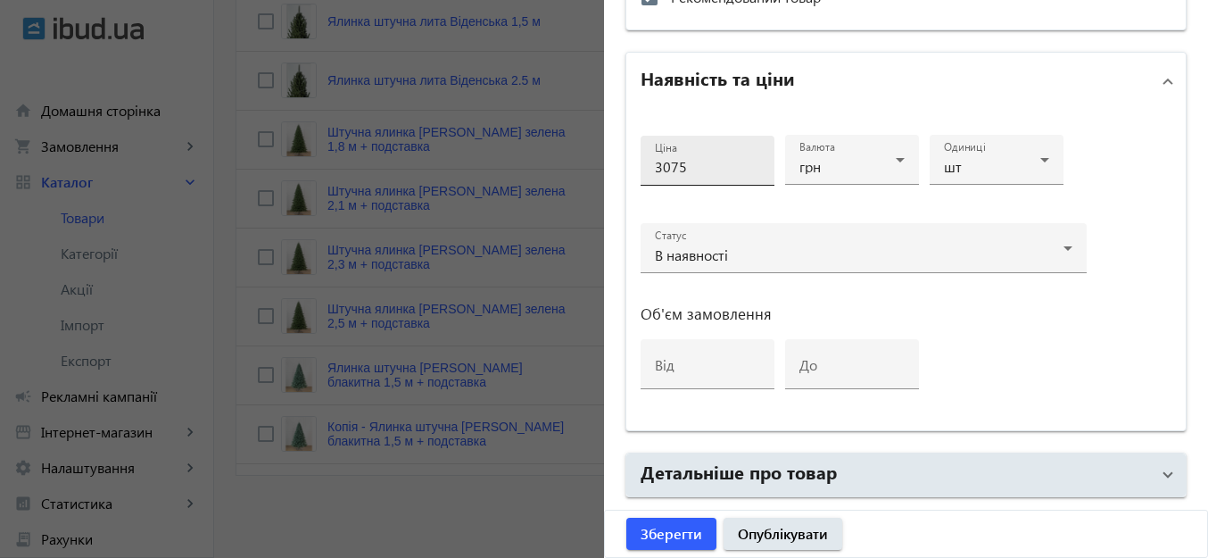
type input "Елка искусственная Ковалевская голубая 1,8 м + підставка"
drag, startPoint x: 663, startPoint y: 170, endPoint x: 649, endPoint y: 169, distance: 13.5
click at [655, 169] on input "3075" at bounding box center [707, 166] width 105 height 19
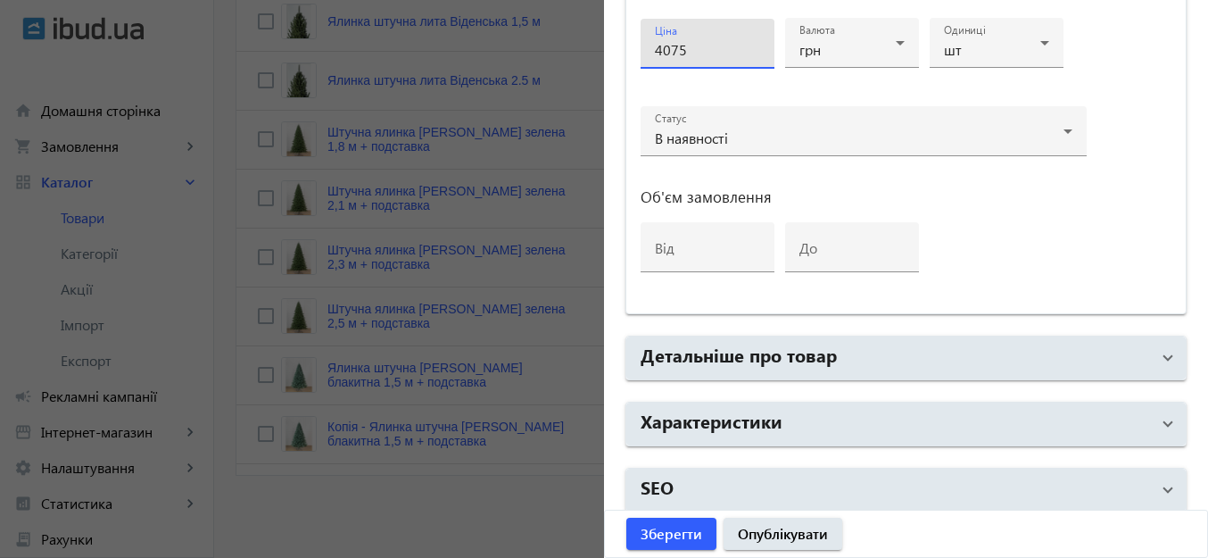
scroll to position [931, 0]
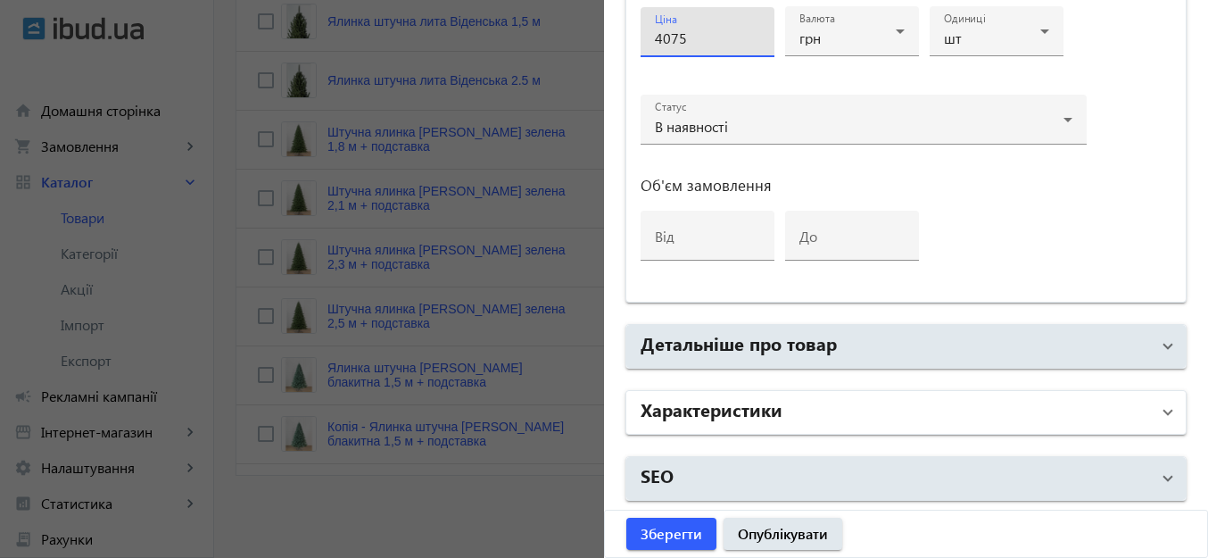
type input "4075"
click at [833, 410] on mat-panel-title "Характеристики" at bounding box center [894, 412] width 509 height 32
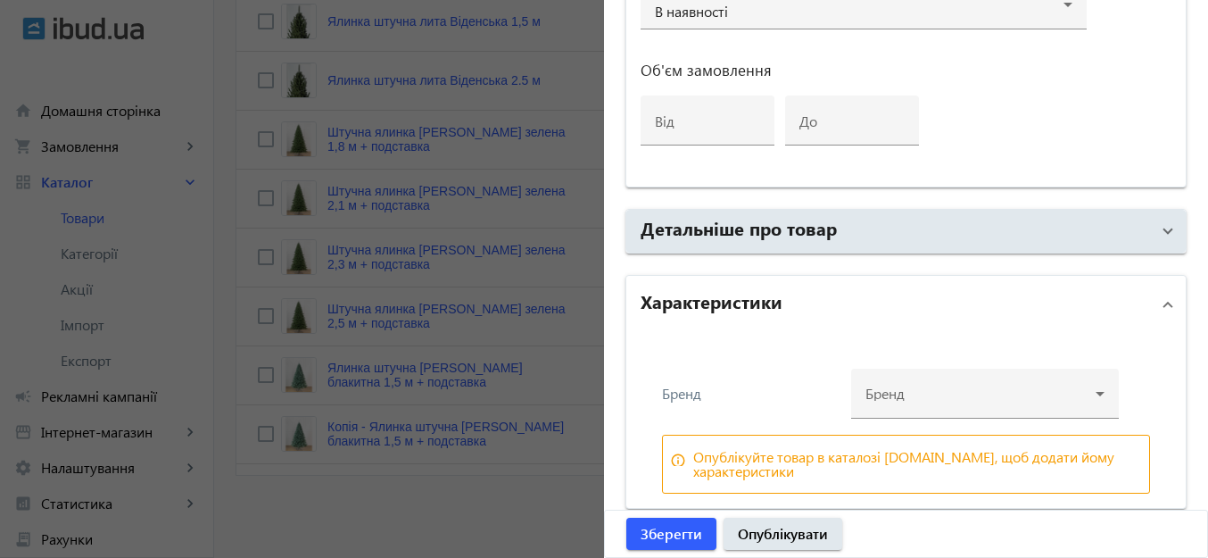
scroll to position [1120, 0]
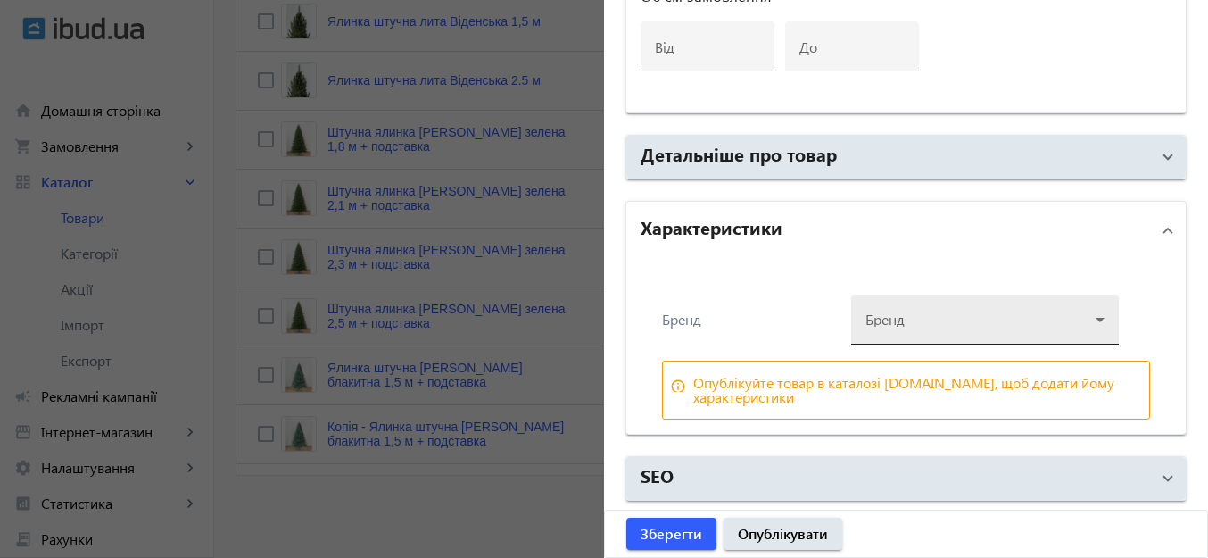
click at [944, 310] on div at bounding box center [984, 312] width 239 height 64
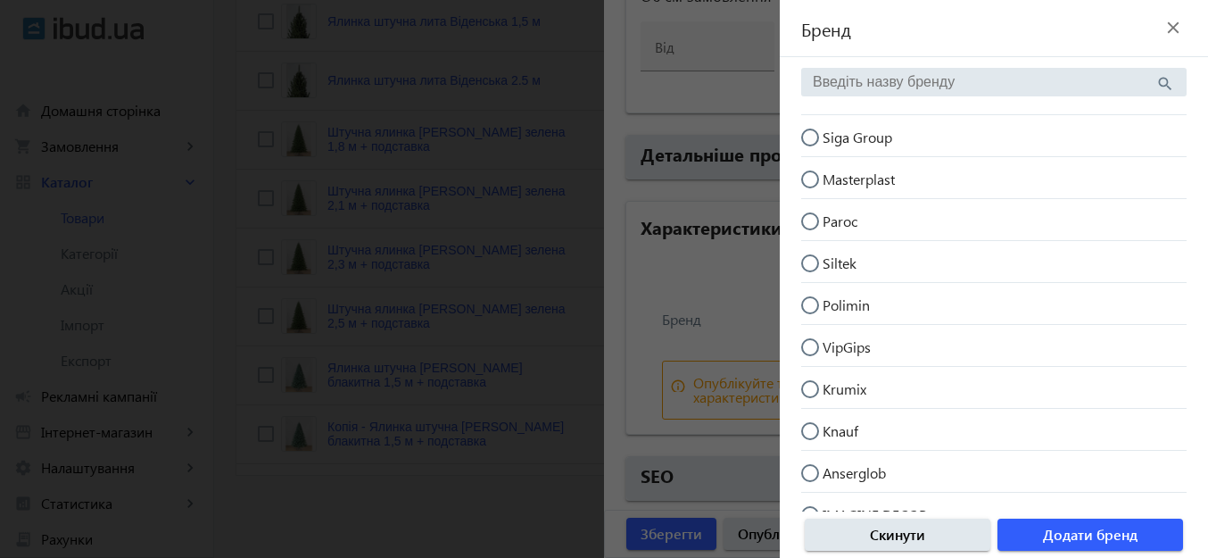
click at [813, 140] on input "Siga Group" at bounding box center [819, 146] width 36 height 36
radio input "true"
click at [1127, 541] on span "Додати бренд" at bounding box center [1090, 535] width 95 height 20
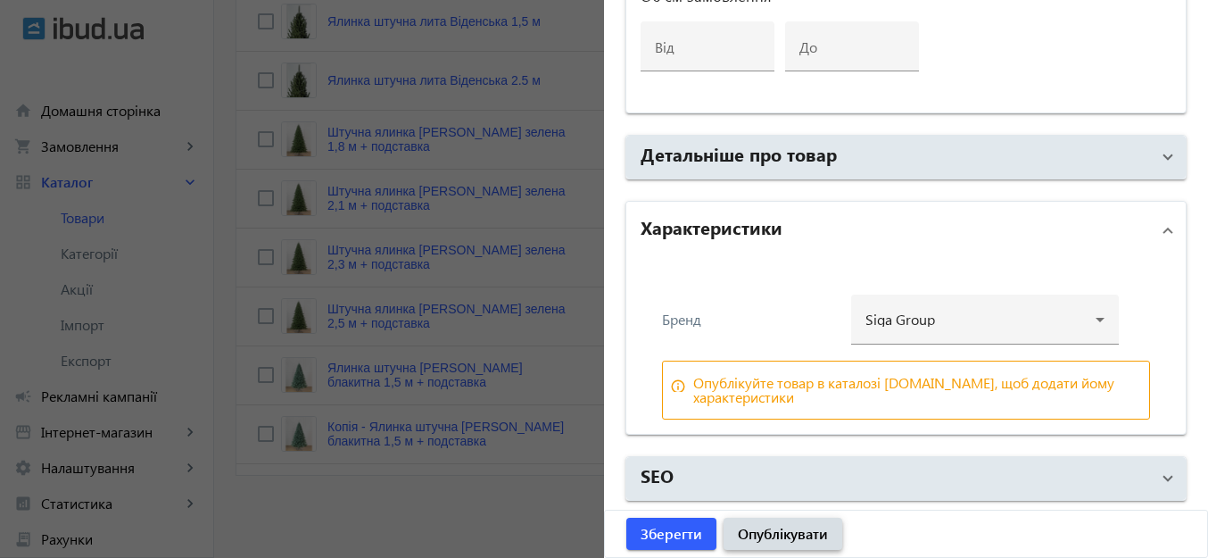
click at [800, 533] on span "Опублікувати" at bounding box center [783, 534] width 90 height 20
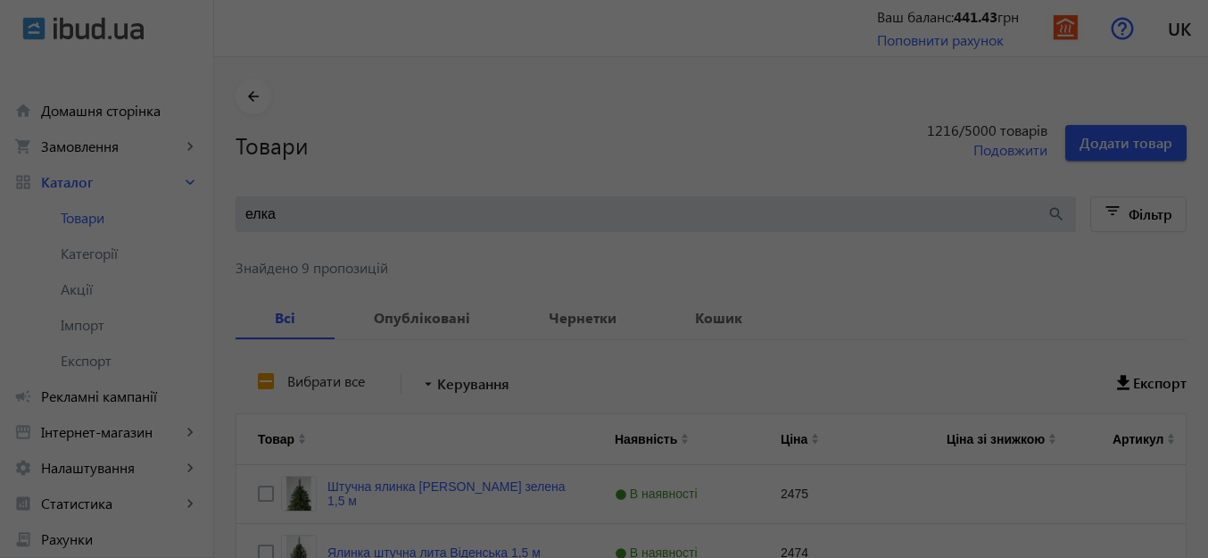
scroll to position [0, 0]
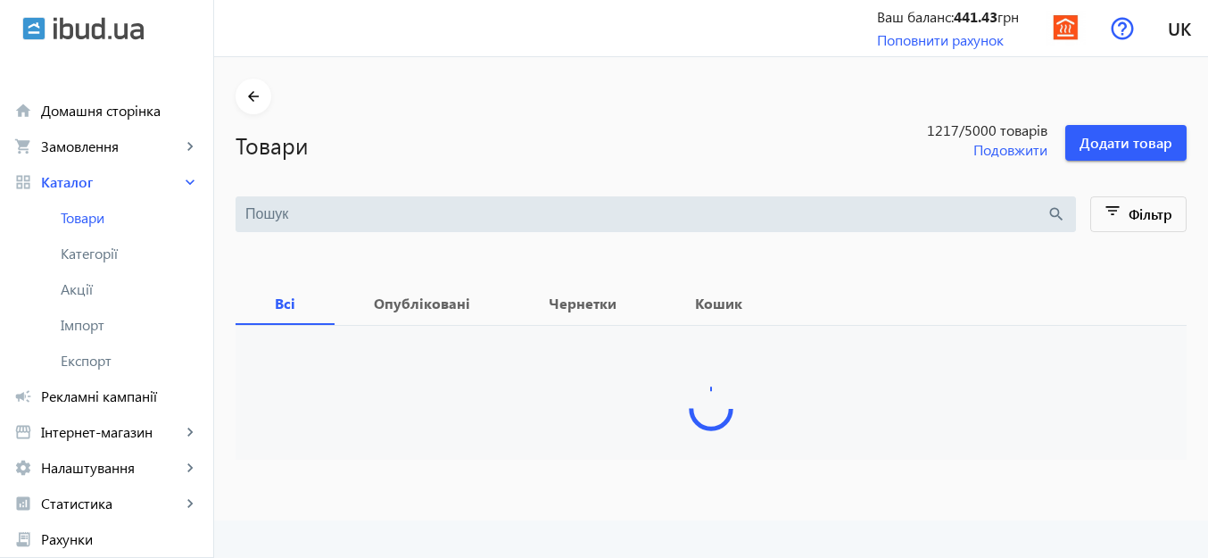
type input "елка"
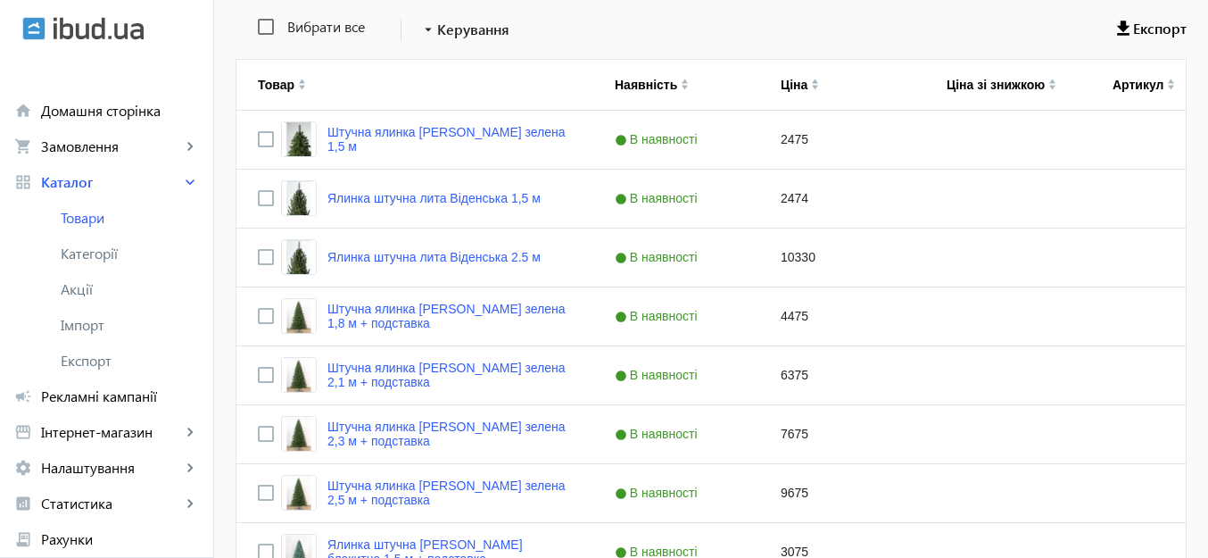
scroll to position [531, 0]
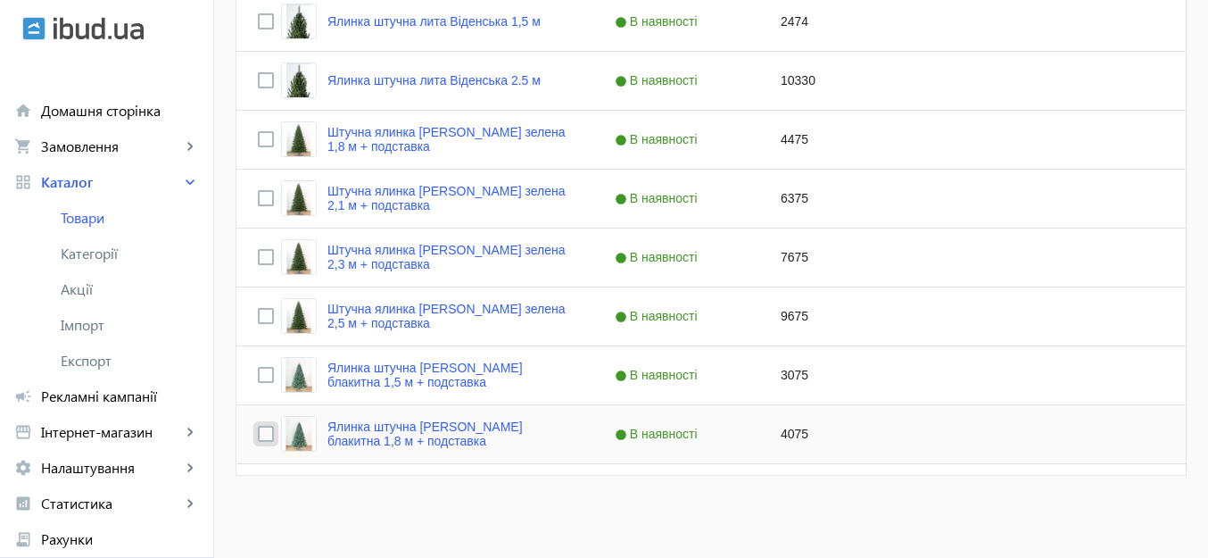
click at [258, 431] on input "Press Space to toggle row selection (unchecked)" at bounding box center [266, 433] width 16 height 16
checkbox input "true"
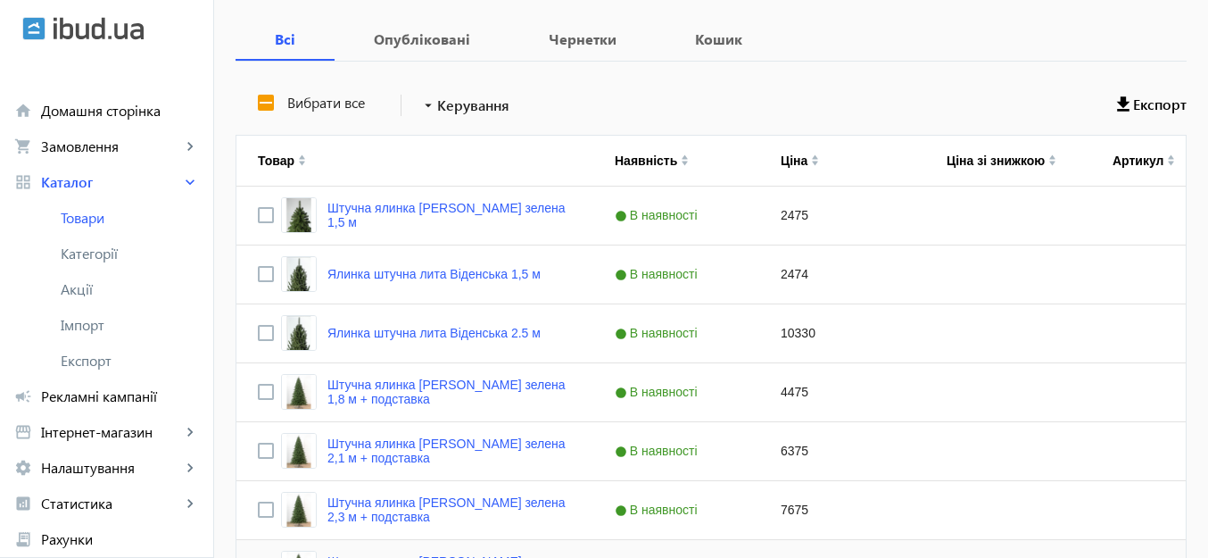
scroll to position [0, 0]
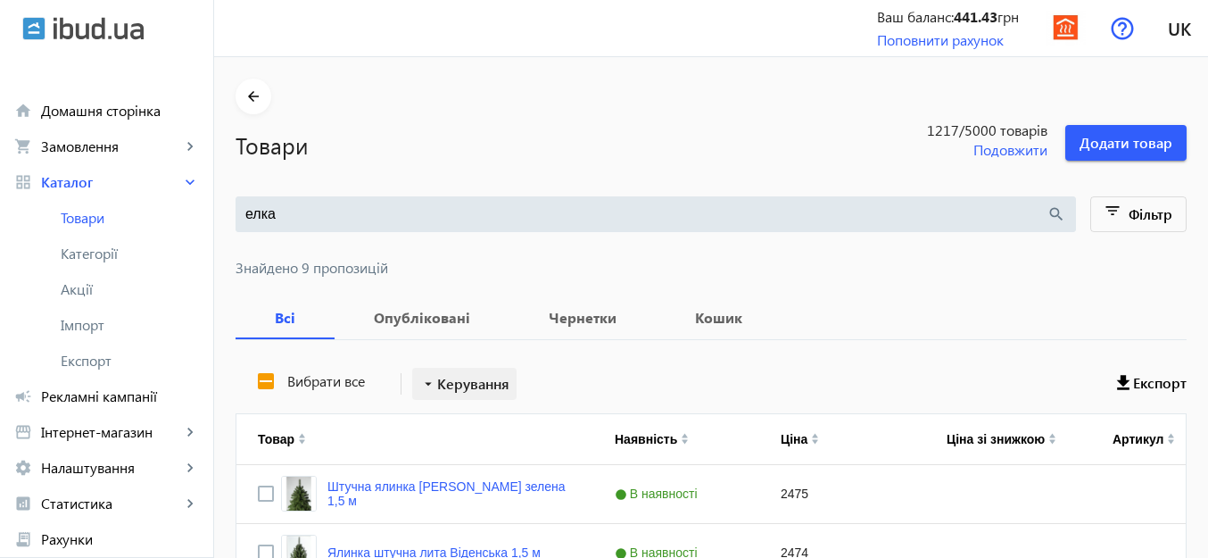
click at [460, 375] on span "Керування" at bounding box center [473, 383] width 72 height 21
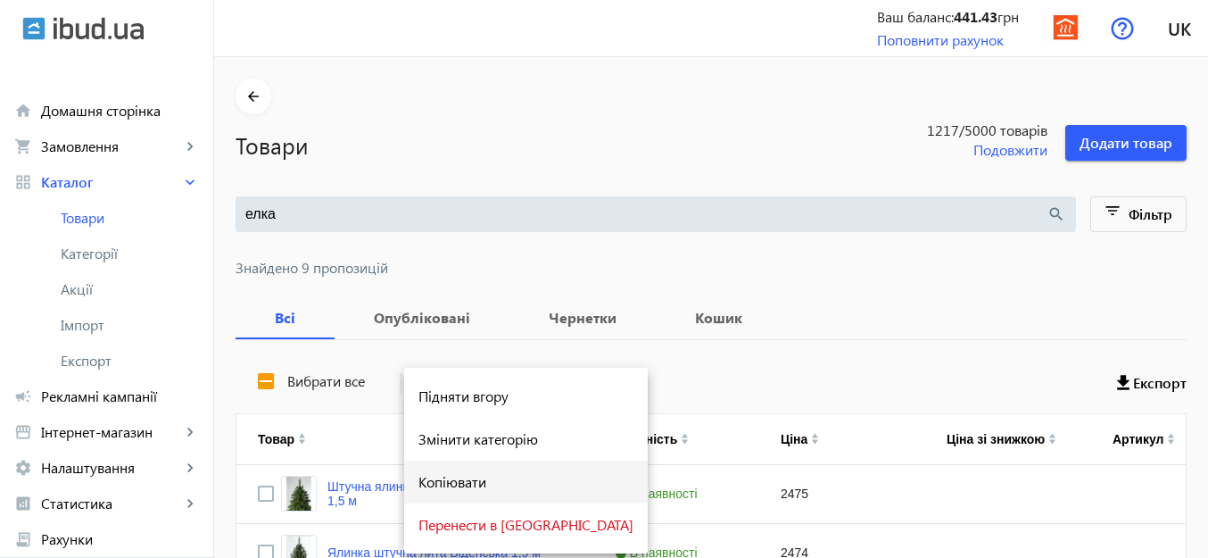
click at [441, 489] on span "Копіювати" at bounding box center [525, 482] width 215 height 14
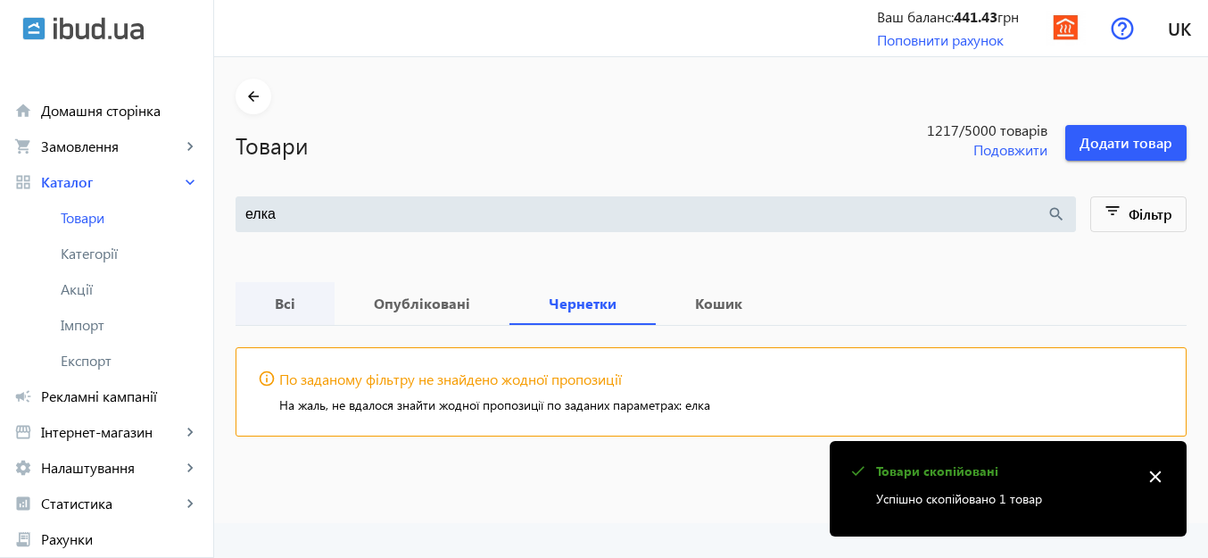
click at [278, 310] on b "Всі" at bounding box center [285, 303] width 56 height 14
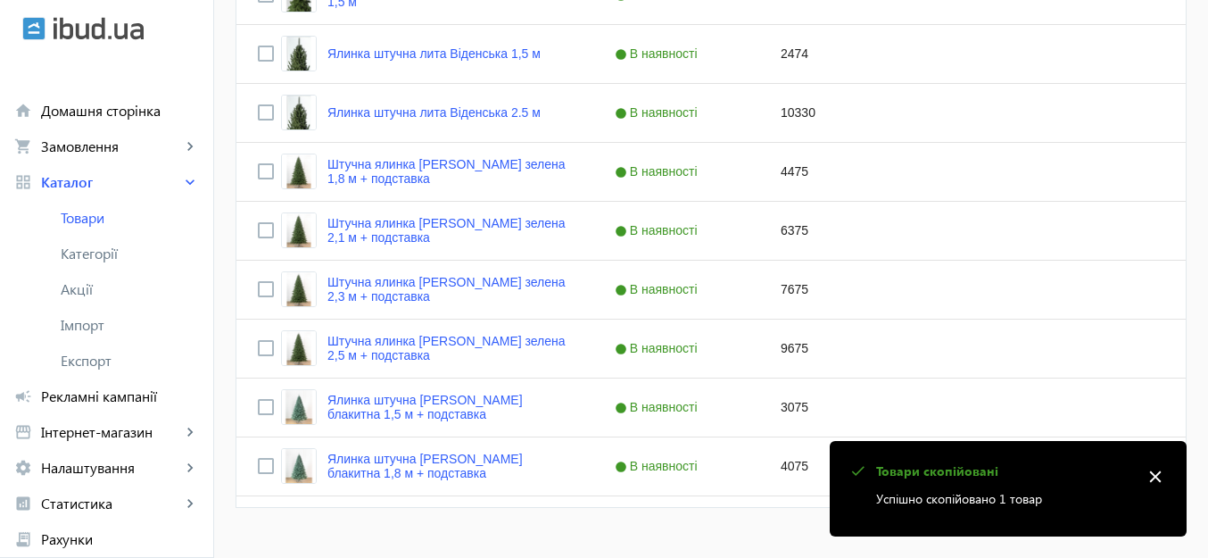
scroll to position [531, 0]
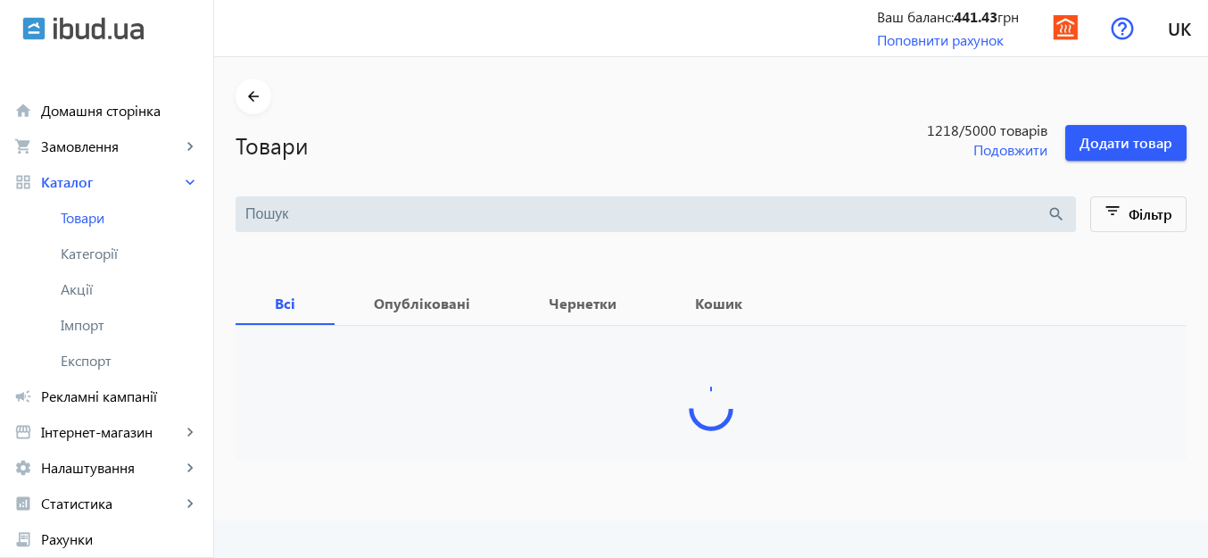
type input "елка"
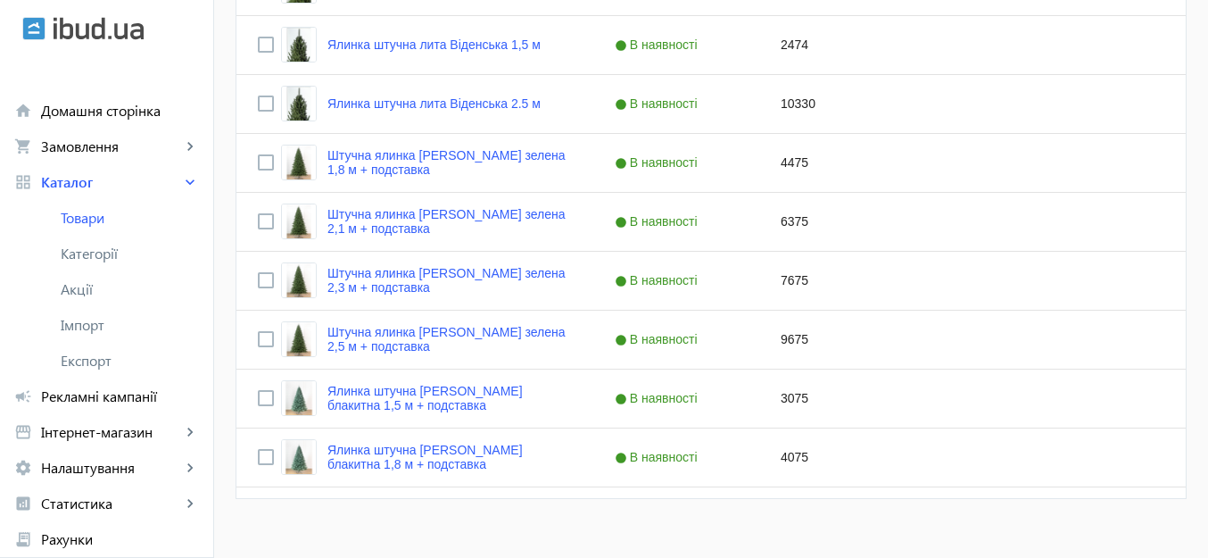
scroll to position [531, 0]
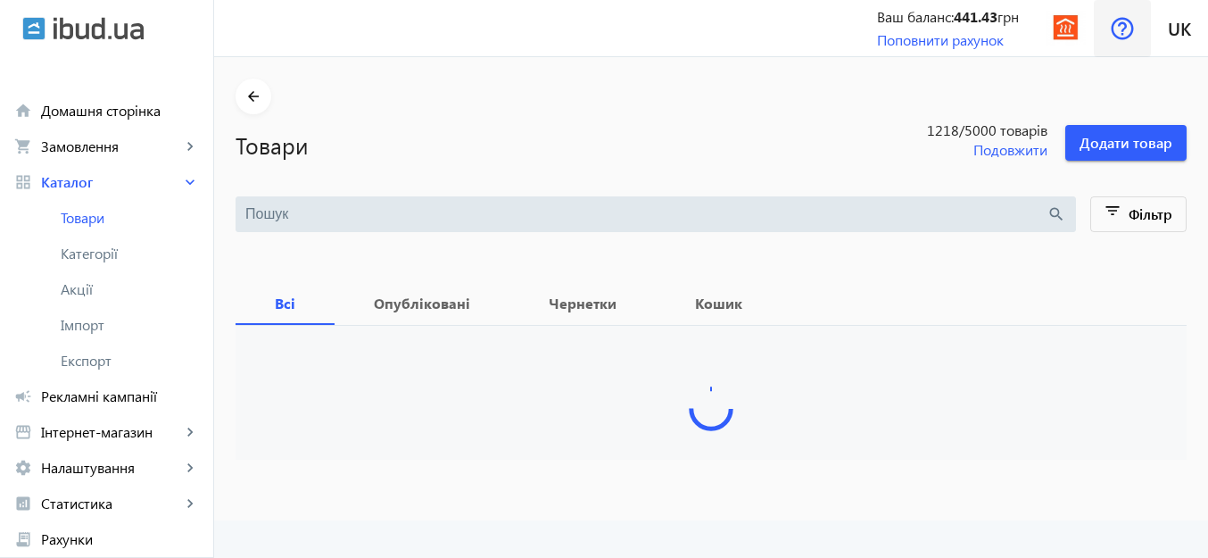
type input "елка"
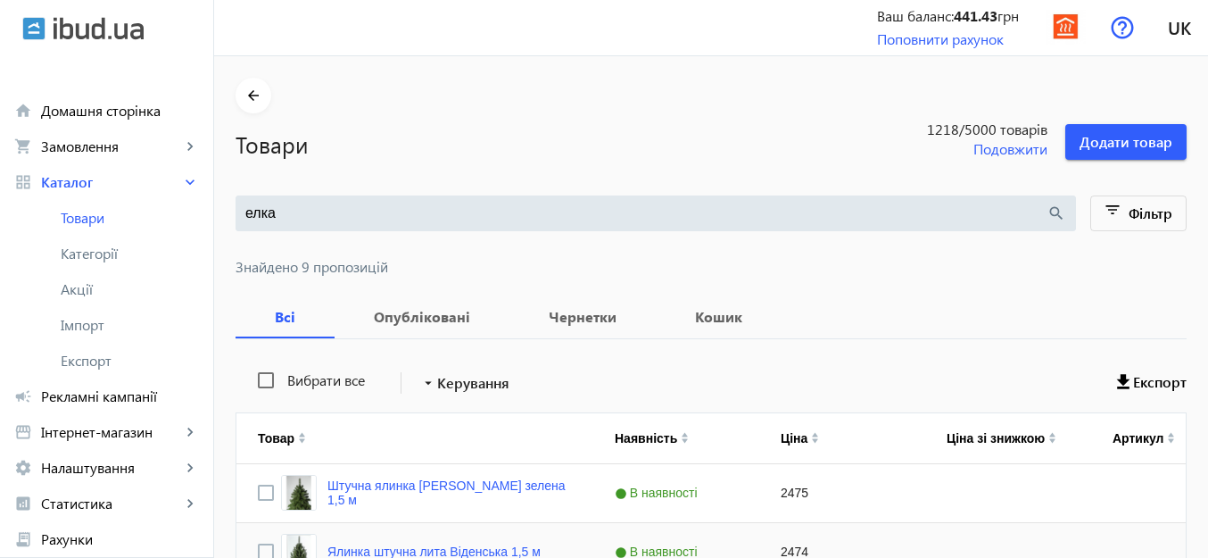
scroll to position [531, 0]
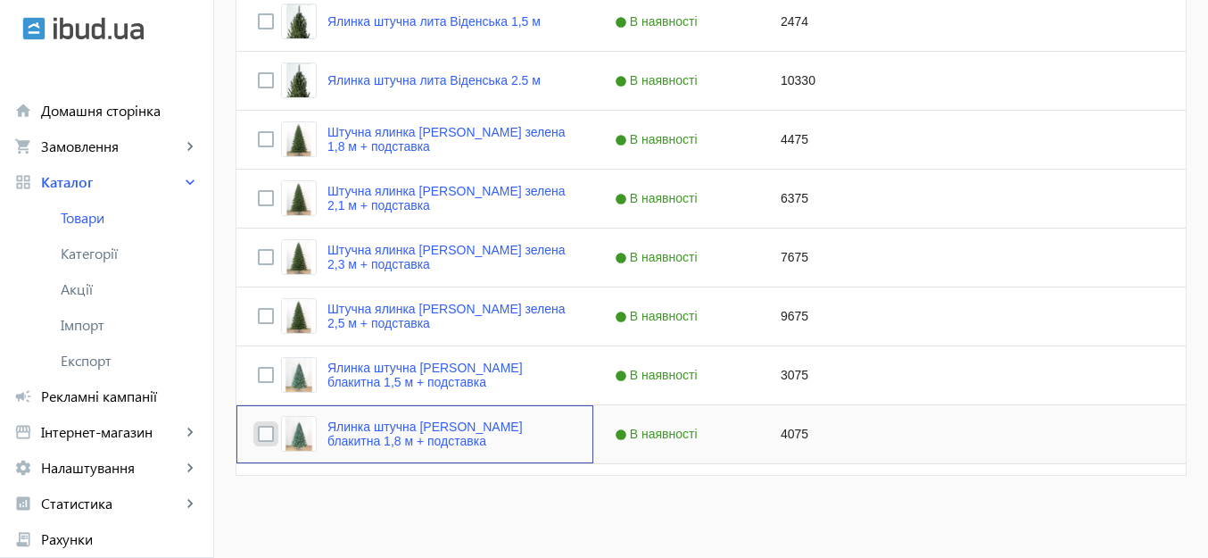
click at [258, 433] on input "Press Space to toggle row selection (unchecked)" at bounding box center [266, 433] width 16 height 16
checkbox input "true"
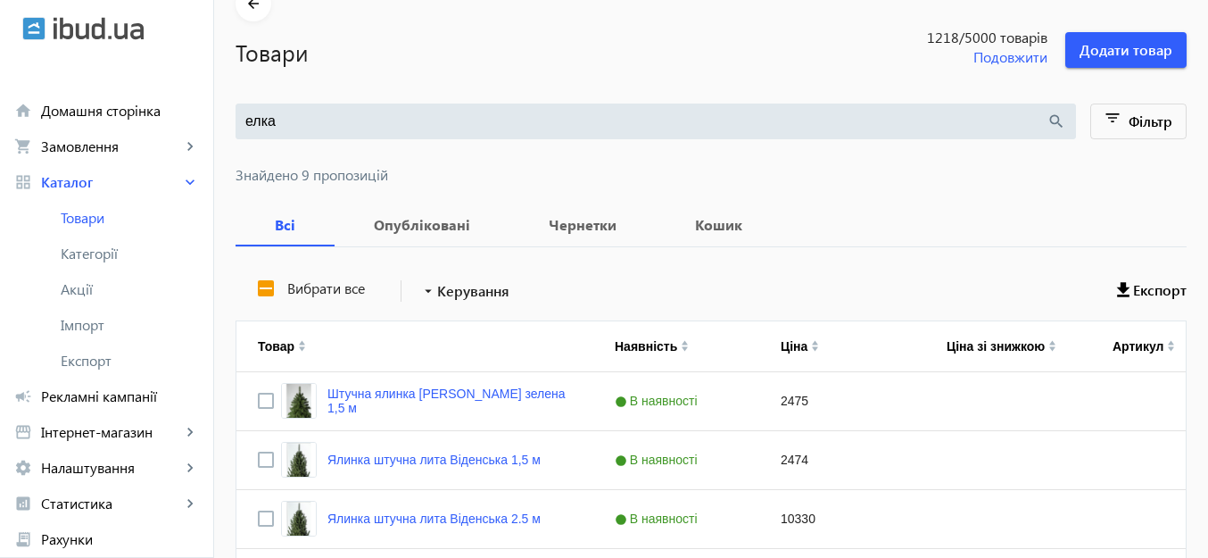
scroll to position [0, 0]
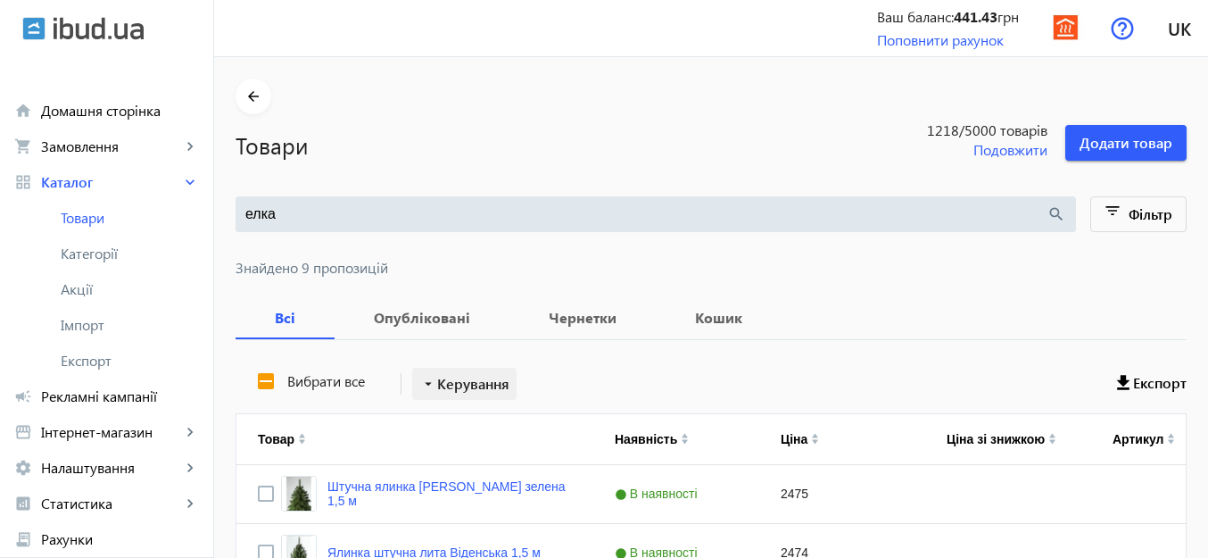
click at [425, 392] on span at bounding box center [464, 383] width 104 height 43
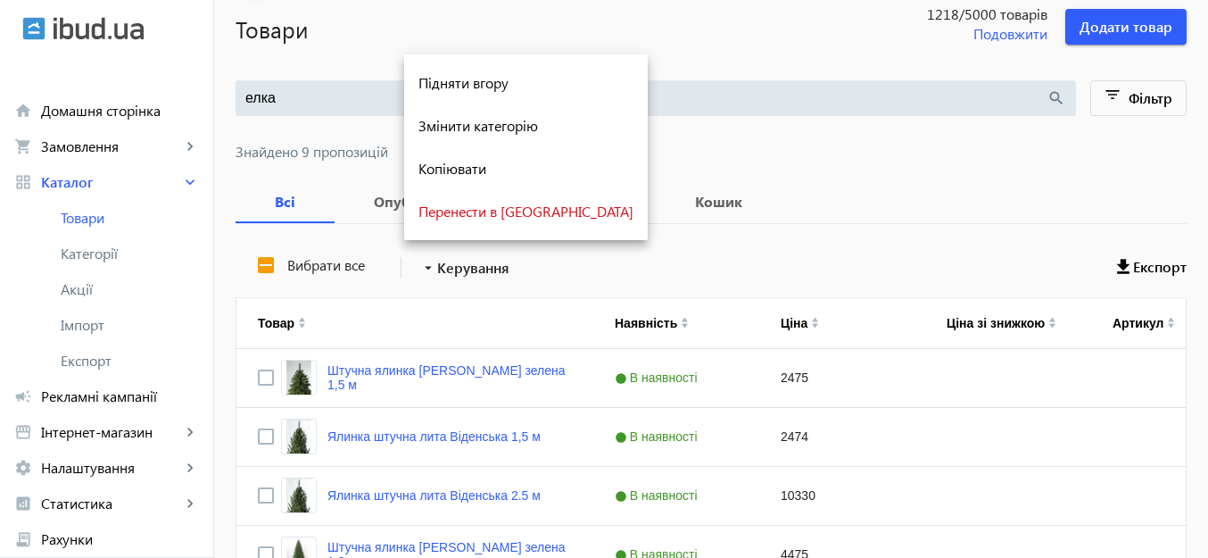
scroll to position [357, 0]
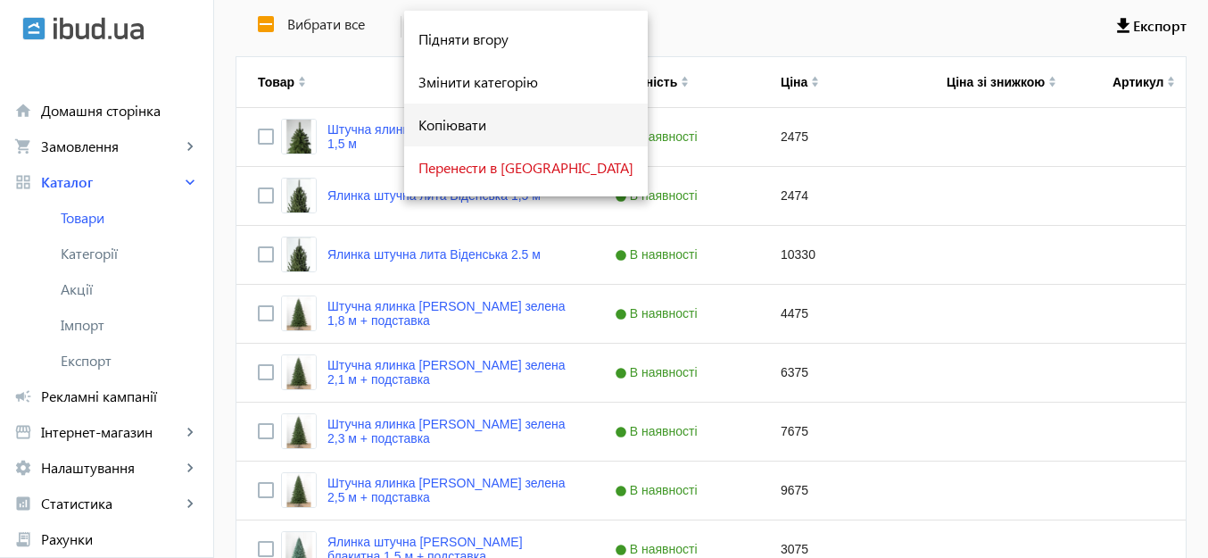
click at [480, 124] on span "Копіювати" at bounding box center [525, 125] width 215 height 14
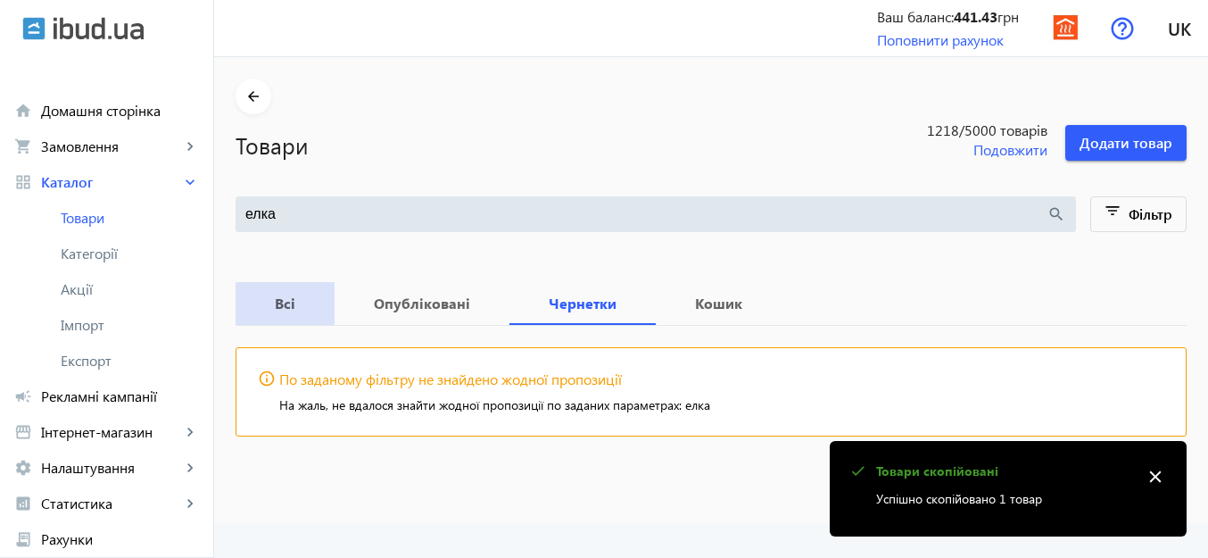
click at [261, 306] on b "Всі" at bounding box center [285, 303] width 56 height 14
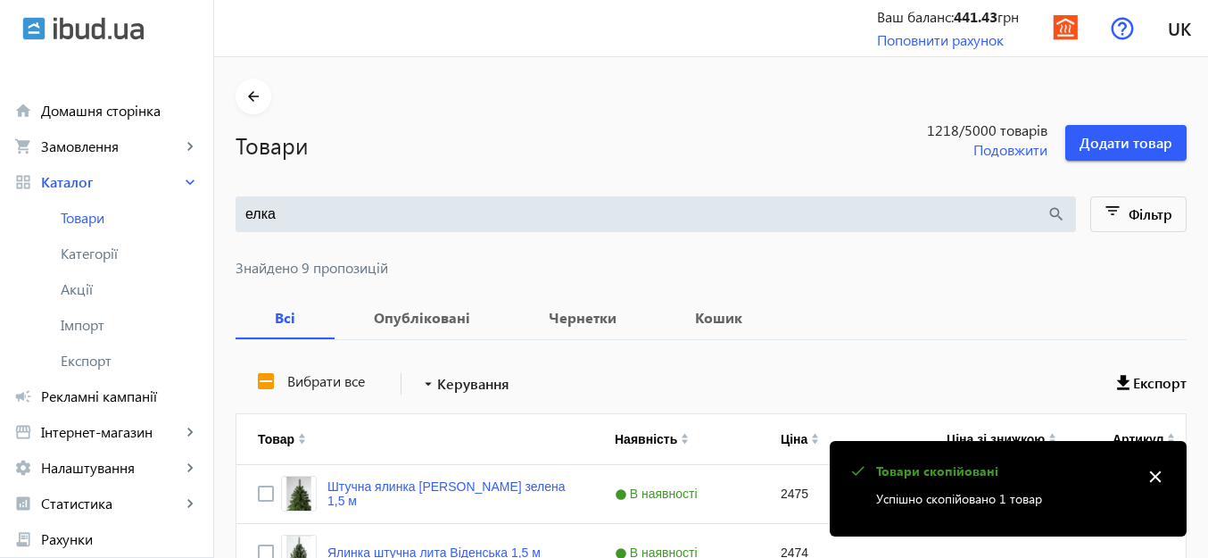
scroll to position [531, 0]
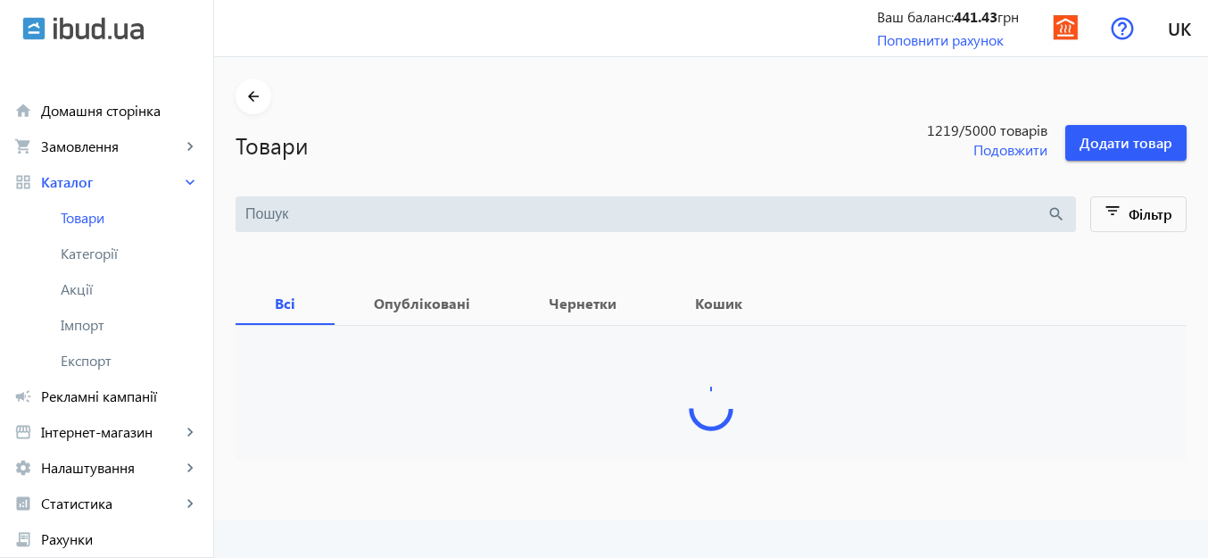
type input "елка"
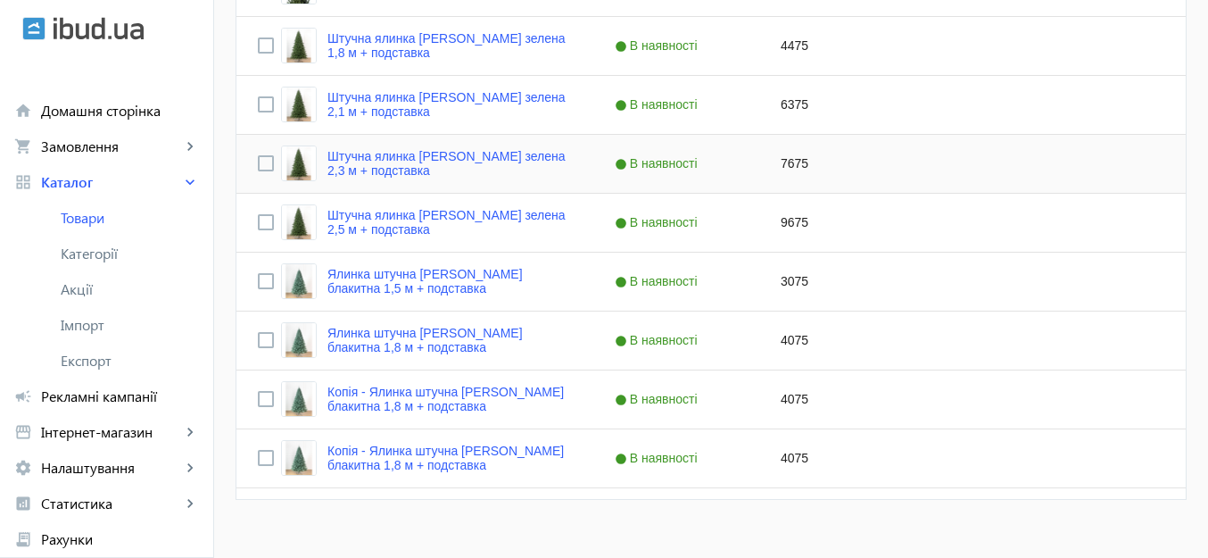
scroll to position [649, 0]
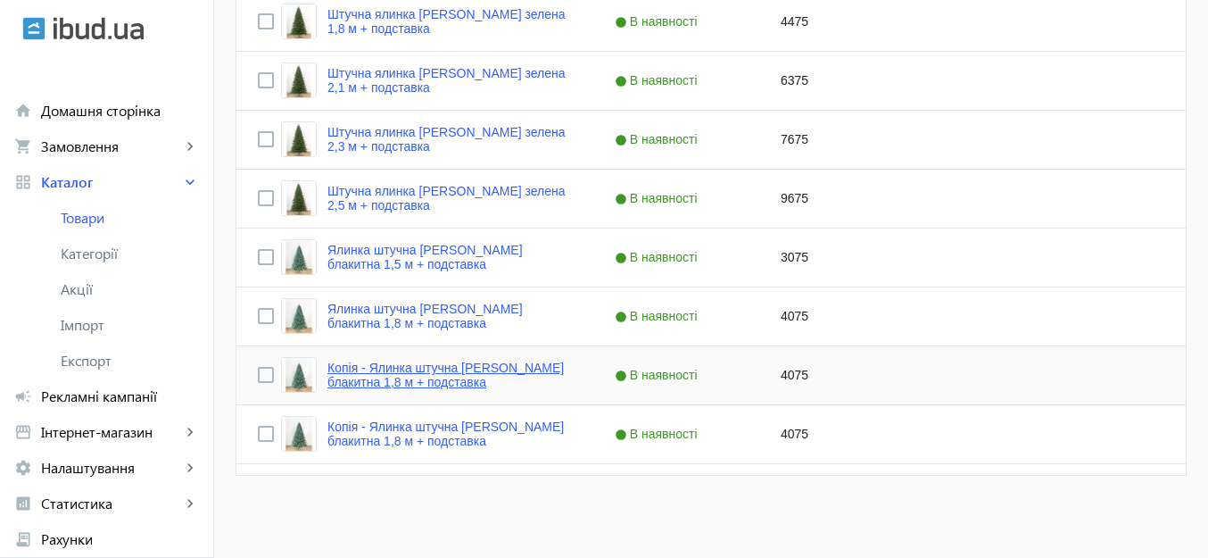
click at [444, 365] on link "Копія - Ялинка штучна [PERSON_NAME] блакитна 1,8 м + подставка" at bounding box center [449, 374] width 244 height 29
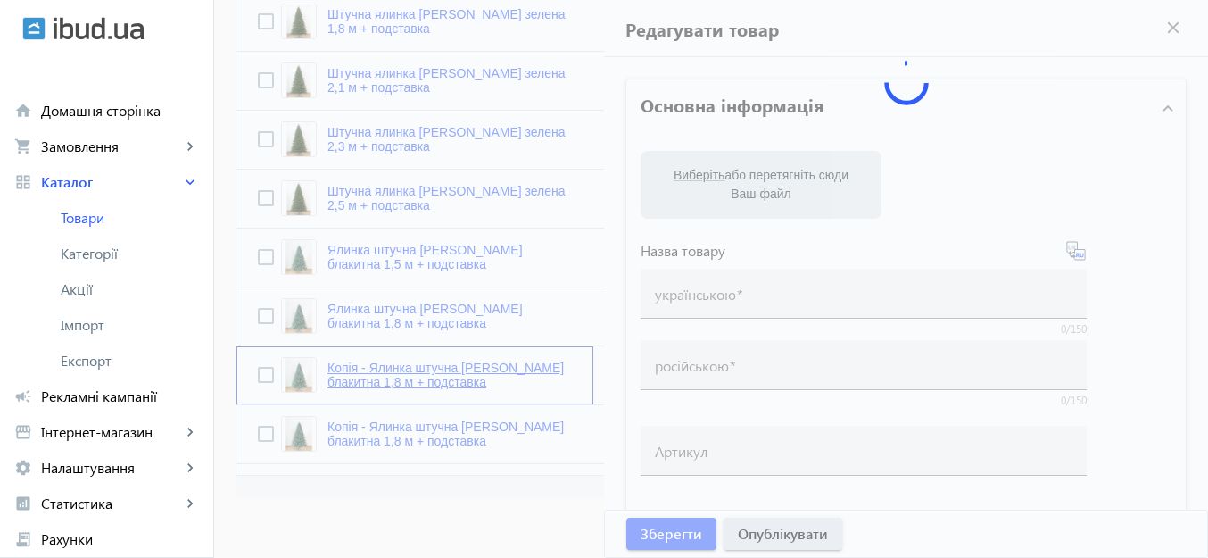
type input "Копія - Ялинка штучна [PERSON_NAME] блакитна 1,8 м + подставка"
type input "Копия - Елка искусственная Ковалевская голубая 1,8 м + підставка"
checkbox input "true"
type input "4075"
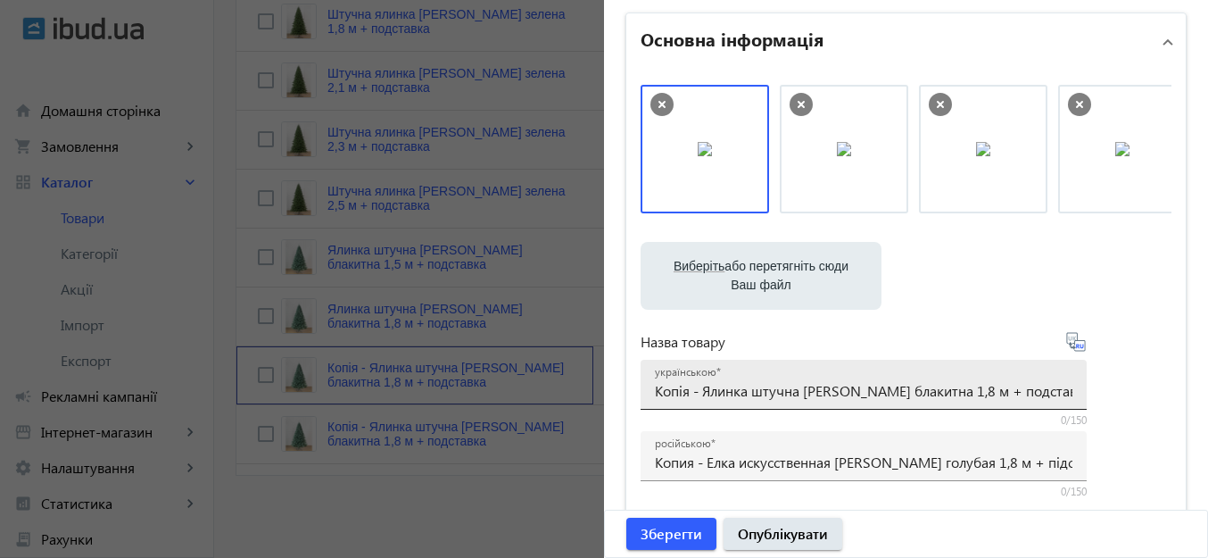
scroll to position [178, 0]
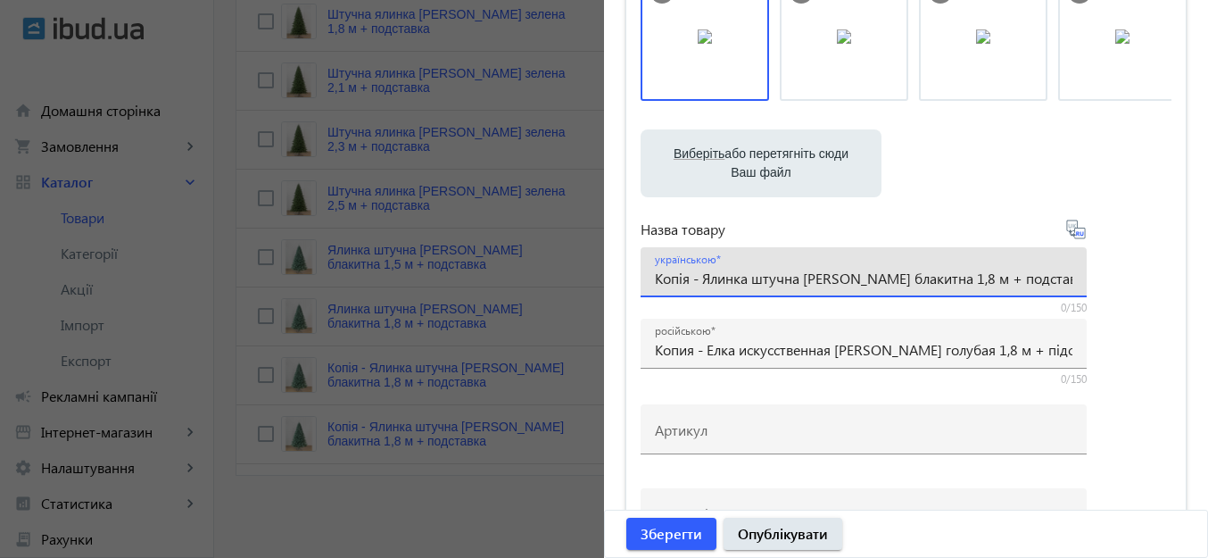
drag, startPoint x: 700, startPoint y: 279, endPoint x: 653, endPoint y: 281, distance: 47.3
click at [655, 281] on input "Копія - Ялинка штучна [PERSON_NAME] блакитна 1,8 м + подставка" at bounding box center [863, 277] width 417 height 19
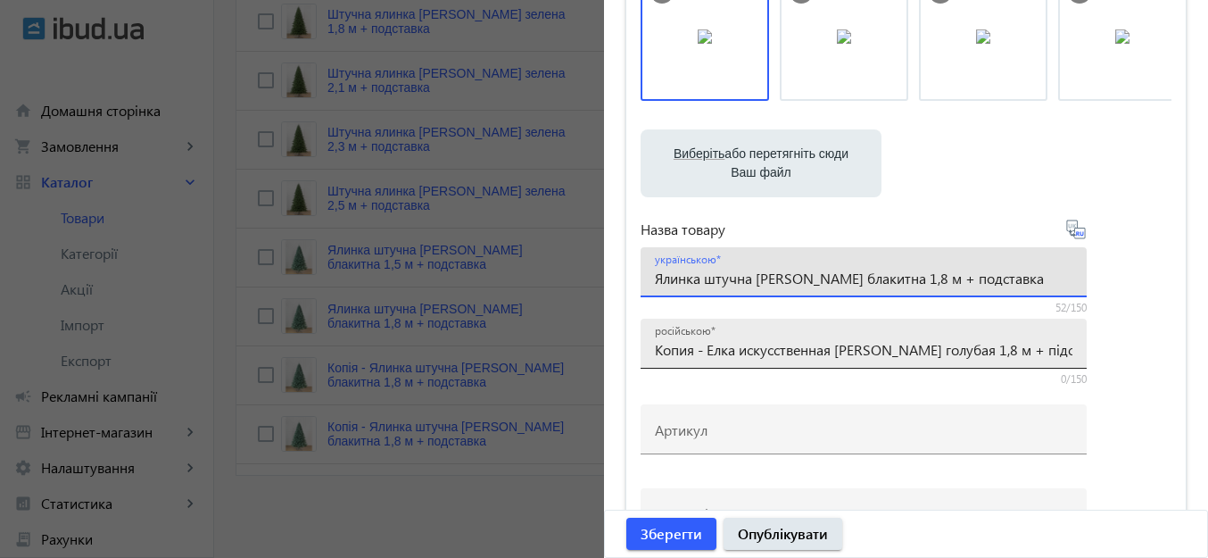
type input "Ялинка штучна [PERSON_NAME] блакитна 1,8 м + подставка"
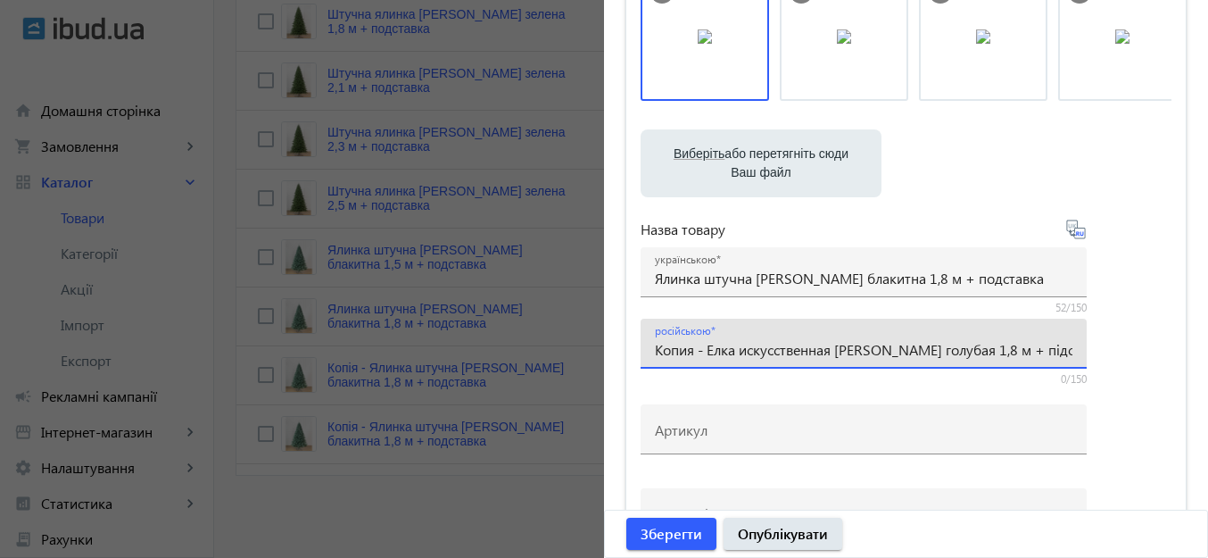
drag, startPoint x: 705, startPoint y: 347, endPoint x: 654, endPoint y: 350, distance: 50.9
click at [655, 350] on input "Копия - Елка искусственная Ковалевская голубая 1,8 м + підставка" at bounding box center [863, 349] width 417 height 19
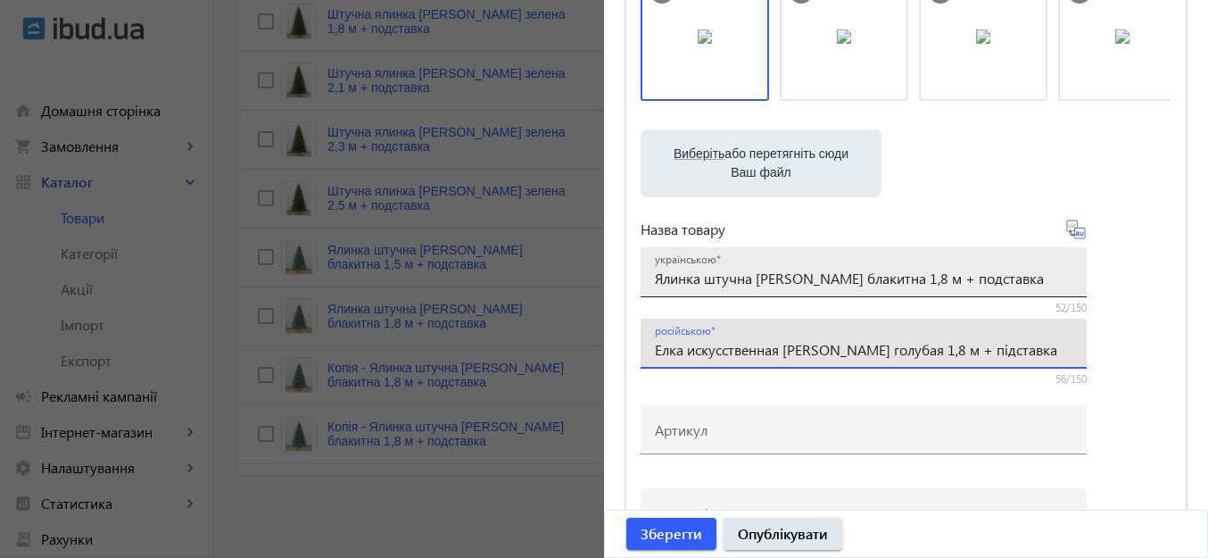
type input "Елка искусственная Ковалевская голубая 1,8 м + підставка"
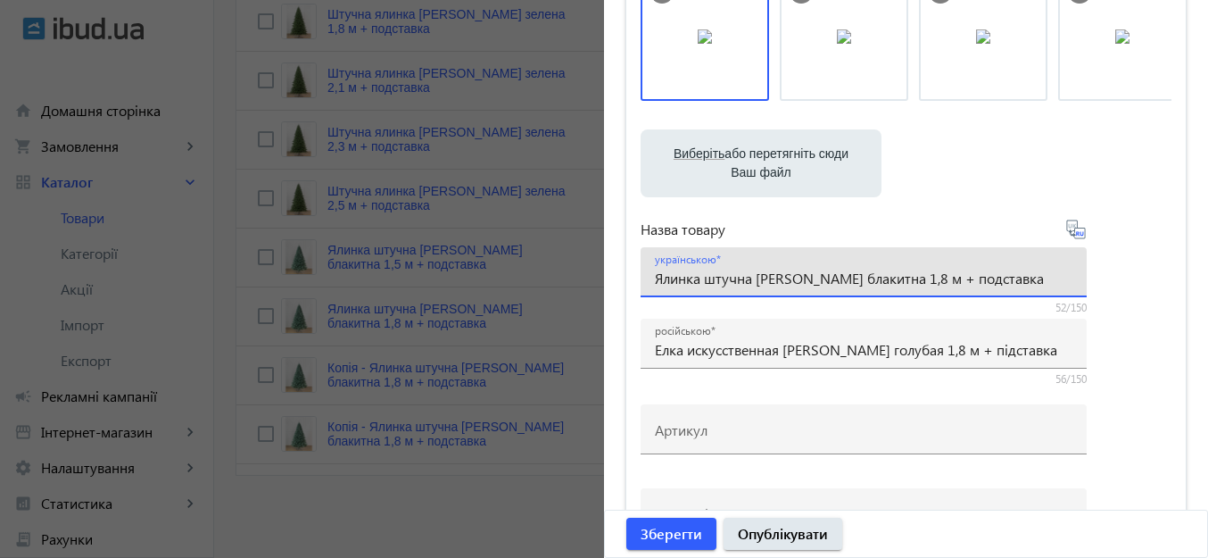
click at [917, 277] on input "Ялинка штучна [PERSON_NAME] блакитна 1,8 м + подставка" at bounding box center [863, 277] width 417 height 19
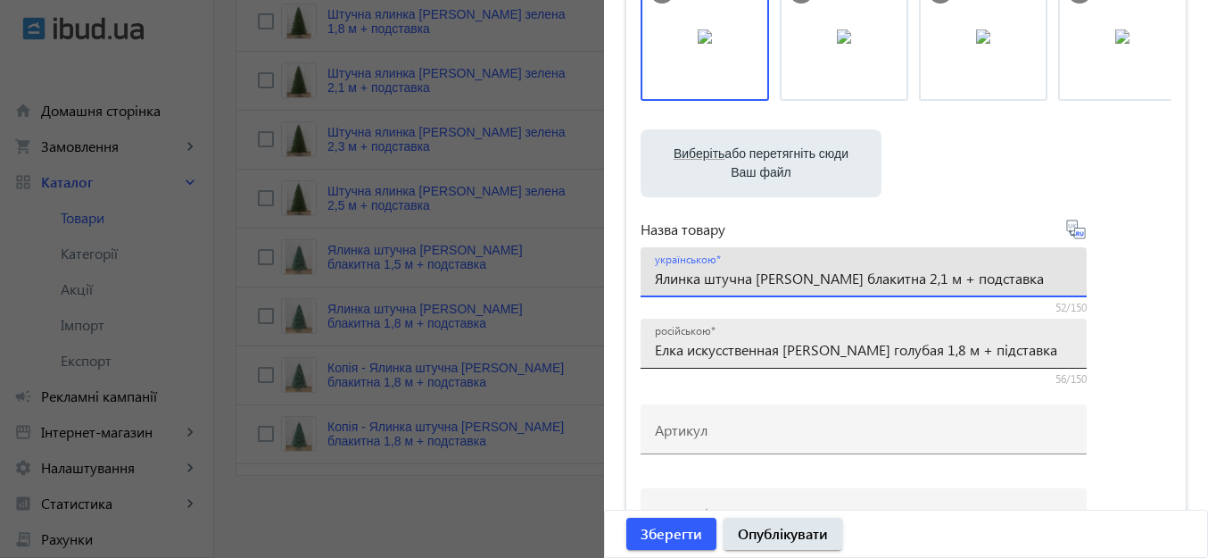
type input "Ялинка штучна [PERSON_NAME] блакитна 2,1 м + подставка"
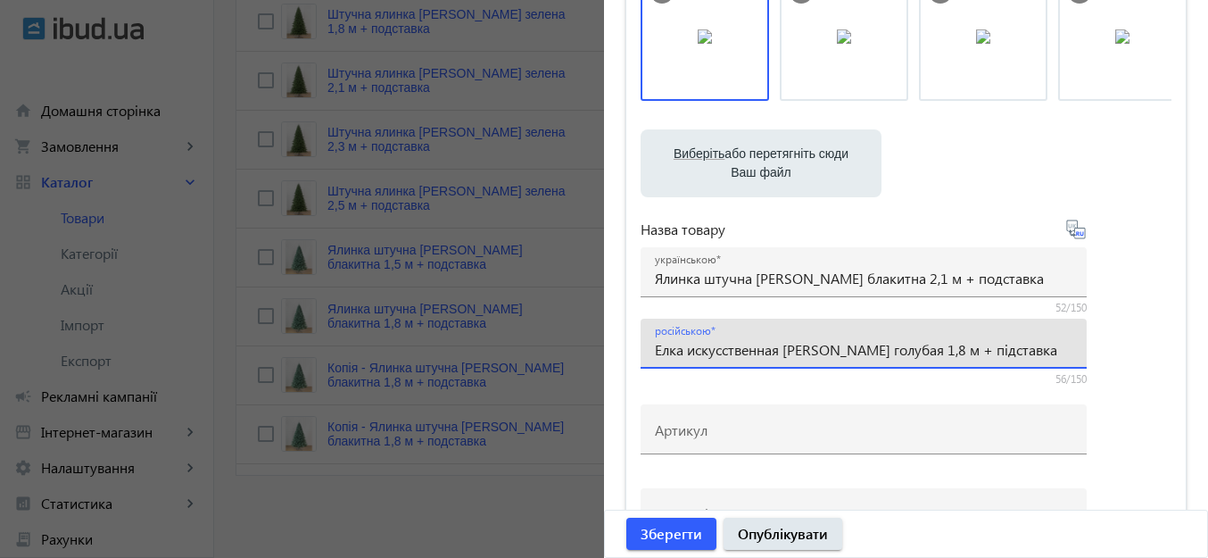
click at [929, 351] on input "Елка искусственная Ковалевская голубая 1,8 м + підставка" at bounding box center [863, 349] width 417 height 19
drag, startPoint x: 940, startPoint y: 349, endPoint x: 923, endPoint y: 348, distance: 17.0
click at [923, 348] on input "Елка искусственная Ковалевская голубая 1,8 м + підставка" at bounding box center [863, 349] width 417 height 19
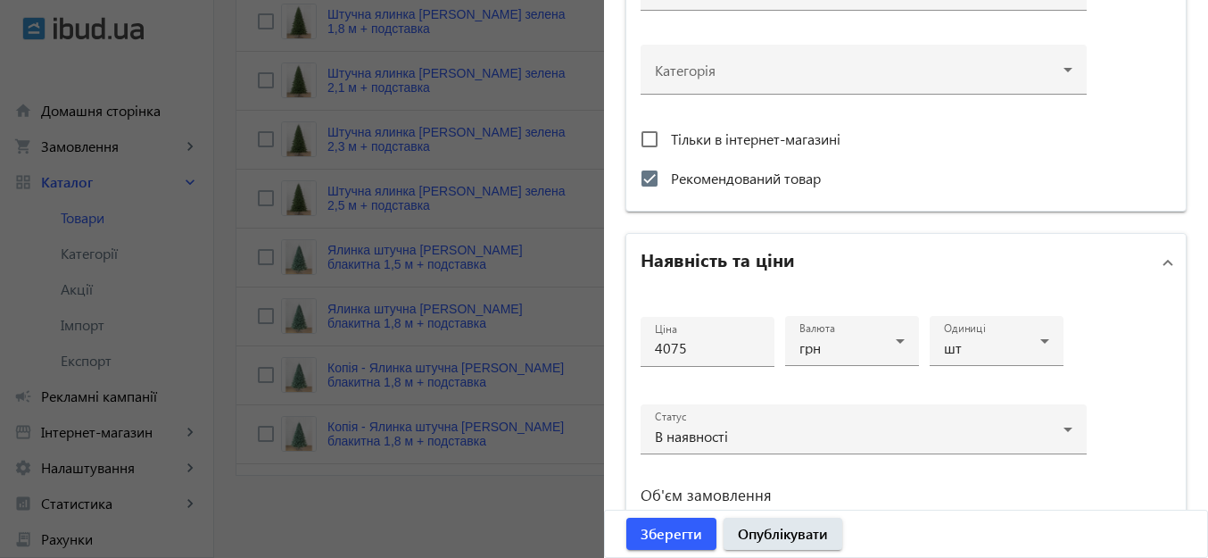
scroll to position [624, 0]
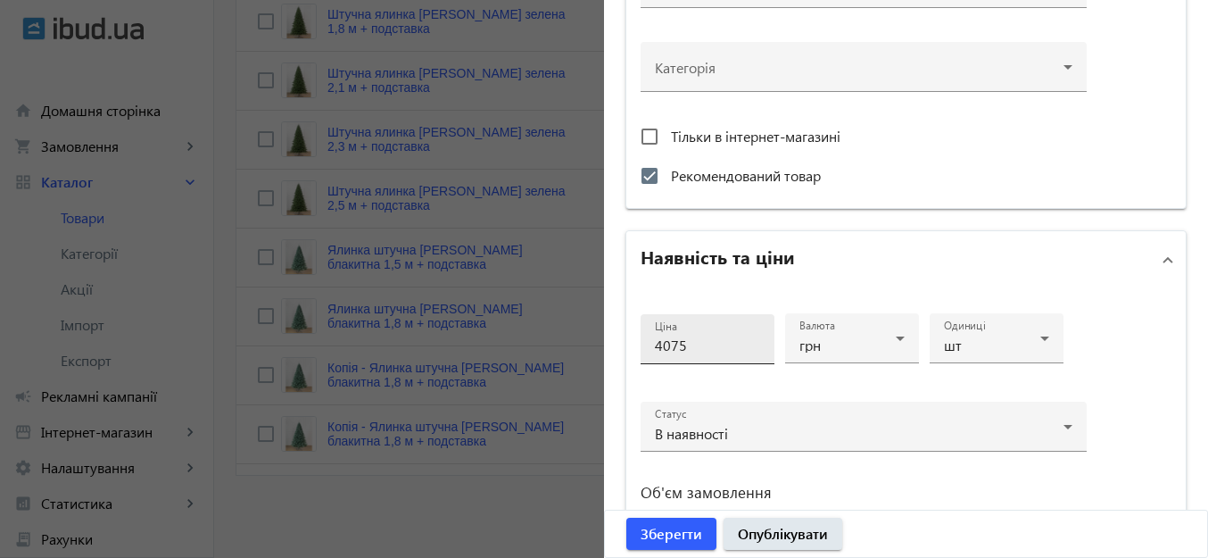
type input "Елка искусственная Ковалевская голубая 2,1 м + підставка"
drag, startPoint x: 661, startPoint y: 343, endPoint x: 642, endPoint y: 341, distance: 18.8
click at [642, 342] on div "Ціна 4075" at bounding box center [707, 339] width 134 height 50
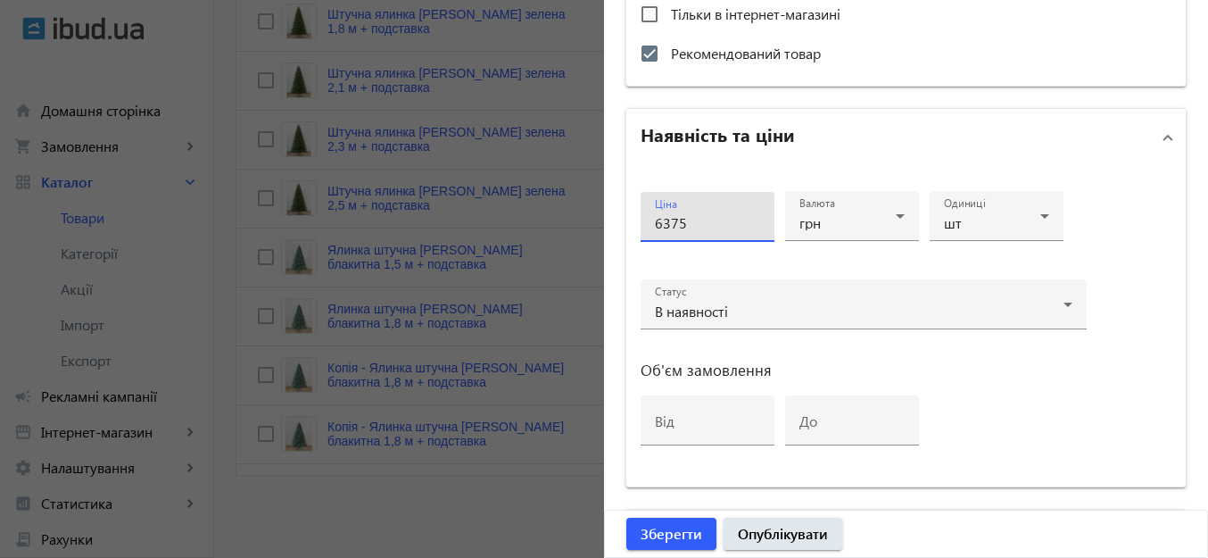
scroll to position [931, 0]
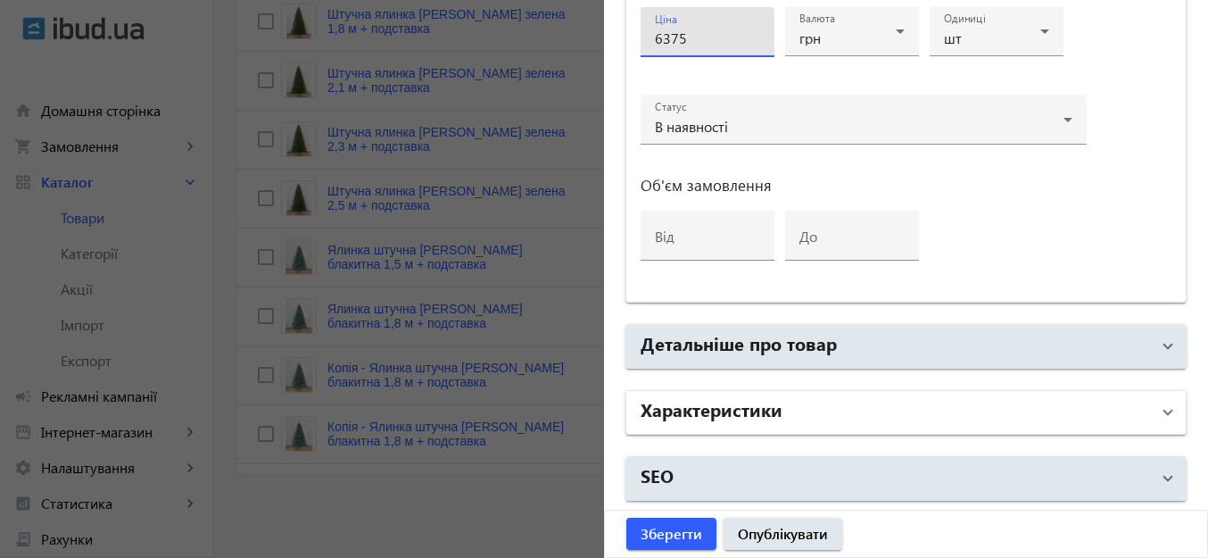
type input "6375"
click at [946, 400] on mat-panel-title "Характеристики" at bounding box center [894, 412] width 509 height 32
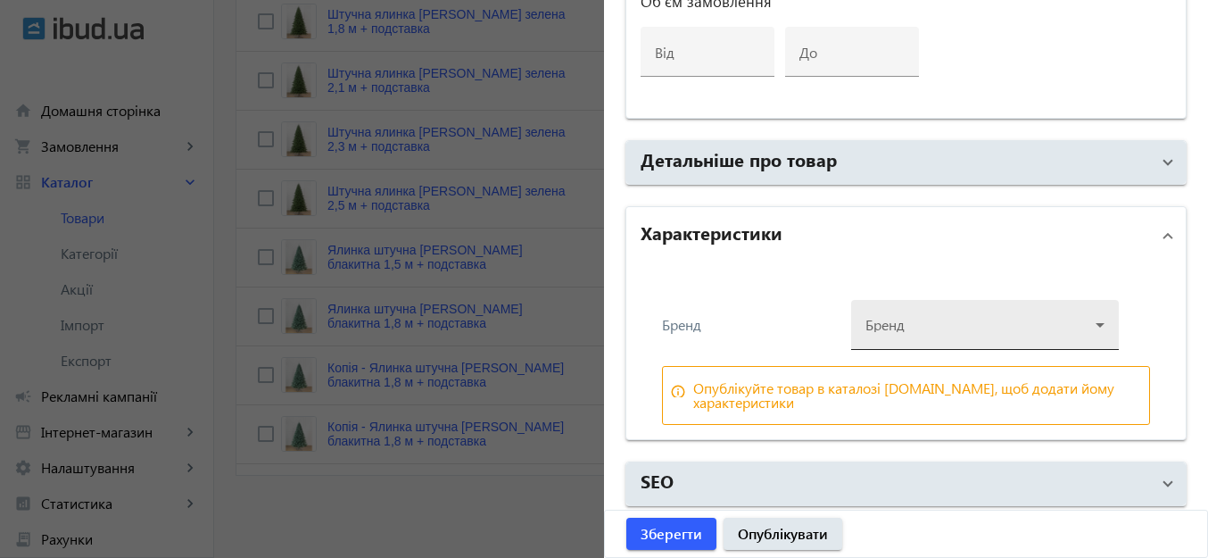
scroll to position [1120, 0]
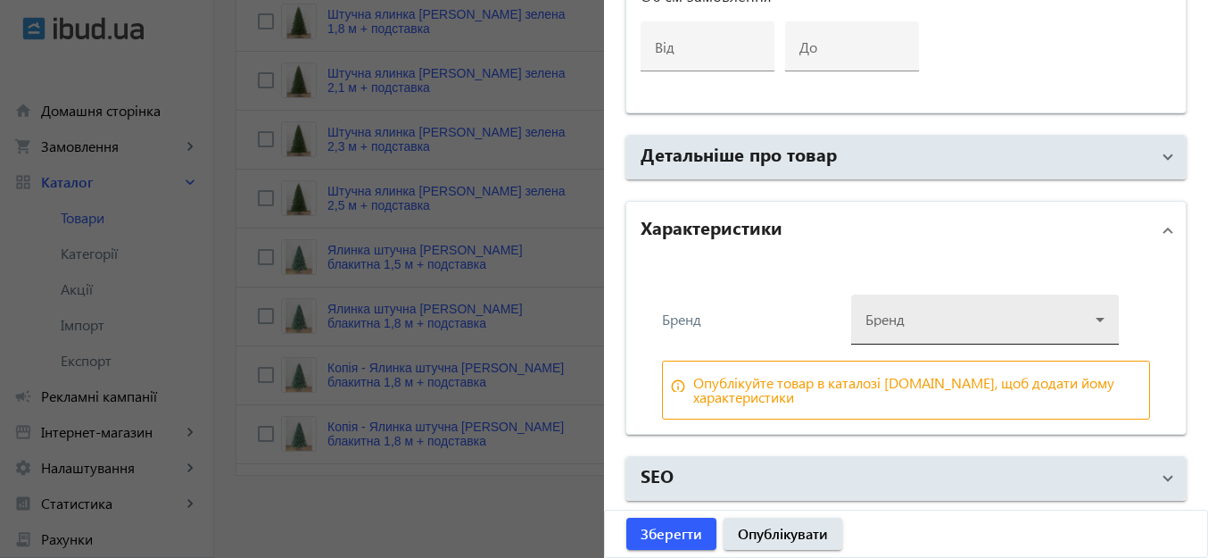
drag, startPoint x: 987, startPoint y: 324, endPoint x: 887, endPoint y: 319, distance: 100.9
click at [987, 323] on div at bounding box center [984, 312] width 239 height 64
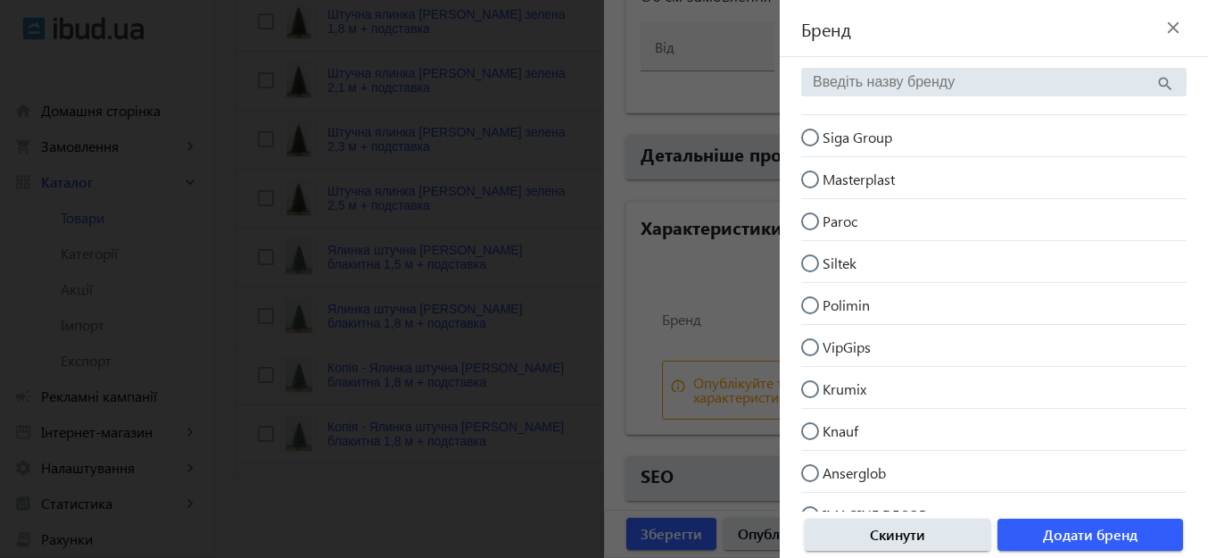
click at [813, 140] on input "Siga Group" at bounding box center [819, 146] width 36 height 36
radio input "true"
click at [1064, 532] on span "Додати бренд" at bounding box center [1090, 535] width 95 height 20
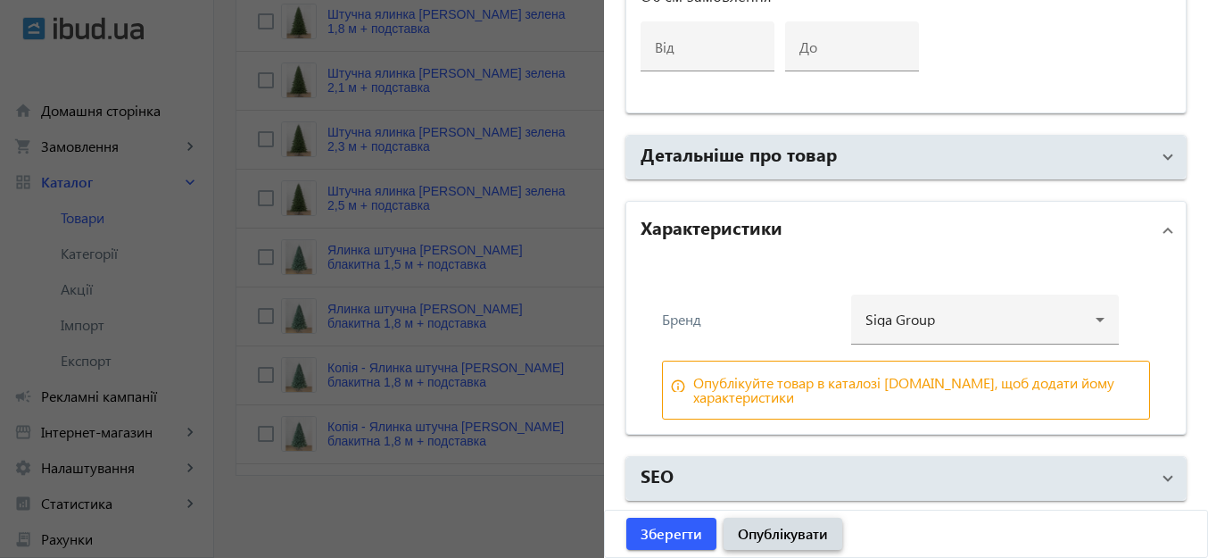
click at [800, 533] on span "Опублікувати" at bounding box center [783, 534] width 90 height 20
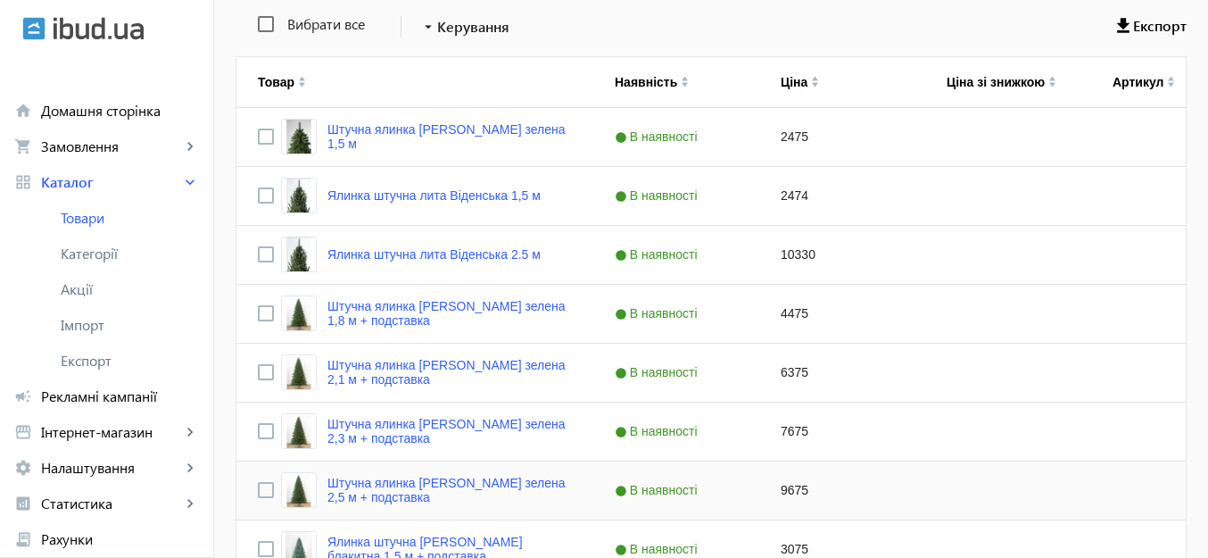
scroll to position [649, 0]
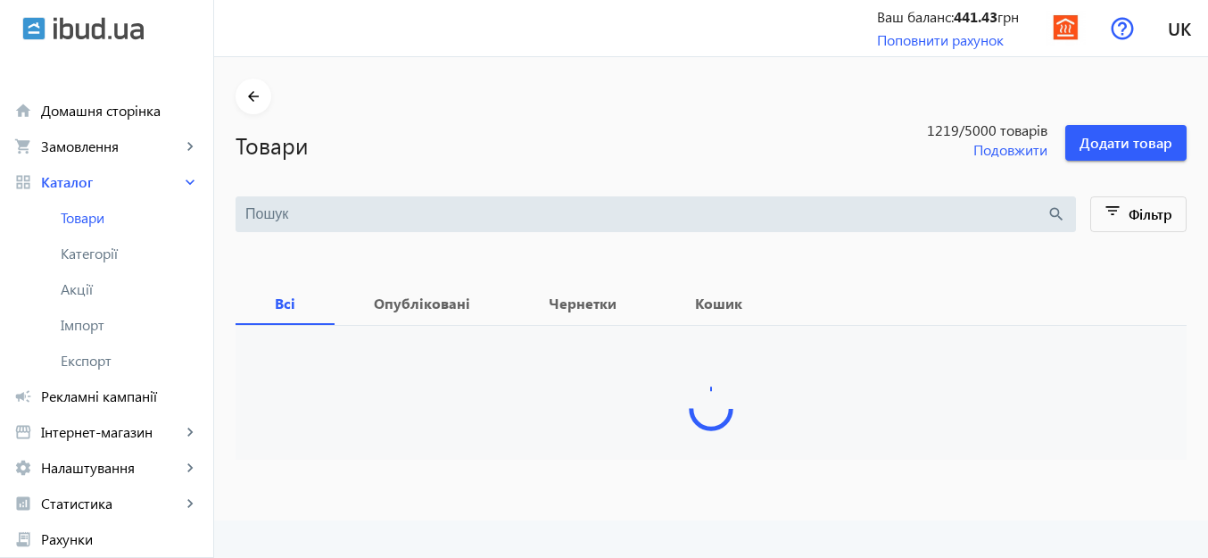
type input "елка"
